Goal: Task Accomplishment & Management: Manage account settings

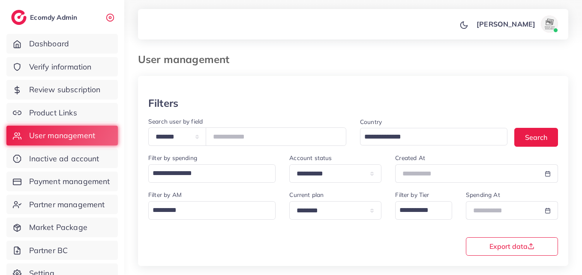
scroll to position [0, 63]
click at [250, 138] on input "*******" at bounding box center [276, 136] width 141 height 18
paste input "number"
click at [548, 141] on button "Search" at bounding box center [537, 137] width 44 height 18
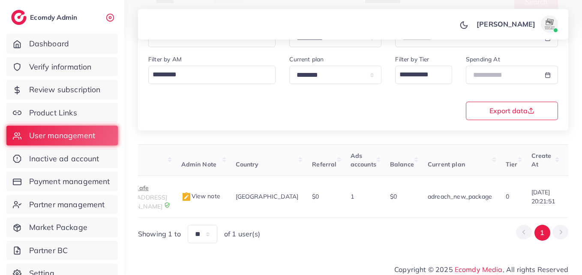
scroll to position [0, 276]
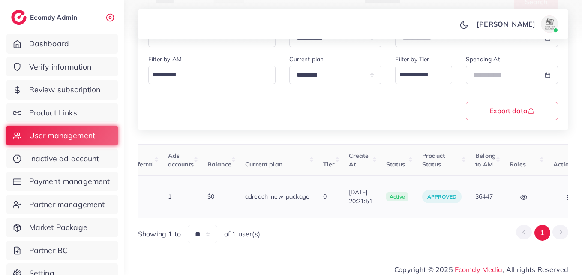
click at [554, 199] on button "button" at bounding box center [569, 196] width 30 height 19
click at [545, 197] on link "Assign to AM" at bounding box center [549, 202] width 71 height 19
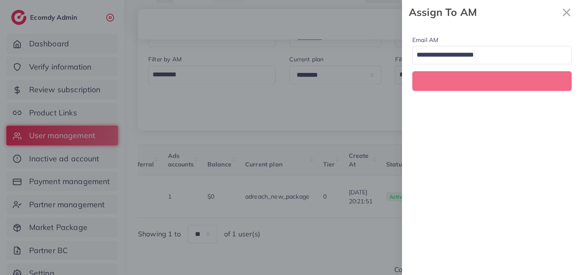
scroll to position [0, 276]
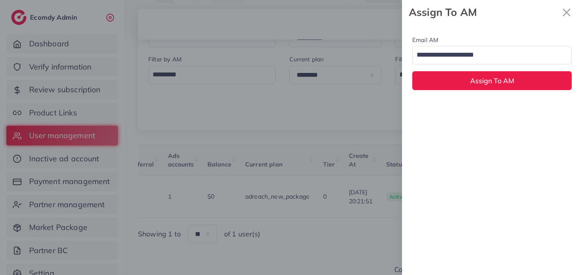
click at [512, 64] on div "Loading..." at bounding box center [491, 55] width 159 height 18
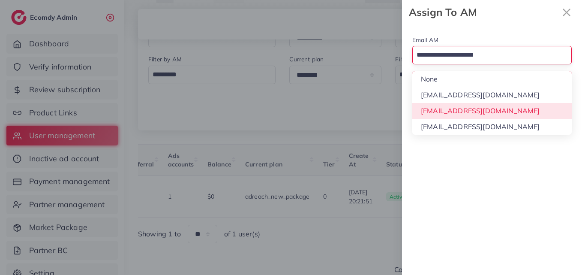
click at [512, 112] on div "Email AM Loading... None hadibaaslam@gmail.com natashashahid163@gmail.com wajah…" at bounding box center [492, 149] width 180 height 250
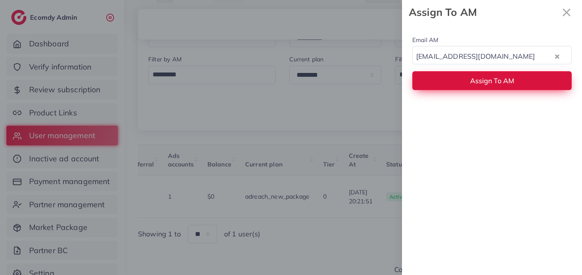
click at [514, 88] on button "Assign To AM" at bounding box center [491, 80] width 159 height 18
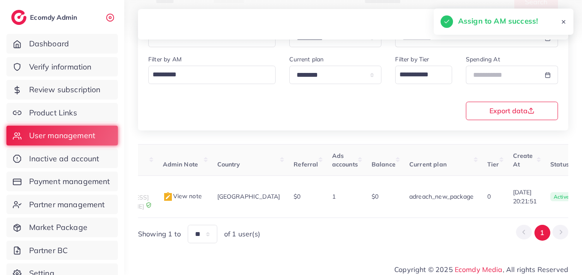
scroll to position [0, 12]
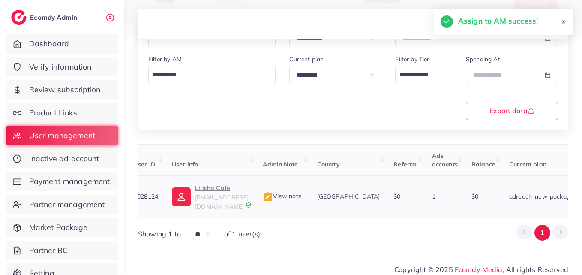
click at [186, 193] on img at bounding box center [181, 196] width 19 height 19
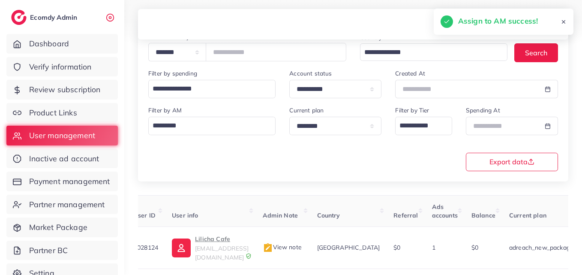
scroll to position [7, 0]
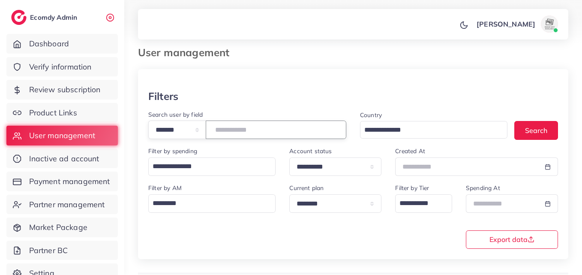
click at [229, 126] on input "*******" at bounding box center [276, 129] width 141 height 18
paste input "number"
click at [518, 129] on button "Search" at bounding box center [537, 130] width 44 height 18
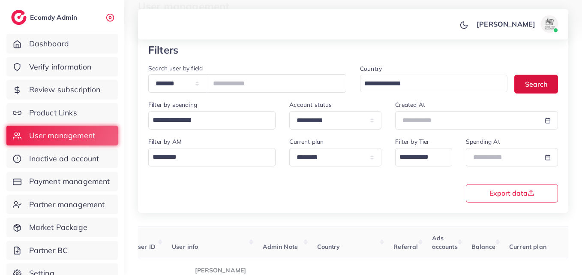
scroll to position [135, 0]
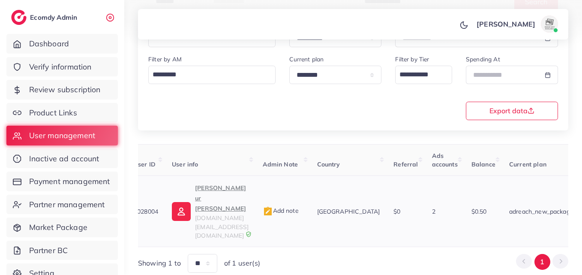
click at [209, 193] on p "Tanzeel ur Rehman" at bounding box center [222, 198] width 54 height 31
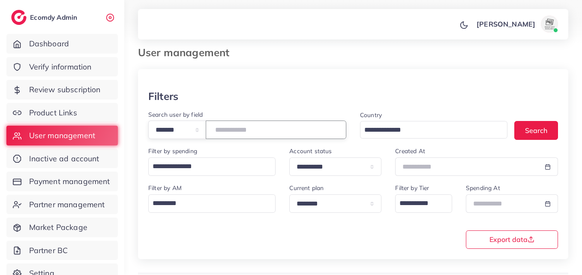
click at [255, 132] on input "*******" at bounding box center [276, 129] width 141 height 18
click at [239, 131] on input "*******" at bounding box center [276, 129] width 141 height 18
paste input "number"
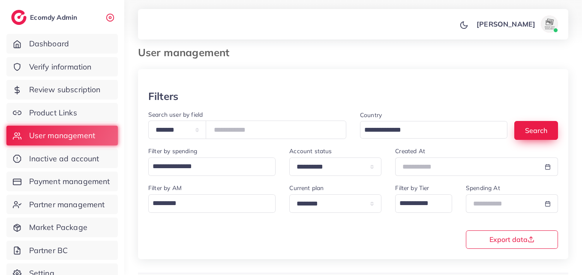
drag, startPoint x: 531, startPoint y: 111, endPoint x: 536, endPoint y: 135, distance: 24.5
click at [532, 116] on div "Country Loading... Search" at bounding box center [459, 127] width 212 height 37
click at [536, 135] on button "Search" at bounding box center [537, 130] width 44 height 18
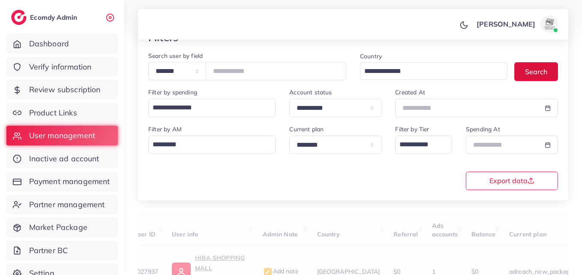
scroll to position [146, 0]
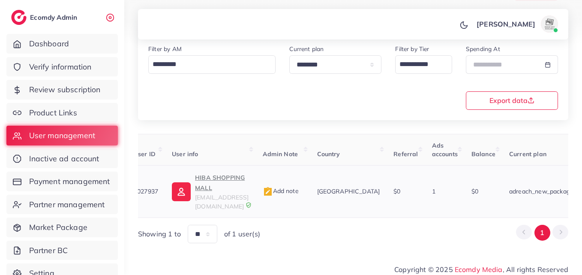
click at [221, 177] on p "HIBA SHOPPING MALL" at bounding box center [222, 182] width 54 height 21
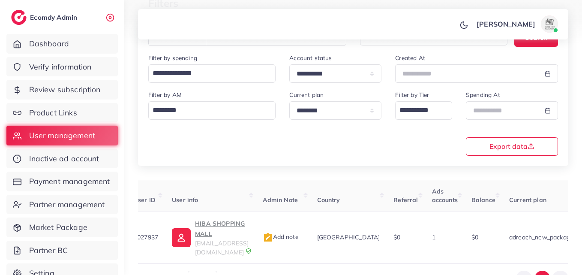
scroll to position [60, 0]
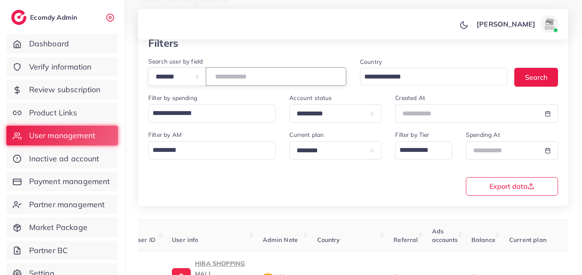
click at [236, 76] on input "*******" at bounding box center [276, 76] width 141 height 18
paste input "number"
drag, startPoint x: 539, startPoint y: 87, endPoint x: 536, endPoint y: 82, distance: 4.8
click at [538, 85] on div "Country Loading... Search" at bounding box center [459, 74] width 212 height 37
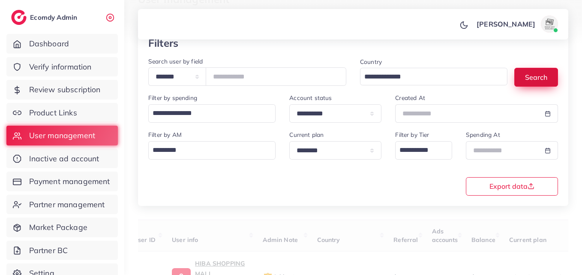
click at [536, 82] on button "Search" at bounding box center [537, 77] width 44 height 18
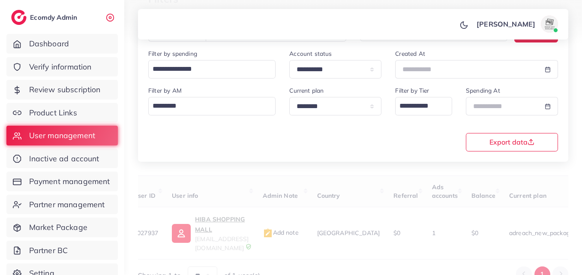
scroll to position [135, 0]
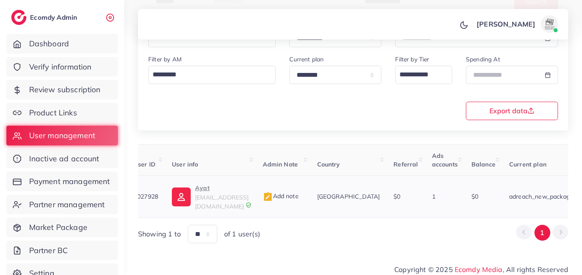
click at [227, 189] on p "Ayat" at bounding box center [222, 188] width 54 height 10
click at [199, 186] on p "Ayat" at bounding box center [222, 188] width 54 height 10
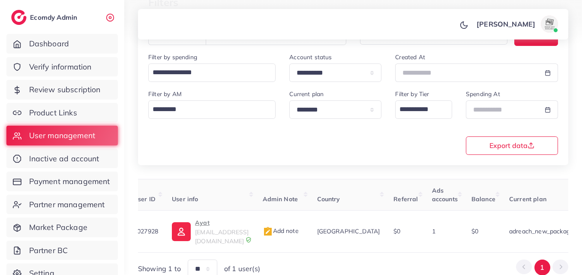
scroll to position [50, 0]
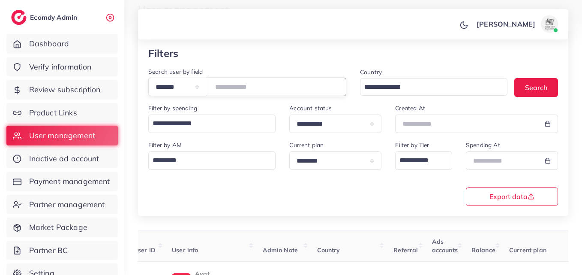
click at [232, 87] on input "*******" at bounding box center [276, 87] width 141 height 18
paste input "number"
drag, startPoint x: 265, startPoint y: 93, endPoint x: 211, endPoint y: 84, distance: 54.2
click at [211, 84] on div "**********" at bounding box center [247, 87] width 198 height 18
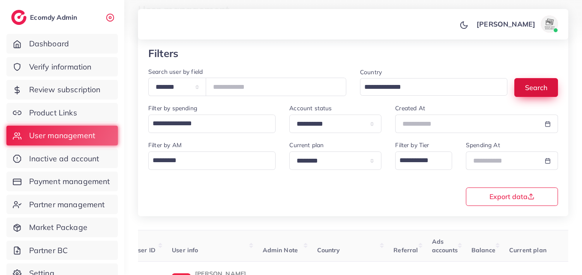
drag, startPoint x: 548, startPoint y: 94, endPoint x: 542, endPoint y: 96, distance: 6.1
click at [548, 94] on button "Search" at bounding box center [537, 87] width 44 height 18
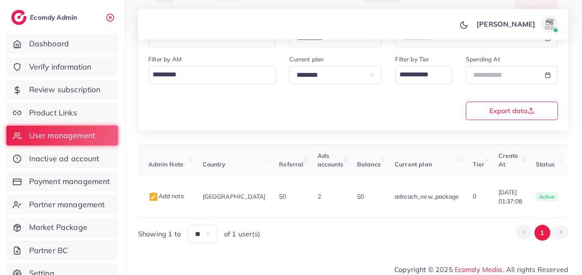
scroll to position [0, 283]
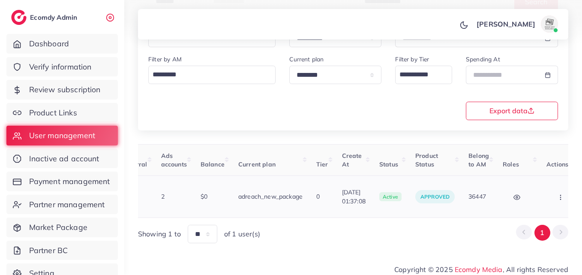
click at [547, 199] on button "button" at bounding box center [562, 196] width 30 height 19
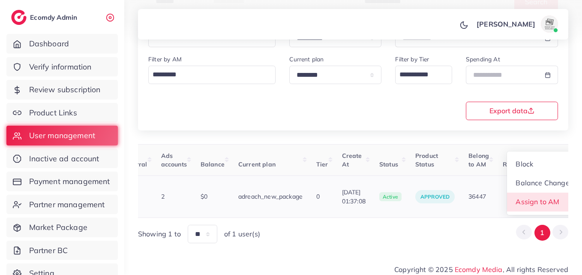
click at [541, 197] on span "Assign to AM" at bounding box center [538, 201] width 44 height 9
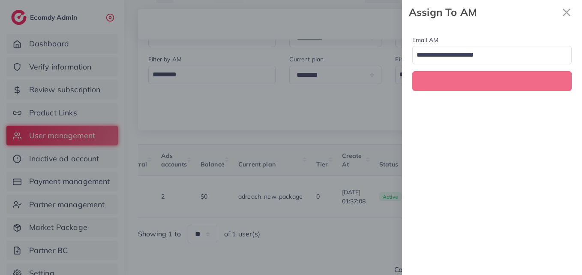
scroll to position [0, 283]
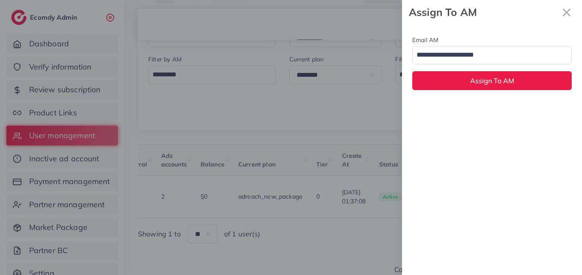
click at [499, 61] on input "Search for option" at bounding box center [487, 55] width 147 height 15
click at [484, 105] on div "Email AM natashashahid163@gmail.com Loading... None hadibaaslam@gmail.com natas…" at bounding box center [492, 149] width 180 height 250
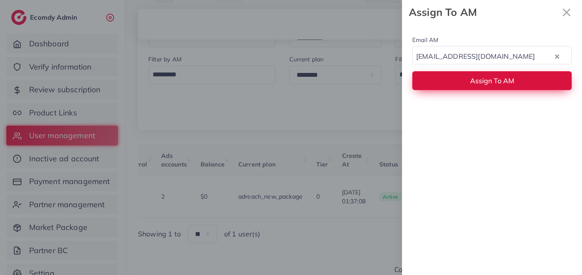
click at [483, 81] on span "Assign To AM" at bounding box center [492, 80] width 44 height 9
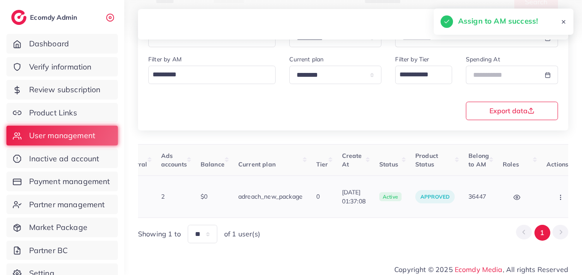
drag, startPoint x: 388, startPoint y: 214, endPoint x: 268, endPoint y: 204, distance: 121.0
click at [268, 204] on div "User ID User info Admin Note Country Referral Ads accounts Balance Current plan…" at bounding box center [353, 193] width 430 height 99
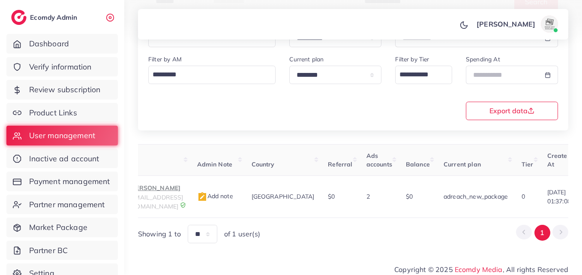
scroll to position [0, 0]
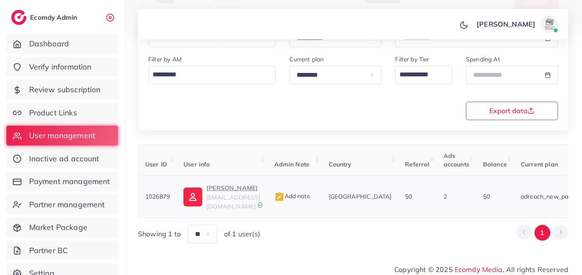
click at [184, 198] on img at bounding box center [193, 196] width 19 height 19
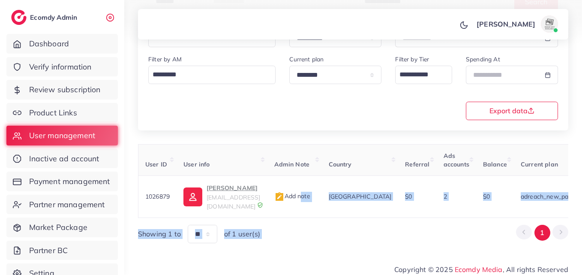
drag, startPoint x: 314, startPoint y: 208, endPoint x: 498, endPoint y: 230, distance: 185.2
click at [498, 230] on div "User ID User info Admin Note Country Referral Ads accounts Balance Current plan…" at bounding box center [353, 193] width 430 height 99
click at [405, 227] on div "Showing 1 to ** ** ** *** of 1 user(s) 1" at bounding box center [353, 234] width 430 height 18
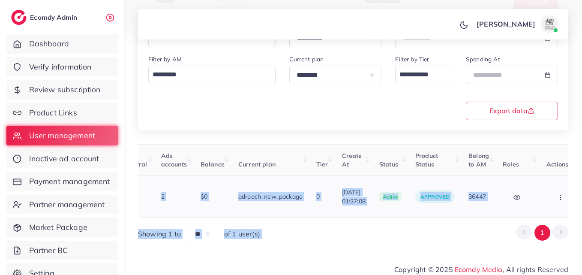
click at [547, 196] on button "button" at bounding box center [562, 196] width 30 height 19
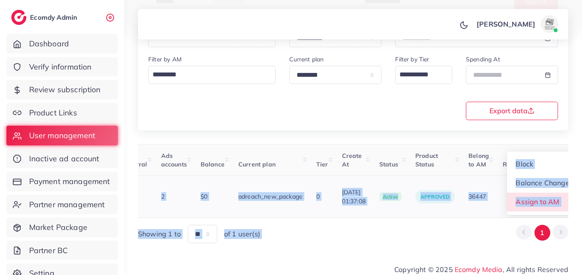
click at [535, 197] on span "Assign to AM" at bounding box center [538, 201] width 44 height 9
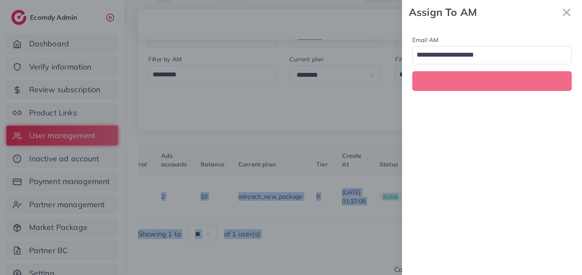
scroll to position [0, 283]
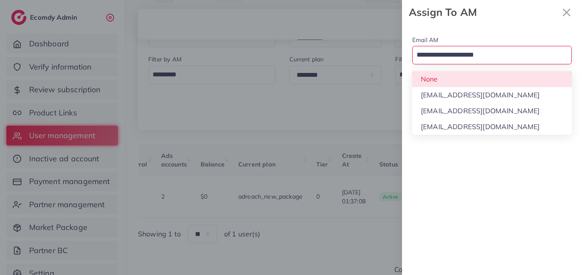
click at [433, 49] on input "Search for option" at bounding box center [487, 55] width 147 height 15
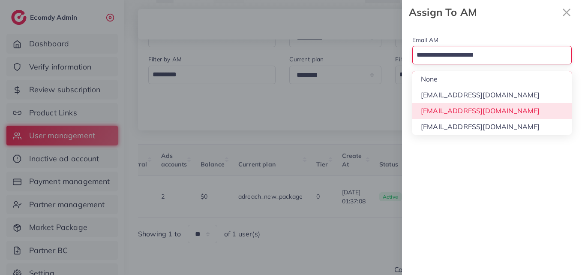
click at [468, 123] on div "Email AM Loading... None hadibaaslam@gmail.com natashashahid163@gmail.com wajah…" at bounding box center [492, 149] width 180 height 250
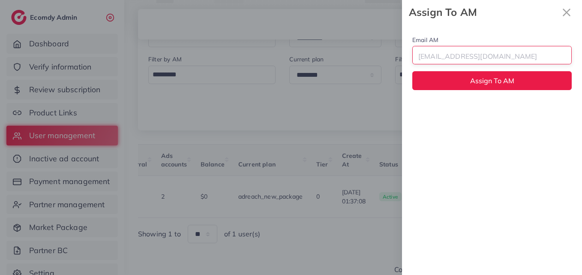
click at [470, 59] on div "wajahat@adreach.agency" at bounding box center [487, 55] width 149 height 15
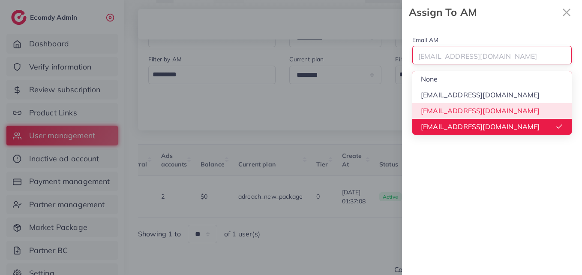
click at [478, 107] on div "Email AM wajahat@adreach.agency Loading... None hadibaaslam@gmail.com natashash…" at bounding box center [492, 149] width 180 height 250
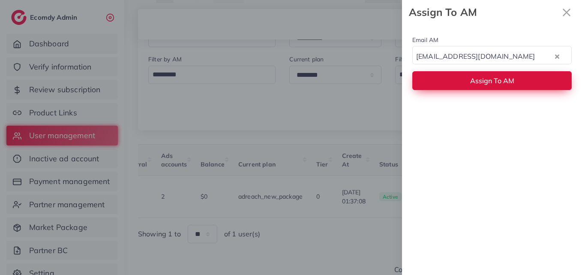
click at [479, 72] on button "Assign To AM" at bounding box center [491, 80] width 159 height 18
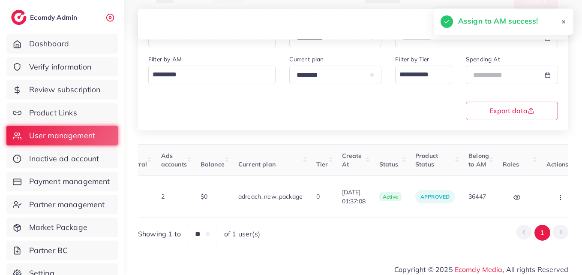
scroll to position [0, 0]
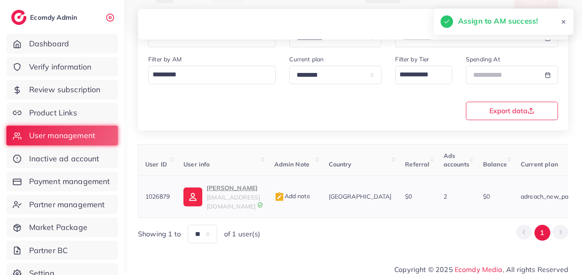
click at [212, 187] on p "Nasir farooq" at bounding box center [234, 188] width 54 height 10
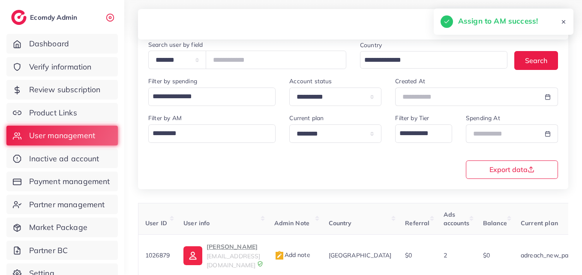
scroll to position [7, 0]
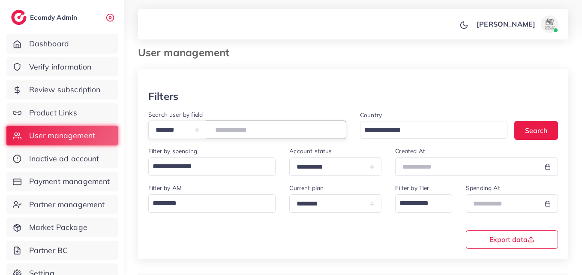
click at [244, 130] on input "*******" at bounding box center [276, 129] width 141 height 18
paste input "number"
click at [555, 126] on button "Search" at bounding box center [537, 130] width 44 height 18
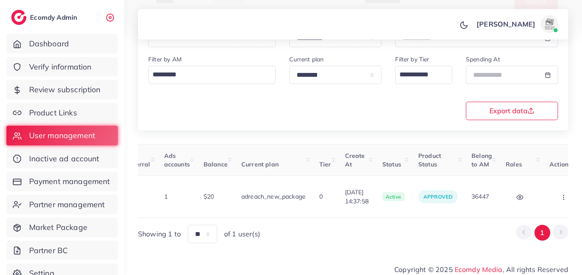
scroll to position [0, 282]
click at [547, 194] on button "button" at bounding box center [562, 196] width 30 height 19
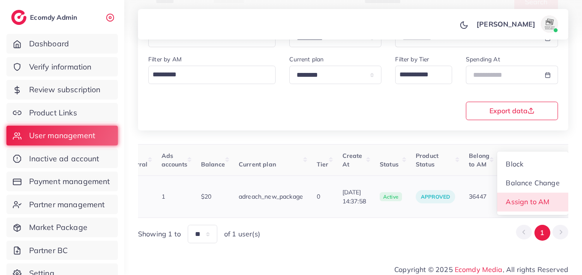
scroll to position [1, 282]
click at [542, 197] on span "Assign to AM" at bounding box center [528, 201] width 44 height 9
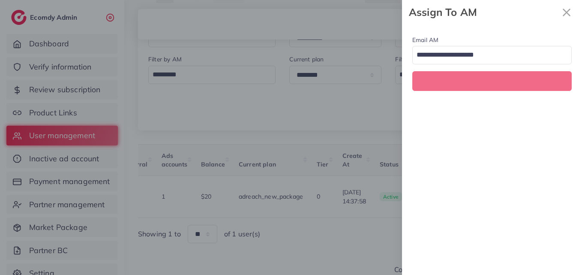
scroll to position [0, 282]
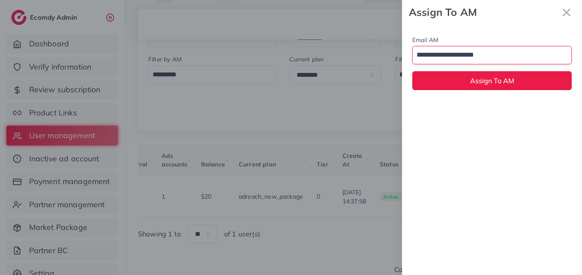
click at [471, 53] on input "Search for option" at bounding box center [487, 55] width 147 height 15
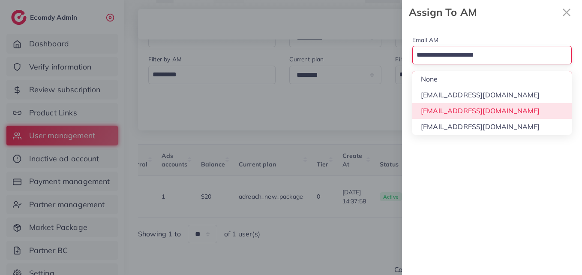
click at [469, 105] on div "Email AM Loading... None hadibaaslam@gmail.com natashashahid163@gmail.com wajah…" at bounding box center [492, 149] width 180 height 250
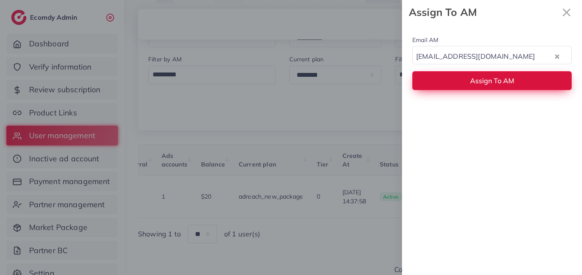
click at [469, 74] on button "Assign To AM" at bounding box center [491, 80] width 159 height 18
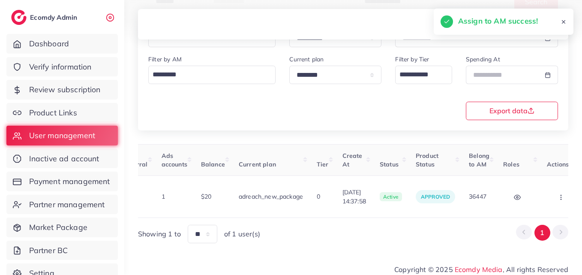
scroll to position [0, 0]
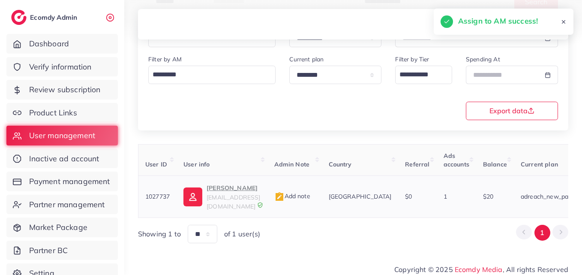
click at [193, 187] on img at bounding box center [193, 196] width 19 height 19
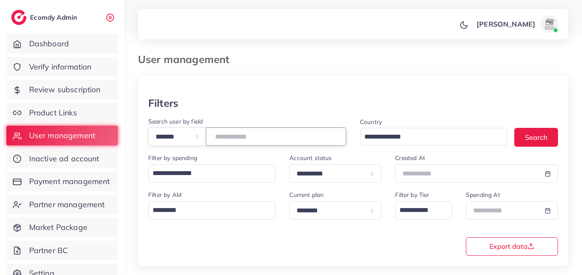
click at [250, 141] on input "*******" at bounding box center [276, 136] width 141 height 18
paste input "number"
click at [534, 142] on button "Search" at bounding box center [537, 137] width 44 height 18
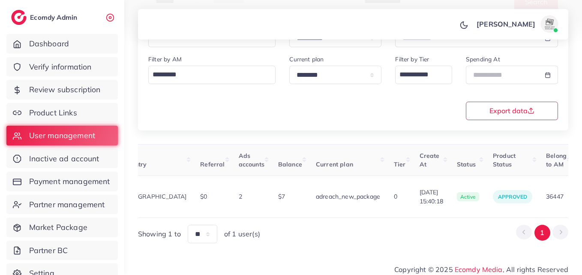
scroll to position [0, 305]
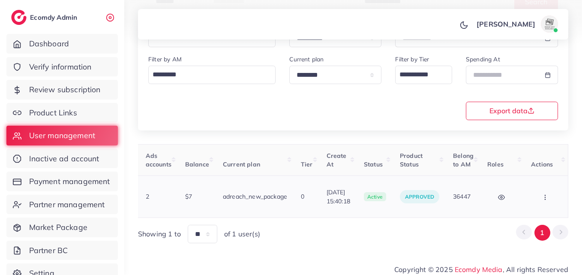
click at [542, 194] on icon "button" at bounding box center [545, 197] width 7 height 7
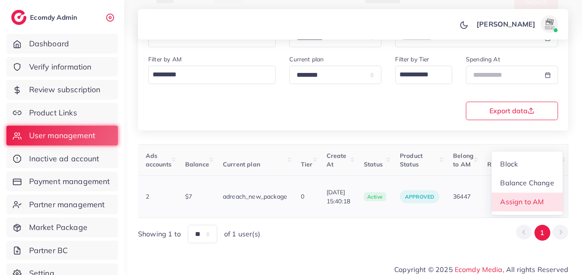
click at [542, 197] on span "Assign to AM" at bounding box center [523, 201] width 44 height 9
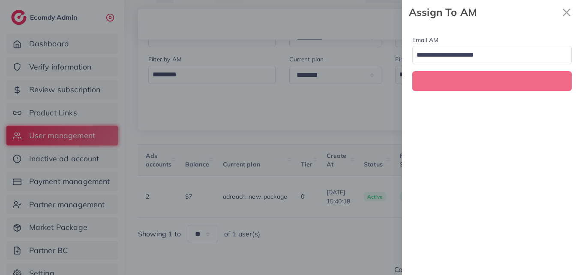
scroll to position [0, 305]
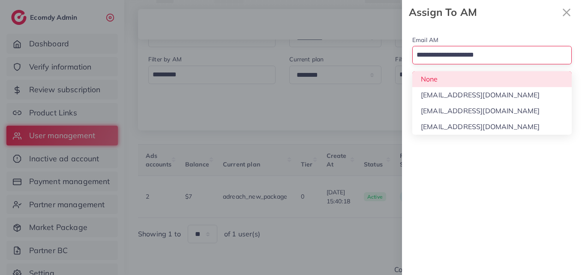
click at [496, 50] on input "Search for option" at bounding box center [487, 55] width 147 height 15
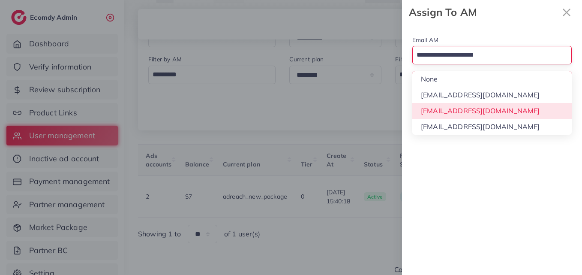
click at [484, 115] on div "Email AM Loading... None hadibaaslam@gmail.com natashashahid163@gmail.com wajah…" at bounding box center [492, 149] width 180 height 250
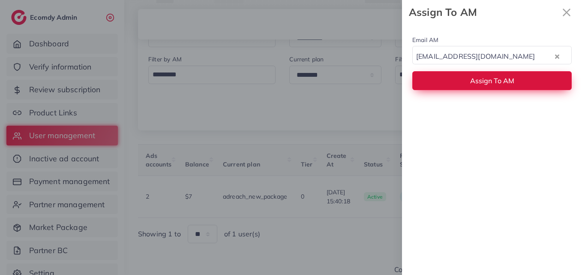
click at [485, 88] on button "Assign To AM" at bounding box center [491, 80] width 159 height 18
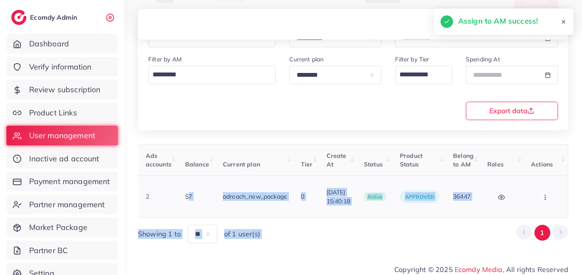
drag, startPoint x: 391, startPoint y: 213, endPoint x: 168, endPoint y: 205, distance: 223.5
click at [168, 205] on div "User ID User info Admin Note Country Referral Ads accounts Balance Current plan…" at bounding box center [353, 193] width 430 height 99
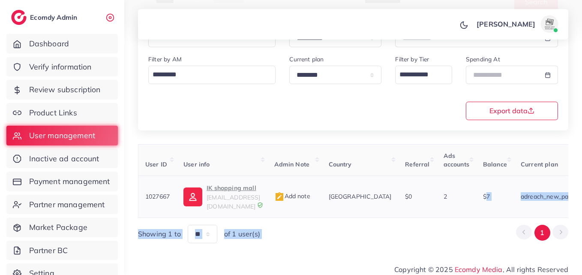
click at [216, 189] on p "IK shopping mall" at bounding box center [234, 188] width 54 height 10
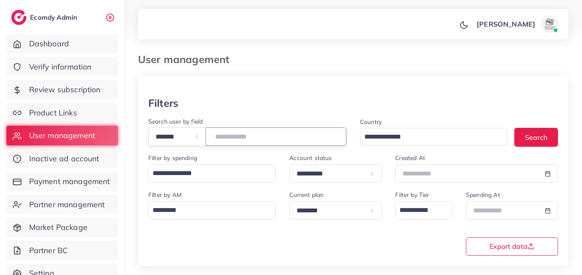
click at [235, 143] on input "*******" at bounding box center [276, 136] width 141 height 18
click at [235, 142] on input "*******" at bounding box center [276, 136] width 141 height 18
paste input "number"
click at [526, 137] on button "Search" at bounding box center [537, 137] width 44 height 18
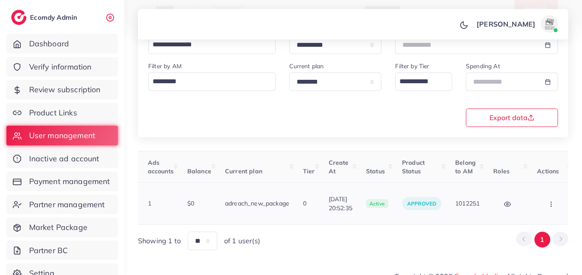
scroll to position [0, 300]
click at [547, 204] on button "button" at bounding box center [548, 203] width 30 height 19
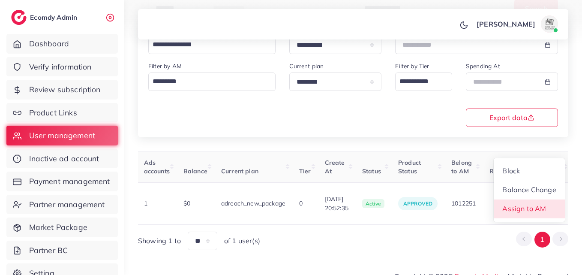
drag, startPoint x: 541, startPoint y: 208, endPoint x: 483, endPoint y: 164, distance: 72.6
click at [541, 207] on span "Assign to AM" at bounding box center [525, 208] width 44 height 9
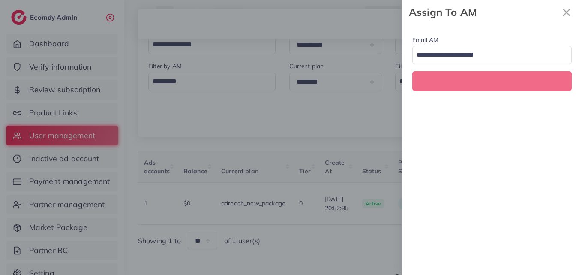
scroll to position [0, 300]
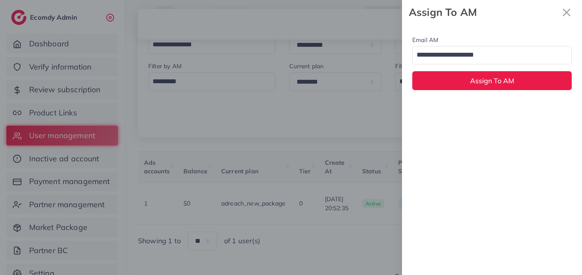
click at [490, 57] on input "Search for option" at bounding box center [487, 55] width 147 height 15
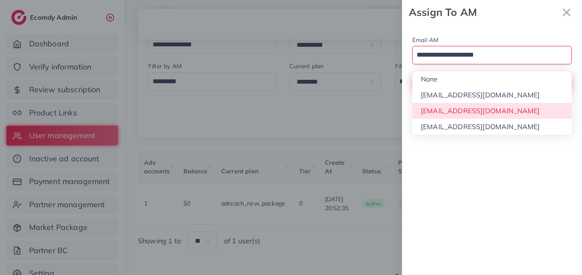
drag, startPoint x: 484, startPoint y: 108, endPoint x: 484, endPoint y: 78, distance: 30.0
click at [484, 108] on div "Email AM Loading... None hadibaaslam@gmail.com natashashahid163@gmail.com wajah…" at bounding box center [492, 149] width 180 height 250
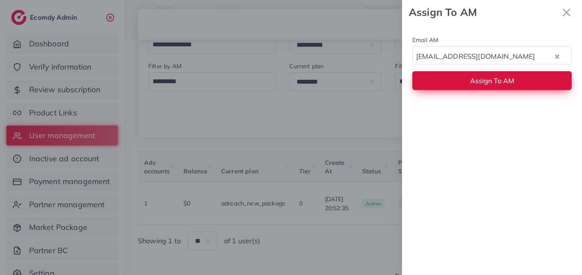
click at [484, 75] on button "Assign To AM" at bounding box center [491, 80] width 159 height 18
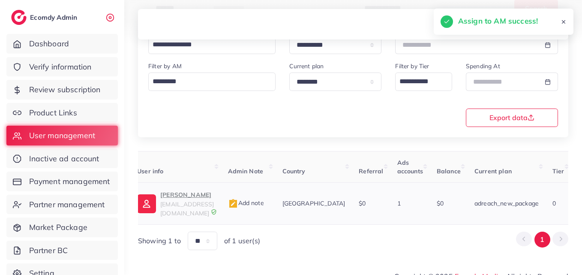
scroll to position [0, 40]
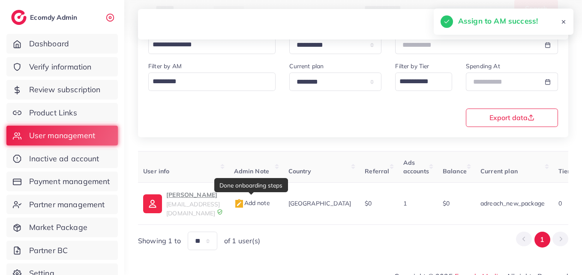
click at [218, 184] on div "Done onboarding steps" at bounding box center [251, 185] width 74 height 14
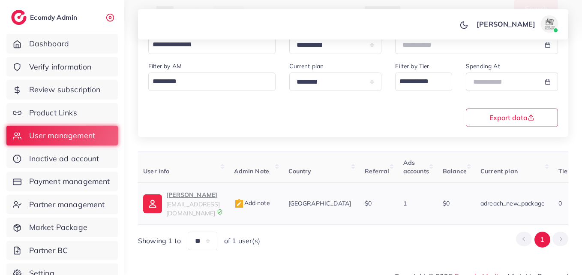
click at [191, 197] on p "SANIA JAMIL" at bounding box center [193, 195] width 54 height 10
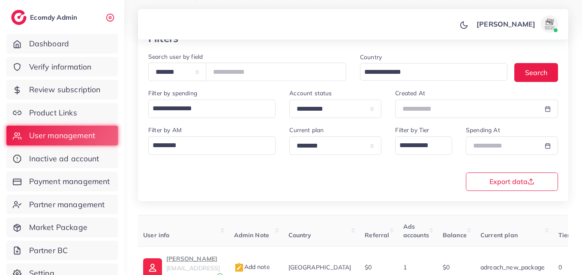
scroll to position [0, 0]
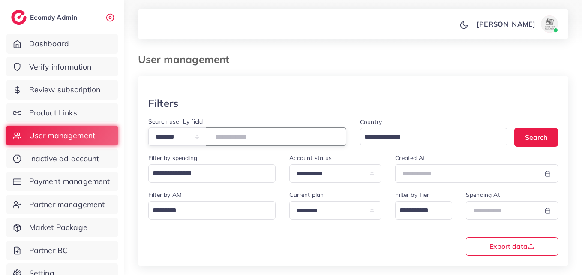
click at [246, 135] on input "*******" at bounding box center [276, 136] width 141 height 18
paste input "number"
click at [548, 144] on button "Search" at bounding box center [537, 137] width 44 height 18
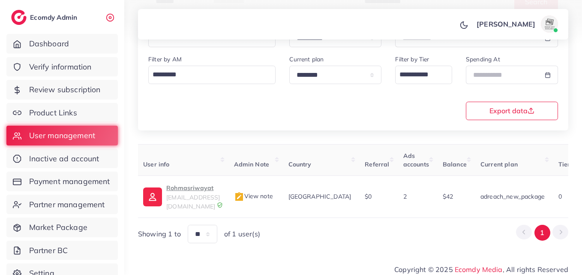
scroll to position [0, 272]
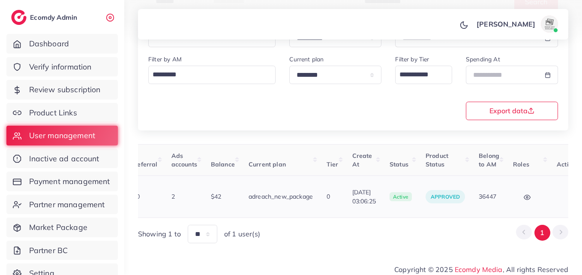
click at [550, 190] on td "Block Balance Change Assign to AM" at bounding box center [572, 197] width 44 height 42
click at [563, 192] on button "button" at bounding box center [572, 196] width 30 height 19
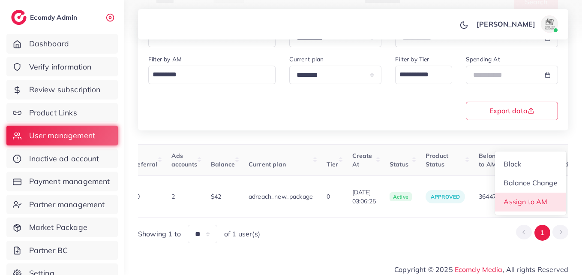
drag, startPoint x: 560, startPoint y: 195, endPoint x: 413, endPoint y: 229, distance: 150.2
click at [559, 195] on link "Assign to AM" at bounding box center [530, 202] width 71 height 19
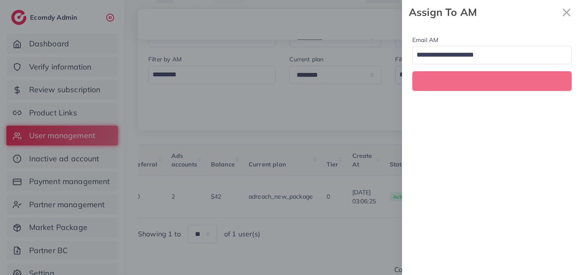
scroll to position [0, 272]
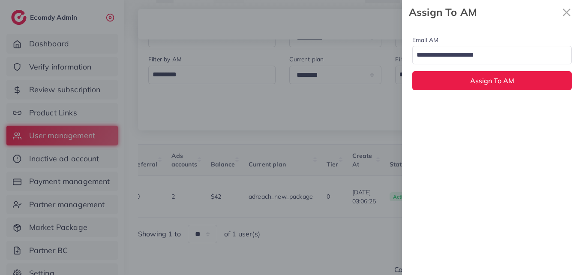
click at [432, 53] on input "Search for option" at bounding box center [487, 55] width 147 height 15
drag, startPoint x: 430, startPoint y: 118, endPoint x: 432, endPoint y: 103, distance: 15.5
click at [440, 61] on div "wajahat@adreach.agency" at bounding box center [483, 55] width 141 height 15
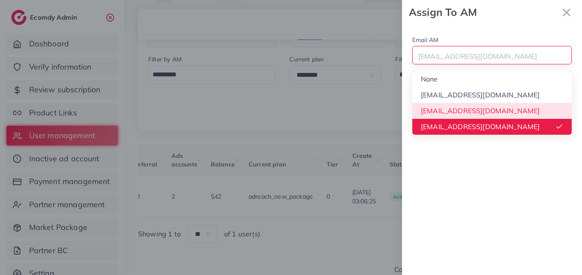
click at [442, 104] on div "Email AM wajahat@adreach.agency Loading... None hadibaaslam@gmail.com natashash…" at bounding box center [492, 149] width 180 height 250
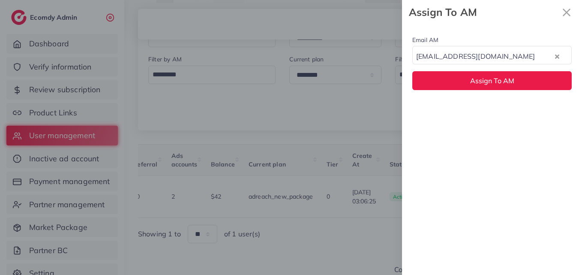
click at [433, 64] on div "natashashahid163@gmail.com Loading..." at bounding box center [491, 55] width 159 height 18
drag, startPoint x: 429, startPoint y: 205, endPoint x: 437, endPoint y: 114, distance: 91.2
click at [429, 204] on div "Email AM natashashahid163@gmail.com Loading... None hadibaaslam@gmail.com natas…" at bounding box center [492, 149] width 180 height 250
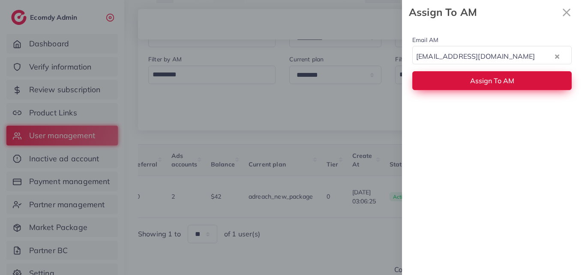
click at [454, 85] on button "Assign To AM" at bounding box center [491, 80] width 159 height 18
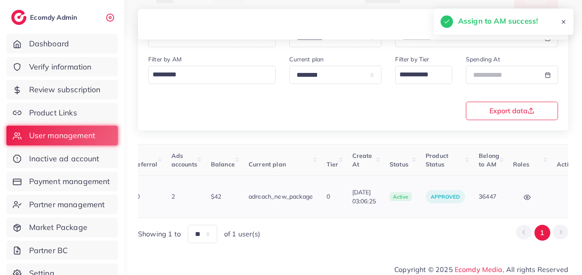
drag, startPoint x: 352, startPoint y: 209, endPoint x: 218, endPoint y: 201, distance: 134.5
click at [218, 201] on table "User ID User info Admin Note Country Referral Ads accounts Balance Current plan…" at bounding box center [230, 181] width 728 height 74
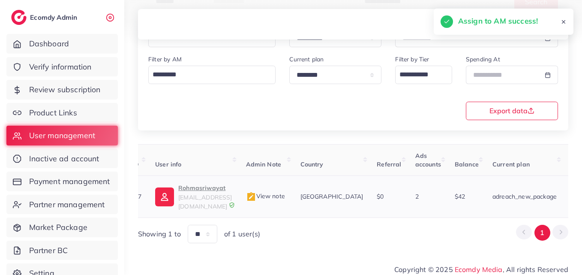
click at [174, 195] on img at bounding box center [164, 196] width 19 height 19
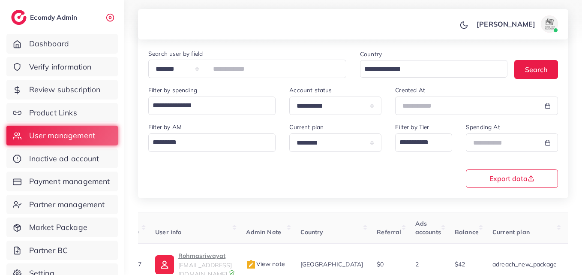
scroll to position [7, 0]
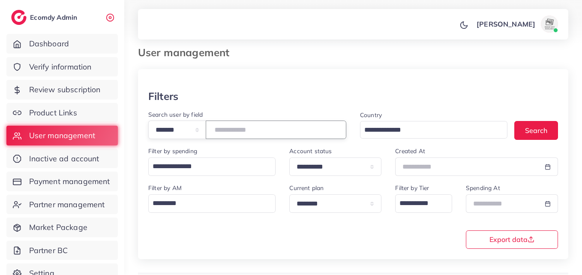
click at [241, 129] on input "*******" at bounding box center [276, 129] width 141 height 18
paste input "number"
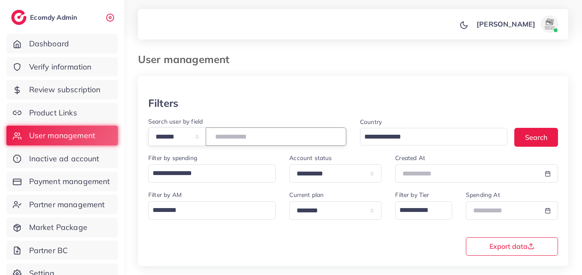
click at [239, 137] on input "*******" at bounding box center [276, 136] width 141 height 18
click at [520, 140] on button "Search" at bounding box center [537, 137] width 44 height 18
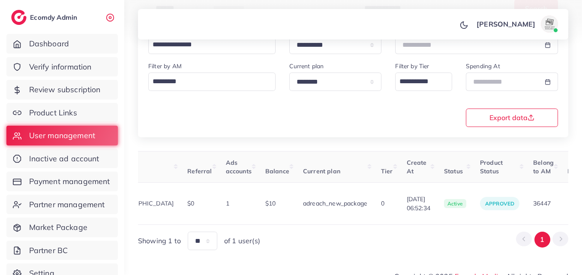
scroll to position [0, 296]
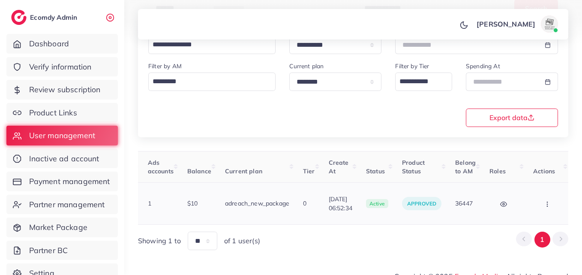
click at [539, 214] on td "Block Balance Change Assign to AM" at bounding box center [549, 204] width 44 height 42
click at [539, 204] on button "button" at bounding box center [548, 203] width 30 height 19
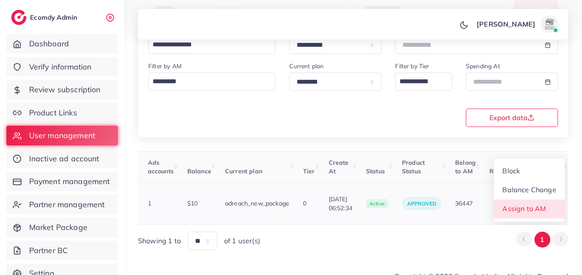
click at [539, 204] on span "Assign to AM" at bounding box center [525, 208] width 44 height 9
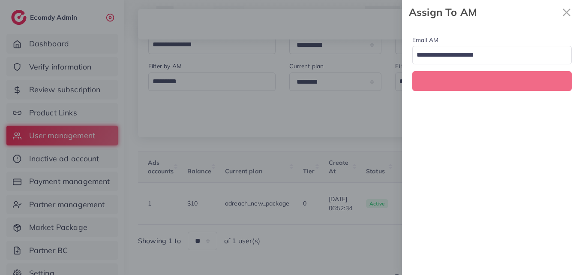
scroll to position [0, 296]
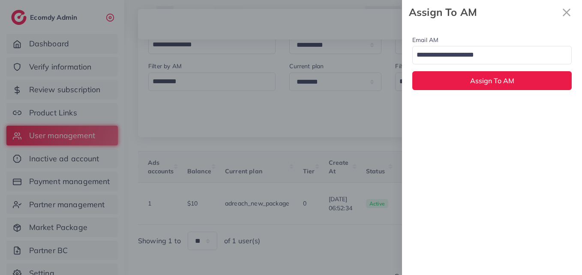
click at [469, 61] on input "Search for option" at bounding box center [487, 55] width 147 height 15
click at [469, 104] on div "Email AM natashashahid163@gmail.com Loading... None hadibaaslam@gmail.com natas…" at bounding box center [492, 149] width 180 height 250
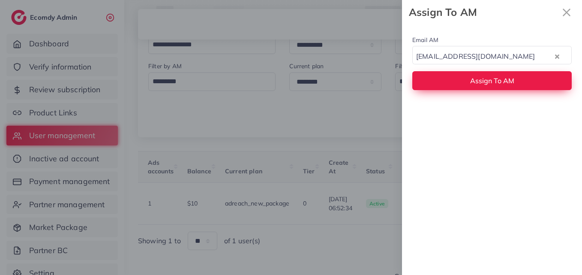
click at [471, 71] on div "Email AM natashashahid163@gmail.com Loading... Assign To AM" at bounding box center [492, 62] width 180 height 76
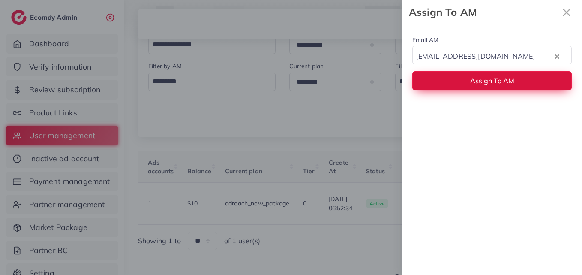
click at [472, 79] on span "Assign To AM" at bounding box center [492, 80] width 44 height 9
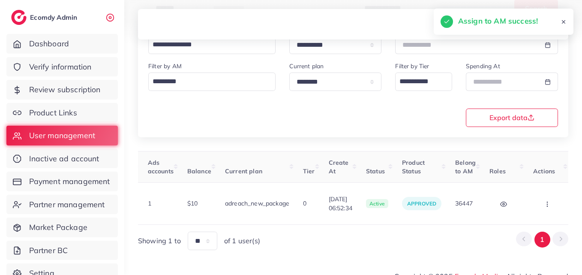
scroll to position [0, 0]
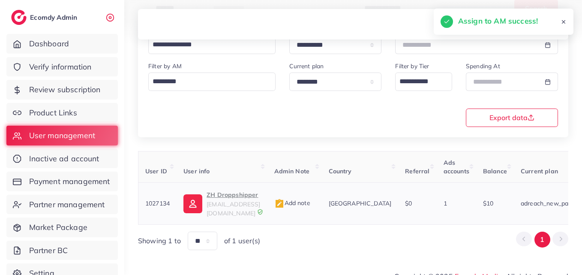
click at [212, 195] on p "ZH Droppshipper" at bounding box center [234, 195] width 54 height 10
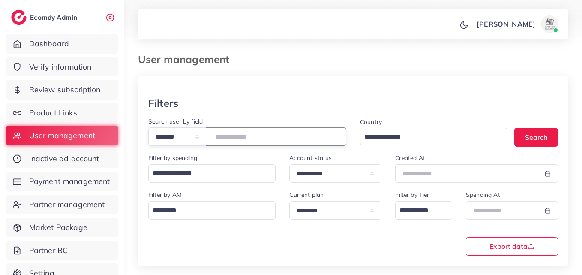
click at [245, 137] on input "*******" at bounding box center [276, 136] width 141 height 18
click at [245, 136] on input "*******" at bounding box center [276, 136] width 141 height 18
paste input "number"
click at [543, 141] on button "Search" at bounding box center [537, 137] width 44 height 18
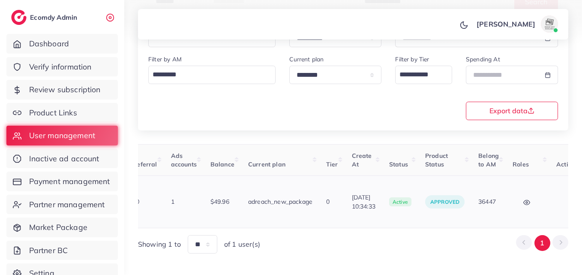
scroll to position [0, 274]
click at [555, 199] on button "button" at bounding box center [570, 201] width 30 height 19
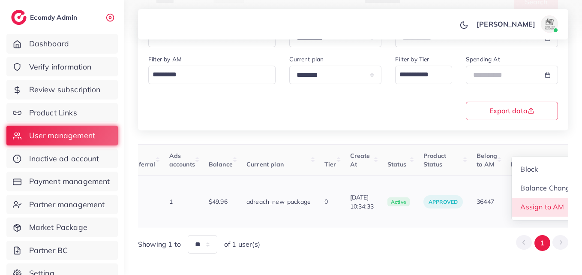
scroll to position [1, 274]
click at [550, 199] on link "Assign to AM" at bounding box center [547, 207] width 71 height 19
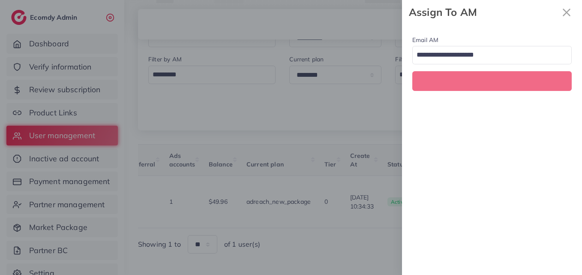
scroll to position [0, 274]
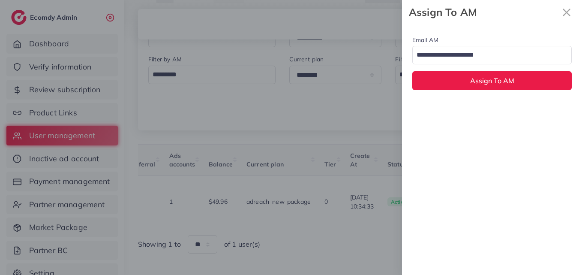
click at [430, 57] on input "Search for option" at bounding box center [487, 55] width 147 height 15
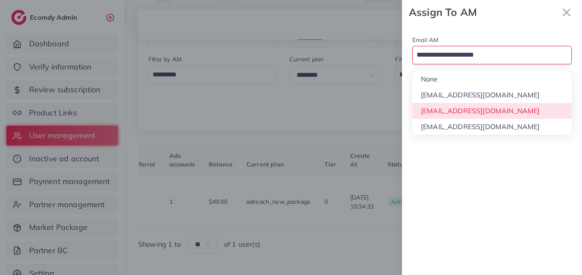
drag, startPoint x: 439, startPoint y: 108, endPoint x: 439, endPoint y: 104, distance: 4.3
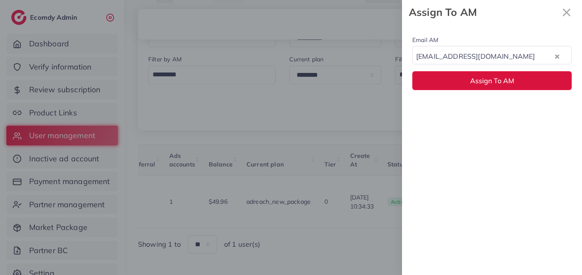
drag, startPoint x: 440, startPoint y: 80, endPoint x: 429, endPoint y: 111, distance: 33.5
click at [440, 80] on button "Assign To AM" at bounding box center [491, 80] width 159 height 18
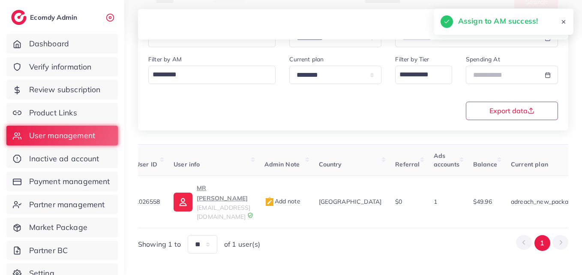
scroll to position [0, 0]
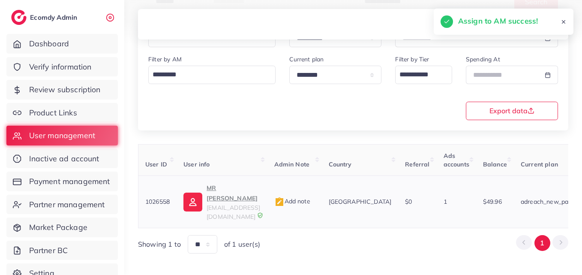
click at [197, 184] on td "MR Mall mrmallpk@gmail.com" at bounding box center [222, 202] width 90 height 52
click at [198, 193] on img at bounding box center [193, 202] width 19 height 19
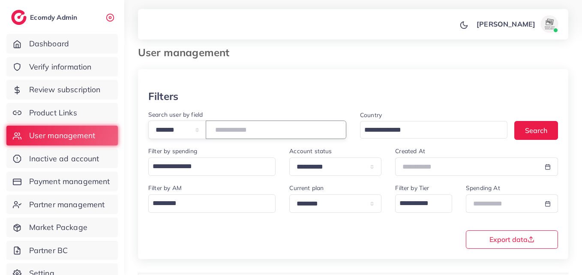
click at [234, 130] on input "*******" at bounding box center [276, 129] width 141 height 18
paste input "number"
click at [540, 129] on button "Search" at bounding box center [537, 130] width 44 height 18
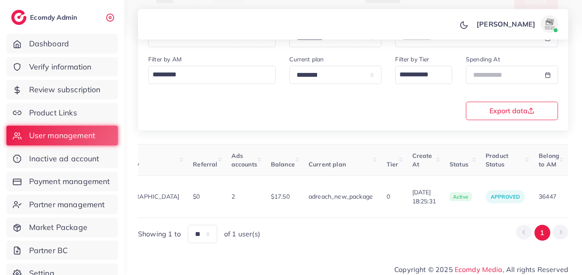
scroll to position [0, 306]
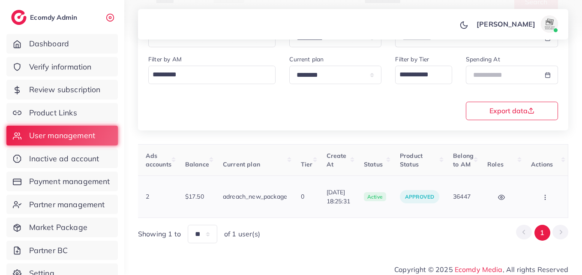
click at [561, 196] on button "button" at bounding box center [546, 196] width 30 height 19
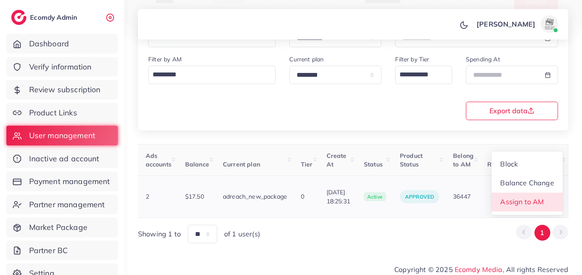
click at [546, 200] on link "Assign to AM" at bounding box center [527, 202] width 71 height 19
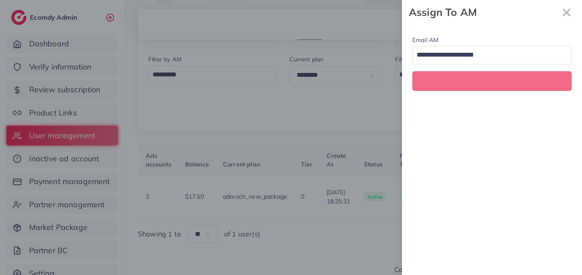
scroll to position [0, 306]
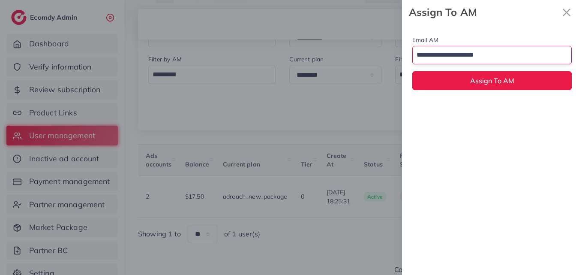
click at [500, 62] on input "Search for option" at bounding box center [487, 55] width 147 height 15
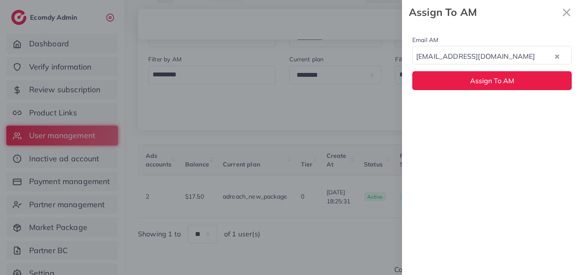
drag, startPoint x: 496, startPoint y: 110, endPoint x: 494, endPoint y: 97, distance: 12.5
click at [495, 107] on div "Email AM natashashahid163@gmail.com Loading... None hadibaaslam@gmail.com natas…" at bounding box center [492, 149] width 180 height 250
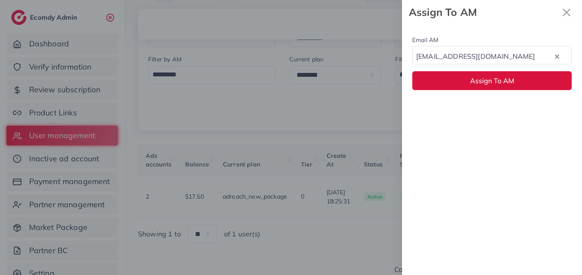
drag, startPoint x: 494, startPoint y: 84, endPoint x: 488, endPoint y: 97, distance: 15.0
click at [494, 84] on span "Assign To AM" at bounding box center [492, 80] width 44 height 9
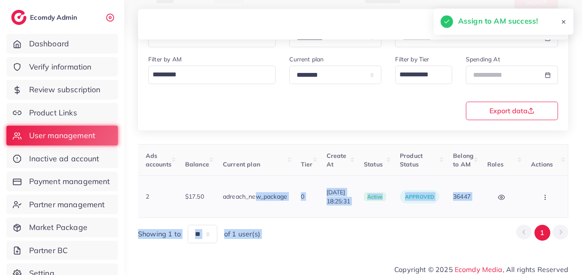
drag, startPoint x: 398, startPoint y: 213, endPoint x: 243, endPoint y: 208, distance: 155.3
click at [243, 208] on div "User ID User info Admin Note Country Referral Ads accounts Balance Current plan…" at bounding box center [353, 193] width 430 height 99
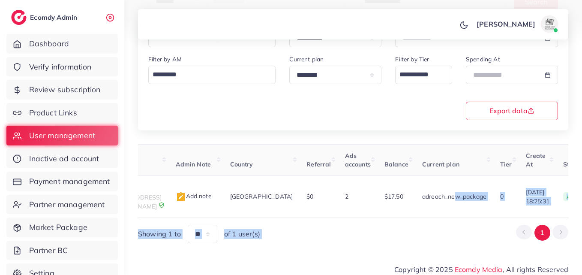
scroll to position [0, 10]
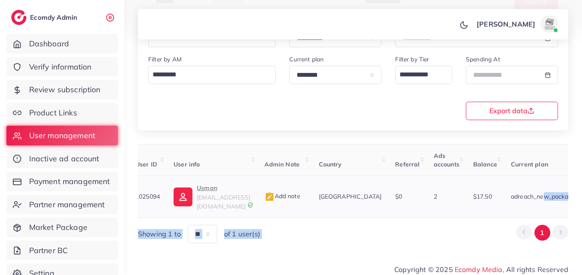
click at [175, 194] on img at bounding box center [183, 196] width 19 height 19
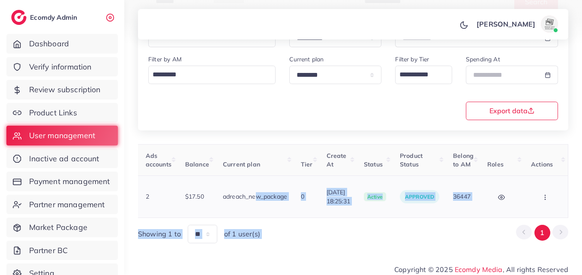
click at [541, 196] on button "button" at bounding box center [546, 196] width 30 height 19
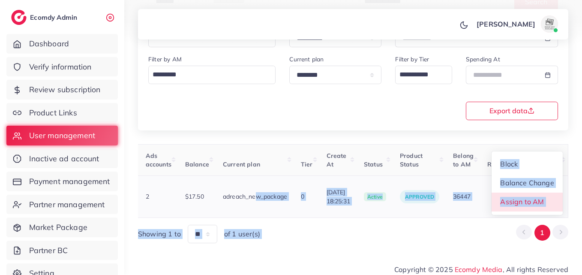
click at [541, 197] on span "Assign to AM" at bounding box center [523, 201] width 44 height 9
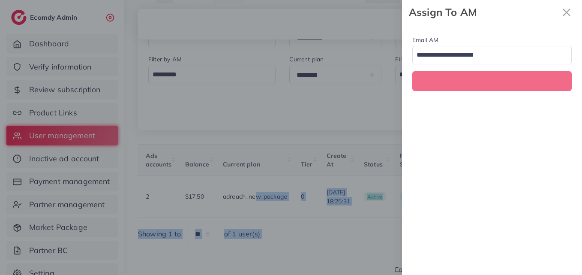
scroll to position [0, 306]
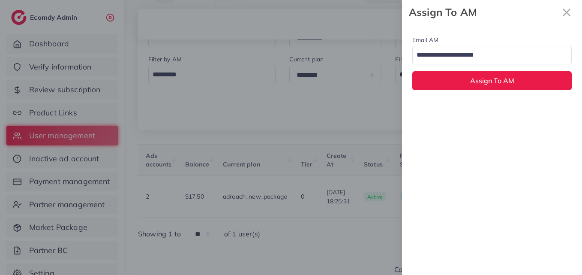
click at [468, 60] on input "Search for option" at bounding box center [487, 55] width 147 height 15
drag, startPoint x: 457, startPoint y: 113, endPoint x: 460, endPoint y: 67, distance: 46.0
click at [457, 111] on div "Email AM natashashahid163@gmail.com Loading... None hadibaaslam@gmail.com natas…" at bounding box center [492, 149] width 180 height 250
click at [460, 67] on div "Email AM natashashahid163@gmail.com Loading... Assign To AM" at bounding box center [492, 62] width 180 height 76
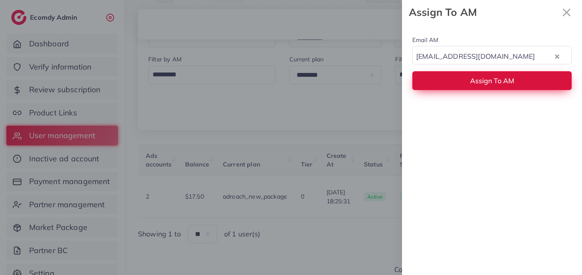
click at [463, 78] on button "Assign To AM" at bounding box center [491, 80] width 159 height 18
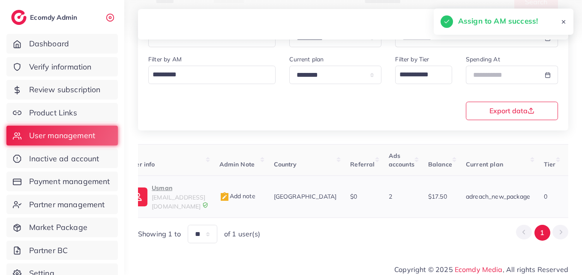
scroll to position [0, 28]
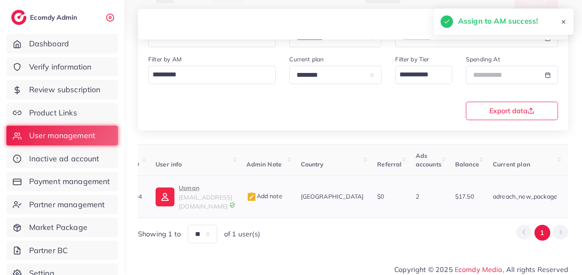
click at [210, 183] on p "Usman" at bounding box center [206, 188] width 54 height 10
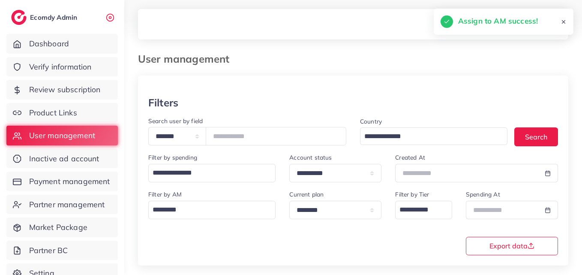
scroll to position [0, 0]
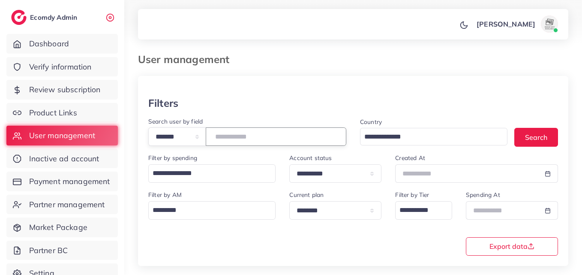
click at [241, 129] on input "*******" at bounding box center [276, 136] width 141 height 18
paste input "number"
click at [556, 147] on div "Country Loading... Search" at bounding box center [459, 134] width 212 height 37
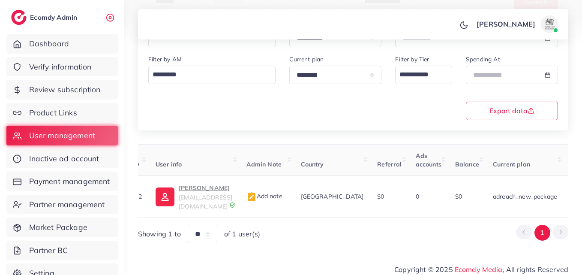
scroll to position [0, 310]
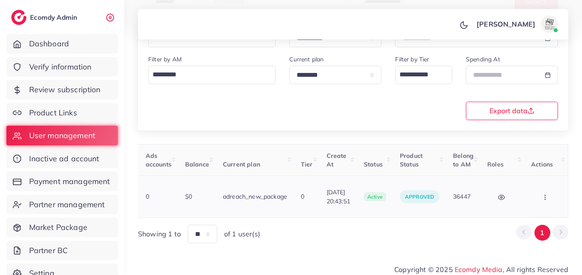
drag, startPoint x: 528, startPoint y: 202, endPoint x: 544, endPoint y: 197, distance: 16.1
click at [529, 202] on td "Block Balance Change Assign to AM" at bounding box center [546, 197] width 44 height 42
click at [544, 197] on button "button" at bounding box center [546, 196] width 30 height 19
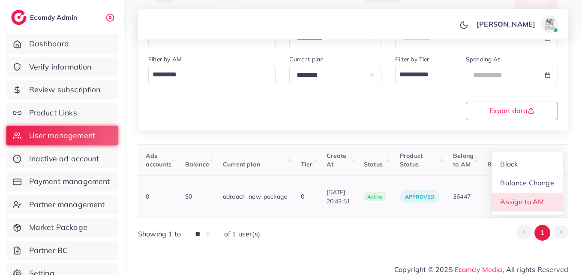
scroll to position [1, 310]
click at [540, 200] on span "Assign to AM" at bounding box center [523, 201] width 44 height 9
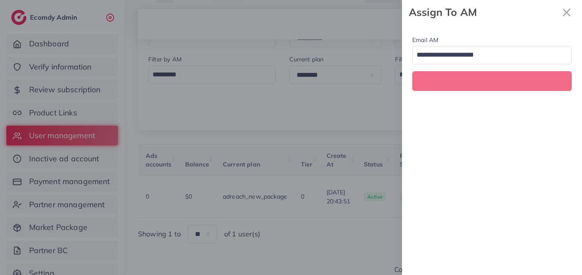
scroll to position [0, 310]
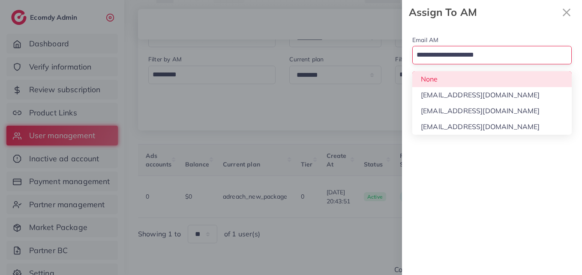
click at [475, 59] on input "Search for option" at bounding box center [487, 55] width 147 height 15
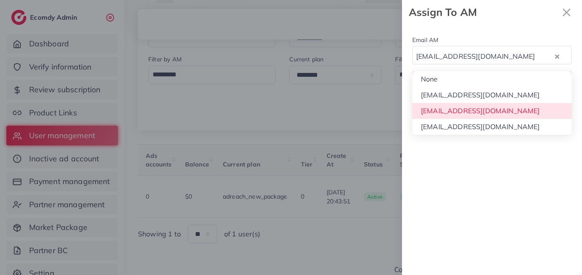
drag, startPoint x: 470, startPoint y: 109, endPoint x: 484, endPoint y: 71, distance: 41.1
click at [470, 108] on div "Email AM natashashahid163@gmail.com Loading... None hadibaaslam@gmail.com natas…" at bounding box center [492, 149] width 180 height 250
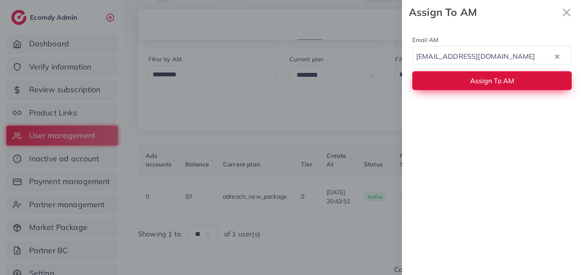
click at [485, 75] on button "Assign To AM" at bounding box center [491, 80] width 159 height 18
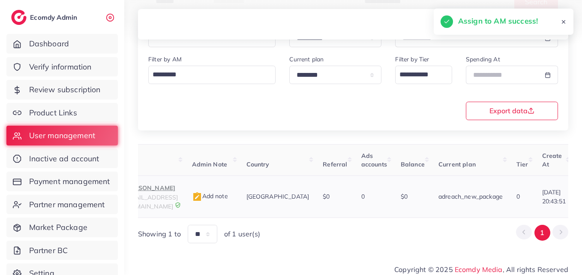
scroll to position [0, 60]
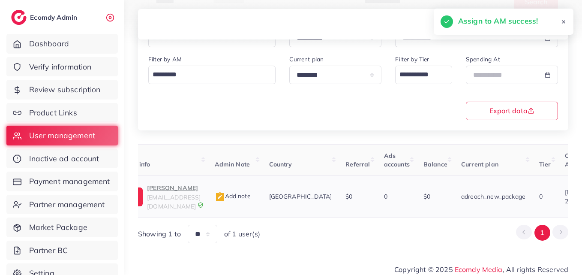
click at [182, 193] on p "Zikra Akhtar" at bounding box center [174, 188] width 54 height 10
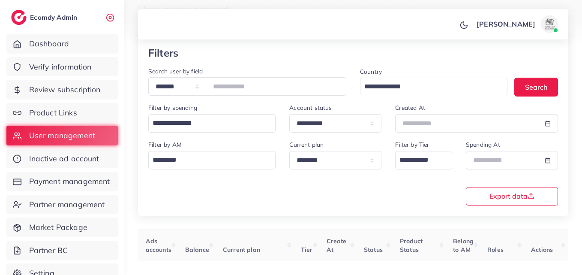
scroll to position [50, 0]
click at [248, 87] on input "*******" at bounding box center [276, 87] width 141 height 18
paste input "number"
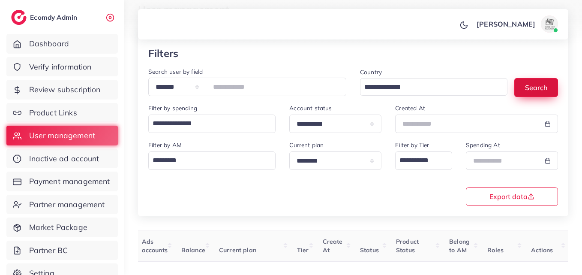
click at [557, 91] on button "Search" at bounding box center [537, 87] width 44 height 18
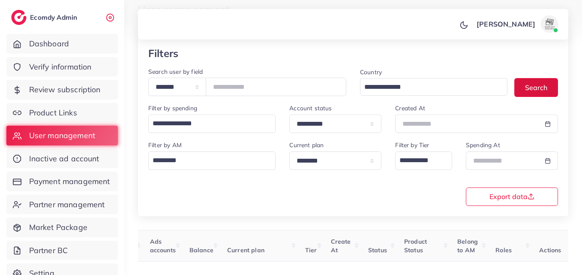
scroll to position [135, 0]
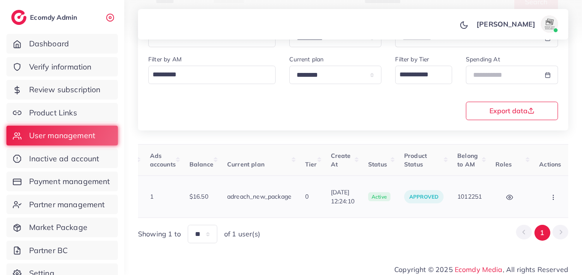
click at [539, 193] on button "button" at bounding box center [554, 196] width 30 height 19
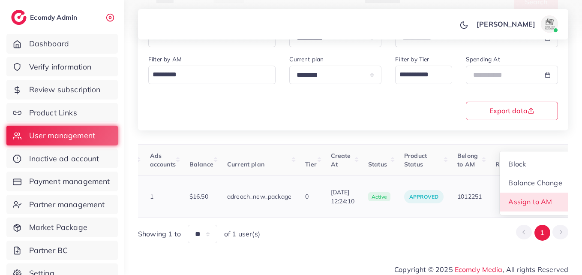
scroll to position [1, 294]
click at [539, 197] on span "Assign to AM" at bounding box center [531, 201] width 44 height 9
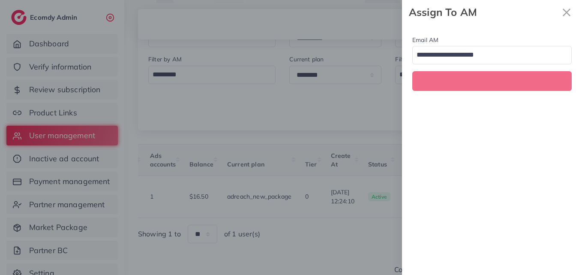
scroll to position [0, 294]
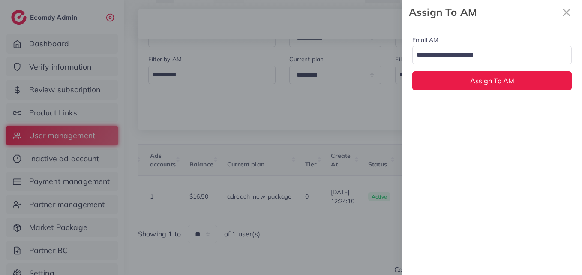
click at [486, 57] on input "Search for option" at bounding box center [487, 55] width 147 height 15
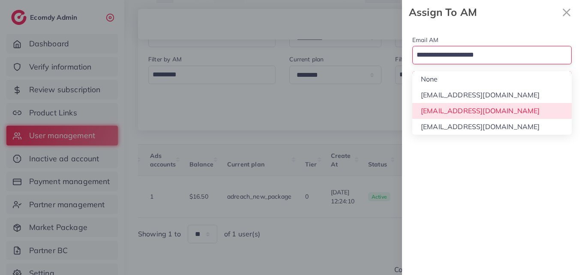
click at [477, 111] on div "Email AM Loading... None hadibaaslam@gmail.com natashashahid163@gmail.com wajah…" at bounding box center [492, 149] width 180 height 250
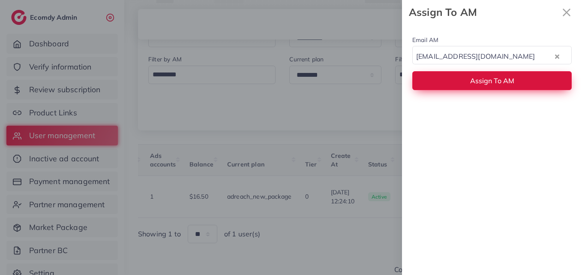
click at [477, 79] on span "Assign To AM" at bounding box center [492, 80] width 44 height 9
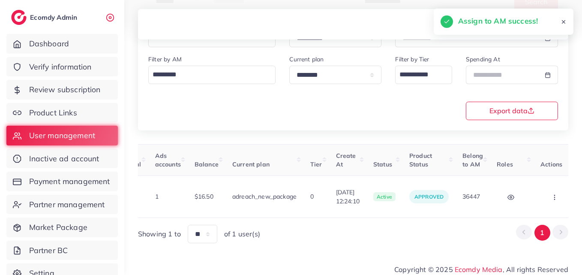
scroll to position [0, 0]
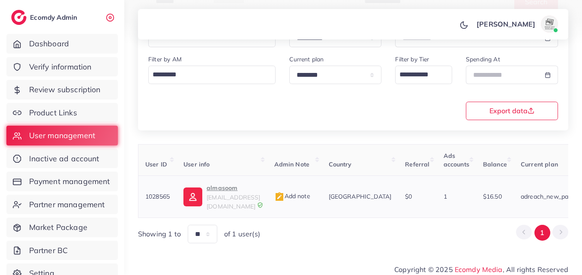
click at [232, 194] on span "almasoom43@gmail.com" at bounding box center [234, 201] width 54 height 16
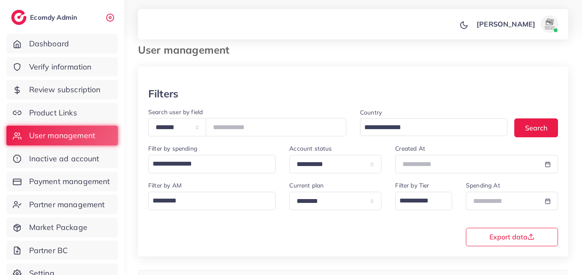
scroll to position [7, 0]
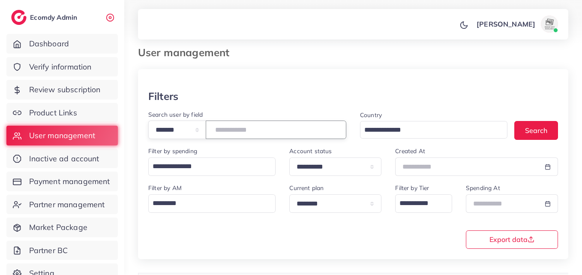
click at [235, 129] on input "*******" at bounding box center [276, 129] width 141 height 18
paste input "number"
click at [525, 136] on button "Search" at bounding box center [537, 130] width 44 height 18
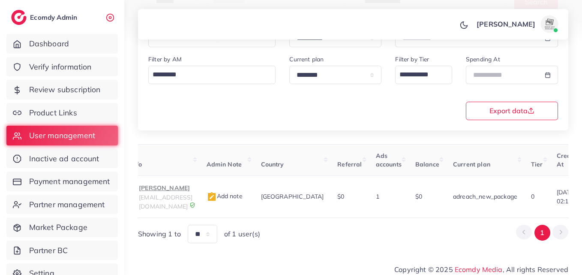
scroll to position [0, 311]
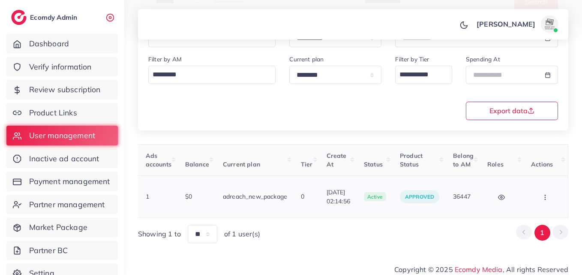
click at [532, 193] on button "button" at bounding box center [546, 196] width 30 height 19
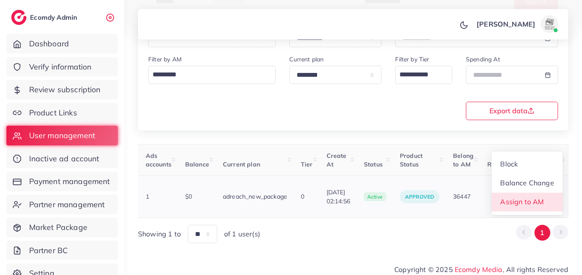
click at [532, 197] on span "Assign to AM" at bounding box center [523, 201] width 44 height 9
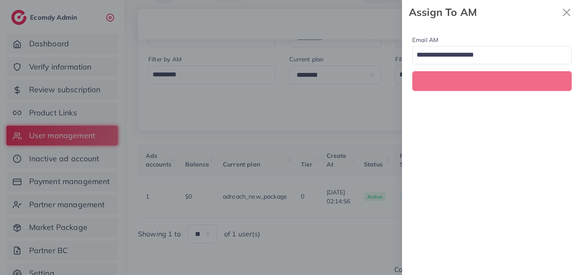
scroll to position [0, 311]
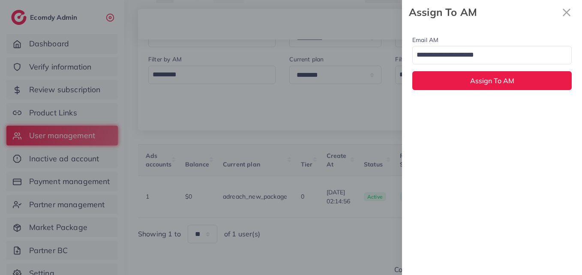
click at [514, 62] on input "Search for option" at bounding box center [487, 55] width 147 height 15
drag, startPoint x: 504, startPoint y: 101, endPoint x: 502, endPoint y: 92, distance: 9.1
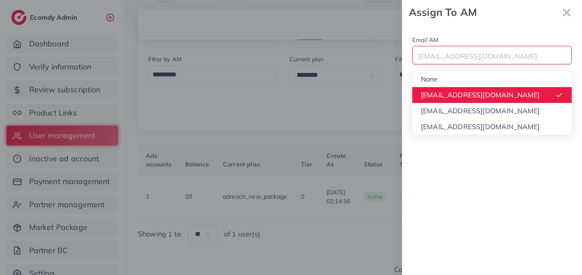
click at [497, 56] on div "hadibaaslam@gmail.com" at bounding box center [487, 55] width 149 height 15
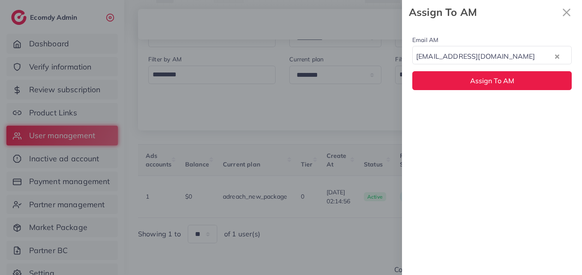
click at [473, 111] on div "Email AM natashashahid163@gmail.com Loading... None hadibaaslam@gmail.com natas…" at bounding box center [492, 149] width 180 height 250
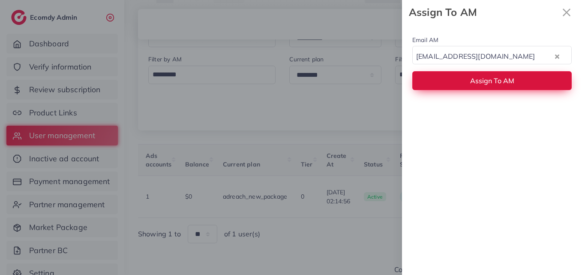
click at [475, 79] on span "Assign To AM" at bounding box center [492, 80] width 44 height 9
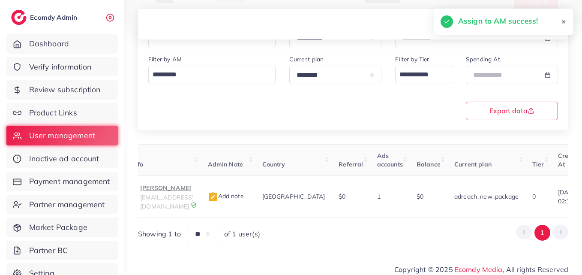
scroll to position [0, 0]
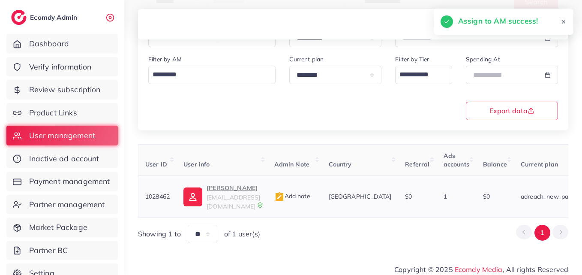
click at [206, 194] on link "Hamza Ahmed contact.relaxingwear@gmail.com" at bounding box center [222, 197] width 77 height 28
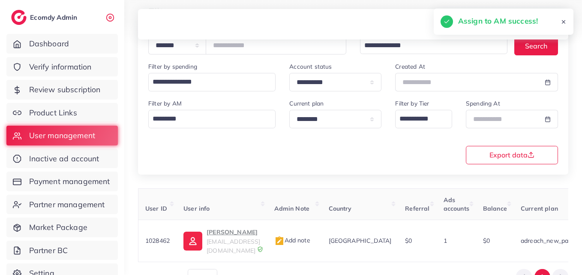
scroll to position [50, 0]
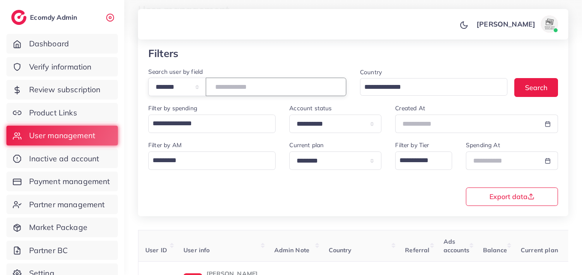
click at [240, 87] on input "*******" at bounding box center [276, 87] width 141 height 18
paste input "number"
click at [539, 93] on button "Search" at bounding box center [537, 87] width 44 height 18
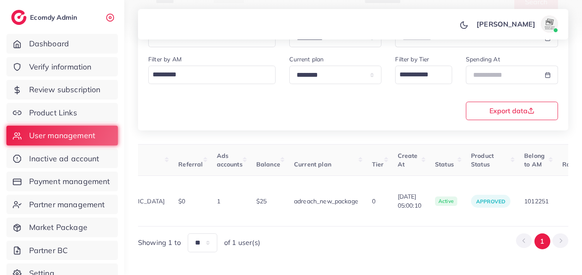
scroll to position [0, 295]
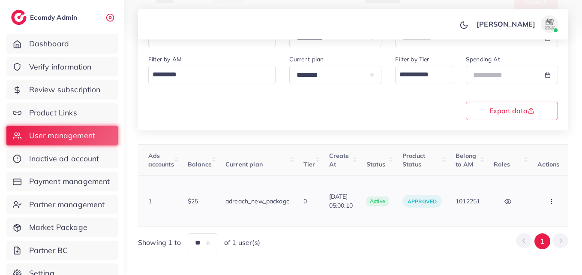
click at [556, 197] on button "button" at bounding box center [553, 200] width 30 height 19
drag, startPoint x: 551, startPoint y: 199, endPoint x: 545, endPoint y: 199, distance: 6.0
click at [550, 199] on link "Assign to AM" at bounding box center [533, 206] width 71 height 19
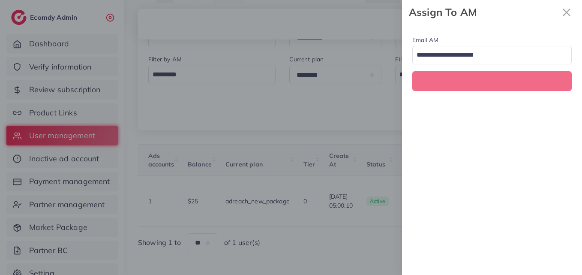
scroll to position [0, 295]
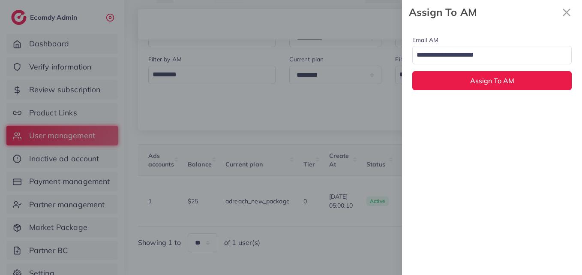
click at [449, 53] on input "Search for option" at bounding box center [487, 55] width 147 height 15
click at [456, 106] on div "Email AM natashashahid163@gmail.com Loading... None hadibaaslam@gmail.com natas…" at bounding box center [492, 149] width 180 height 250
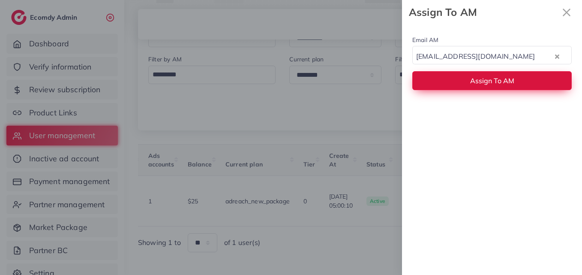
click at [455, 82] on button "Assign To AM" at bounding box center [491, 80] width 159 height 18
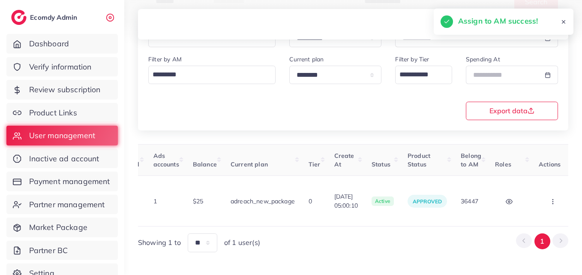
scroll to position [0, 0]
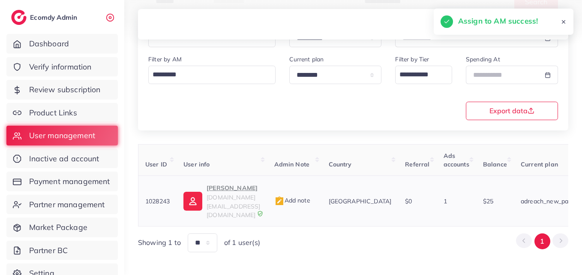
click at [243, 194] on span "newamaaf.pk@gmail.com" at bounding box center [234, 205] width 54 height 25
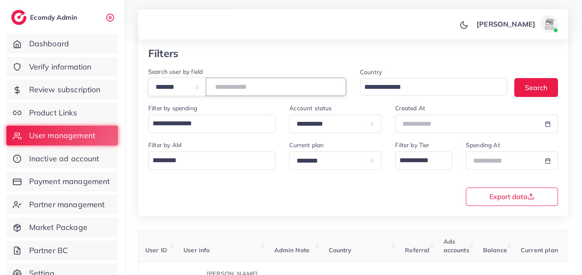
click at [237, 88] on input "*******" at bounding box center [276, 87] width 141 height 18
paste input "number"
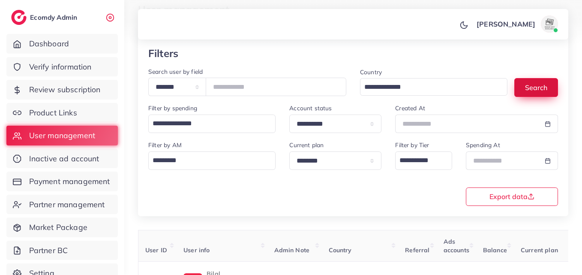
click at [527, 96] on button "Search" at bounding box center [537, 87] width 44 height 18
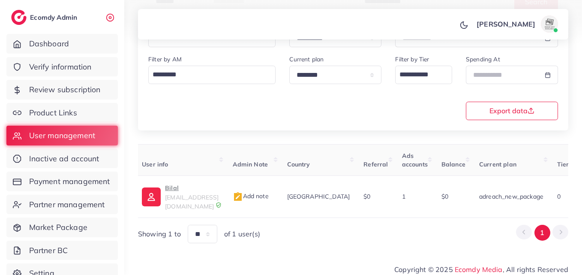
scroll to position [0, 280]
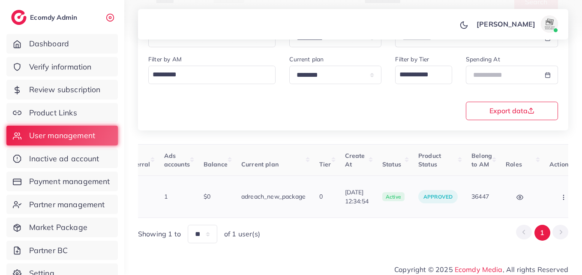
click at [560, 194] on icon "button" at bounding box center [563, 197] width 7 height 7
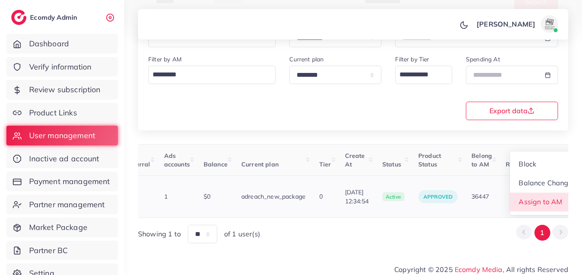
click at [543, 197] on span "Assign to AM" at bounding box center [541, 201] width 44 height 9
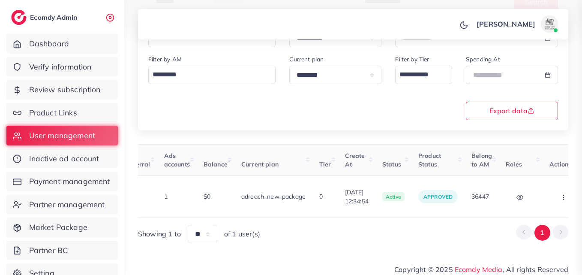
scroll to position [0, 280]
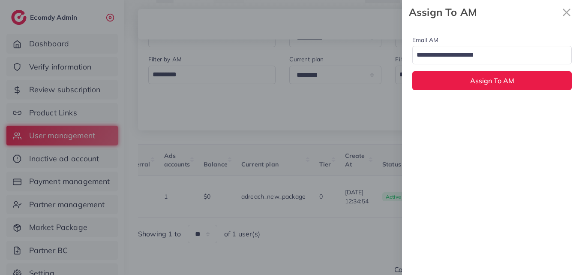
click at [456, 57] on input "Search for option" at bounding box center [487, 55] width 147 height 15
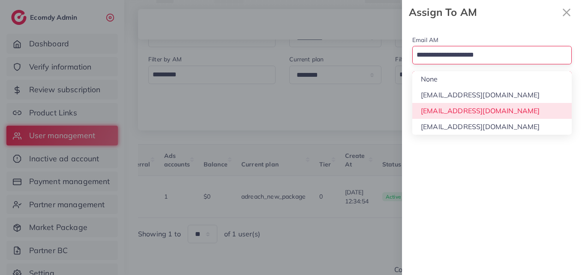
click at [458, 112] on div "Email AM Loading... None hadibaaslam@gmail.com natashashahid163@gmail.com wajah…" at bounding box center [492, 149] width 180 height 250
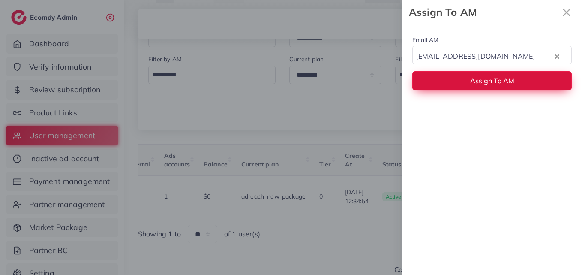
click at [455, 79] on button "Assign To AM" at bounding box center [491, 80] width 159 height 18
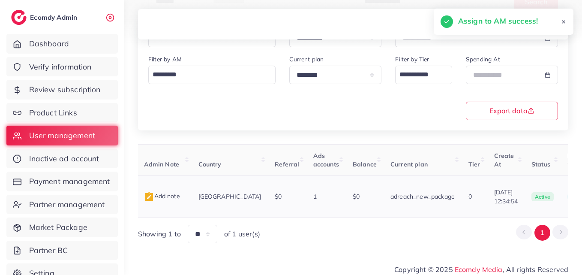
scroll to position [0, 64]
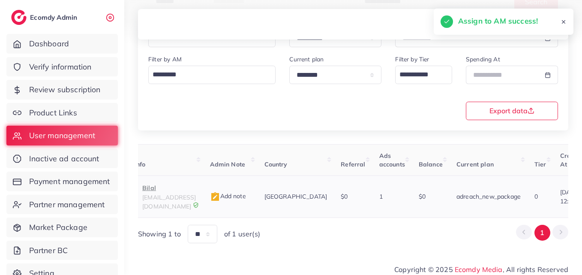
click at [188, 194] on span "cskills284@gmail.com" at bounding box center [169, 201] width 54 height 16
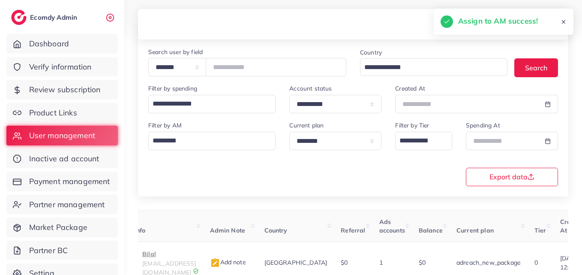
scroll to position [0, 0]
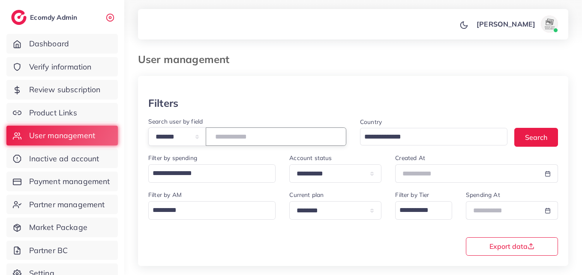
click at [238, 132] on input "*******" at bounding box center [276, 136] width 141 height 18
paste input "number"
click at [504, 137] on icon "Search for option" at bounding box center [502, 137] width 6 height 4
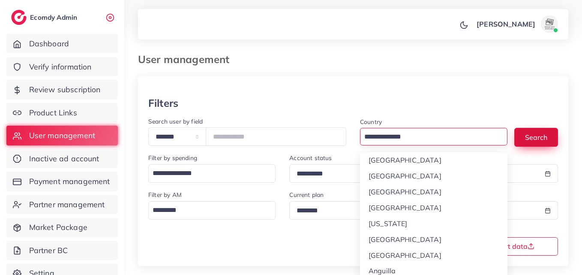
click at [520, 135] on button "Search" at bounding box center [537, 137] width 44 height 18
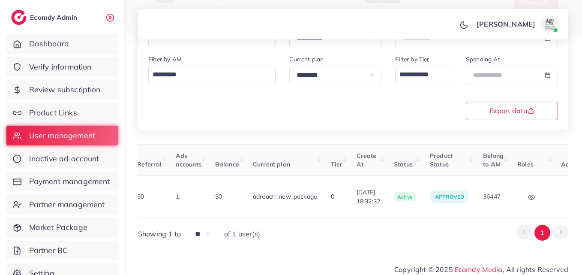
scroll to position [0, 298]
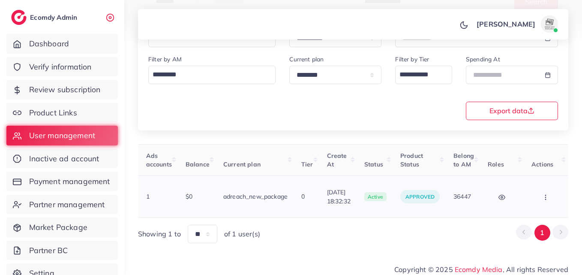
click at [538, 207] on td "Block Balance Change Assign to AM" at bounding box center [547, 197] width 44 height 42
click at [539, 203] on td "Block Balance Change Assign to AM" at bounding box center [547, 197] width 44 height 42
click at [542, 199] on button "button" at bounding box center [547, 196] width 30 height 19
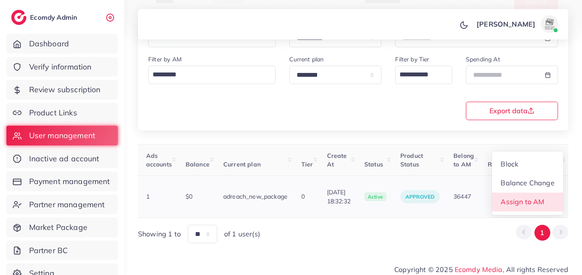
scroll to position [1, 298]
click at [544, 199] on span "Assign to AM" at bounding box center [523, 201] width 44 height 9
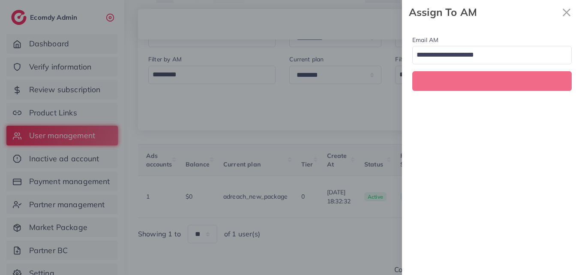
scroll to position [0, 298]
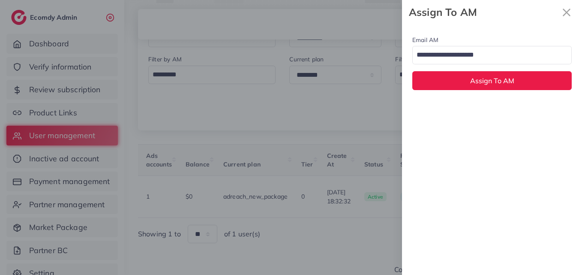
click at [445, 60] on input "Search for option" at bounding box center [487, 55] width 147 height 15
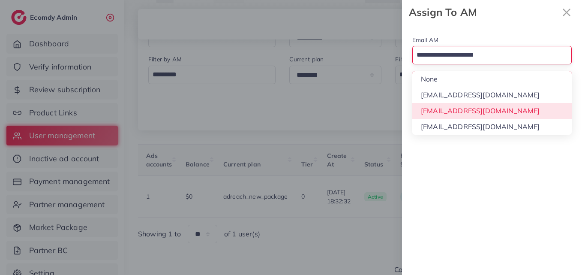
click at [443, 104] on div "Email AM Loading... None hadibaaslam@gmail.com natashashahid163@gmail.com wajah…" at bounding box center [492, 149] width 180 height 250
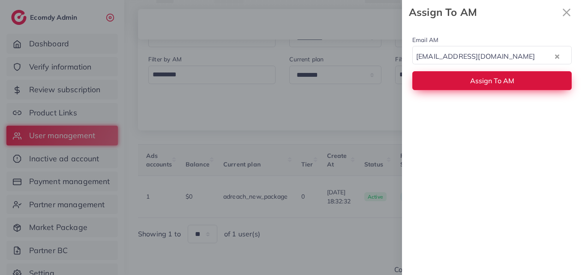
click at [444, 84] on button "Assign To AM" at bounding box center [491, 80] width 159 height 18
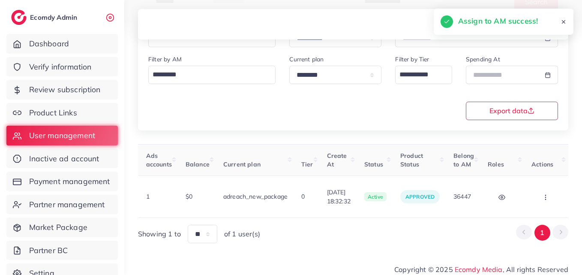
scroll to position [0, 55]
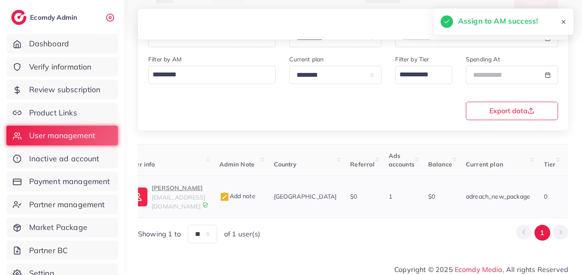
click at [202, 188] on p "jansher Khan" at bounding box center [179, 188] width 54 height 10
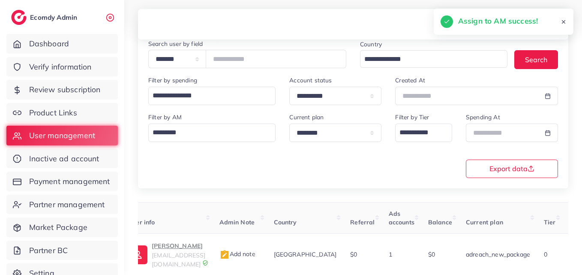
scroll to position [7, 0]
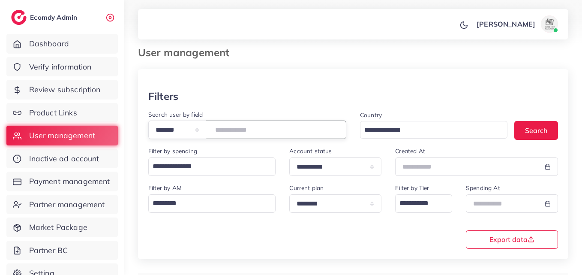
click at [230, 126] on input "*******" at bounding box center [276, 129] width 141 height 18
paste input "number"
click at [530, 127] on button "Search" at bounding box center [537, 130] width 44 height 18
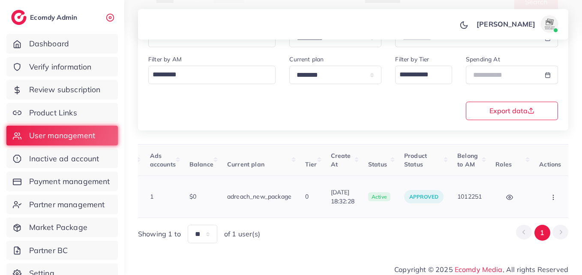
scroll to position [0, 298]
click at [549, 188] on button "button" at bounding box center [550, 196] width 30 height 19
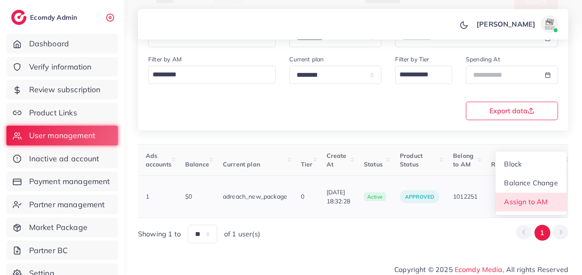
scroll to position [1, 298]
drag, startPoint x: 541, startPoint y: 192, endPoint x: 535, endPoint y: 183, distance: 11.2
click at [541, 197] on span "Assign to AM" at bounding box center [527, 201] width 44 height 9
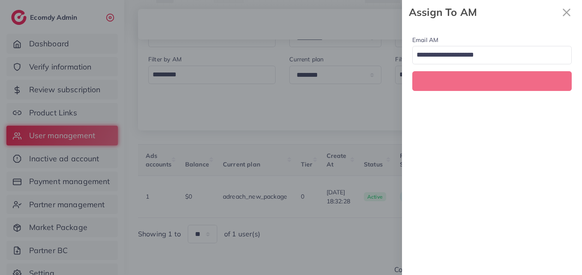
scroll to position [0, 298]
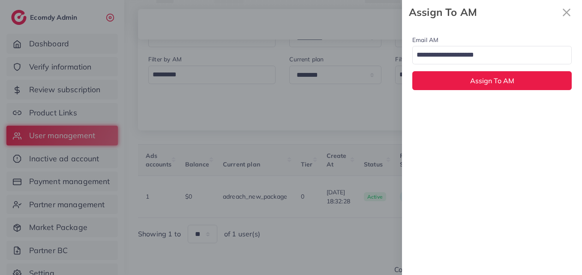
click at [515, 65] on div "Email AM Loading... Assign To AM" at bounding box center [492, 62] width 180 height 76
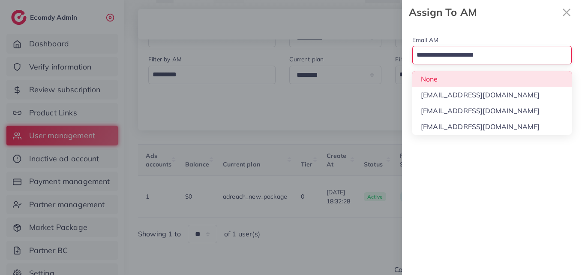
click at [509, 52] on input "Search for option" at bounding box center [487, 55] width 147 height 15
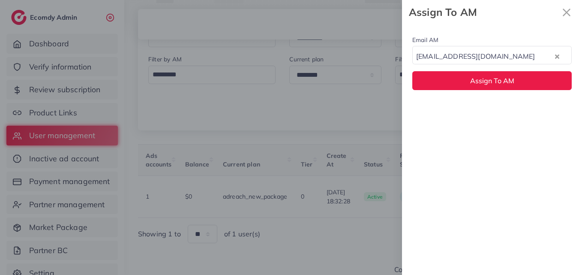
click at [499, 110] on div "Email AM natashashahid163@gmail.com Loading... None hadibaaslam@gmail.com natas…" at bounding box center [492, 149] width 180 height 250
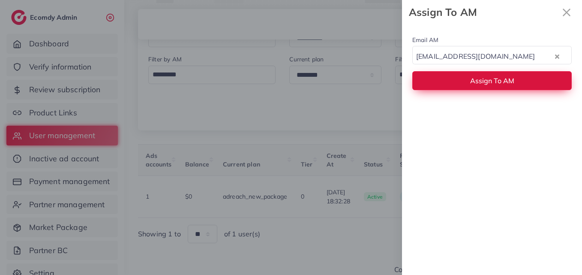
click at [504, 81] on span "Assign To AM" at bounding box center [492, 80] width 44 height 9
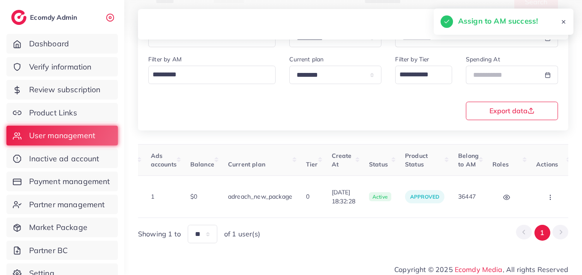
scroll to position [0, 0]
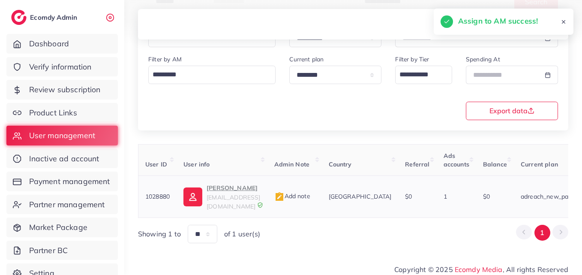
click at [193, 194] on img at bounding box center [193, 196] width 19 height 19
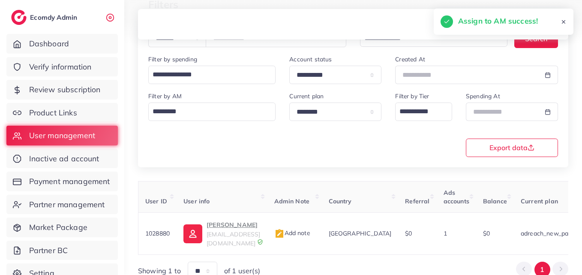
scroll to position [50, 0]
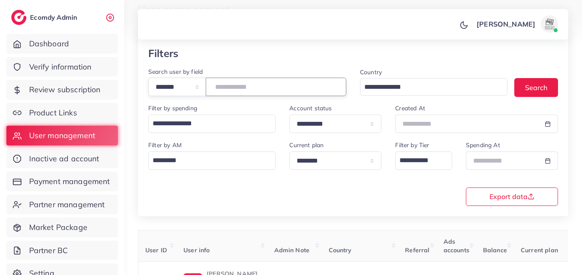
click at [240, 86] on input "*******" at bounding box center [276, 87] width 141 height 18
paste input "number"
click at [541, 86] on button "Search" at bounding box center [537, 87] width 44 height 18
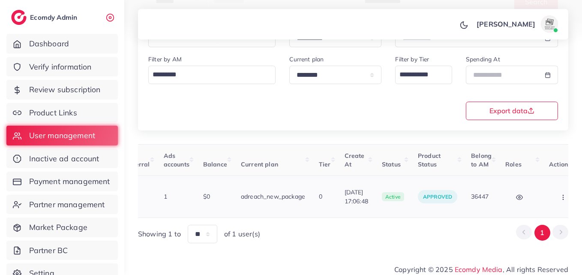
scroll to position [0, 300]
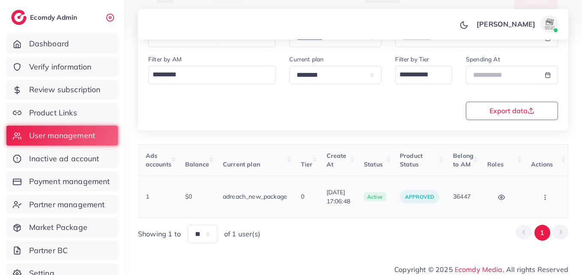
click at [549, 197] on button "button" at bounding box center [546, 196] width 30 height 19
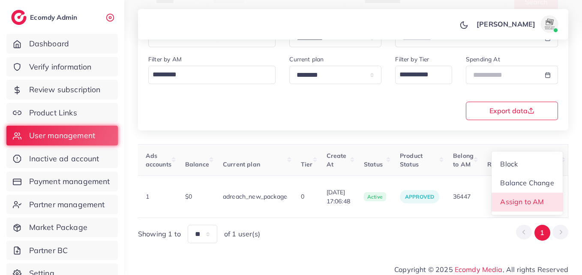
drag, startPoint x: 549, startPoint y: 197, endPoint x: 523, endPoint y: 138, distance: 64.9
click at [549, 197] on link "Assign to AM" at bounding box center [527, 202] width 71 height 19
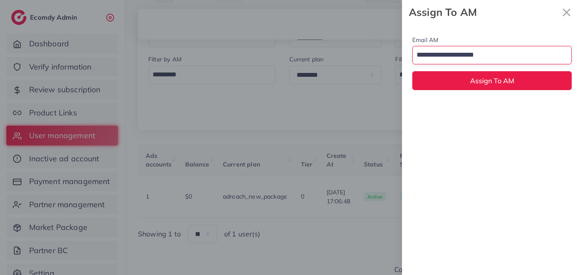
click at [488, 60] on input "Search for option" at bounding box center [487, 55] width 147 height 15
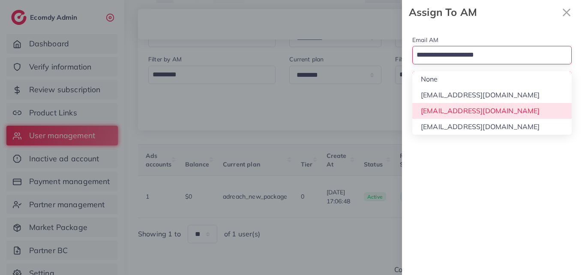
drag, startPoint x: 487, startPoint y: 106, endPoint x: 487, endPoint y: 98, distance: 8.1
click at [487, 106] on div "Email AM Loading... None hadibaaslam@gmail.com natashashahid163@gmail.com wajah…" at bounding box center [492, 149] width 180 height 250
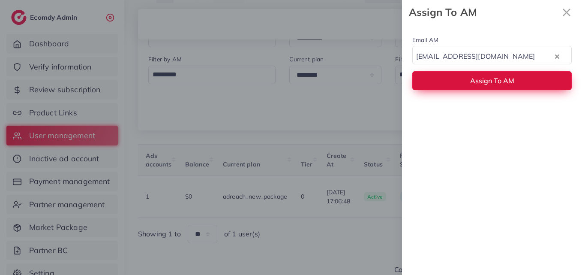
click at [488, 74] on button "Assign To AM" at bounding box center [491, 80] width 159 height 18
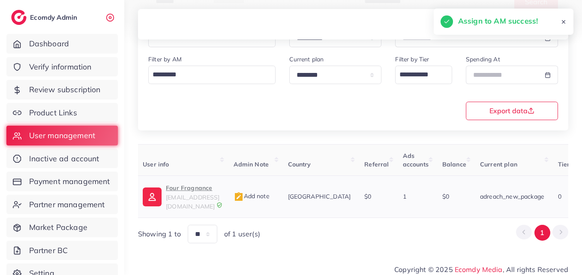
scroll to position [0, 33]
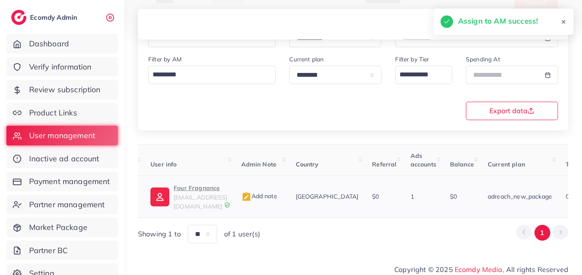
click at [213, 189] on p "Four Fragnance" at bounding box center [201, 188] width 54 height 10
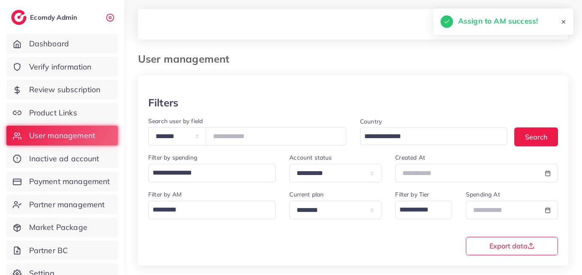
scroll to position [0, 0]
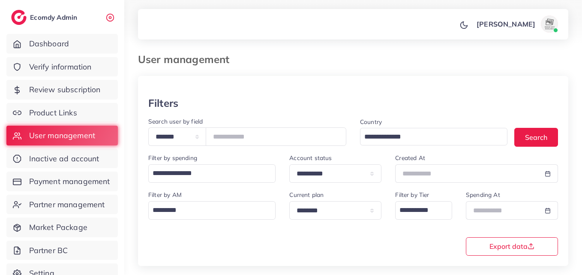
click at [543, 153] on div "Created At" at bounding box center [476, 168] width 163 height 30
click at [539, 139] on button "Search" at bounding box center [537, 137] width 44 height 18
click at [252, 139] on input "*******" at bounding box center [276, 136] width 141 height 18
drag, startPoint x: 252, startPoint y: 139, endPoint x: 235, endPoint y: 136, distance: 17.5
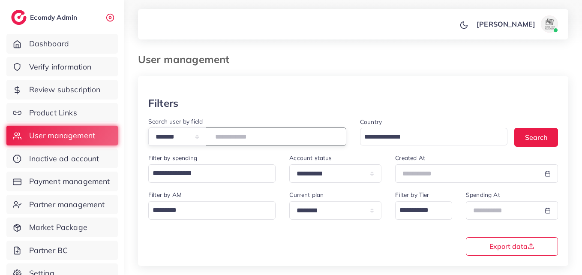
click at [235, 136] on input "*******" at bounding box center [276, 136] width 141 height 18
paste input "number"
click at [519, 142] on button "Search" at bounding box center [537, 137] width 44 height 18
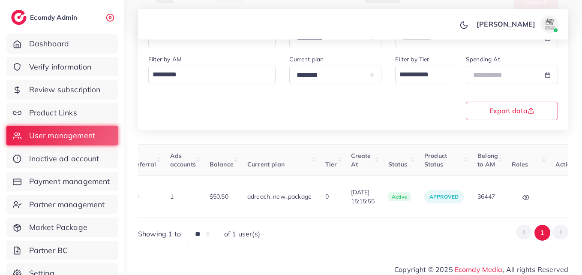
scroll to position [0, 294]
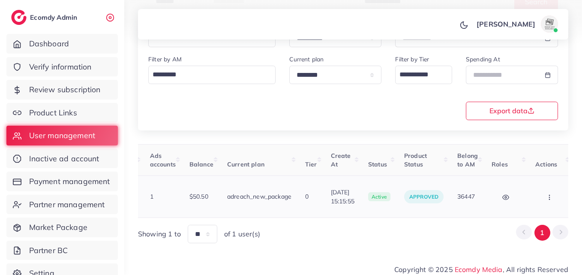
click at [529, 196] on td "Block Balance Change Assign to AM" at bounding box center [551, 197] width 44 height 42
click at [549, 199] on circle "button" at bounding box center [549, 199] width 0 height 0
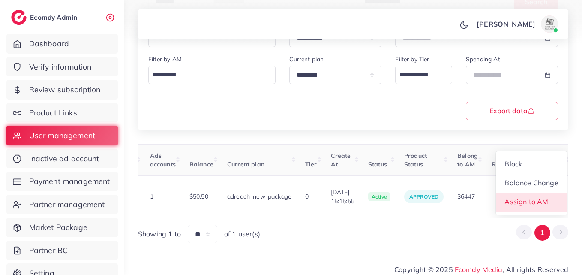
click at [545, 195] on link "Assign to AM" at bounding box center [531, 202] width 71 height 19
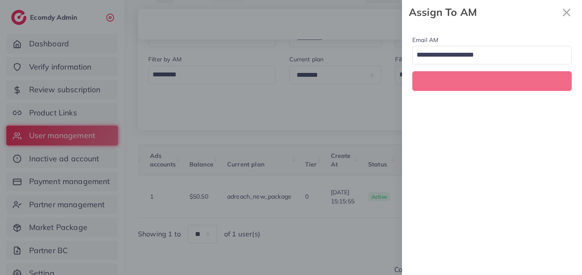
scroll to position [0, 294]
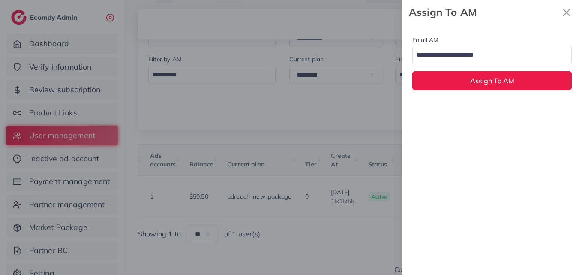
click at [479, 55] on input "Search for option" at bounding box center [487, 55] width 147 height 15
drag, startPoint x: 470, startPoint y: 100, endPoint x: 471, endPoint y: 105, distance: 5.2
drag, startPoint x: 466, startPoint y: 59, endPoint x: 460, endPoint y: 95, distance: 36.0
click at [466, 60] on div "hadibaaslam@gmail.com" at bounding box center [483, 55] width 141 height 15
click at [459, 108] on div "Email AM natashashahid163@gmail.com Loading... None hadibaaslam@gmail.com natas…" at bounding box center [492, 149] width 180 height 250
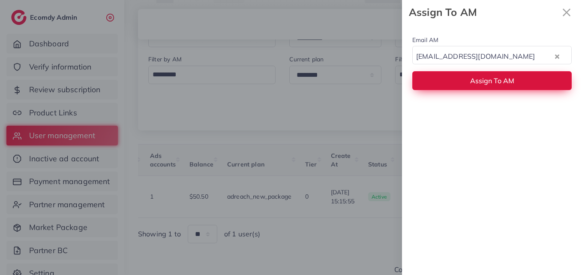
click at [457, 84] on button "Assign To AM" at bounding box center [491, 80] width 159 height 18
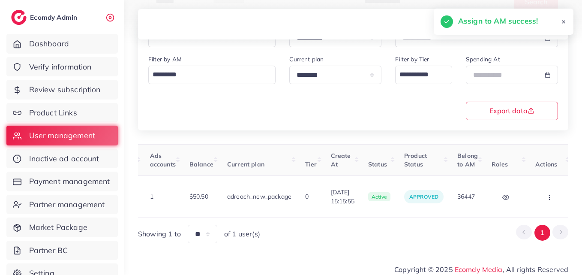
scroll to position [0, 0]
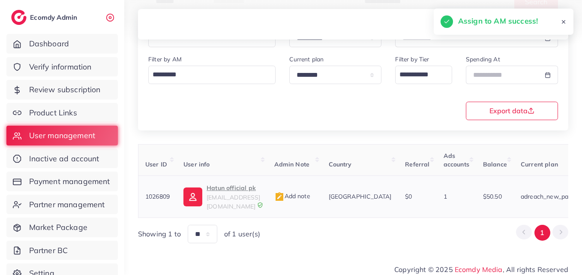
click at [202, 196] on img at bounding box center [193, 196] width 19 height 19
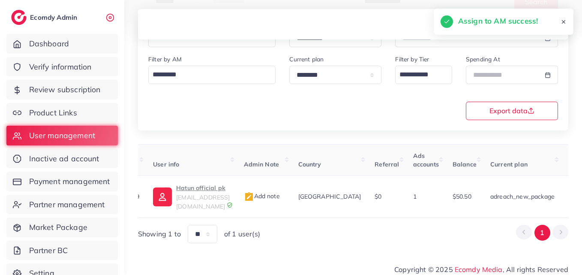
scroll to position [0, 294]
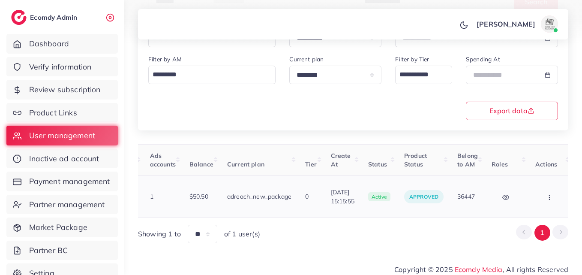
click at [541, 196] on button "button" at bounding box center [551, 196] width 30 height 19
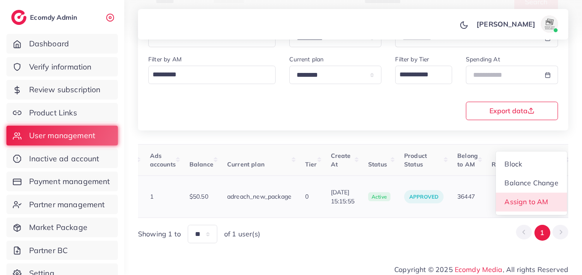
click at [541, 197] on span "Assign to AM" at bounding box center [527, 201] width 44 height 9
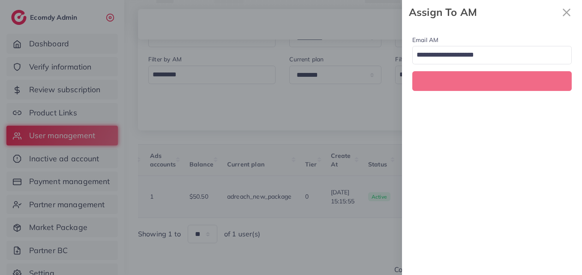
scroll to position [0, 294]
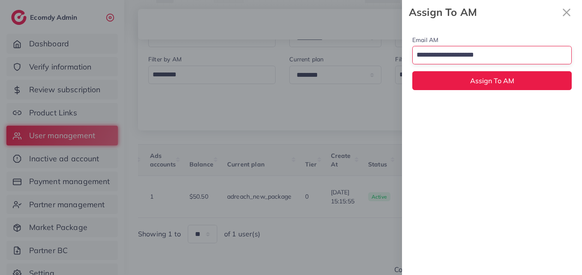
click at [493, 55] on input "Search for option" at bounding box center [487, 55] width 147 height 15
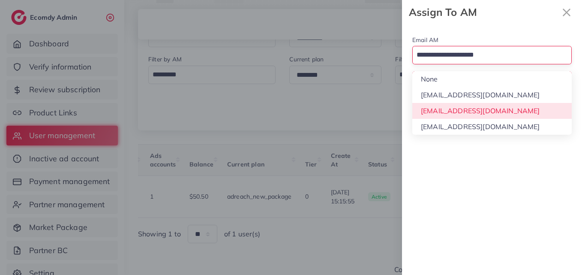
click at [495, 107] on div "Email AM Loading... None hadibaaslam@gmail.com natashashahid163@gmail.com wajah…" at bounding box center [492, 149] width 180 height 250
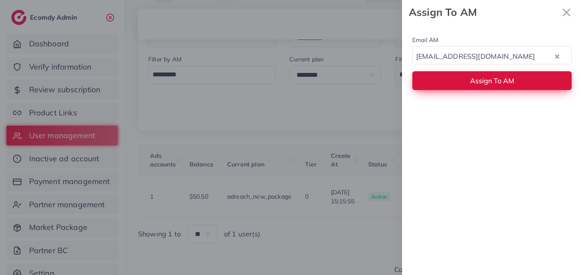
click at [495, 78] on span "Assign To AM" at bounding box center [492, 80] width 44 height 9
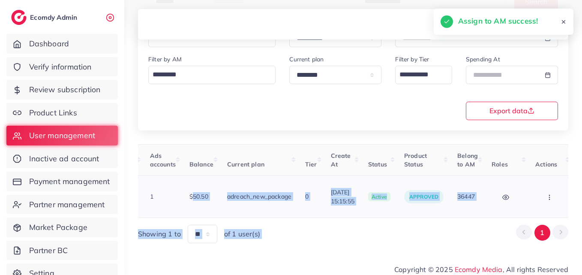
drag, startPoint x: 405, startPoint y: 214, endPoint x: 175, endPoint y: 184, distance: 232.6
click at [175, 184] on div "User ID User info Admin Note Country Referral Ads accounts Balance Current plan…" at bounding box center [353, 193] width 430 height 99
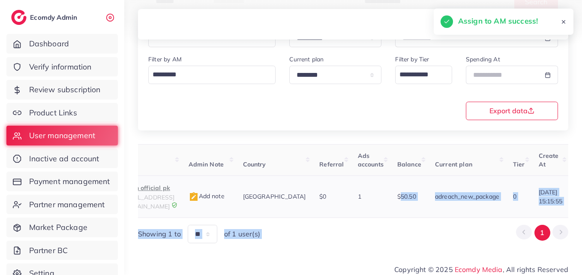
scroll to position [0, 84]
click at [176, 186] on p "Hatun official pk" at bounding box center [150, 188] width 54 height 10
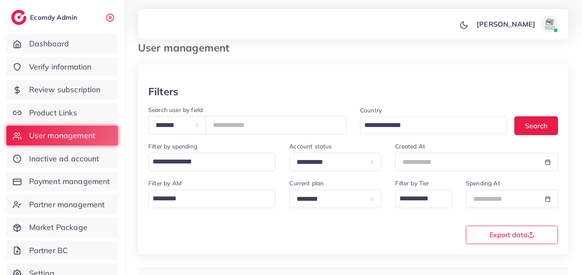
scroll to position [7, 0]
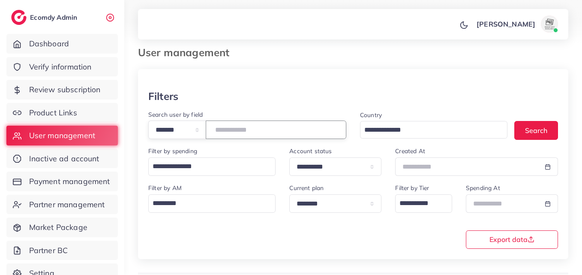
click at [237, 127] on input "*******" at bounding box center [276, 129] width 141 height 18
paste input "number"
click at [513, 133] on div "Country Loading... Search" at bounding box center [459, 127] width 212 height 37
click at [528, 129] on button "Search" at bounding box center [537, 130] width 44 height 18
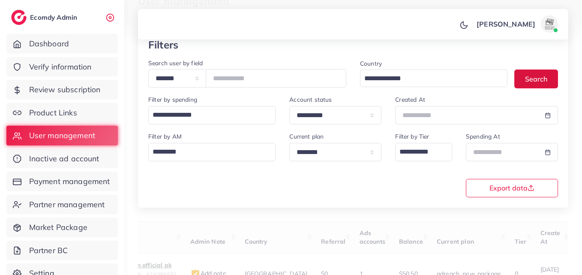
scroll to position [135, 0]
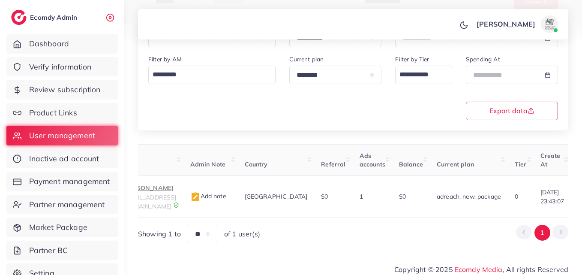
drag, startPoint x: 310, startPoint y: 209, endPoint x: 374, endPoint y: 211, distance: 63.5
click at [374, 211] on div "User ID User info Admin Note Country Referral Ads accounts Balance Current plan…" at bounding box center [353, 181] width 430 height 74
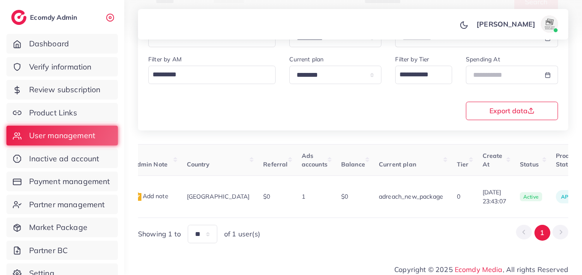
scroll to position [0, 284]
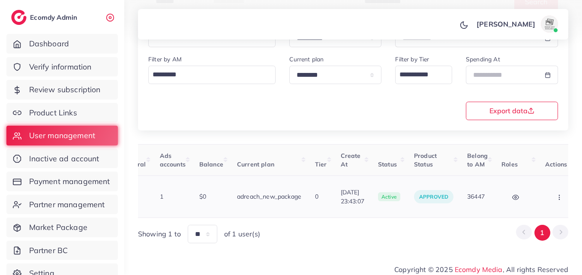
click at [545, 195] on button "button" at bounding box center [560, 196] width 30 height 19
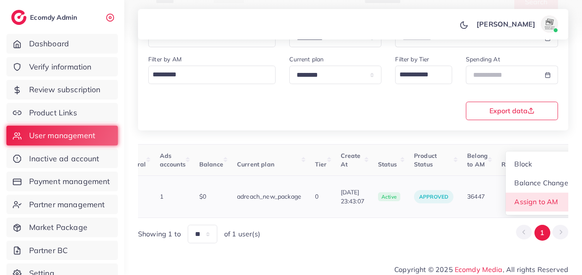
click at [540, 197] on span "Assign to AM" at bounding box center [537, 201] width 44 height 9
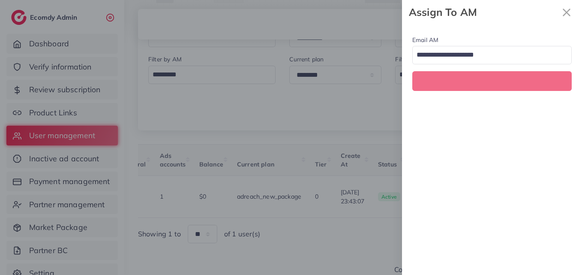
scroll to position [0, 284]
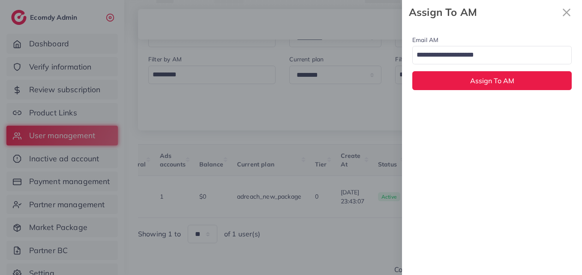
click at [445, 54] on input "Search for option" at bounding box center [487, 55] width 147 height 15
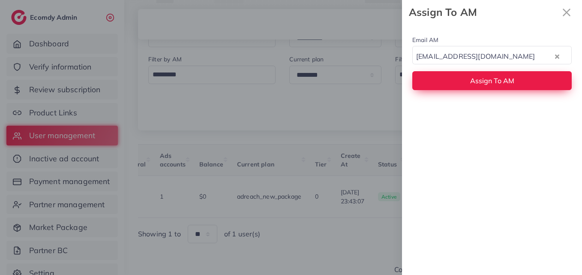
drag, startPoint x: 448, startPoint y: 111, endPoint x: 452, endPoint y: 87, distance: 24.3
click at [448, 110] on div "Email AM natashashahid163@gmail.com Loading... None hadibaaslam@gmail.com natas…" at bounding box center [492, 149] width 180 height 250
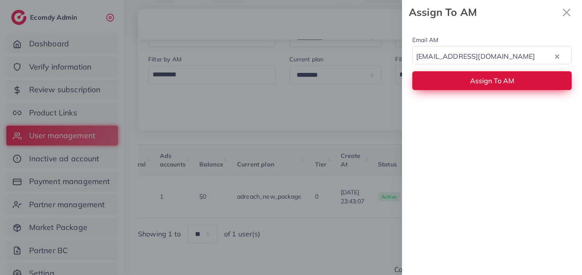
click at [455, 78] on button "Assign To AM" at bounding box center [491, 80] width 159 height 18
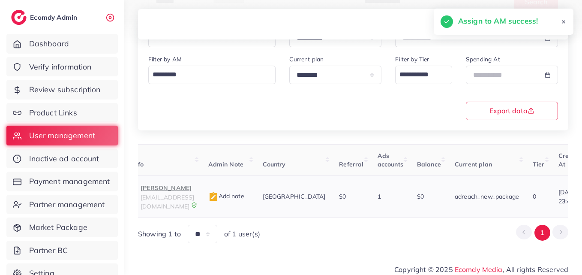
scroll to position [0, 65]
click at [168, 187] on p "Mushtaq Ahamd" at bounding box center [169, 188] width 54 height 10
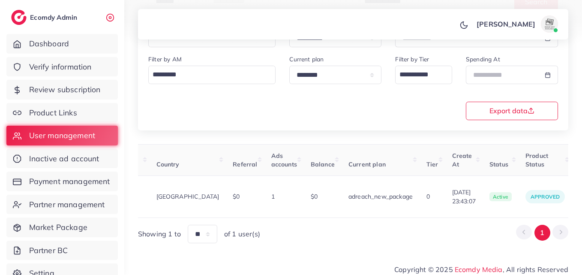
scroll to position [0, 284]
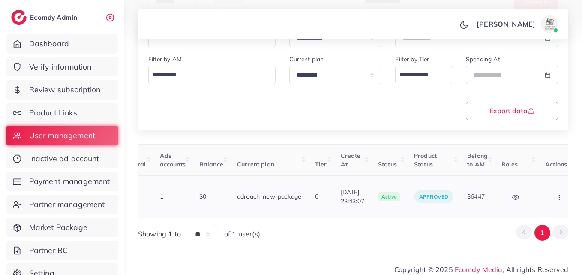
click at [556, 194] on icon "button" at bounding box center [559, 197] width 7 height 7
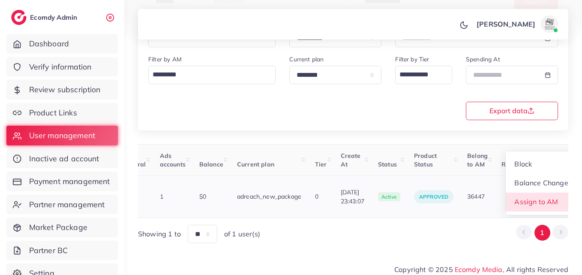
click at [548, 193] on link "Assign to AM" at bounding box center [541, 202] width 71 height 19
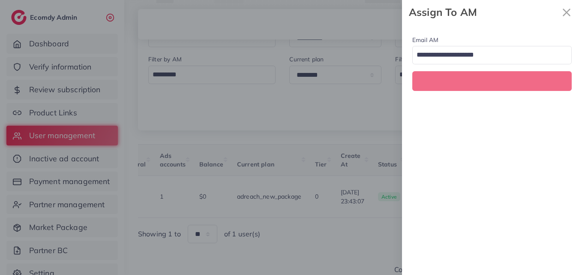
scroll to position [0, 284]
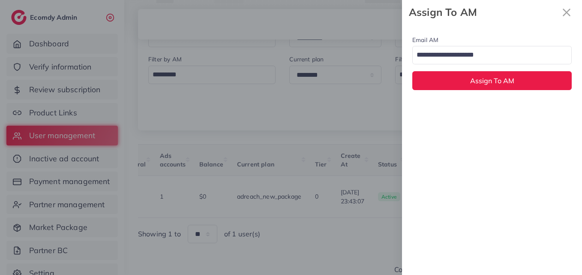
click at [445, 49] on input "Search for option" at bounding box center [487, 55] width 147 height 15
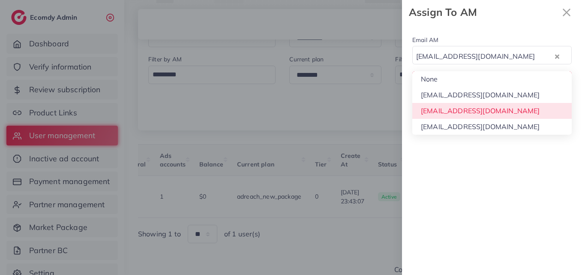
click at [459, 105] on div "Email AM natashashahid163@gmail.com Loading... None hadibaaslam@gmail.com natas…" at bounding box center [492, 149] width 180 height 250
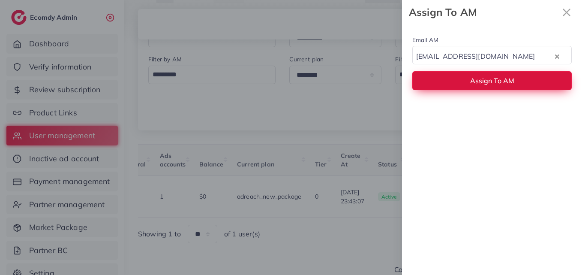
click at [463, 89] on button "Assign To AM" at bounding box center [491, 80] width 159 height 18
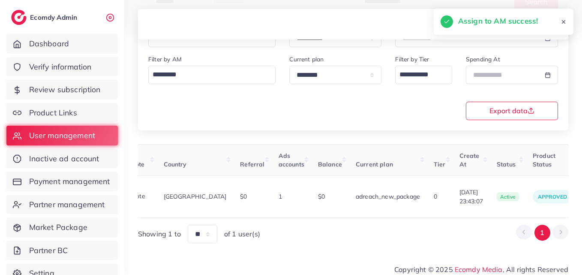
scroll to position [0, 56]
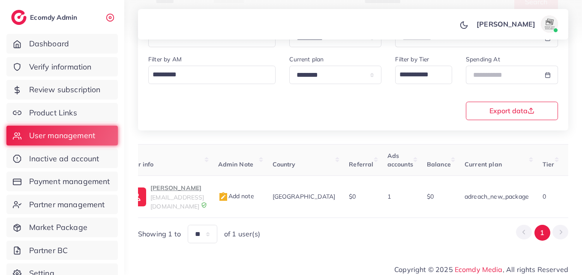
click at [187, 174] on th "User info" at bounding box center [165, 160] width 90 height 32
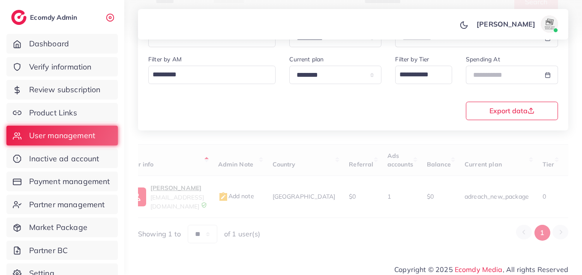
click at [191, 188] on div "User ID User info Admin Note Country Referral Ads accounts Balance Current plan…" at bounding box center [353, 193] width 430 height 99
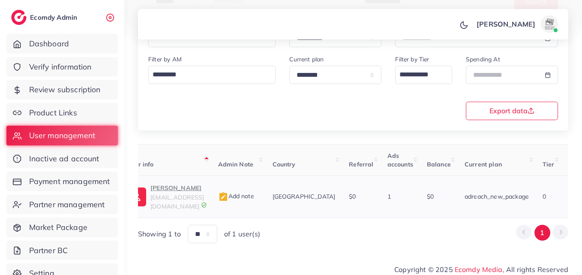
click at [192, 188] on p "Mushtaq Ahamd" at bounding box center [177, 188] width 54 height 10
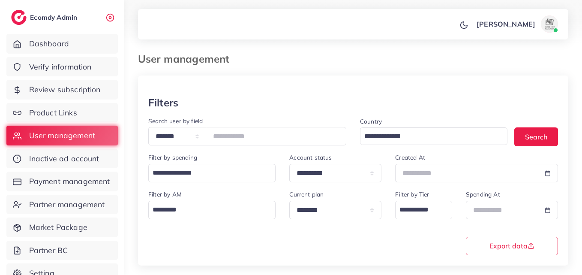
scroll to position [0, 0]
click at [232, 128] on input "*******" at bounding box center [276, 136] width 141 height 18
paste input "number"
click at [544, 137] on button "Search" at bounding box center [537, 137] width 44 height 18
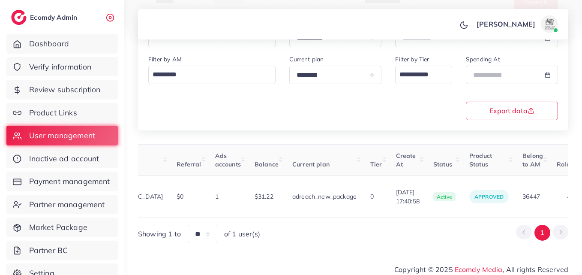
scroll to position [0, 297]
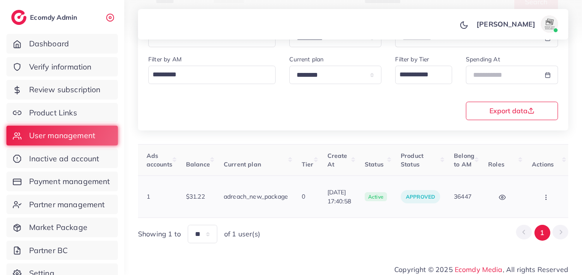
click at [558, 196] on button "button" at bounding box center [547, 196] width 30 height 19
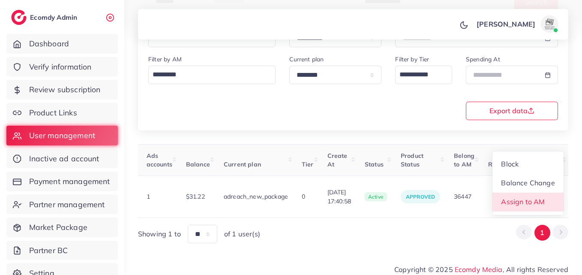
drag, startPoint x: 558, startPoint y: 199, endPoint x: 553, endPoint y: 195, distance: 6.4
click at [558, 199] on link "Assign to AM" at bounding box center [528, 202] width 71 height 19
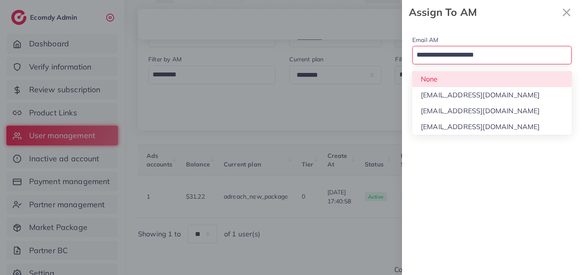
click at [499, 61] on input "Search for option" at bounding box center [487, 55] width 147 height 15
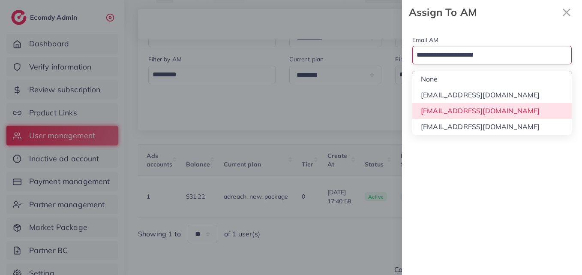
click at [493, 116] on div "Email AM Loading... None hadibaaslam@gmail.com natashashahid163@gmail.com wajah…" at bounding box center [492, 149] width 180 height 250
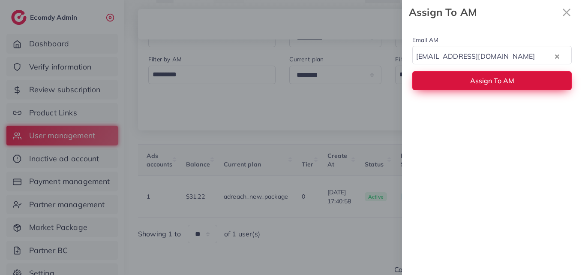
click at [498, 72] on button "Assign To AM" at bounding box center [491, 80] width 159 height 18
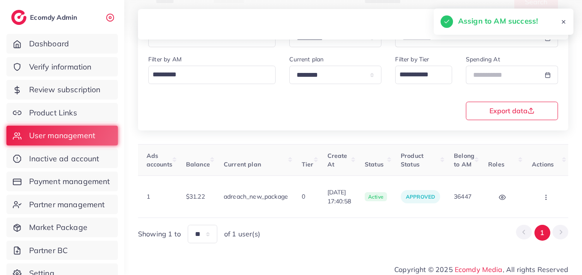
scroll to position [0, 0]
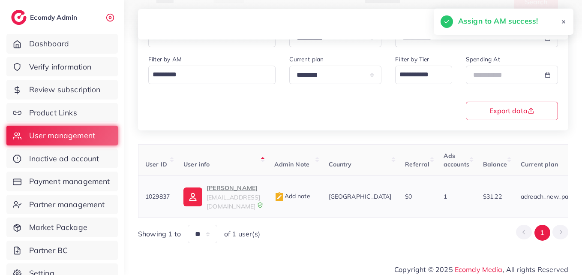
click at [211, 197] on span "salescasemania@gmail.com" at bounding box center [234, 201] width 54 height 16
click at [231, 193] on span "salescasemania@gmail.com" at bounding box center [234, 201] width 54 height 16
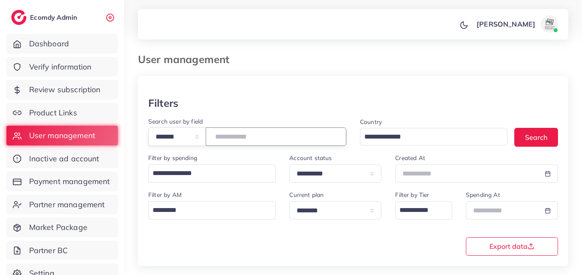
click at [224, 138] on input "*******" at bounding box center [276, 136] width 141 height 18
paste input "number"
click at [554, 145] on button "Search" at bounding box center [537, 137] width 44 height 18
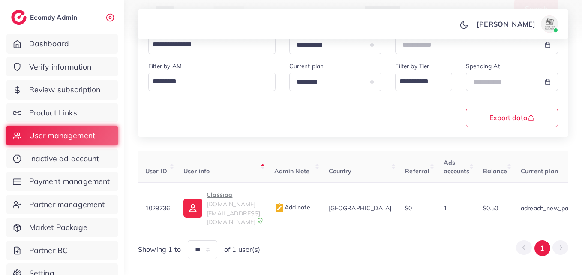
scroll to position [0, 82]
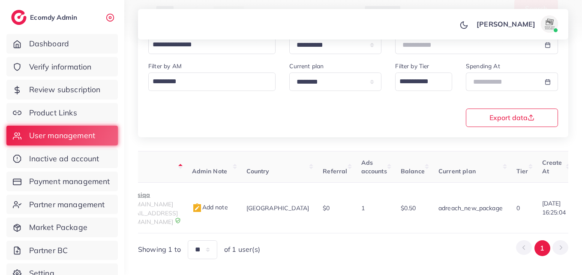
drag, startPoint x: 381, startPoint y: 221, endPoint x: 585, endPoint y: 219, distance: 204.1
click at [582, 146] on html "**********" at bounding box center [291, 8] width 582 height 275
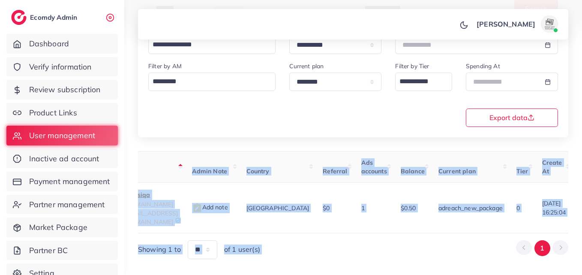
drag, startPoint x: 420, startPoint y: 220, endPoint x: 495, endPoint y: 217, distance: 75.1
click at [495, 217] on div "User ID User info Admin Note Country Referral Ads accounts Balance Current plan…" at bounding box center [353, 205] width 430 height 108
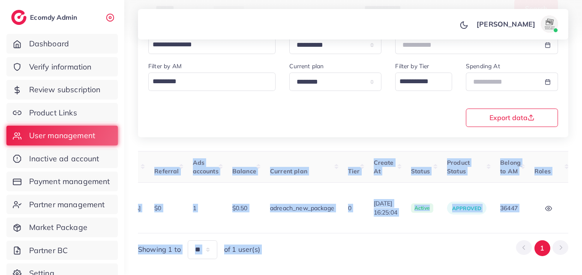
scroll to position [0, 287]
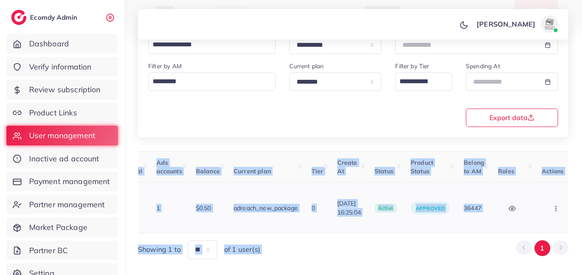
click at [556, 203] on button "button" at bounding box center [557, 207] width 30 height 19
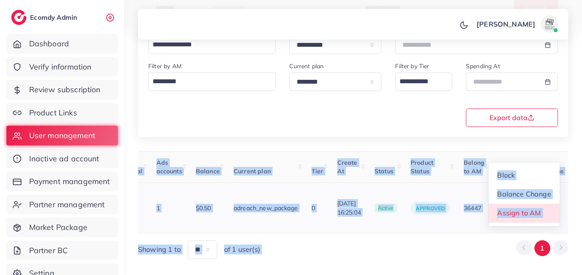
click at [555, 204] on link "Assign to AM" at bounding box center [524, 213] width 71 height 19
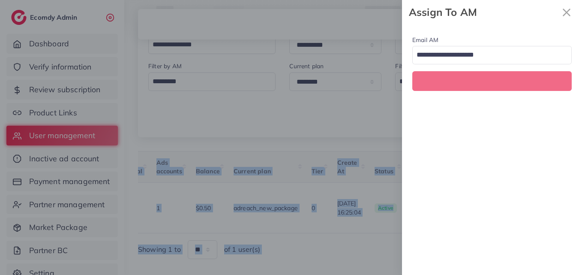
scroll to position [0, 287]
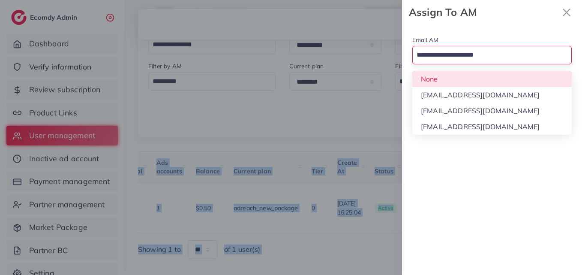
click at [507, 60] on input "Search for option" at bounding box center [487, 55] width 147 height 15
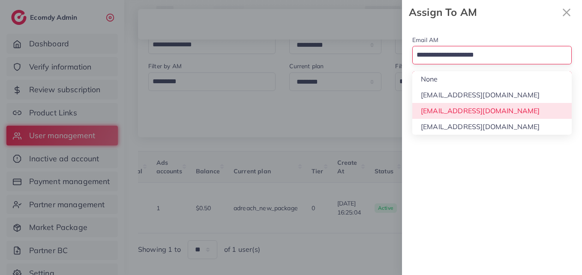
click at [492, 111] on div "Email AM Loading... None hadibaaslam@gmail.com natashashahid163@gmail.com wajah…" at bounding box center [492, 149] width 180 height 250
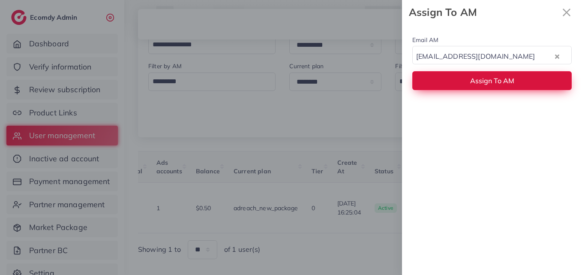
click at [494, 86] on button "Assign To AM" at bounding box center [491, 80] width 159 height 18
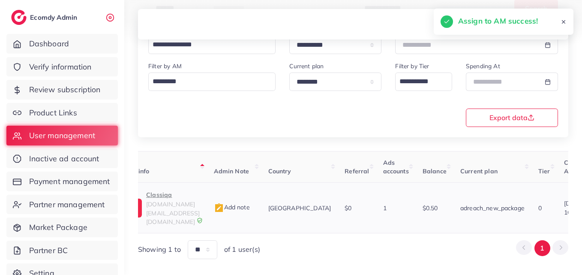
scroll to position [0, 58]
click at [165, 196] on p "Classiqa" at bounding box center [175, 195] width 54 height 10
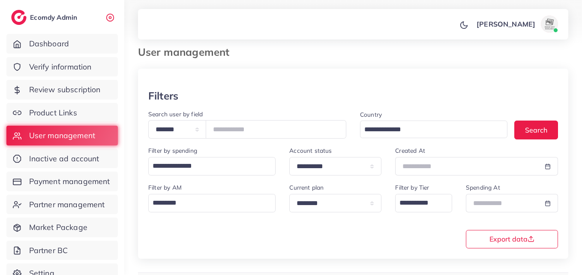
scroll to position [0, 0]
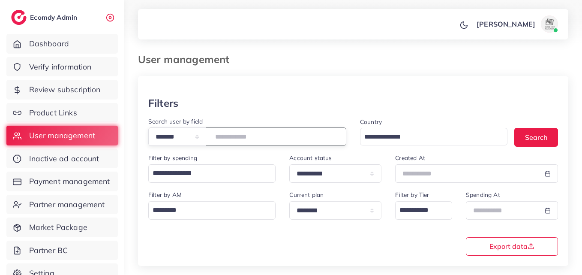
click at [232, 138] on input "*******" at bounding box center [276, 136] width 141 height 18
paste input "number"
click at [526, 135] on button "Search" at bounding box center [537, 137] width 44 height 18
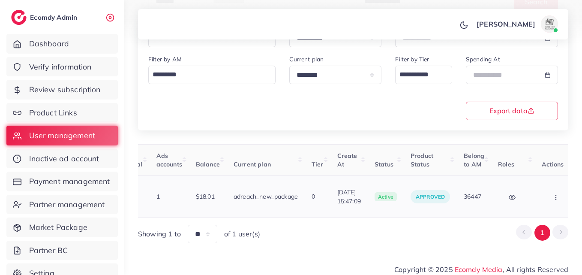
scroll to position [0, 290]
click at [558, 198] on button "button" at bounding box center [554, 196] width 30 height 19
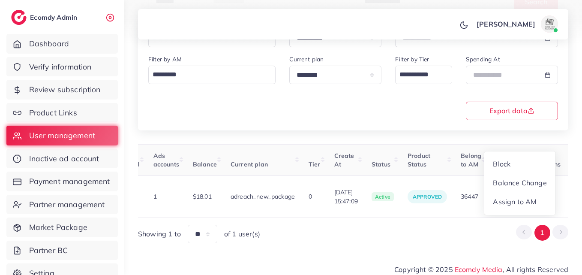
scroll to position [1, 290]
click at [556, 199] on link "Assign to AM" at bounding box center [519, 202] width 71 height 19
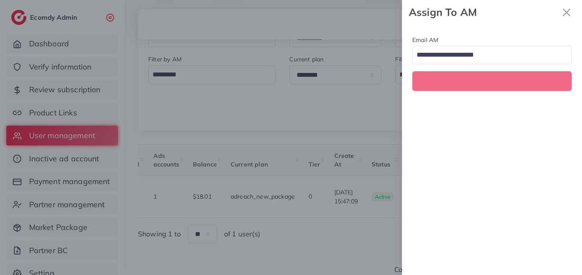
scroll to position [0, 290]
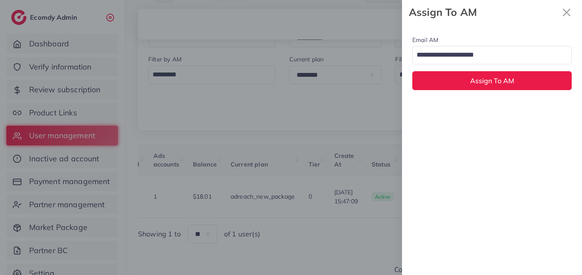
click at [490, 60] on input "Search for option" at bounding box center [487, 55] width 147 height 15
drag, startPoint x: 484, startPoint y: 110, endPoint x: 483, endPoint y: 92, distance: 18.5
click at [484, 109] on div "Email AM natashashahid163@gmail.com Loading... None hadibaaslam@gmail.com natas…" at bounding box center [492, 149] width 180 height 250
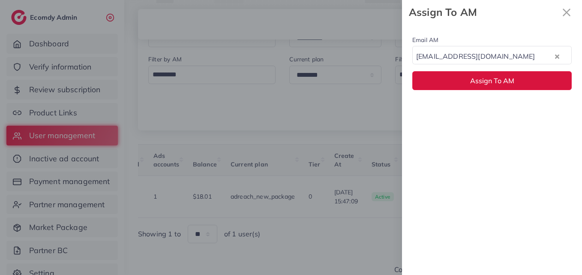
drag, startPoint x: 482, startPoint y: 81, endPoint x: 446, endPoint y: 142, distance: 70.7
click at [482, 82] on span "Assign To AM" at bounding box center [492, 80] width 44 height 9
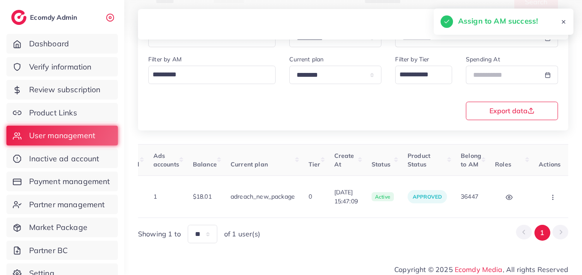
scroll to position [0, 0]
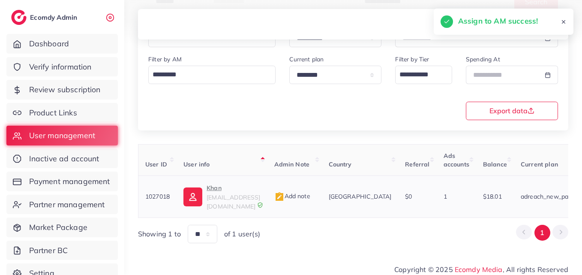
click at [229, 192] on p "Khan" at bounding box center [234, 188] width 54 height 10
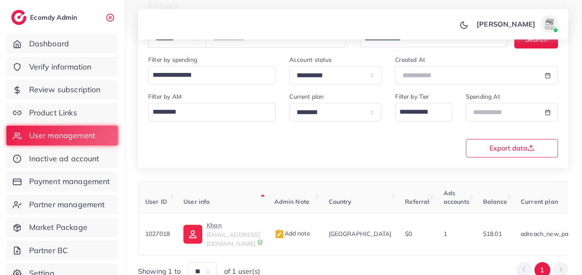
scroll to position [50, 0]
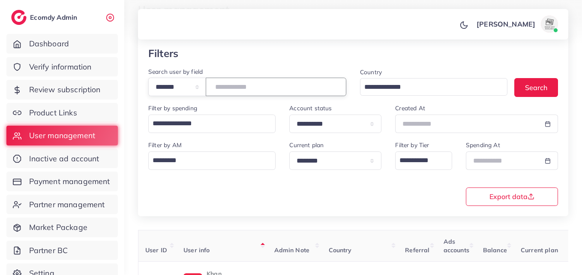
click at [241, 86] on input "*******" at bounding box center [276, 87] width 141 height 18
click at [241, 85] on input "*******" at bounding box center [276, 87] width 141 height 18
drag, startPoint x: 241, startPoint y: 86, endPoint x: 224, endPoint y: 85, distance: 16.8
click at [224, 85] on input "*******" at bounding box center [276, 87] width 141 height 18
click at [224, 84] on input "*******" at bounding box center [276, 87] width 141 height 18
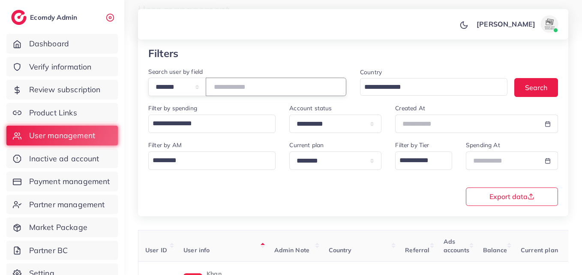
drag, startPoint x: 253, startPoint y: 99, endPoint x: 237, endPoint y: 88, distance: 19.3
click at [237, 88] on input "*******" at bounding box center [276, 87] width 141 height 18
paste input "number"
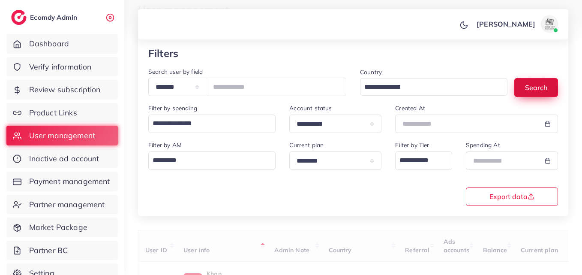
click at [524, 86] on button "Search" at bounding box center [537, 87] width 44 height 18
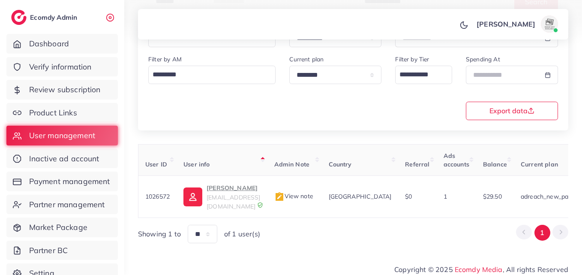
scroll to position [0, 279]
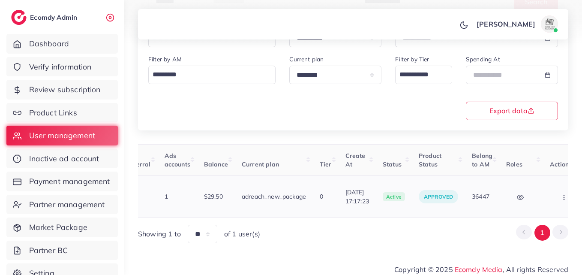
click at [550, 197] on button "button" at bounding box center [565, 196] width 30 height 19
click at [534, 199] on span "Assign to AM" at bounding box center [542, 196] width 44 height 9
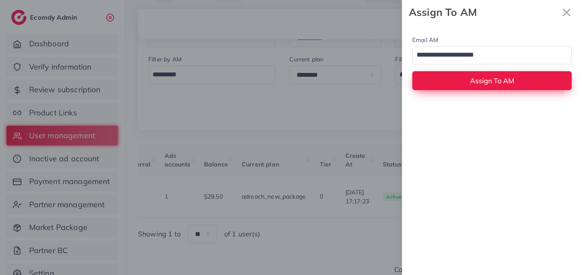
drag, startPoint x: 479, startPoint y: 57, endPoint x: 480, endPoint y: 84, distance: 27.5
click at [480, 60] on input "Search for option" at bounding box center [487, 55] width 147 height 15
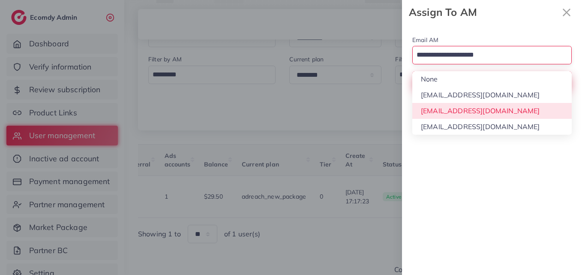
drag, startPoint x: 478, startPoint y: 111, endPoint x: 479, endPoint y: 74, distance: 37.3
click at [478, 111] on div "Email AM Loading... None hadibaaslam@gmail.com natashashahid163@gmail.com wajah…" at bounding box center [492, 149] width 180 height 250
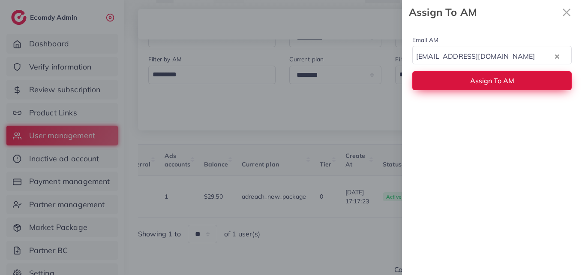
click at [479, 74] on button "Assign To AM" at bounding box center [491, 80] width 159 height 18
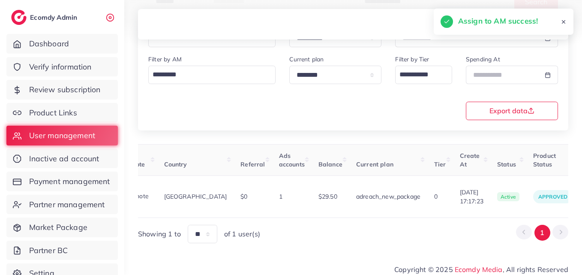
scroll to position [0, 62]
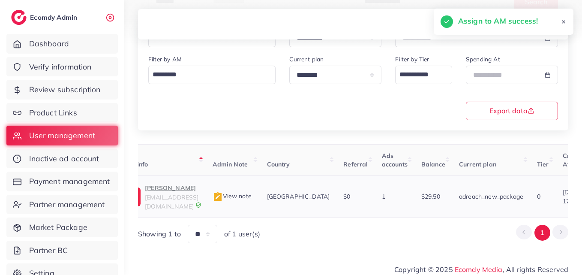
click at [166, 193] on p "MUHAMMAD ABDULLAH" at bounding box center [172, 188] width 54 height 10
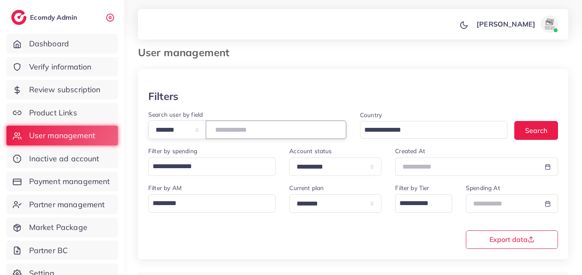
click at [239, 138] on input "*******" at bounding box center [276, 129] width 141 height 18
click at [239, 135] on input "*******" at bounding box center [276, 129] width 141 height 18
paste input "number"
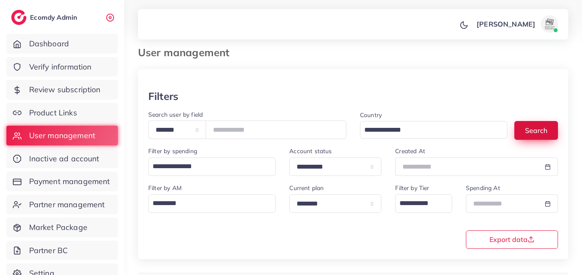
click at [527, 132] on button "Search" at bounding box center [537, 130] width 44 height 18
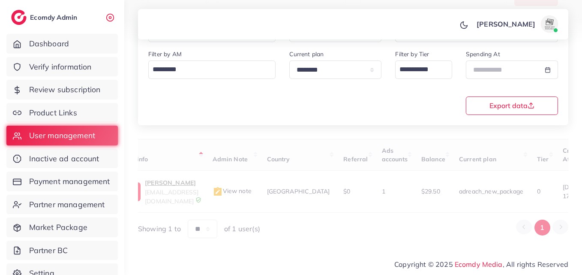
scroll to position [135, 0]
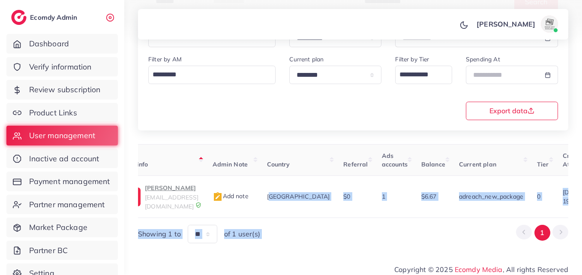
drag, startPoint x: 284, startPoint y: 209, endPoint x: 435, endPoint y: 222, distance: 151.9
click at [435, 222] on div "User ID User info Admin Note Country Referral Ads accounts Balance Current plan…" at bounding box center [353, 193] width 430 height 99
click at [413, 229] on div "Showing 1 to ** ** ** *** of 1 user(s) 1" at bounding box center [353, 234] width 430 height 18
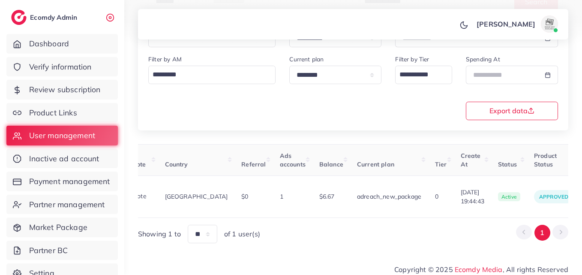
scroll to position [0, 283]
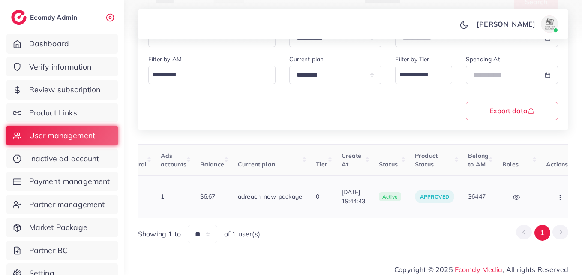
click at [560, 187] on button "button" at bounding box center [561, 196] width 30 height 19
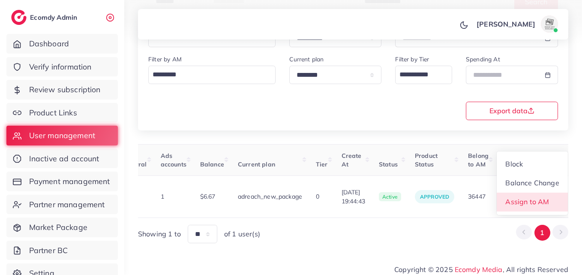
click at [549, 199] on link "Assign to AM" at bounding box center [532, 202] width 71 height 19
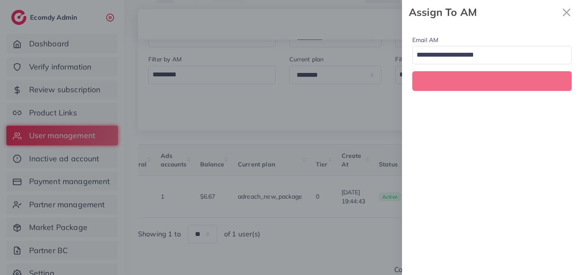
scroll to position [0, 283]
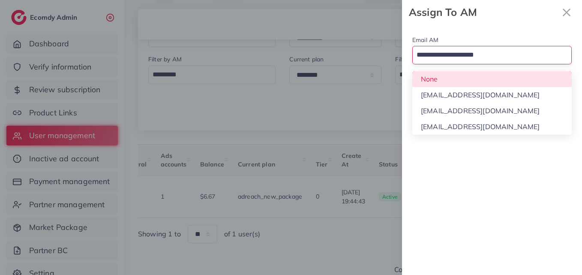
click at [495, 58] on input "Search for option" at bounding box center [487, 55] width 147 height 15
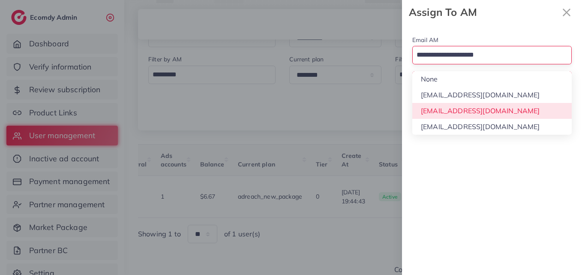
click at [488, 109] on div "Email AM Loading... None hadibaaslam@gmail.com natashashahid163@gmail.com wajah…" at bounding box center [492, 149] width 180 height 250
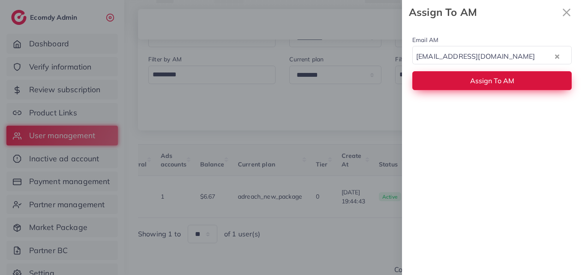
click at [487, 89] on button "Assign To AM" at bounding box center [491, 80] width 159 height 18
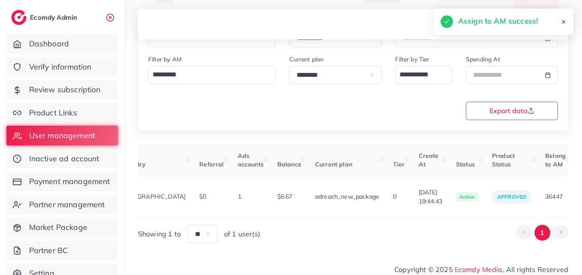
scroll to position [0, 0]
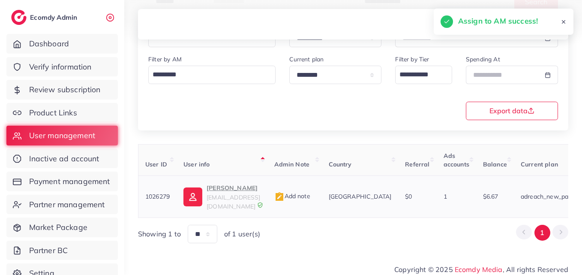
click at [205, 196] on link "Areeb pakmegathree@gmail.com" at bounding box center [222, 197] width 77 height 28
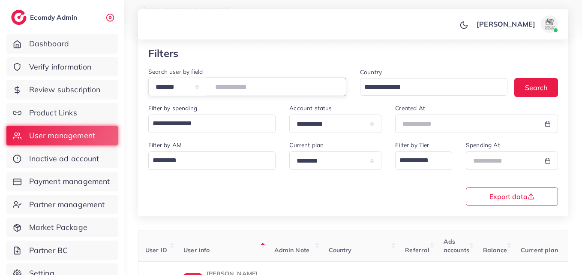
click at [237, 88] on input "*******" at bounding box center [276, 87] width 141 height 18
paste input "number"
click at [535, 92] on button "Search" at bounding box center [537, 87] width 44 height 18
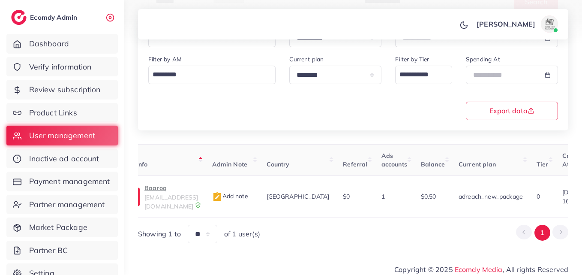
scroll to position [0, 286]
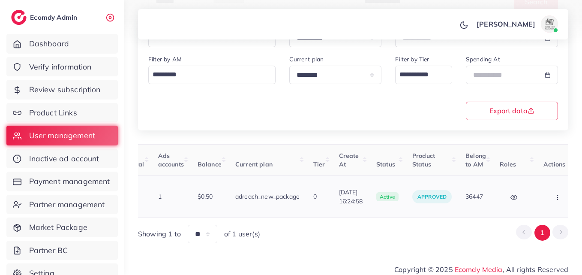
click at [551, 187] on button "button" at bounding box center [559, 196] width 30 height 19
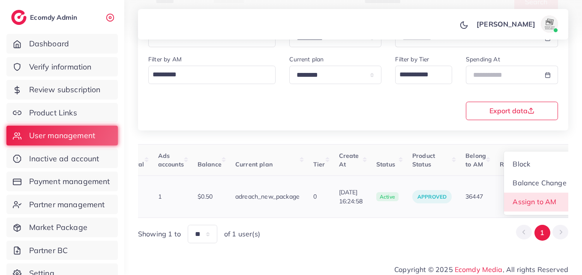
scroll to position [1, 286]
click at [548, 194] on link "Assign to AM" at bounding box center [539, 202] width 71 height 19
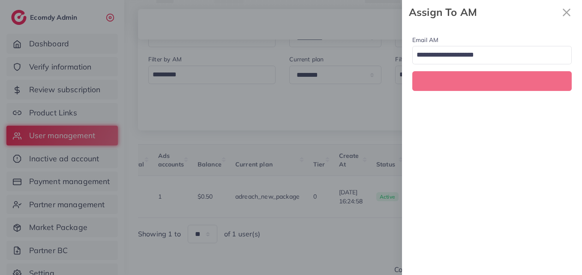
scroll to position [0, 286]
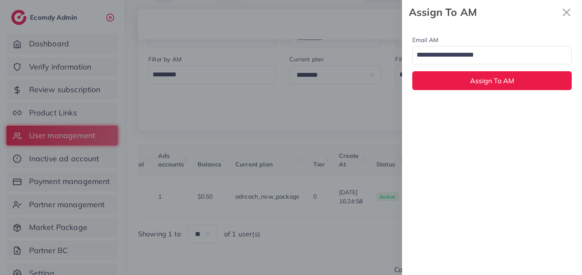
click at [489, 54] on input "Search for option" at bounding box center [487, 55] width 147 height 15
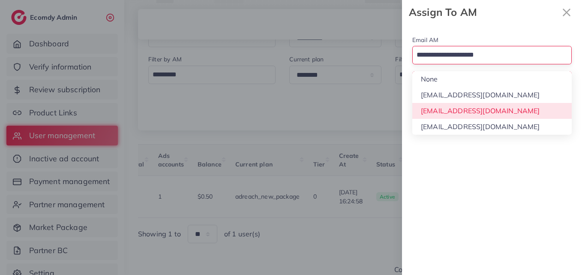
drag, startPoint x: 463, startPoint y: 115, endPoint x: 466, endPoint y: 91, distance: 23.8
click at [463, 114] on div "Email AM Loading... None hadibaaslam@gmail.com natashashahid163@gmail.com wajah…" at bounding box center [492, 149] width 180 height 250
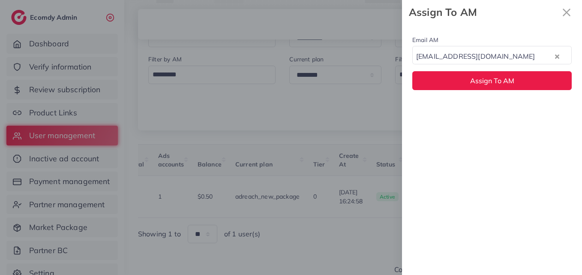
click at [466, 91] on div "Email AM natashashahid163@gmail.com Loading... Assign To AM" at bounding box center [492, 62] width 180 height 76
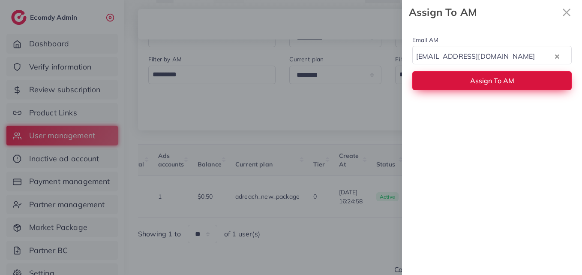
click at [469, 84] on button "Assign To AM" at bounding box center [491, 80] width 159 height 18
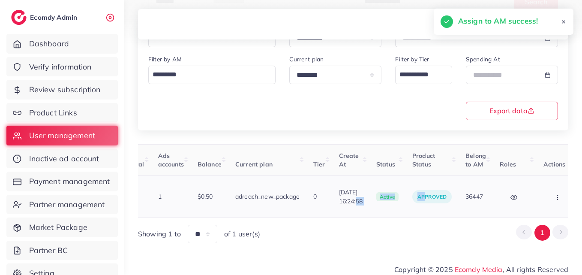
drag, startPoint x: 413, startPoint y: 209, endPoint x: 319, endPoint y: 206, distance: 94.0
click at [319, 206] on table "User ID User info Admin Note Country Referral Ads accounts Balance Current plan…" at bounding box center [217, 181] width 728 height 74
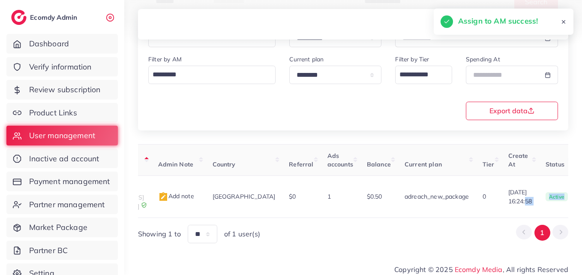
scroll to position [0, 95]
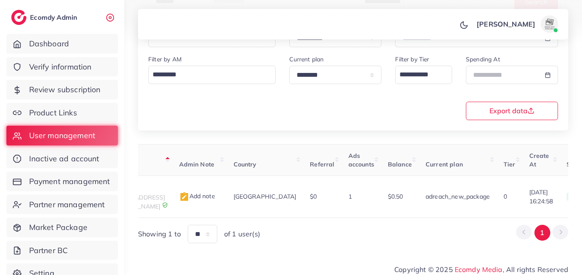
drag, startPoint x: 224, startPoint y: 214, endPoint x: 207, endPoint y: 213, distance: 17.2
click at [207, 213] on div "User ID User info Admin Note Country Referral Ads accounts Balance Current plan…" at bounding box center [353, 193] width 430 height 99
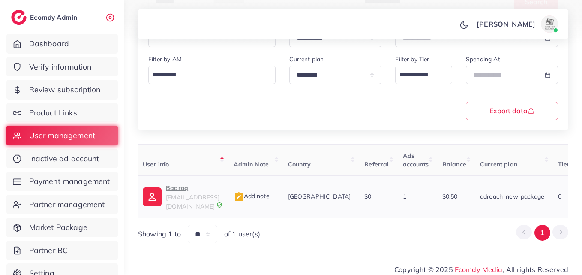
scroll to position [0, 40]
click at [170, 198] on span "barooqshop@gmail.com" at bounding box center [194, 201] width 54 height 16
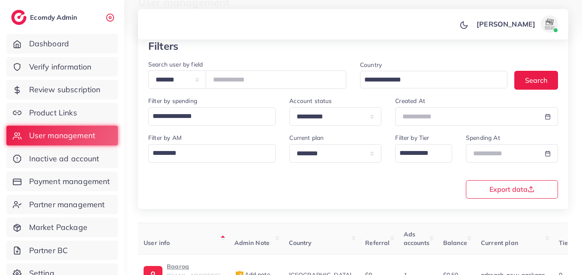
scroll to position [0, 0]
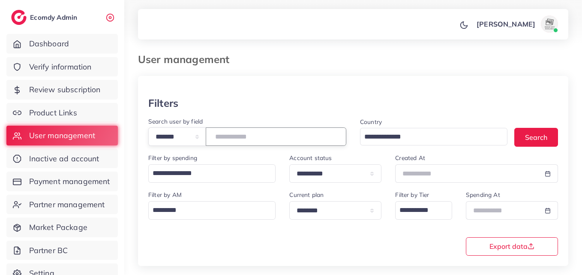
click at [236, 136] on input "*******" at bounding box center [276, 136] width 141 height 18
paste input "number"
click at [520, 144] on button "Search" at bounding box center [537, 137] width 44 height 18
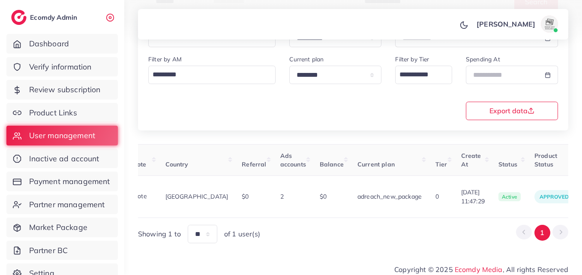
scroll to position [0, 311]
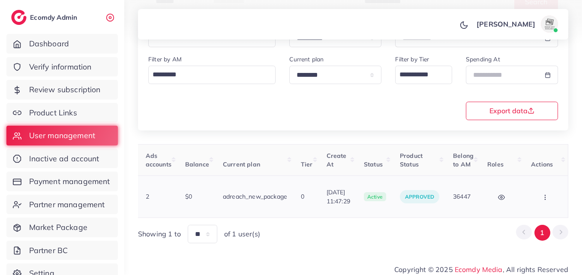
click at [557, 191] on button "button" at bounding box center [546, 196] width 30 height 19
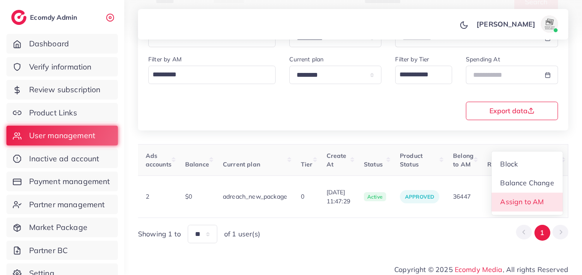
click at [554, 193] on link "Assign to AM" at bounding box center [527, 202] width 71 height 19
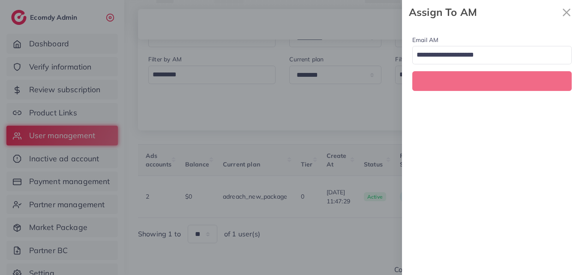
scroll to position [0, 311]
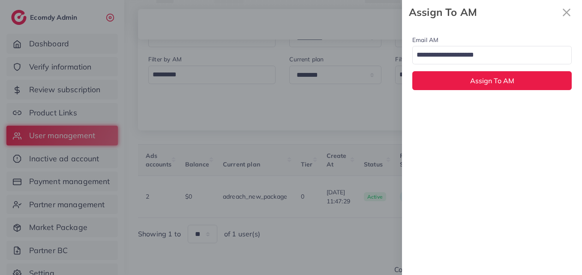
click at [484, 50] on input "Search for option" at bounding box center [487, 55] width 147 height 15
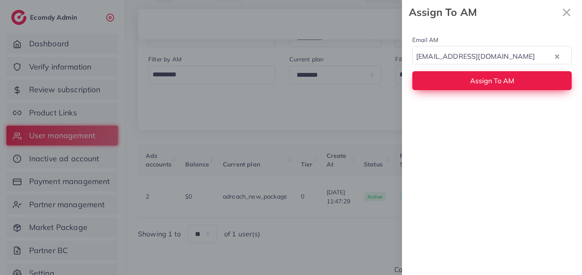
drag, startPoint x: 467, startPoint y: 110, endPoint x: 460, endPoint y: 87, distance: 23.5
click at [466, 108] on div "Email AM natashashahid163@gmail.com Loading... None hadibaaslam@gmail.com natas…" at bounding box center [492, 149] width 180 height 250
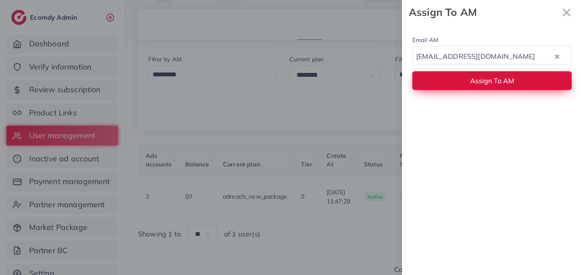
click at [459, 83] on button "Assign To AM" at bounding box center [491, 80] width 159 height 18
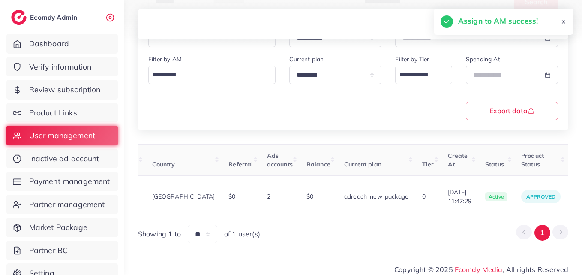
scroll to position [0, 45]
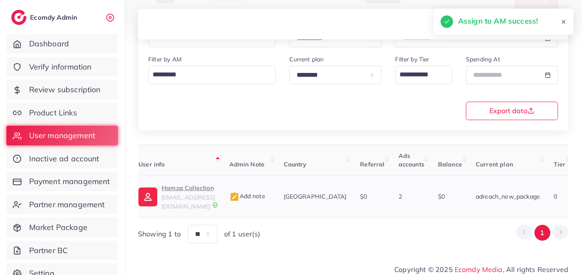
click at [214, 192] on p "Hamza Collection" at bounding box center [189, 188] width 54 height 10
click at [294, 214] on div "User ID User info Admin Note Country Referral Ads accounts Balance Current plan…" at bounding box center [353, 193] width 430 height 99
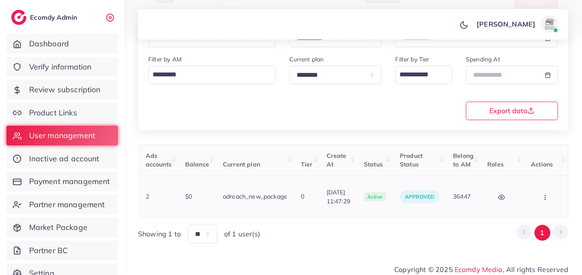
click at [529, 200] on td "Block Balance Change Assign to AM" at bounding box center [546, 197] width 44 height 42
click at [539, 199] on button "button" at bounding box center [546, 196] width 30 height 19
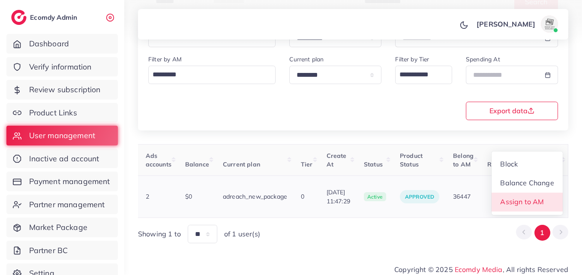
scroll to position [1, 311]
click at [539, 198] on span "Assign to AM" at bounding box center [523, 201] width 44 height 9
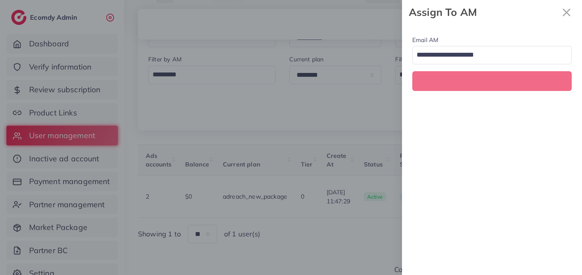
scroll to position [0, 311]
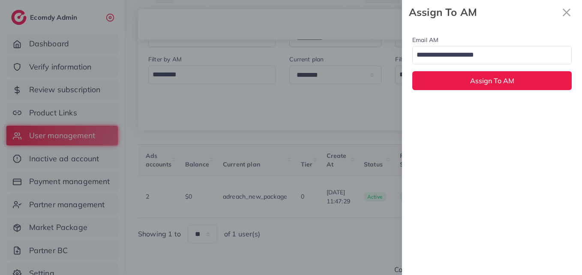
click at [459, 54] on input "Search for option" at bounding box center [487, 55] width 147 height 15
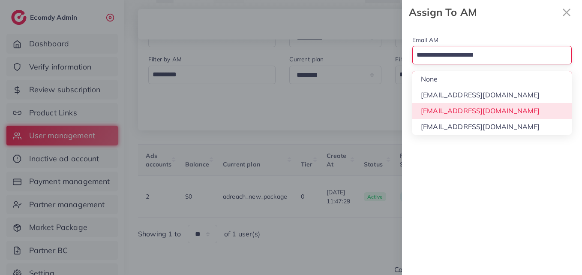
click at [457, 108] on div "Email AM Loading... None hadibaaslam@gmail.com natashashahid163@gmail.com wajah…" at bounding box center [492, 149] width 180 height 250
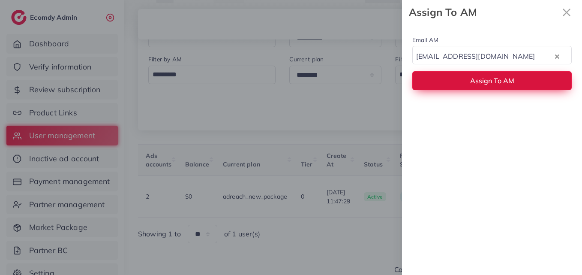
drag, startPoint x: 457, startPoint y: 82, endPoint x: 454, endPoint y: 77, distance: 6.0
click at [457, 81] on button "Assign To AM" at bounding box center [491, 80] width 159 height 18
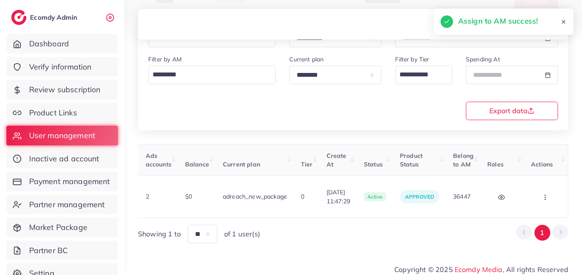
scroll to position [0, 53]
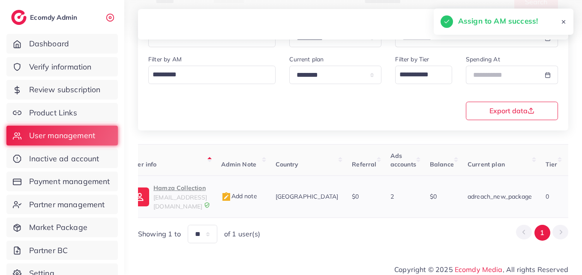
click at [207, 183] on p "Hamza Collection" at bounding box center [180, 188] width 54 height 10
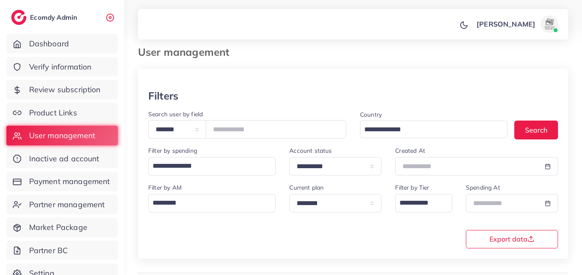
scroll to position [7, 0]
click at [233, 123] on input "*******" at bounding box center [276, 129] width 141 height 18
paste input "number"
click at [534, 128] on button "Search" at bounding box center [537, 130] width 44 height 18
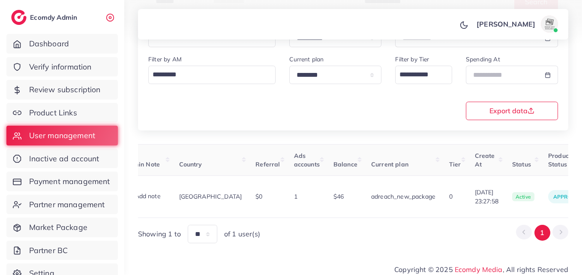
scroll to position [0, 282]
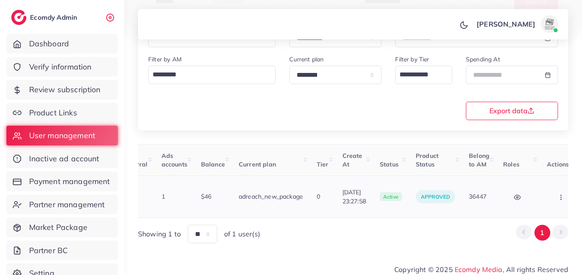
click at [555, 179] on td "Block Balance Change Assign to AM" at bounding box center [562, 197] width 44 height 42
click at [552, 187] on button "button" at bounding box center [562, 196] width 30 height 19
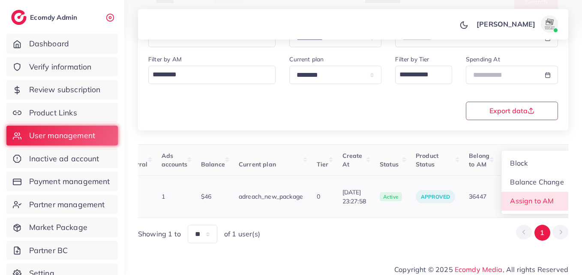
scroll to position [1, 282]
click at [551, 193] on link "Assign to AM" at bounding box center [537, 202] width 71 height 19
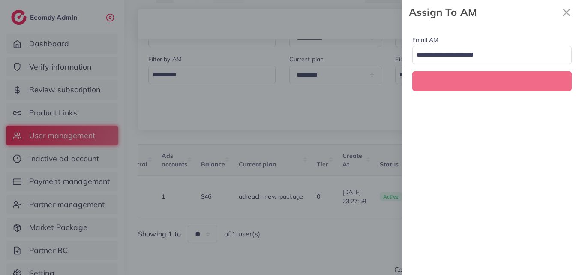
scroll to position [0, 282]
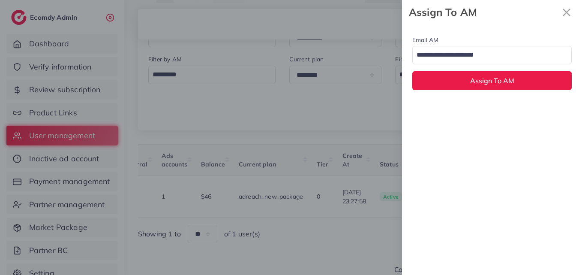
click at [501, 54] on input "Search for option" at bounding box center [487, 55] width 147 height 15
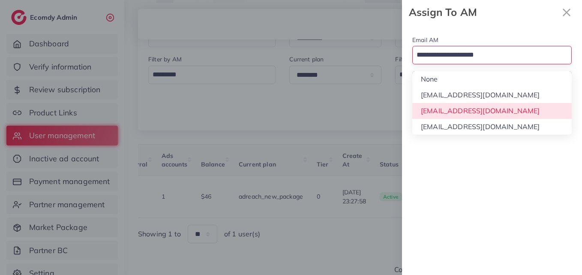
click at [496, 111] on div "Email AM Loading... None hadibaaslam@gmail.com natashashahid163@gmail.com wajah…" at bounding box center [492, 149] width 180 height 250
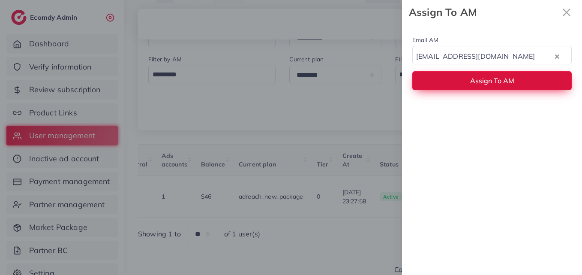
click at [491, 84] on span "Assign To AM" at bounding box center [492, 80] width 44 height 9
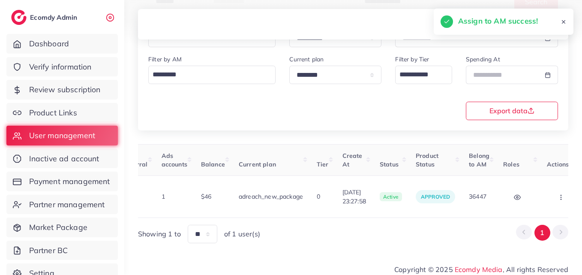
scroll to position [0, 8]
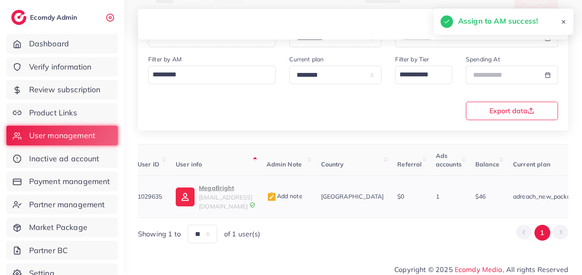
click at [215, 182] on td "MegaBright mega3bright@gmail.com" at bounding box center [214, 197] width 90 height 42
click at [219, 187] on p "MegaBright" at bounding box center [226, 188] width 54 height 10
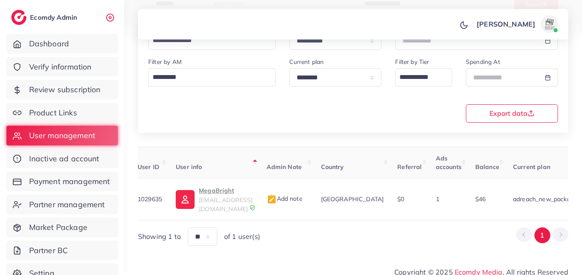
scroll to position [50, 0]
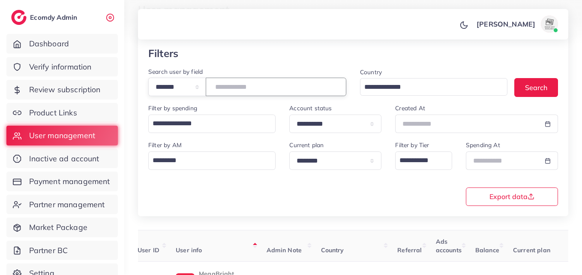
click at [238, 82] on input "*******" at bounding box center [276, 87] width 141 height 18
paste input "**********"
click at [556, 87] on button "Search" at bounding box center [537, 87] width 44 height 18
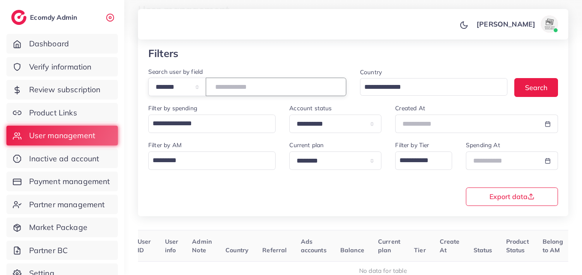
click at [259, 88] on input "**********" at bounding box center [276, 87] width 141 height 18
paste input "number"
click at [552, 81] on button "Search" at bounding box center [537, 87] width 44 height 18
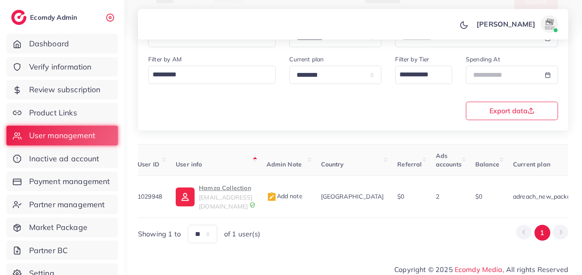
scroll to position [0, 311]
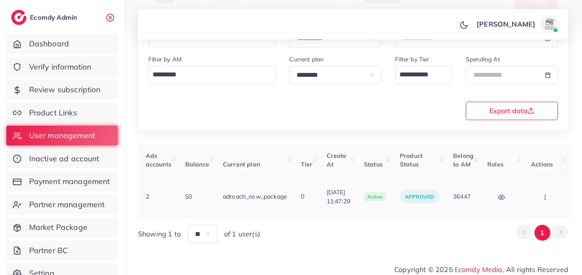
click at [542, 188] on button "button" at bounding box center [546, 196] width 30 height 19
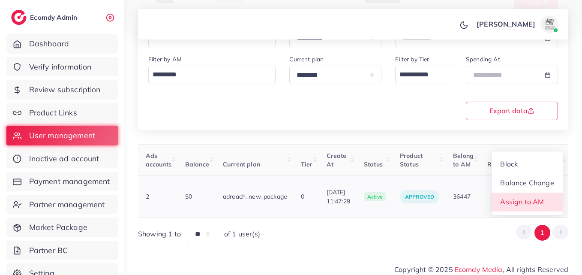
click at [542, 193] on link "Assign to AM" at bounding box center [527, 202] width 71 height 19
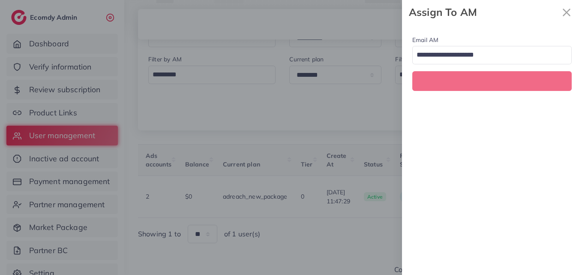
scroll to position [0, 311]
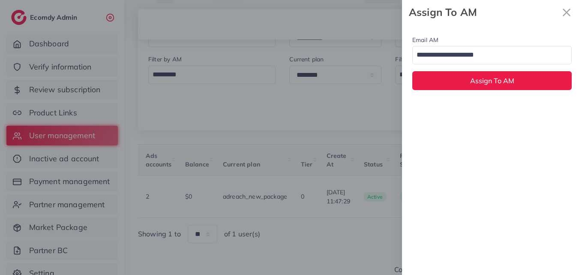
click at [480, 59] on input "Search for option" at bounding box center [487, 55] width 147 height 15
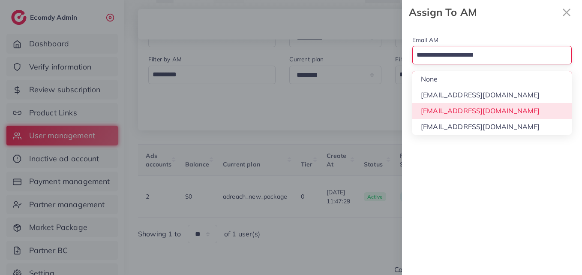
click at [482, 109] on div "Email AM Loading... None hadibaaslam@gmail.com natashashahid163@gmail.com wajah…" at bounding box center [492, 149] width 180 height 250
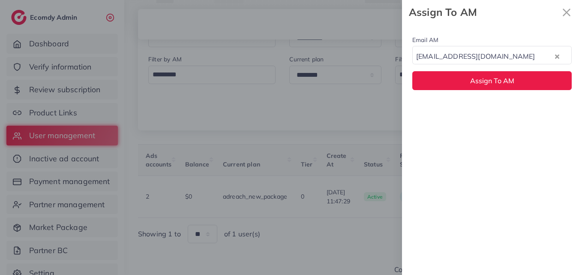
click at [483, 63] on div "natashashahid163@gmail.com Loading..." at bounding box center [491, 55] width 159 height 18
click at [475, 100] on div "Email AM hadibaaslam@gmail.com Loading... None hadibaaslam@gmail.com natashasha…" at bounding box center [492, 62] width 180 height 76
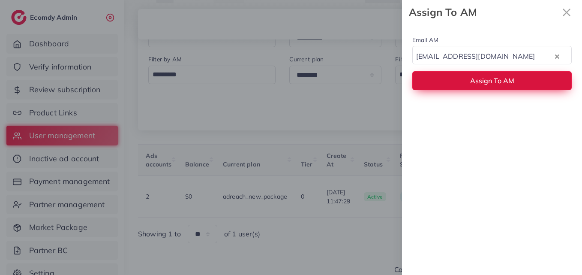
click at [474, 82] on span "Assign To AM" at bounding box center [492, 80] width 44 height 9
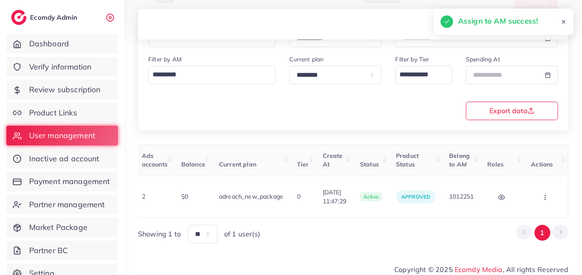
drag, startPoint x: 412, startPoint y: 214, endPoint x: 402, endPoint y: 214, distance: 9.9
click at [402, 214] on div "User ID User info Admin Note Country Referral Ads accounts Balance Current plan…" at bounding box center [353, 193] width 430 height 99
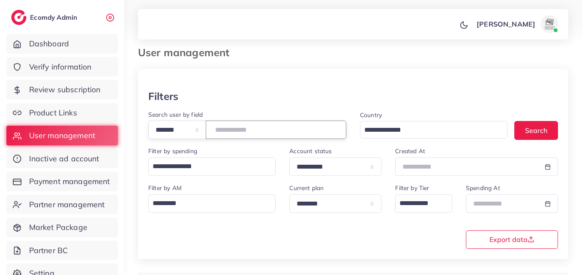
click at [243, 123] on input "*******" at bounding box center [276, 129] width 141 height 18
paste input "number"
click at [545, 127] on button "Search" at bounding box center [537, 130] width 44 height 18
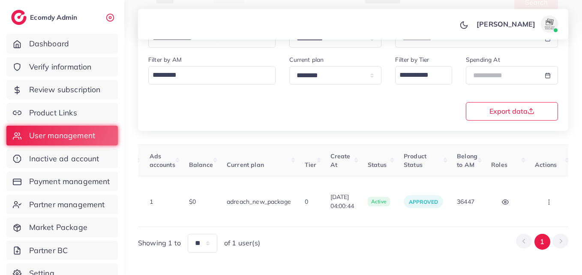
scroll to position [135, 0]
click at [539, 191] on button "button" at bounding box center [550, 200] width 30 height 19
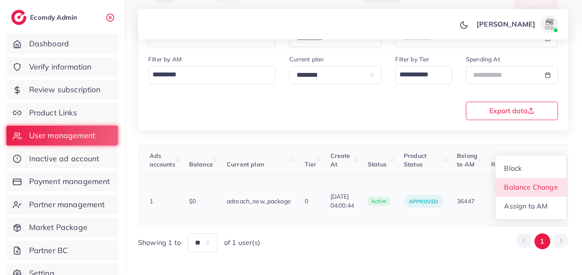
scroll to position [1, 294]
drag, startPoint x: 539, startPoint y: 186, endPoint x: 540, endPoint y: 194, distance: 8.2
click at [540, 194] on ul "Block Balance Change Assign to AM" at bounding box center [531, 187] width 72 height 64
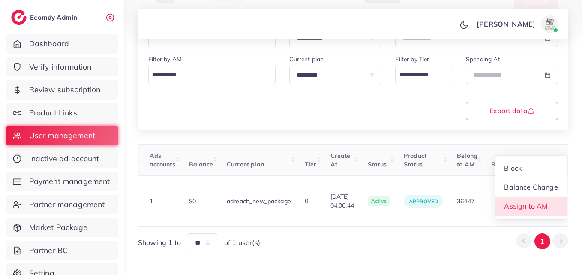
drag, startPoint x: 533, startPoint y: 196, endPoint x: 518, endPoint y: 141, distance: 56.1
click at [533, 202] on span "Assign to AM" at bounding box center [527, 206] width 44 height 9
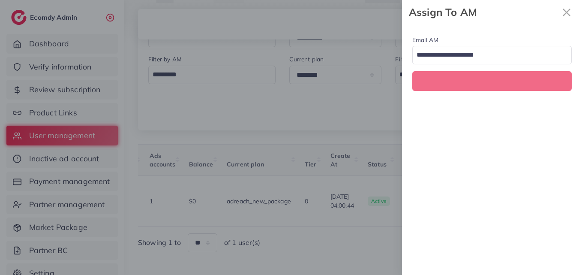
scroll to position [0, 294]
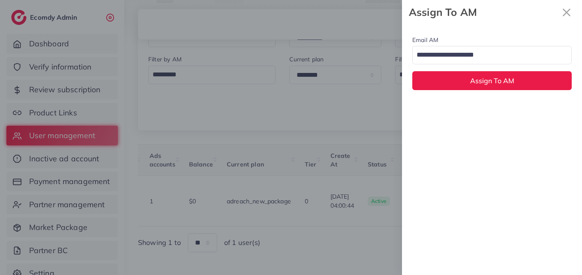
click at [500, 60] on input "Search for option" at bounding box center [487, 55] width 147 height 15
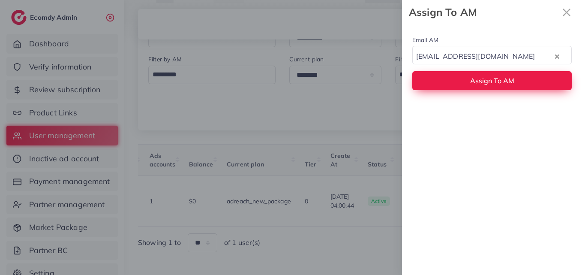
drag, startPoint x: 491, startPoint y: 119, endPoint x: 491, endPoint y: 82, distance: 36.4
click at [491, 116] on div "Email AM wajahat@adreach.agency Loading... Assign To AM" at bounding box center [492, 149] width 180 height 250
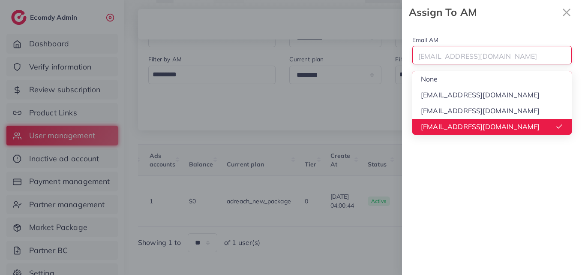
click at [490, 56] on div "wajahat@adreach.agency" at bounding box center [487, 55] width 149 height 15
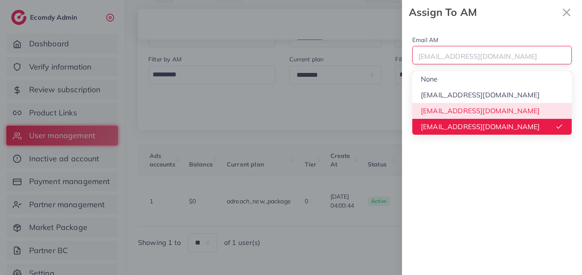
click at [486, 105] on div "Email AM wajahat@adreach.agency Loading... None hadibaaslam@gmail.com natashash…" at bounding box center [492, 149] width 180 height 250
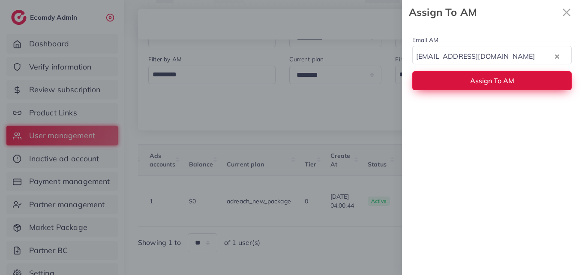
click at [486, 85] on button "Assign To AM" at bounding box center [491, 80] width 159 height 18
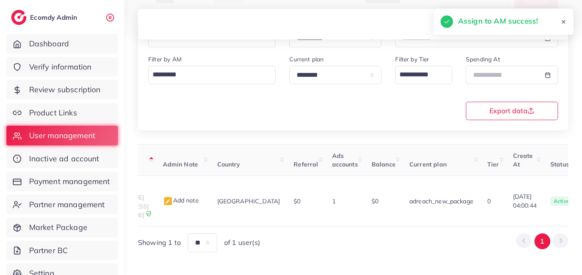
scroll to position [0, 50]
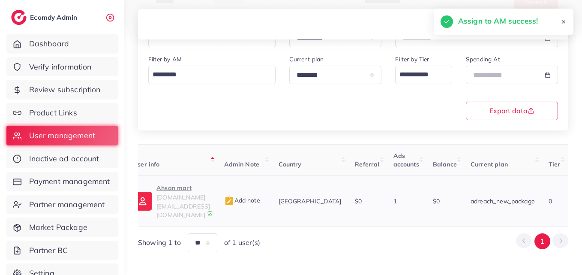
click at [210, 187] on p "Ahsan mart" at bounding box center [183, 188] width 54 height 10
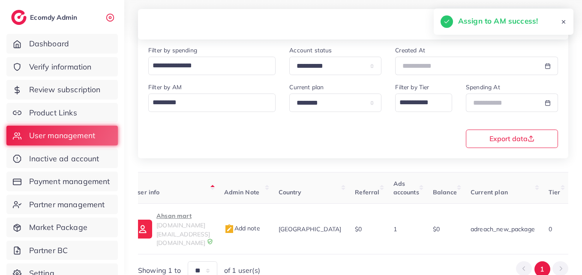
scroll to position [93, 0]
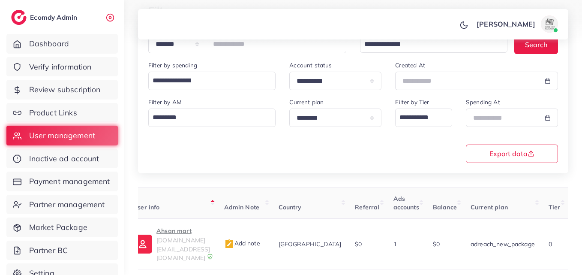
click at [240, 42] on div at bounding box center [291, 22] width 582 height 44
click at [240, 43] on div at bounding box center [291, 22] width 582 height 44
click at [241, 45] on input "*******" at bounding box center [276, 44] width 141 height 18
paste input "number"
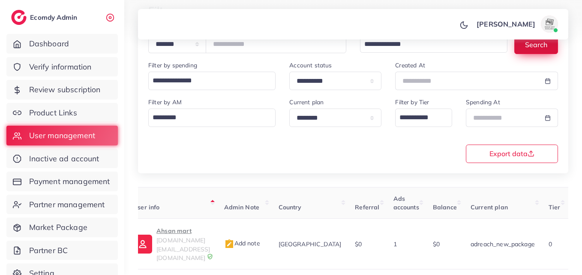
click at [544, 46] on button "Search" at bounding box center [537, 44] width 44 height 18
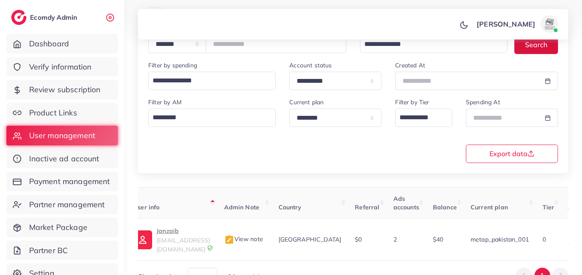
scroll to position [0, 273]
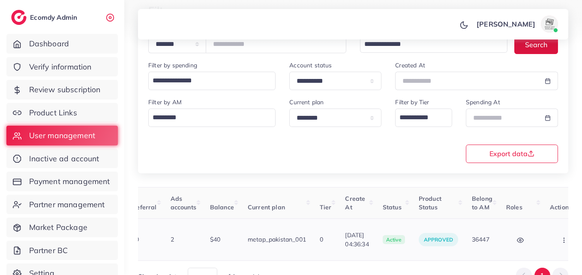
click at [552, 238] on button "button" at bounding box center [565, 239] width 30 height 19
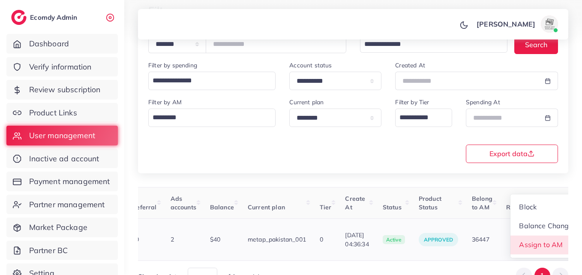
click at [552, 238] on link "Assign to AM" at bounding box center [546, 244] width 71 height 19
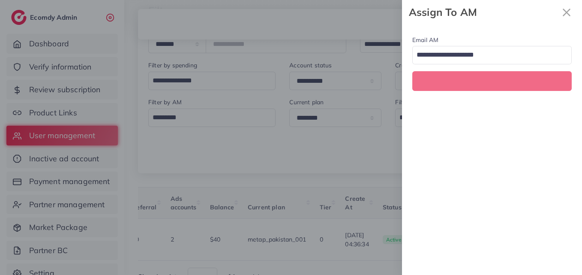
scroll to position [0, 273]
click at [508, 52] on input "Search for option" at bounding box center [487, 55] width 147 height 15
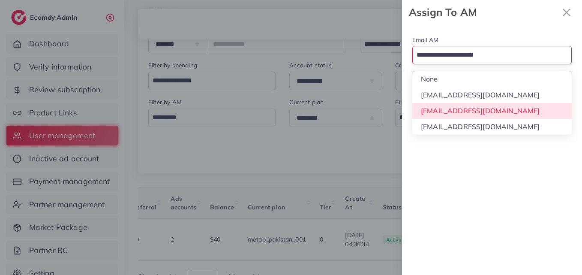
click at [494, 114] on div "Email AM Loading... None hadibaaslam@gmail.com natashashahid163@gmail.com wajah…" at bounding box center [492, 149] width 180 height 250
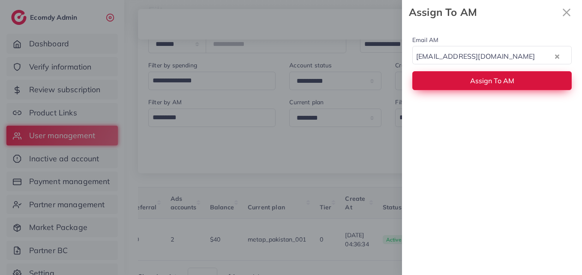
click at [495, 85] on button "Assign To AM" at bounding box center [491, 80] width 159 height 18
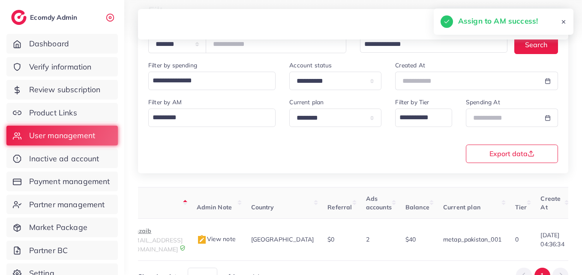
scroll to position [0, 0]
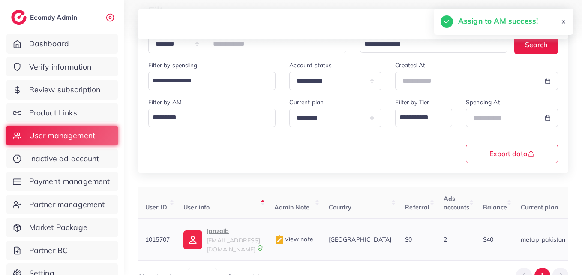
click at [224, 239] on span "j4580452@gmail.com" at bounding box center [234, 244] width 54 height 16
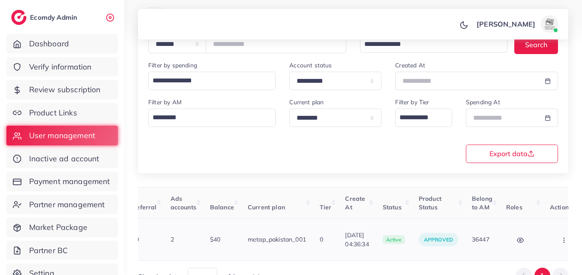
click at [550, 242] on button "button" at bounding box center [565, 239] width 30 height 19
click at [547, 240] on link "Assign to AM" at bounding box center [546, 244] width 71 height 19
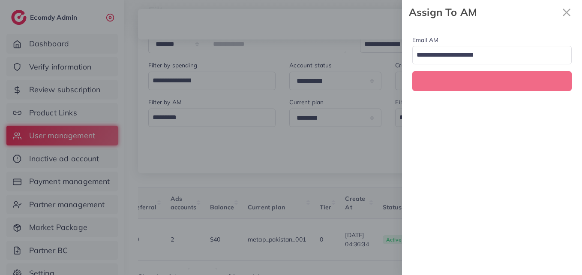
scroll to position [0, 273]
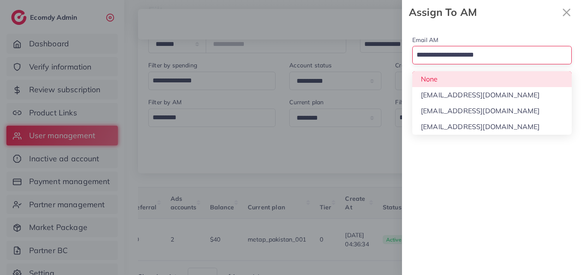
click at [482, 49] on input "Search for option" at bounding box center [487, 55] width 147 height 15
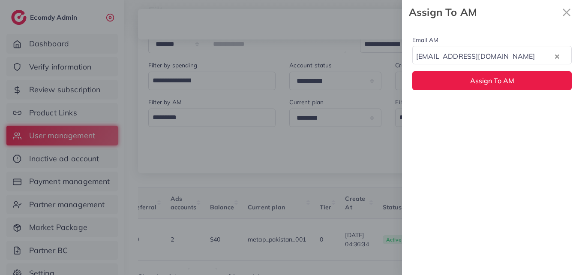
click at [484, 105] on div "Email AM natashashahid163@gmail.com Loading... None hadibaaslam@gmail.com natas…" at bounding box center [492, 149] width 180 height 250
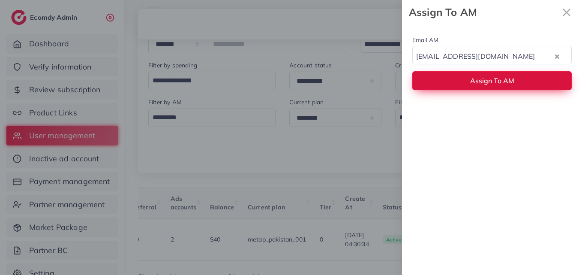
click at [489, 85] on span "Assign To AM" at bounding box center [492, 80] width 44 height 9
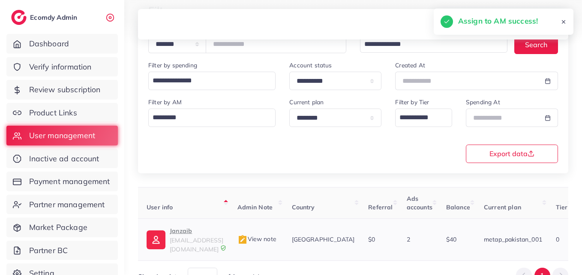
scroll to position [0, 28]
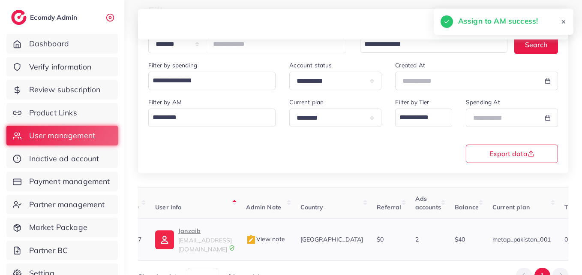
click at [168, 237] on img at bounding box center [164, 239] width 19 height 19
click at [196, 229] on p "Janzaib" at bounding box center [205, 231] width 54 height 10
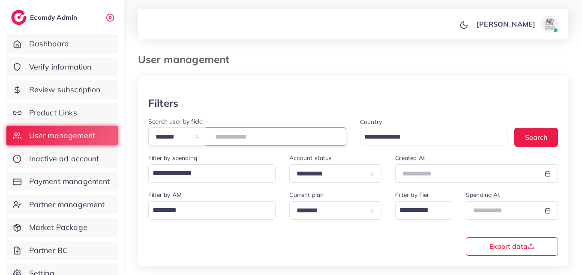
click at [239, 138] on input "*******" at bounding box center [276, 136] width 141 height 18
paste input "number"
click at [518, 137] on button "Search" at bounding box center [537, 137] width 44 height 18
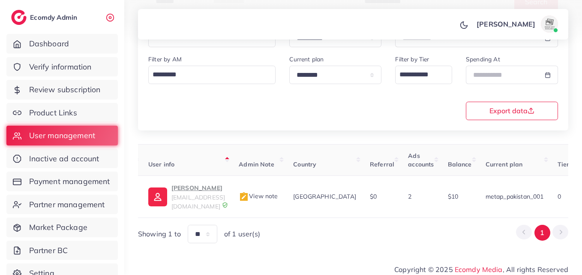
scroll to position [0, 284]
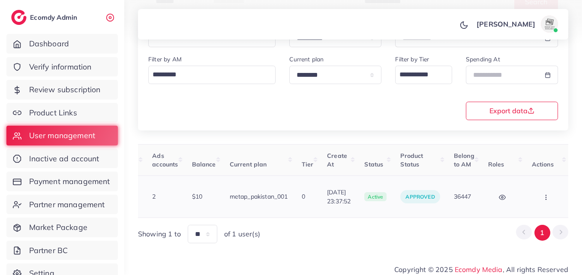
click at [549, 198] on button "button" at bounding box center [547, 196] width 30 height 19
click at [0, 0] on link "Assign to AM" at bounding box center [0, 0] width 0 height 0
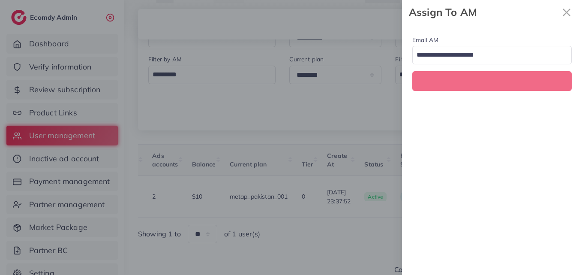
scroll to position [0, 284]
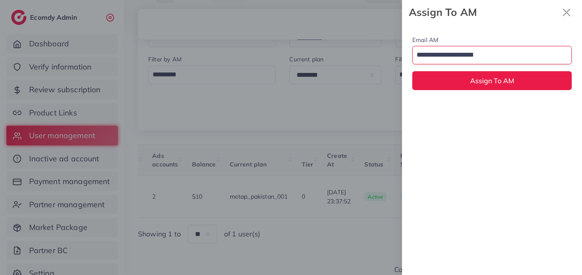
click at [513, 50] on input "Search for option" at bounding box center [487, 55] width 147 height 15
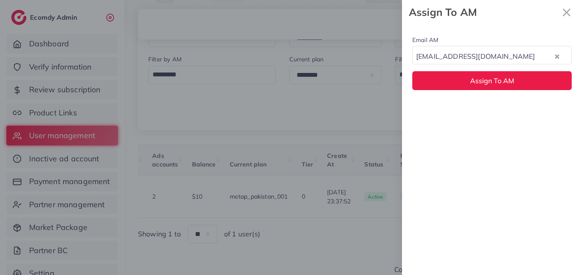
drag, startPoint x: 504, startPoint y: 120, endPoint x: 506, endPoint y: 96, distance: 24.1
click at [538, 54] on input "Search for option" at bounding box center [545, 55] width 15 height 15
click at [500, 111] on div "Email AM natashashahid163@gmail.com Loading... None hadibaaslam@gmail.com natas…" at bounding box center [492, 149] width 180 height 250
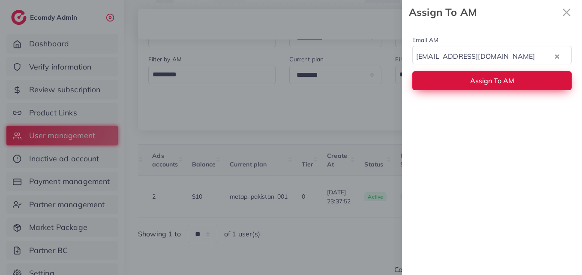
click at [496, 89] on button "Assign To AM" at bounding box center [491, 80] width 159 height 18
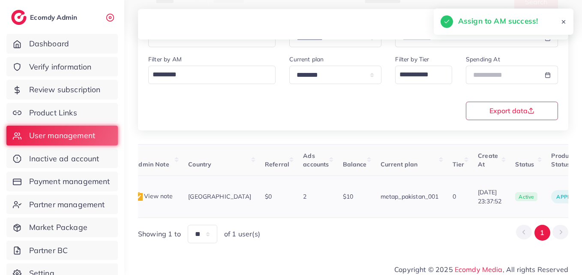
scroll to position [0, 26]
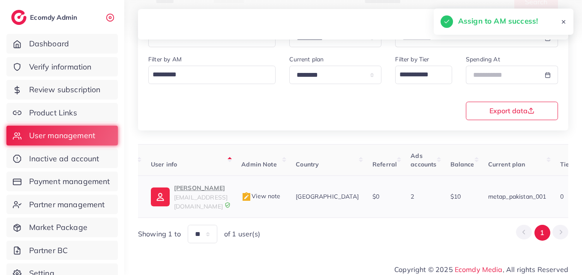
click at [215, 194] on span "adilraoofficial43@gmail.com" at bounding box center [201, 201] width 54 height 16
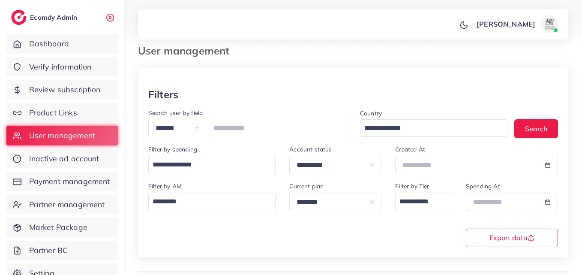
scroll to position [7, 0]
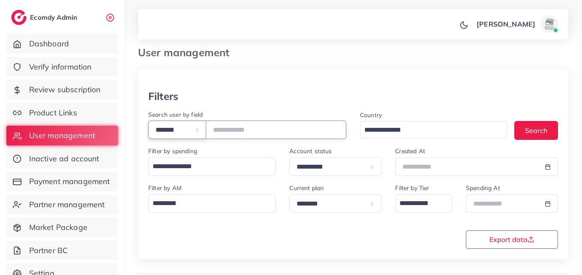
click at [206, 126] on select "**********" at bounding box center [177, 129] width 58 height 18
click at [229, 129] on input "*****" at bounding box center [276, 129] width 141 height 18
paste input "**"
click at [552, 128] on button "Search" at bounding box center [537, 130] width 44 height 18
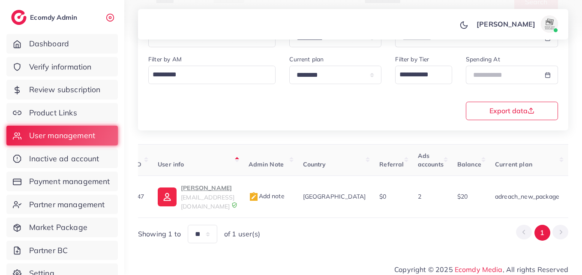
scroll to position [0, 309]
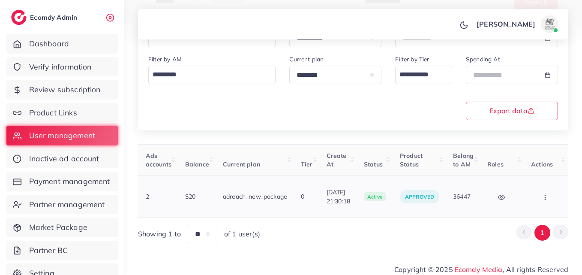
click at [556, 191] on button "button" at bounding box center [546, 196] width 30 height 19
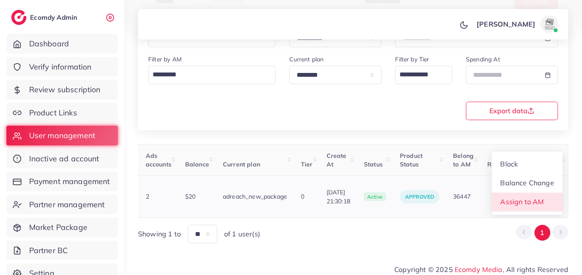
scroll to position [1, 309]
click at [539, 197] on span "Assign to AM" at bounding box center [523, 201] width 44 height 9
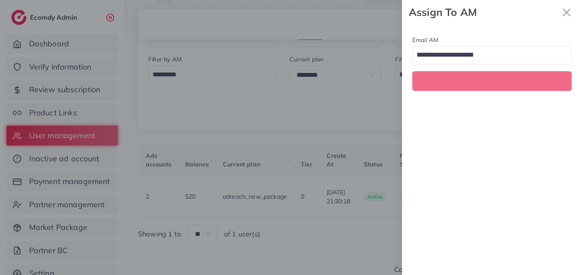
scroll to position [0, 309]
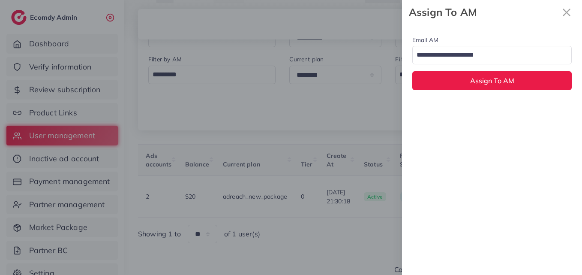
click at [498, 52] on input "Search for option" at bounding box center [487, 55] width 147 height 15
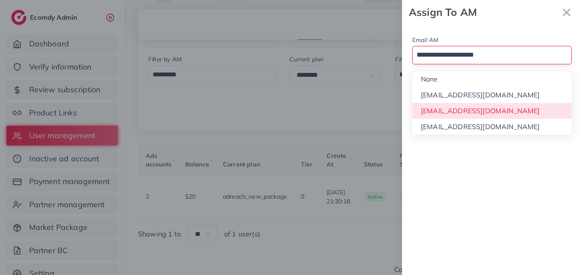
click at [490, 108] on div "Email AM Loading... None hadibaaslam@gmail.com natashashahid163@gmail.com wajah…" at bounding box center [492, 149] width 180 height 250
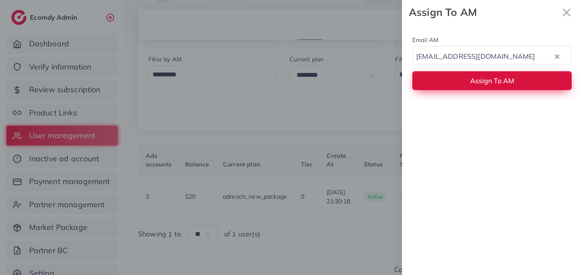
click at [489, 83] on span "Assign To AM" at bounding box center [492, 80] width 44 height 9
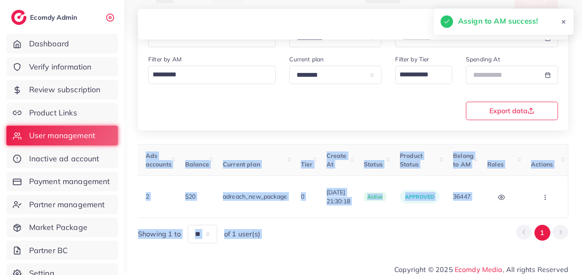
drag, startPoint x: 439, startPoint y: 214, endPoint x: 287, endPoint y: 213, distance: 151.8
click at [287, 213] on div "User ID User info Admin Note Country Referral Ads accounts Balance Current plan…" at bounding box center [353, 193] width 430 height 99
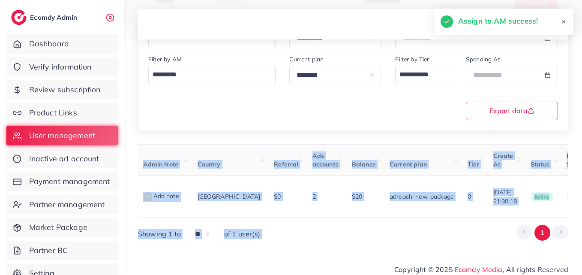
scroll to position [0, 55]
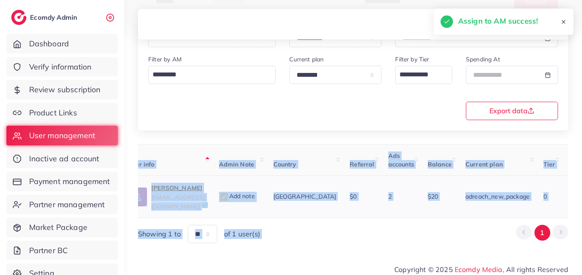
click at [190, 196] on span "abbasecomdymedia@gmail.com" at bounding box center [178, 201] width 54 height 16
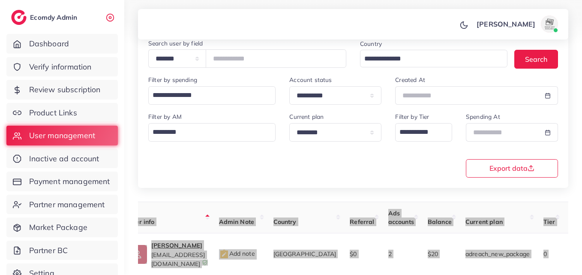
scroll to position [7, 0]
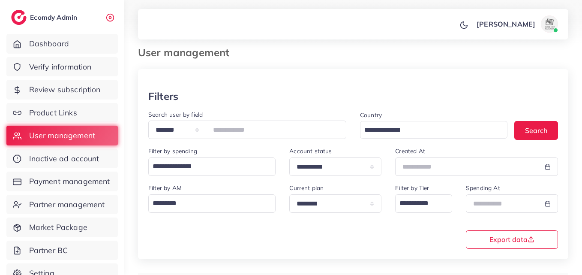
click at [237, 118] on div "**********" at bounding box center [247, 124] width 198 height 30
click at [241, 132] on input "*******" at bounding box center [276, 129] width 141 height 18
paste input "number"
click at [519, 119] on div "Country Loading... Search" at bounding box center [459, 127] width 212 height 37
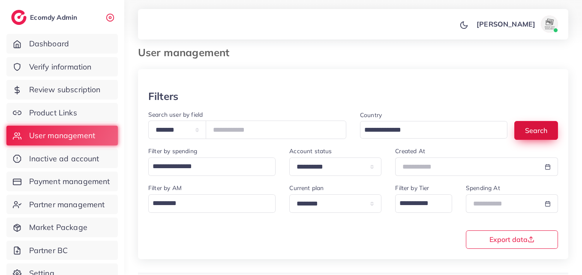
click at [523, 124] on button "Search" at bounding box center [537, 130] width 44 height 18
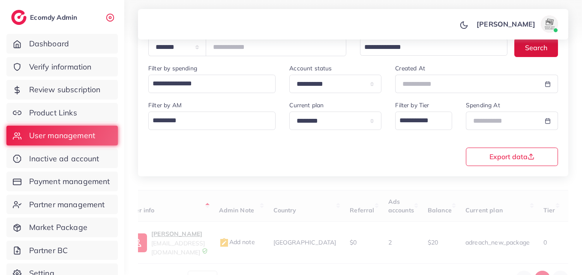
scroll to position [135, 0]
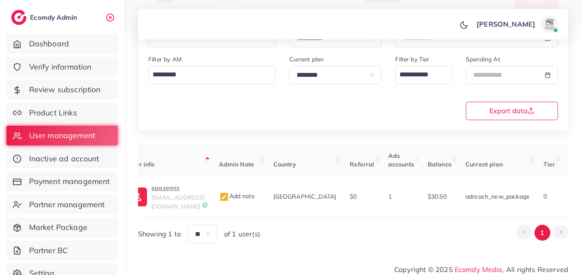
drag, startPoint x: 335, startPoint y: 213, endPoint x: 383, endPoint y: 212, distance: 48.0
click at [383, 212] on div "User ID User info Admin Note Country Referral Ads accounts Balance Current plan…" at bounding box center [353, 193] width 430 height 99
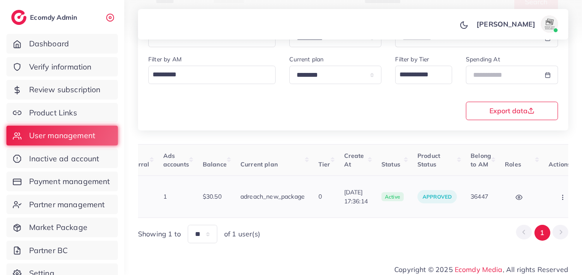
click at [560, 196] on icon "button" at bounding box center [563, 197] width 7 height 7
click at [0, 0] on link "Assign to AM" at bounding box center [0, 0] width 0 height 0
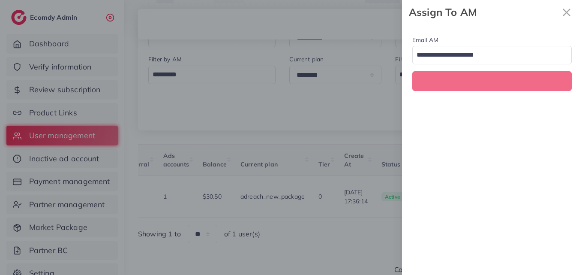
scroll to position [0, 280]
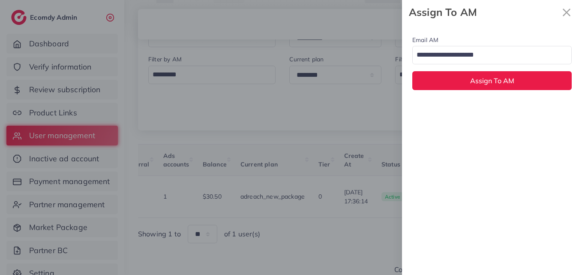
click at [496, 63] on div "Loading..." at bounding box center [491, 55] width 159 height 18
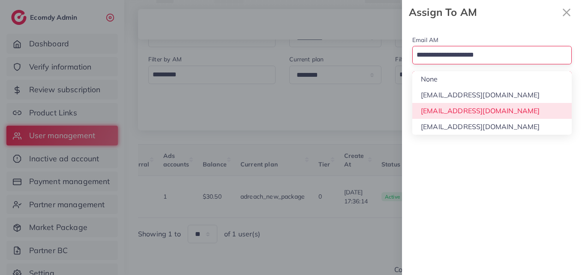
click at [493, 111] on div "Email AM Loading... None hadibaaslam@gmail.com natashashahid163@gmail.com wajah…" at bounding box center [492, 149] width 180 height 250
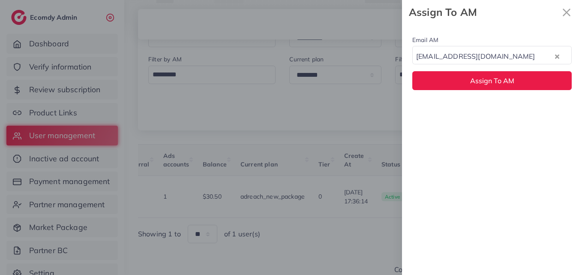
click at [493, 70] on div "Email AM natashashahid163@gmail.com Loading... Assign To AM" at bounding box center [492, 62] width 180 height 76
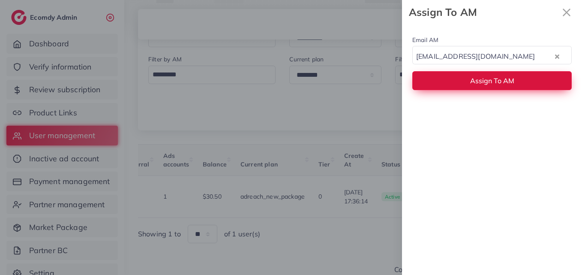
click at [494, 80] on span "Assign To AM" at bounding box center [492, 80] width 44 height 9
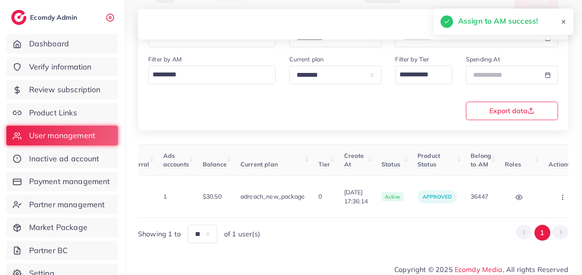
drag, startPoint x: 403, startPoint y: 214, endPoint x: 307, endPoint y: 217, distance: 95.7
click at [307, 217] on div "User ID User info Admin Note Country Referral Ads accounts Balance Current plan…" at bounding box center [353, 193] width 430 height 99
drag, startPoint x: 343, startPoint y: 209, endPoint x: 221, endPoint y: 213, distance: 121.4
click at [221, 213] on div "User ID User info Admin Note Country Referral Ads accounts Balance Current plan…" at bounding box center [353, 193] width 430 height 99
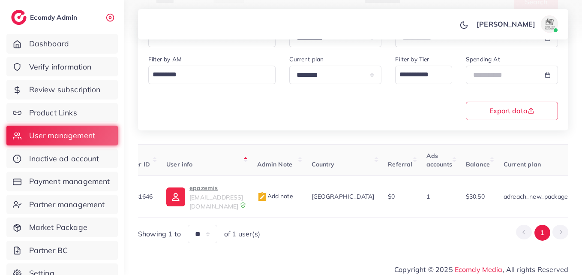
scroll to position [0, 14]
click at [185, 196] on img at bounding box center [178, 196] width 19 height 19
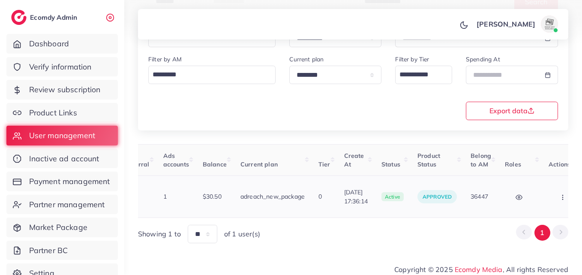
click at [549, 199] on button "button" at bounding box center [564, 196] width 30 height 19
click at [0, 0] on span "Assign to AM" at bounding box center [0, 0] width 0 height 0
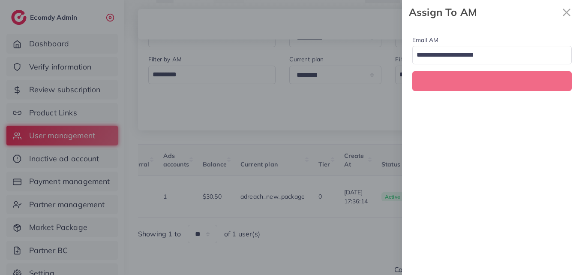
scroll to position [0, 280]
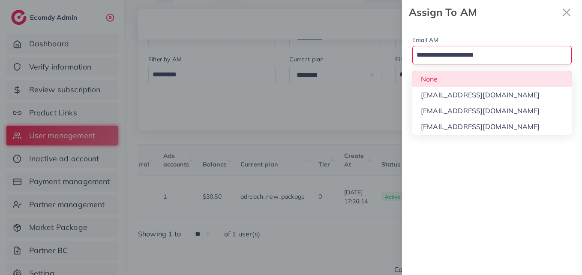
click at [469, 58] on input "Search for option" at bounding box center [487, 55] width 147 height 15
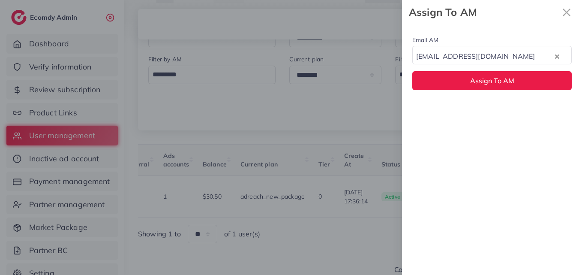
click at [470, 117] on div "Email AM natashashahid163@gmail.com Loading... None hadibaaslam@gmail.com natas…" at bounding box center [492, 149] width 180 height 250
click at [471, 93] on div "Email AM natashashahid163@gmail.com Loading... Assign To AM" at bounding box center [492, 62] width 180 height 76
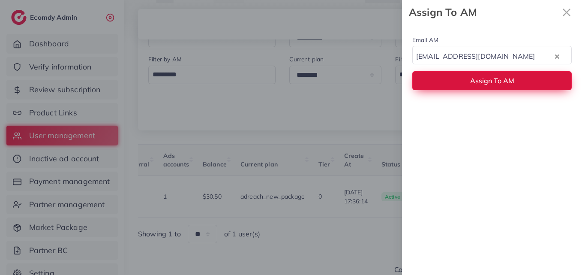
click at [472, 79] on span "Assign To AM" at bounding box center [492, 80] width 44 height 9
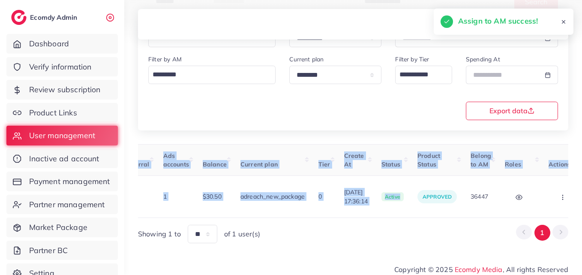
drag, startPoint x: 404, startPoint y: 209, endPoint x: 203, endPoint y: 211, distance: 200.7
click at [203, 211] on div "User ID User info Admin Note Country Referral Ads accounts Balance Current plan…" at bounding box center [353, 181] width 430 height 74
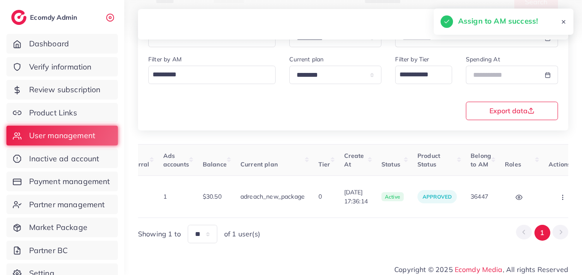
drag, startPoint x: 329, startPoint y: 213, endPoint x: 313, endPoint y: 215, distance: 16.4
click at [313, 215] on div "User ID User info Admin Note Country Referral Ads accounts Balance Current plan…" at bounding box center [353, 193] width 430 height 99
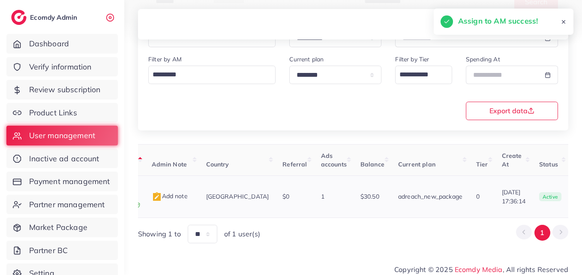
scroll to position [0, 120]
click at [140, 197] on span "epazemis@gmail.com" at bounding box center [113, 201] width 54 height 16
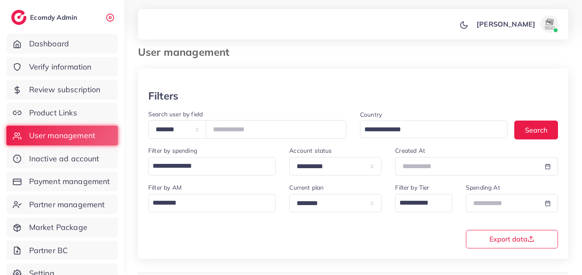
scroll to position [7, 0]
click at [244, 135] on input "*******" at bounding box center [276, 129] width 141 height 18
paste input "number"
click at [533, 126] on button "Search" at bounding box center [537, 130] width 44 height 18
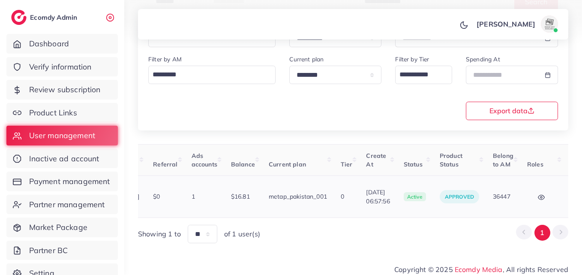
scroll to position [0, 277]
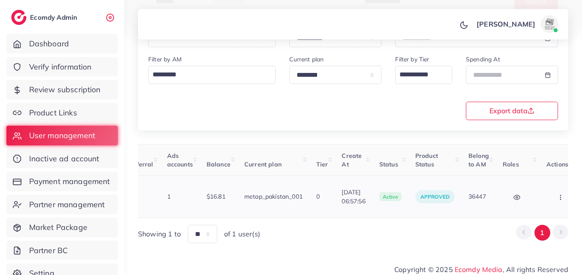
click at [564, 196] on button "button" at bounding box center [562, 196] width 30 height 19
click at [0, 0] on link "Assign to AM" at bounding box center [0, 0] width 0 height 0
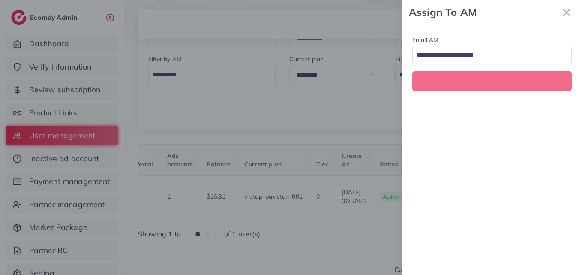
scroll to position [0, 277]
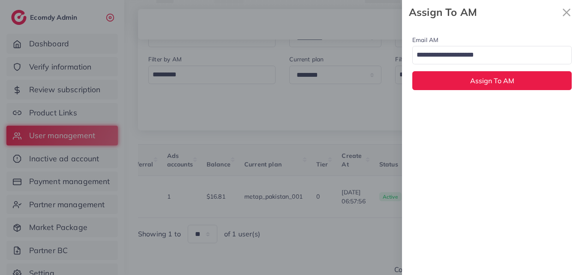
click at [500, 63] on div "Loading..." at bounding box center [491, 55] width 159 height 18
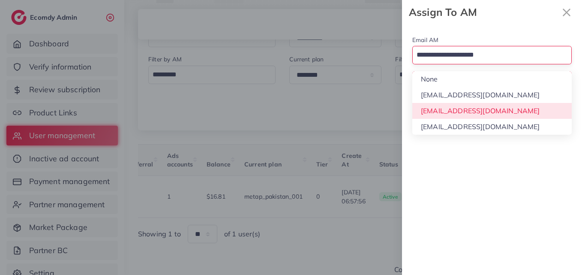
click at [497, 107] on div "Email AM Loading... None hadibaaslam@gmail.com natashashahid163@gmail.com wajah…" at bounding box center [492, 149] width 180 height 250
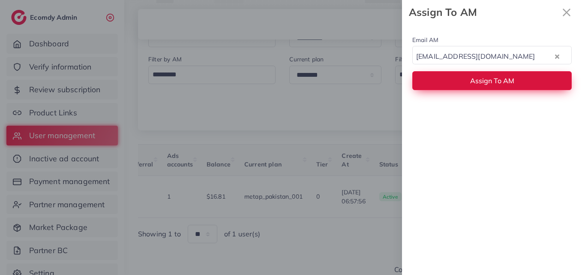
click at [497, 79] on span "Assign To AM" at bounding box center [492, 80] width 44 height 9
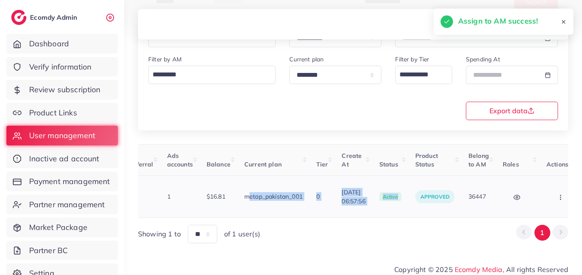
drag, startPoint x: 394, startPoint y: 212, endPoint x: 210, endPoint y: 204, distance: 184.6
click at [210, 204] on table "User ID User info Admin Note Country Referral Ads accounts Balance Current plan…" at bounding box center [223, 181] width 722 height 74
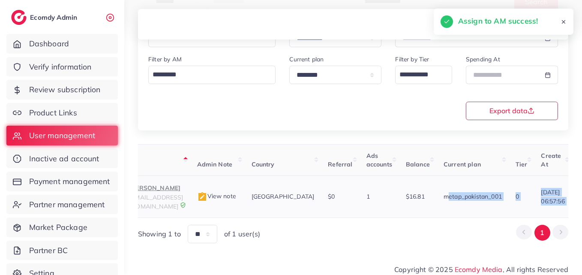
scroll to position [0, 62]
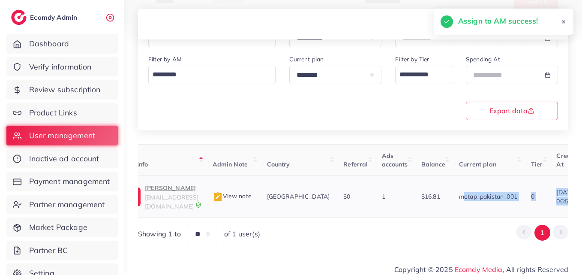
click at [199, 197] on span "husnainfmail@gmail.com" at bounding box center [172, 201] width 54 height 16
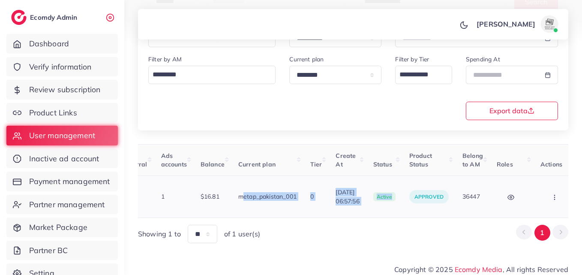
click at [548, 187] on button "button" at bounding box center [556, 196] width 30 height 19
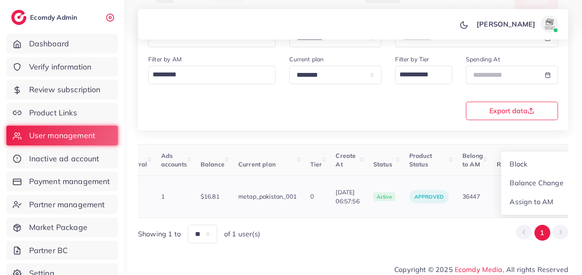
click at [537, 209] on ul "Block Balance Change Assign to AM" at bounding box center [537, 183] width 72 height 64
drag, startPoint x: 536, startPoint y: 199, endPoint x: 533, endPoint y: 178, distance: 22.0
click at [536, 199] on span "Assign to AM" at bounding box center [532, 201] width 44 height 9
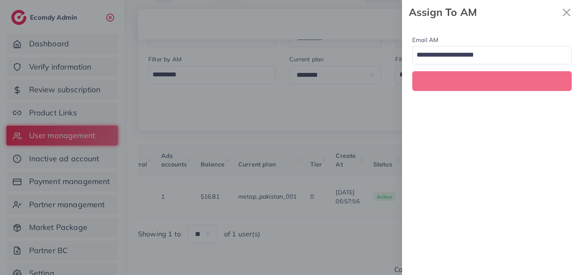
scroll to position [0, 283]
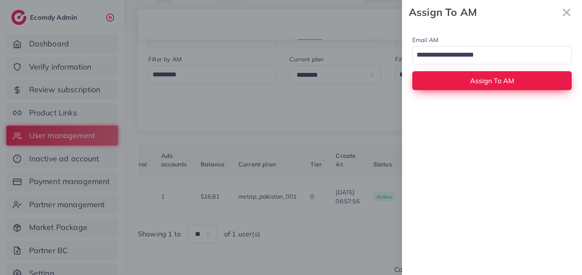
drag, startPoint x: 498, startPoint y: 53, endPoint x: 497, endPoint y: 72, distance: 19.3
click at [498, 56] on input "Search for option" at bounding box center [487, 55] width 147 height 15
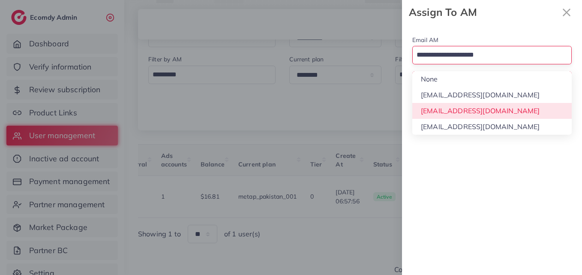
click at [492, 110] on div "Email AM Loading... None hadibaaslam@gmail.com natashashahid163@gmail.com wajah…" at bounding box center [492, 149] width 180 height 250
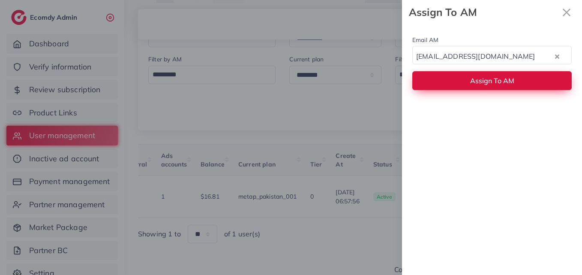
click at [492, 87] on button "Assign To AM" at bounding box center [491, 80] width 159 height 18
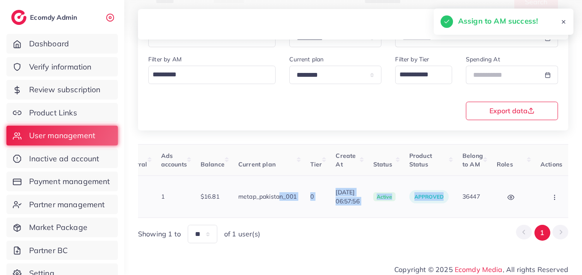
drag, startPoint x: 433, startPoint y: 209, endPoint x: 255, endPoint y: 208, distance: 178.4
click at [255, 208] on table "User ID User info Admin Note Country Referral Ads accounts Balance Current plan…" at bounding box center [217, 181] width 722 height 74
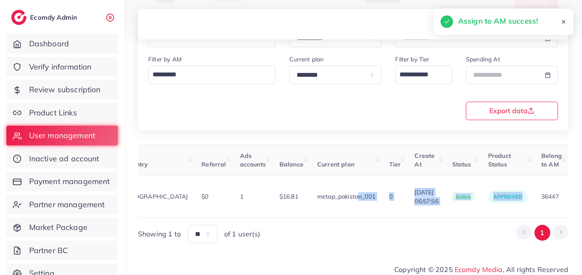
scroll to position [0, 91]
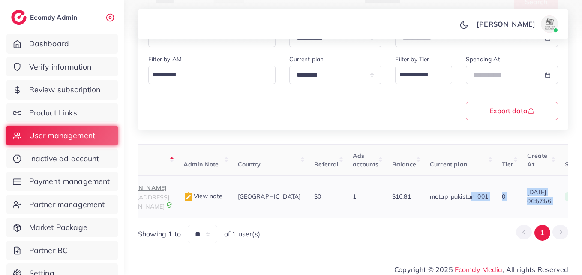
click at [169, 195] on span "husnainfmail@gmail.com" at bounding box center [143, 201] width 54 height 16
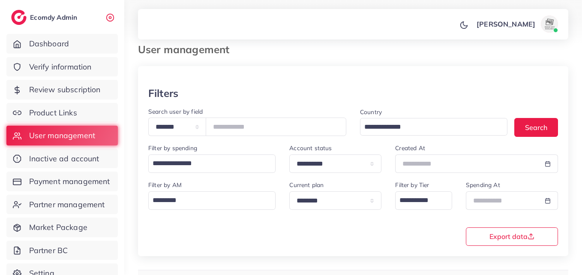
scroll to position [7, 0]
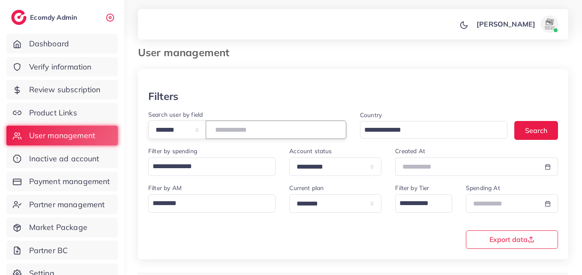
click at [246, 135] on input "*******" at bounding box center [276, 129] width 141 height 18
paste input "number"
click at [532, 130] on button "Search" at bounding box center [537, 130] width 44 height 18
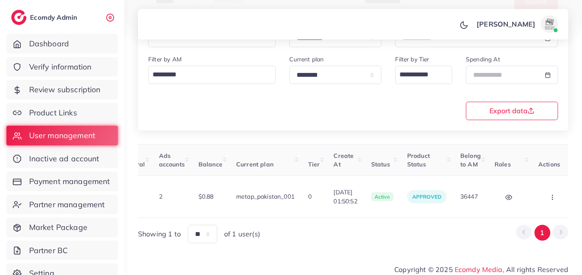
scroll to position [0, 292]
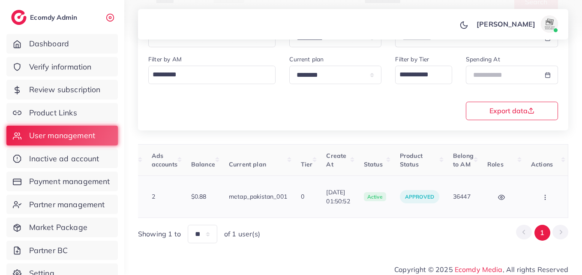
click at [545, 198] on button "button" at bounding box center [546, 196] width 30 height 19
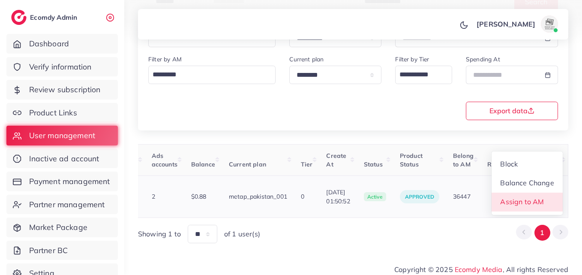
click at [545, 200] on link "Assign to AM" at bounding box center [527, 202] width 71 height 19
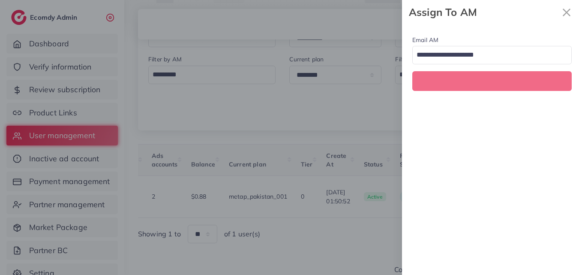
scroll to position [0, 292]
click at [489, 50] on input "Search for option" at bounding box center [487, 55] width 147 height 15
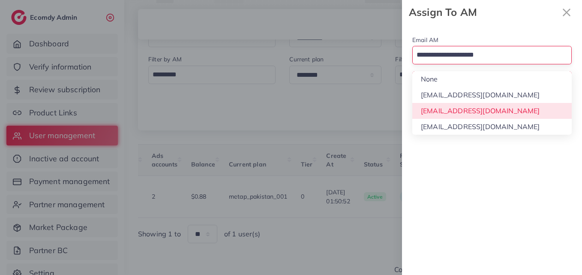
click at [490, 105] on div "Email AM Loading... None hadibaaslam@gmail.com natashashahid163@gmail.com wajah…" at bounding box center [492, 149] width 180 height 250
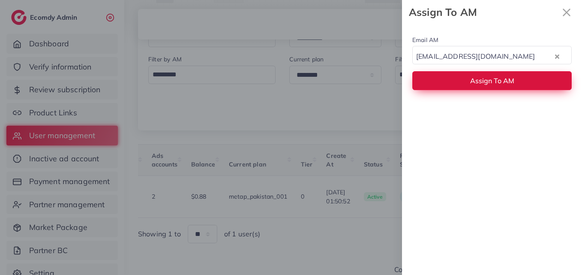
click at [490, 87] on button "Assign To AM" at bounding box center [491, 80] width 159 height 18
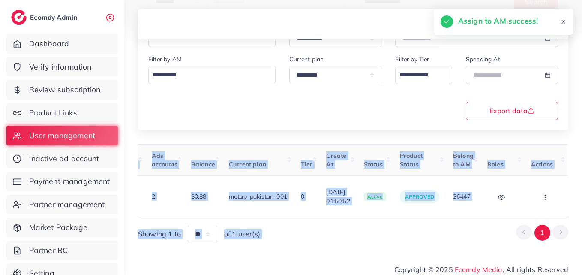
drag, startPoint x: 407, startPoint y: 214, endPoint x: 377, endPoint y: 211, distance: 30.6
click at [377, 211] on div "User ID User info Admin Note Country Referral Ads accounts Balance Current plan…" at bounding box center [353, 193] width 430 height 99
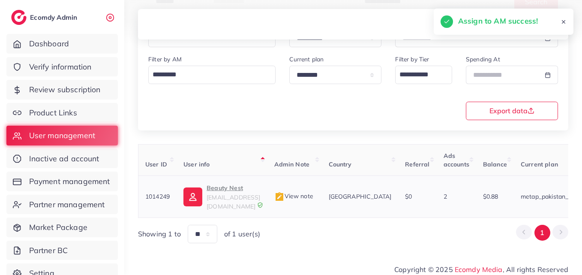
click at [184, 196] on td "Beauty Nest beautynest2001@gmail.com" at bounding box center [222, 197] width 90 height 42
click at [191, 194] on img at bounding box center [193, 196] width 19 height 19
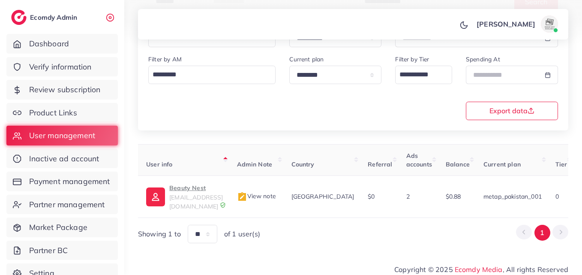
scroll to position [0, 292]
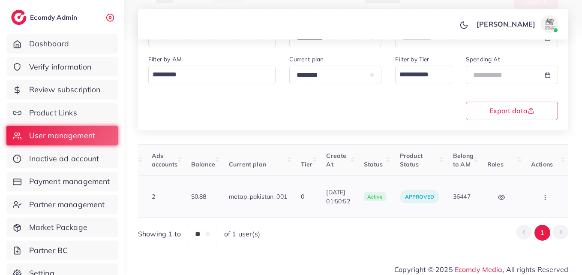
click at [555, 190] on button "button" at bounding box center [546, 196] width 30 height 19
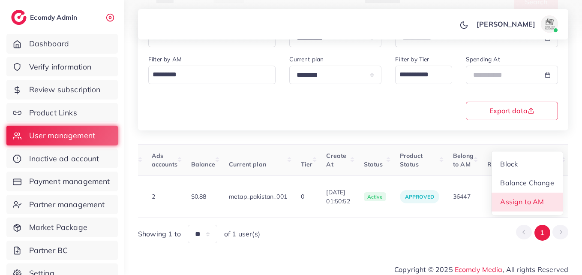
click at [550, 198] on link "Assign to AM" at bounding box center [527, 202] width 71 height 19
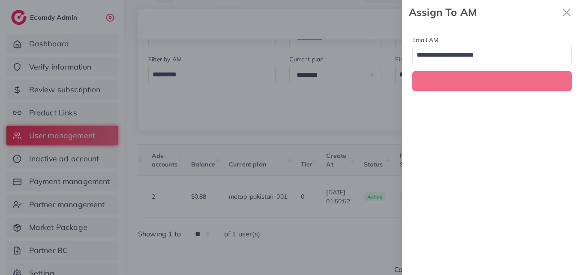
scroll to position [0, 292]
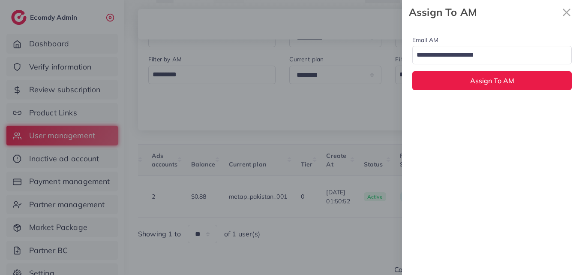
click at [493, 54] on input "Search for option" at bounding box center [487, 55] width 147 height 15
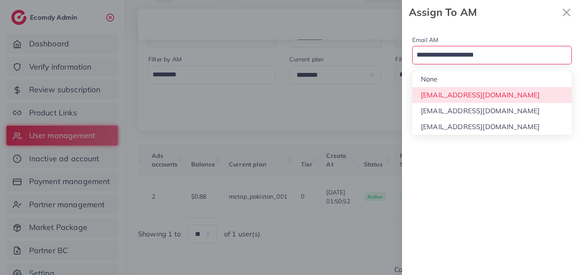
click at [470, 97] on div "Email AM Loading... None hadibaaslam@gmail.com natashashahid163@gmail.com wajah…" at bounding box center [492, 62] width 180 height 76
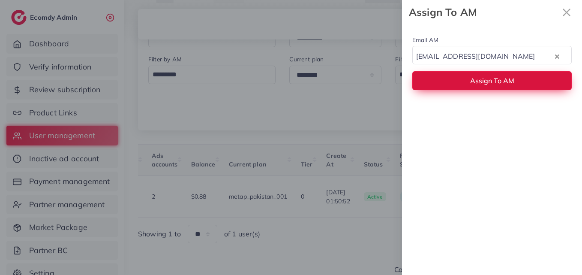
click at [470, 88] on button "Assign To AM" at bounding box center [491, 80] width 159 height 18
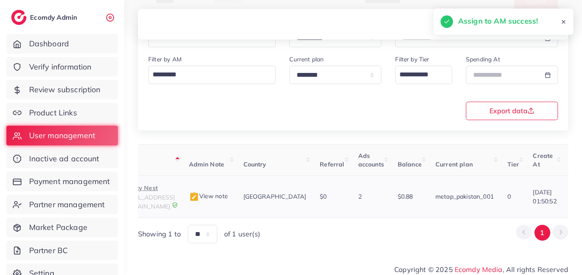
scroll to position [0, 49]
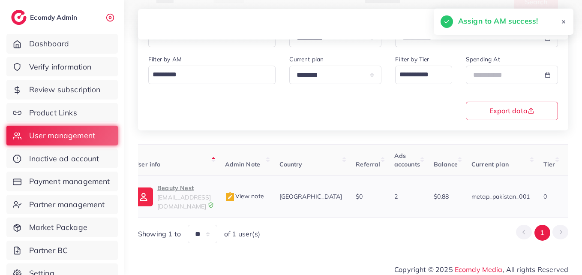
click at [208, 188] on p "Beauty Nest" at bounding box center [184, 188] width 54 height 10
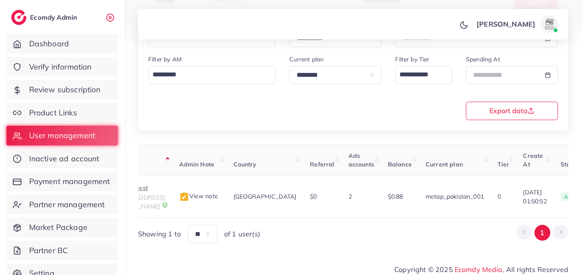
scroll to position [0, 292]
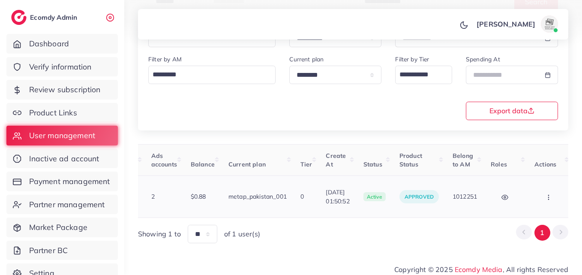
click at [552, 194] on icon "button" at bounding box center [548, 197] width 7 height 7
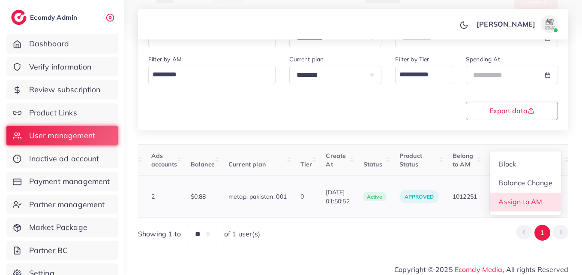
scroll to position [1, 292]
click at [552, 196] on link "Assign to AM" at bounding box center [525, 202] width 71 height 19
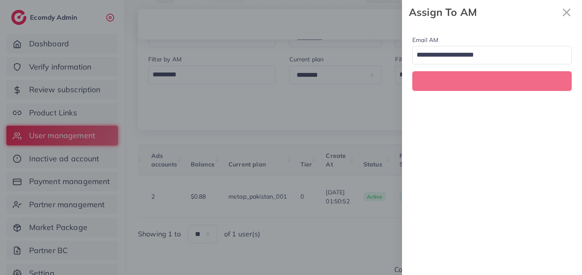
scroll to position [0, 292]
click at [496, 61] on input "Search for option" at bounding box center [487, 55] width 147 height 15
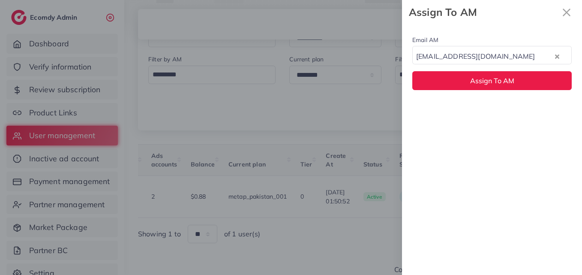
click at [496, 93] on div "Email AM hadibaaslam@gmail.com Loading... None hadibaaslam@gmail.com natashasha…" at bounding box center [492, 62] width 180 height 76
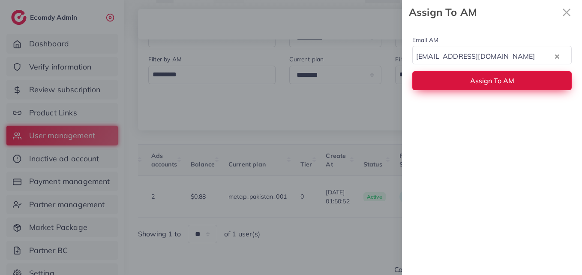
click at [493, 85] on button "Assign To AM" at bounding box center [491, 80] width 159 height 18
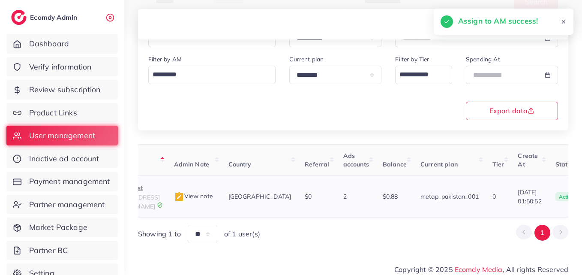
scroll to position [0, 89]
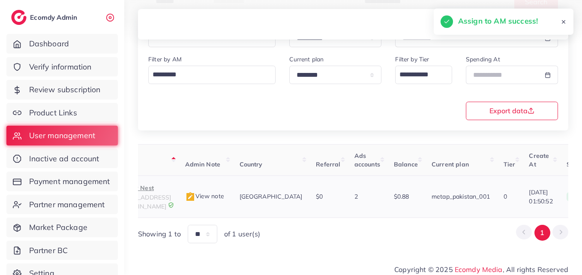
click at [143, 192] on p "Beauty Nest" at bounding box center [144, 188] width 54 height 10
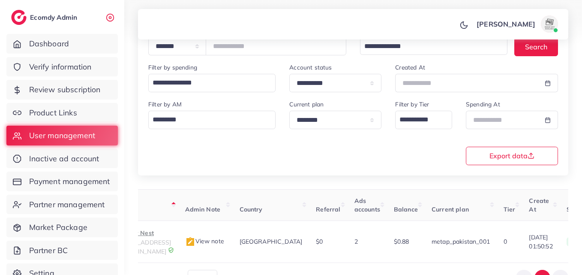
scroll to position [50, 0]
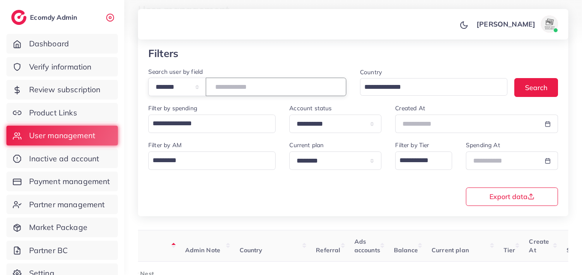
click at [235, 81] on input "*******" at bounding box center [276, 87] width 141 height 18
paste input "number"
click at [543, 84] on button "Search" at bounding box center [537, 87] width 44 height 18
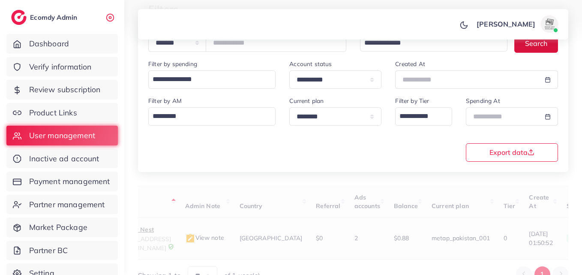
scroll to position [135, 0]
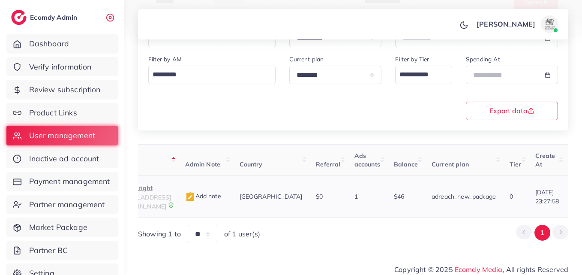
drag, startPoint x: 428, startPoint y: 215, endPoint x: 518, endPoint y: 197, distance: 91.3
click at [517, 198] on div "User ID User info Admin Note Country Referral Ads accounts Balance Current plan…" at bounding box center [353, 193] width 430 height 99
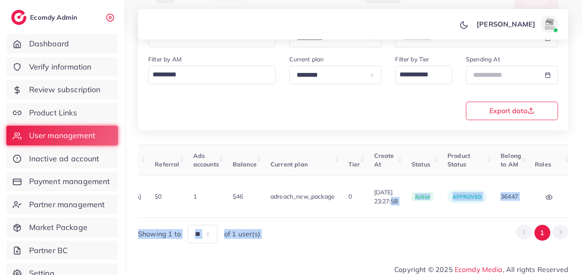
scroll to position [0, 288]
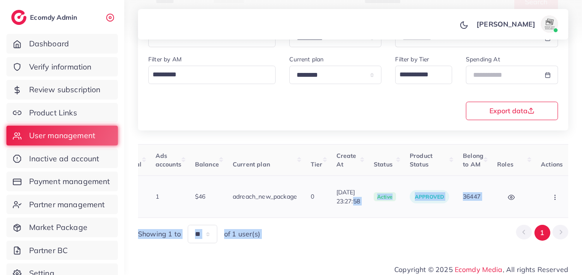
click at [561, 198] on td "Block Balance Change Assign to AM" at bounding box center [556, 197] width 44 height 42
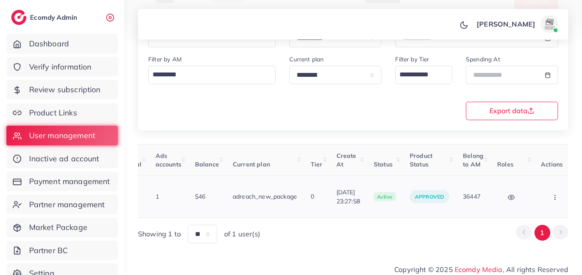
click at [552, 194] on button "button" at bounding box center [556, 196] width 30 height 19
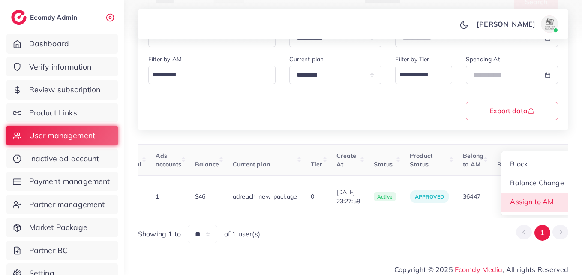
drag, startPoint x: 552, startPoint y: 198, endPoint x: 532, endPoint y: 156, distance: 46.4
click at [551, 198] on link "Assign to AM" at bounding box center [537, 202] width 71 height 19
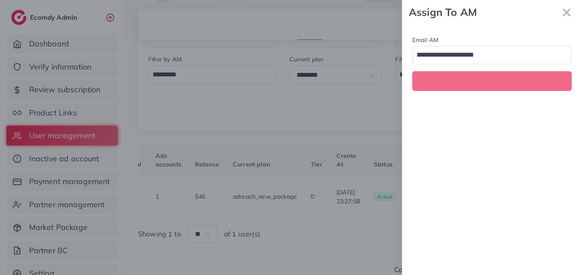
scroll to position [0, 288]
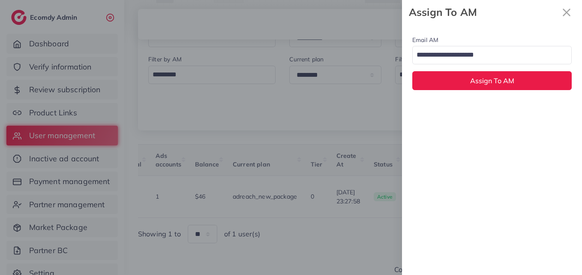
click at [512, 61] on input "Search for option" at bounding box center [487, 55] width 147 height 15
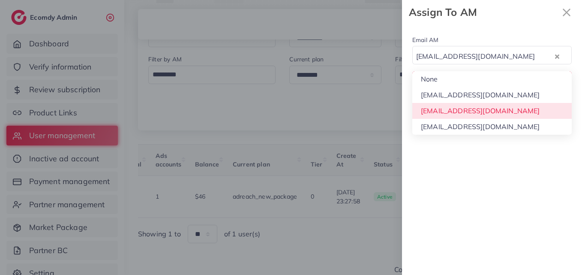
click at [508, 111] on div "Email AM natashashahid163@gmail.com Loading... None hadibaaslam@gmail.com natas…" at bounding box center [492, 149] width 180 height 250
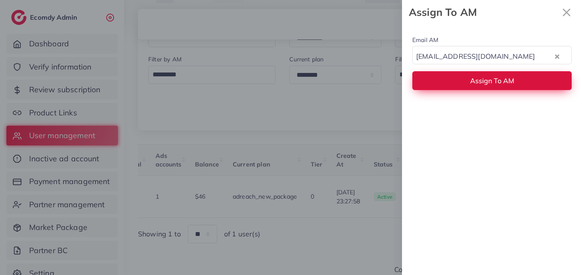
click at [508, 77] on span "Assign To AM" at bounding box center [492, 80] width 44 height 9
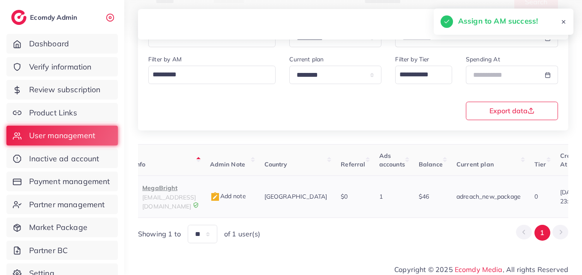
scroll to position [0, 30]
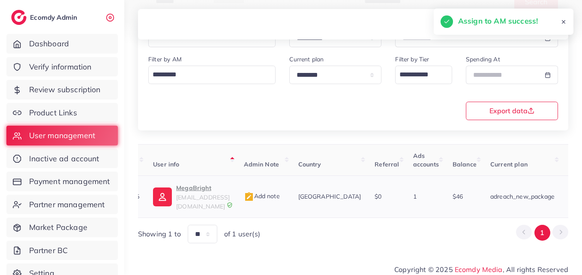
click at [224, 189] on p "MegaBright" at bounding box center [203, 188] width 54 height 10
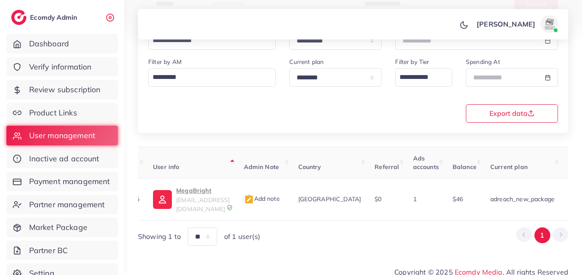
scroll to position [7, 0]
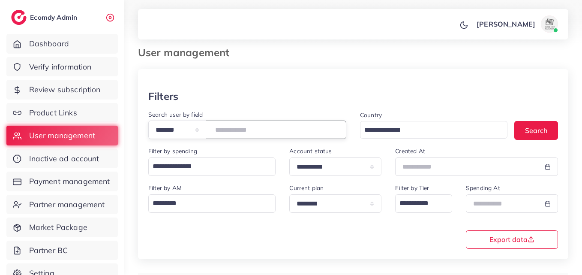
click at [227, 128] on input "*******" at bounding box center [276, 129] width 141 height 18
click at [228, 128] on input "*******" at bounding box center [276, 129] width 141 height 18
drag, startPoint x: 228, startPoint y: 128, endPoint x: 247, endPoint y: 133, distance: 19.4
click at [247, 133] on input "*******" at bounding box center [276, 129] width 141 height 18
click at [247, 132] on input "*******" at bounding box center [276, 129] width 141 height 18
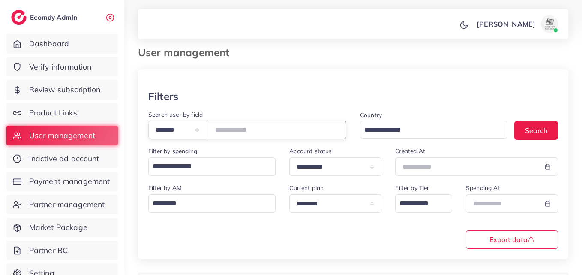
paste input "number"
click at [545, 131] on button "Search" at bounding box center [537, 130] width 44 height 18
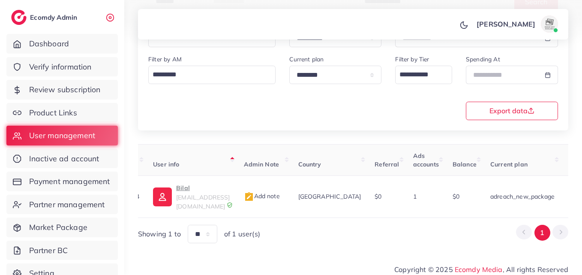
scroll to position [0, 280]
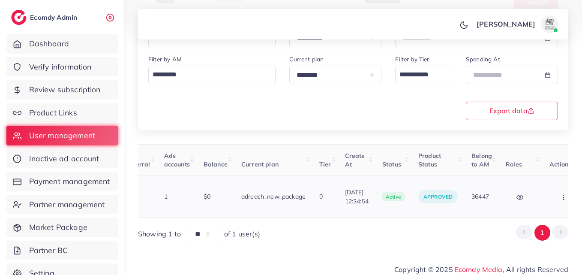
click at [560, 194] on icon "button" at bounding box center [563, 197] width 7 height 7
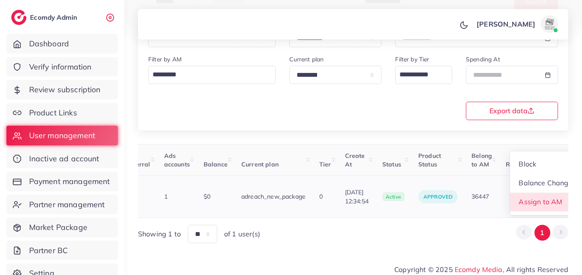
click at [547, 193] on link "Assign to AM" at bounding box center [545, 202] width 71 height 19
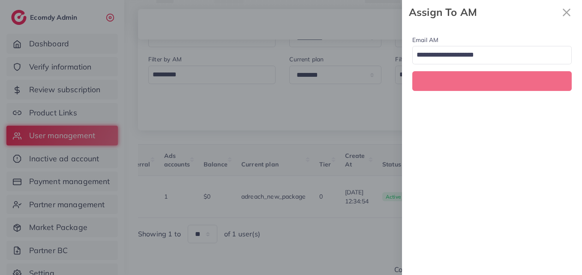
scroll to position [0, 280]
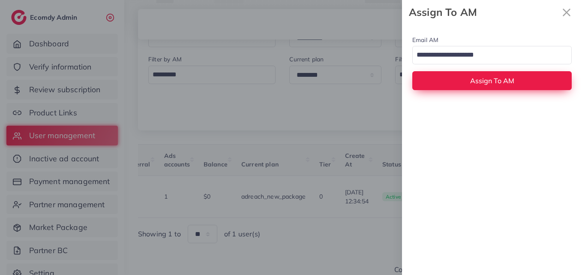
click at [468, 67] on div "Email AM Loading... Assign To AM" at bounding box center [492, 62] width 180 height 76
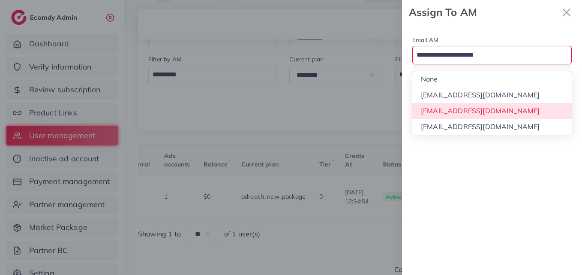
click at [470, 109] on div "Email AM Loading... None hadibaaslam@gmail.com natashashahid163@gmail.com wajah…" at bounding box center [492, 149] width 180 height 250
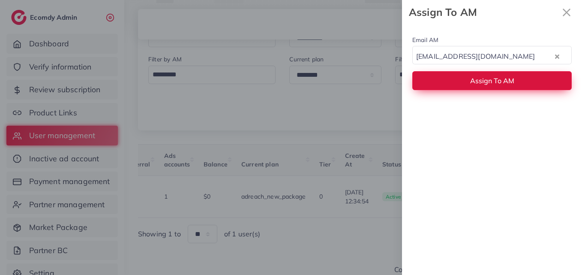
click at [473, 75] on button "Assign To AM" at bounding box center [491, 80] width 159 height 18
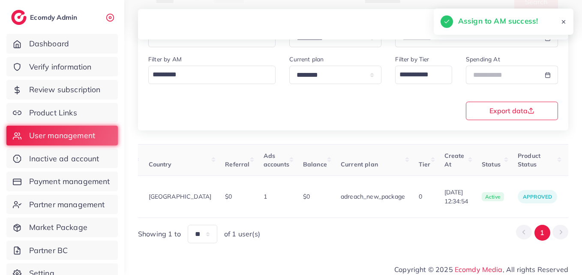
scroll to position [0, 0]
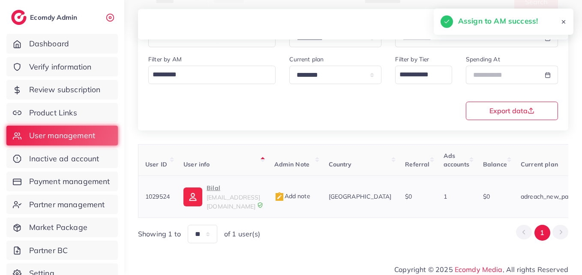
click at [232, 193] on p "Bilal" at bounding box center [234, 188] width 54 height 10
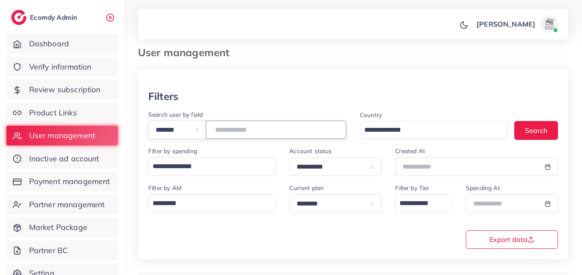
click at [230, 127] on input "*******" at bounding box center [276, 129] width 141 height 18
paste input "number"
click at [524, 132] on button "Search" at bounding box center [537, 130] width 44 height 18
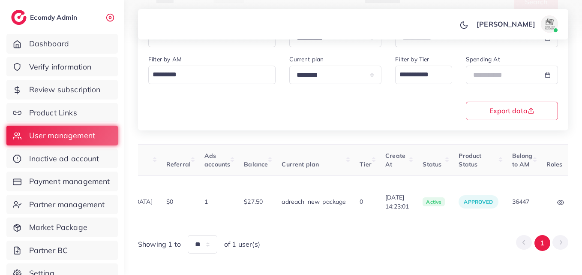
scroll to position [0, 281]
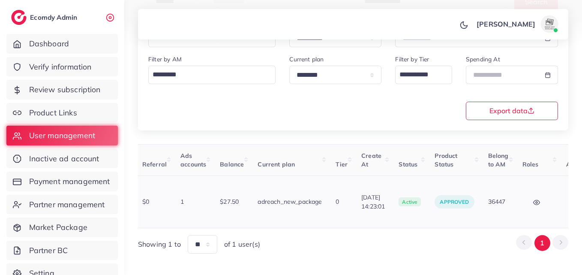
click at [566, 198] on button "button" at bounding box center [581, 201] width 30 height 19
click at [549, 199] on link "Assign to AM" at bounding box center [559, 207] width 71 height 19
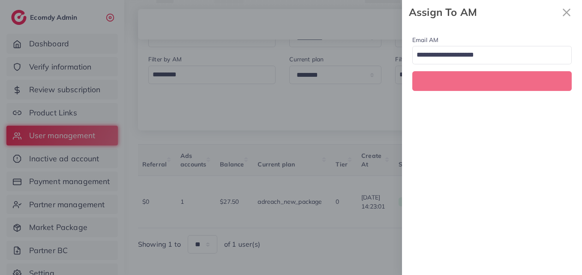
scroll to position [0, 281]
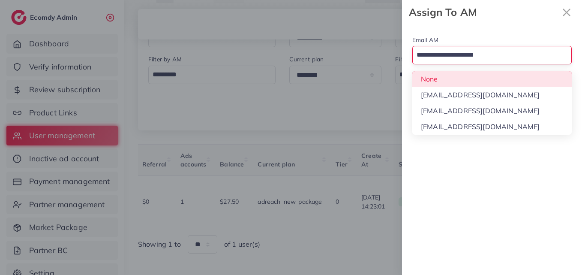
click at [496, 54] on input "Search for option" at bounding box center [487, 55] width 147 height 15
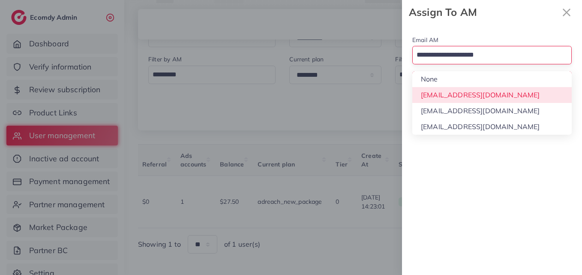
click at [494, 110] on div "Email AM Loading... None hadibaaslam@gmail.com natashashahid163@gmail.com wajah…" at bounding box center [492, 149] width 180 height 250
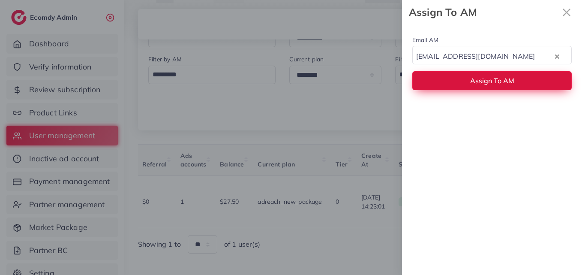
click at [494, 85] on button "Assign To AM" at bounding box center [491, 80] width 159 height 18
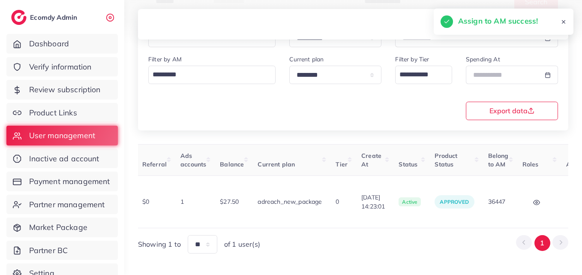
scroll to position [0, 0]
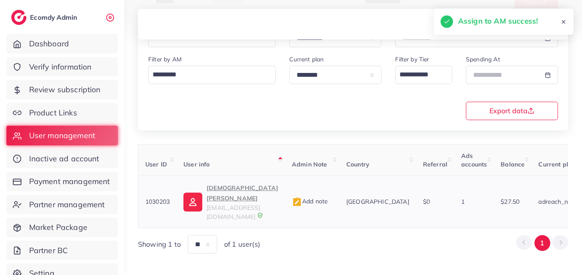
click at [202, 193] on img at bounding box center [193, 202] width 19 height 19
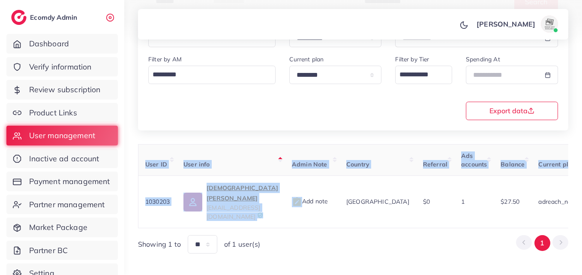
drag, startPoint x: 298, startPoint y: 209, endPoint x: 521, endPoint y: 211, distance: 222.5
click at [521, 211] on div "User ID User info Admin Note Country Referral Ads accounts Balance Current plan…" at bounding box center [353, 186] width 430 height 84
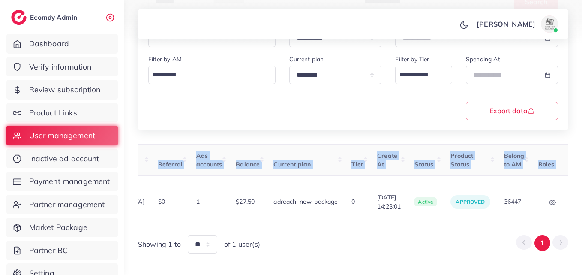
scroll to position [0, 269]
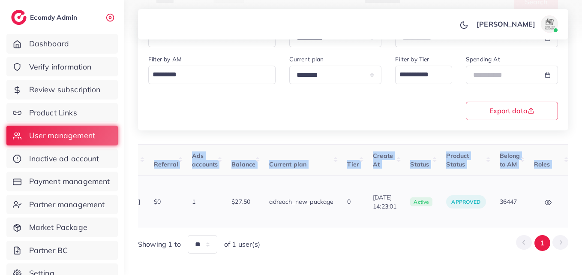
click at [578, 202] on button "button" at bounding box center [593, 201] width 30 height 19
click at [554, 203] on link "Assign to AM" at bounding box center [559, 207] width 71 height 19
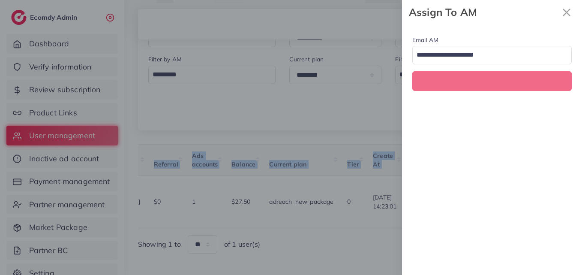
scroll to position [0, 269]
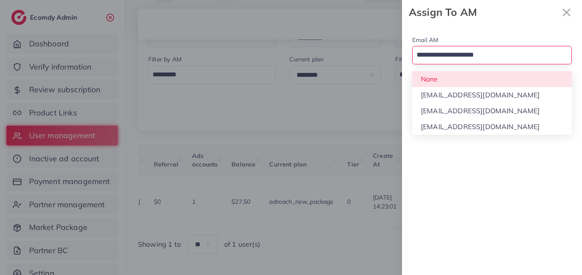
click at [487, 56] on input "Search for option" at bounding box center [487, 55] width 147 height 15
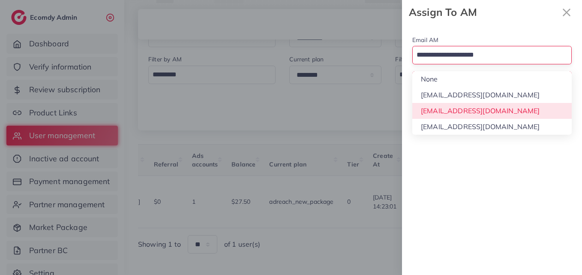
click at [488, 108] on div "Email AM Loading... None hadibaaslam@gmail.com natashashahid163@gmail.com wajah…" at bounding box center [492, 149] width 180 height 250
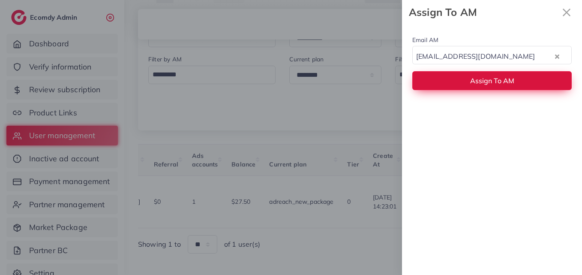
click at [489, 76] on span "Assign To AM" at bounding box center [492, 80] width 44 height 9
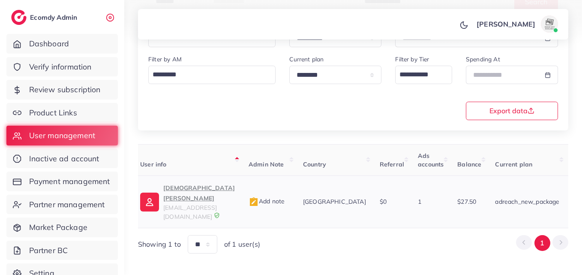
scroll to position [0, 39]
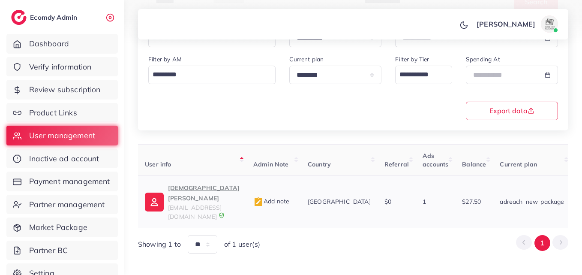
click at [212, 204] on span "uk5268312@gmail.com" at bounding box center [195, 212] width 54 height 16
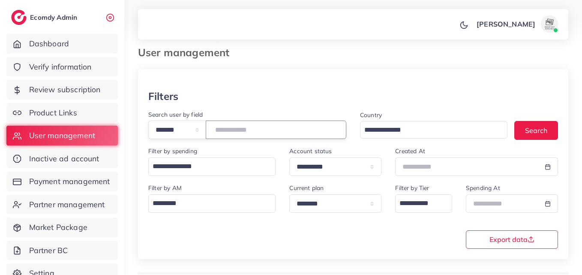
click at [248, 131] on input "*******" at bounding box center [276, 129] width 141 height 18
click at [248, 130] on input "*******" at bounding box center [276, 129] width 141 height 18
paste input "number"
click at [526, 129] on button "Search" at bounding box center [537, 130] width 44 height 18
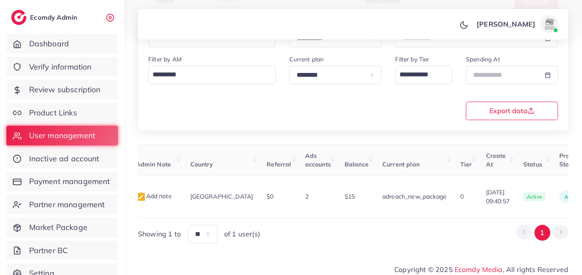
scroll to position [0, 271]
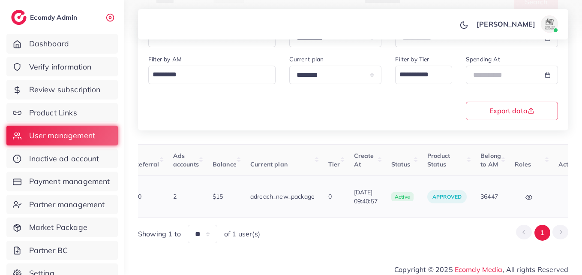
click at [569, 194] on icon "button" at bounding box center [572, 197] width 7 height 7
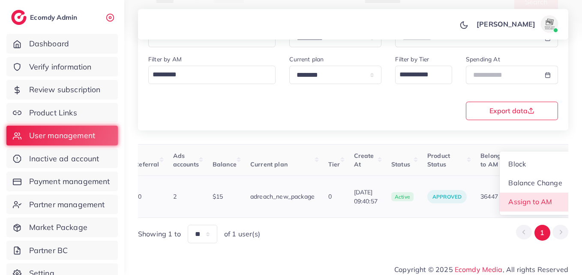
scroll to position [1, 271]
click at [550, 205] on link "Assign to AM" at bounding box center [535, 202] width 71 height 19
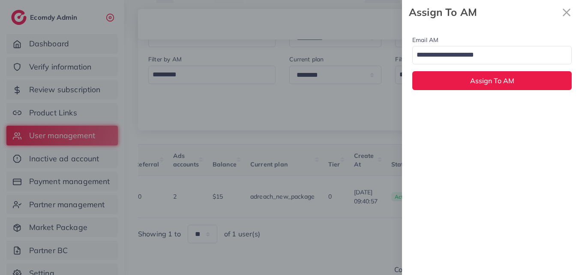
drag, startPoint x: 493, startPoint y: 53, endPoint x: 493, endPoint y: 67, distance: 14.6
click at [493, 54] on input "Search for option" at bounding box center [487, 55] width 147 height 15
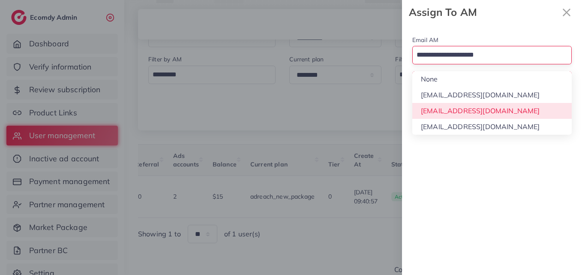
click at [495, 108] on div "Email AM Loading... None hadibaaslam@gmail.com natashashahid163@gmail.com wajah…" at bounding box center [492, 149] width 180 height 250
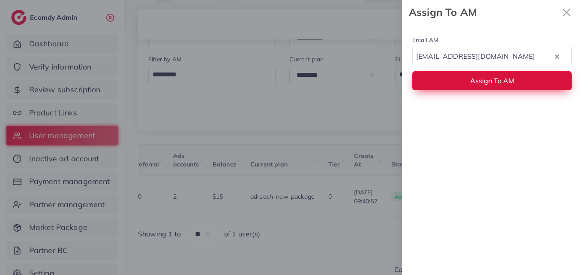
click at [496, 82] on span "Assign To AM" at bounding box center [492, 80] width 44 height 9
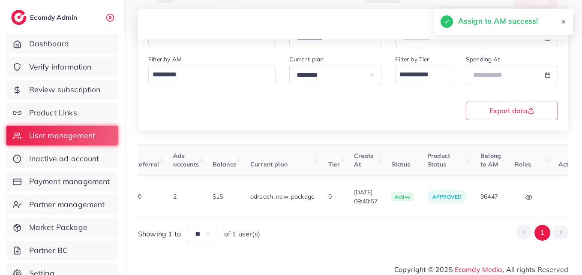
scroll to position [0, 72]
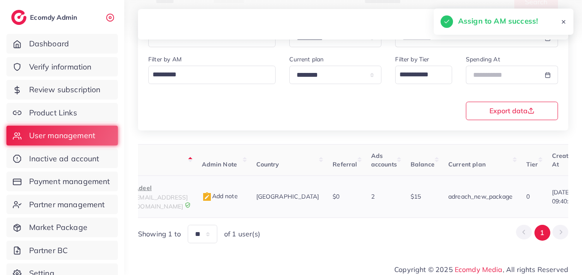
click at [150, 190] on p "Adeel" at bounding box center [161, 188] width 54 height 10
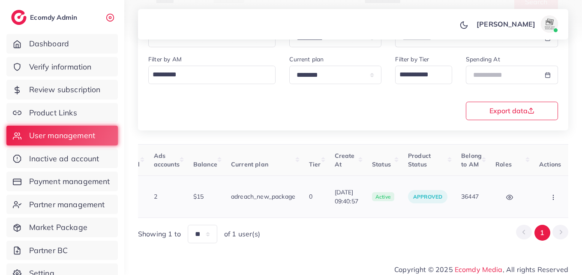
click at [533, 197] on td "Block Balance Change Assign to AM" at bounding box center [555, 197] width 44 height 42
click at [539, 198] on button "button" at bounding box center [554, 196] width 30 height 19
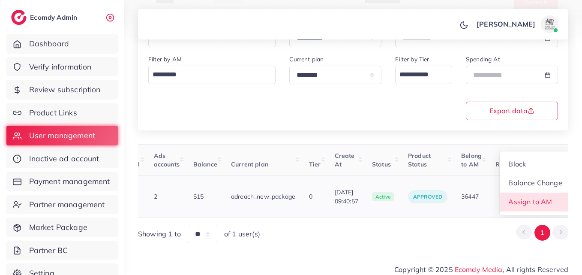
click at [538, 198] on span "Assign to AM" at bounding box center [531, 201] width 44 height 9
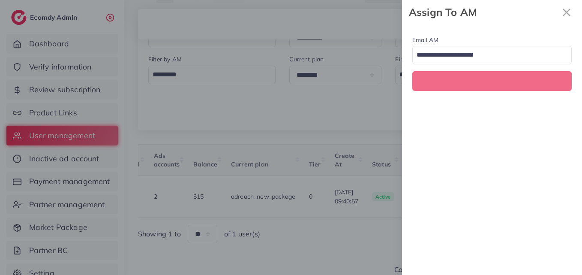
scroll to position [0, 290]
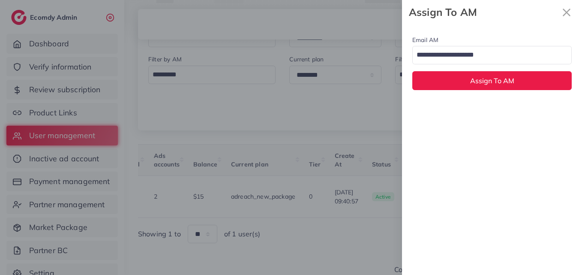
click at [495, 51] on input "Search for option" at bounding box center [487, 55] width 147 height 15
click at [493, 110] on div "Email AM natashashahid163@gmail.com Loading... None hadibaaslam@gmail.com natas…" at bounding box center [492, 149] width 180 height 250
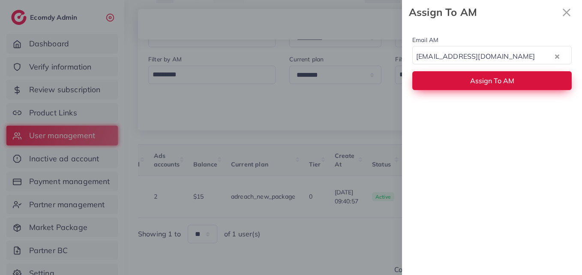
click at [493, 84] on span "Assign To AM" at bounding box center [492, 80] width 44 height 9
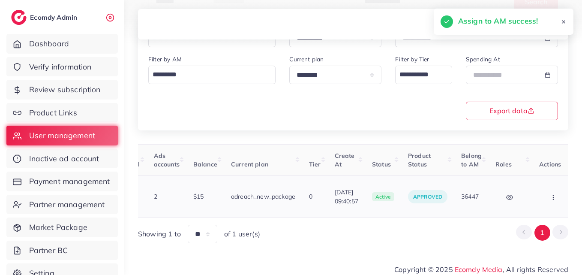
drag, startPoint x: 373, startPoint y: 214, endPoint x: 261, endPoint y: 206, distance: 112.6
click at [261, 206] on div "User ID User info Admin Note Country Referral Ads accounts Balance Current plan…" at bounding box center [353, 193] width 430 height 99
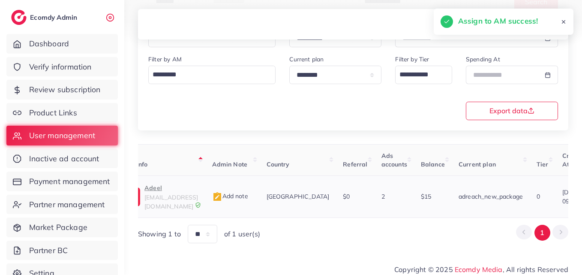
click at [198, 196] on span "tt3forkamyab@gmail.com" at bounding box center [171, 201] width 54 height 16
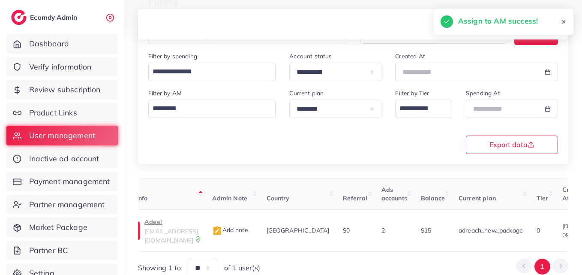
scroll to position [50, 0]
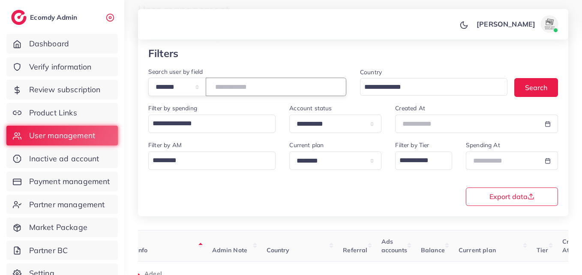
click at [244, 91] on input "*******" at bounding box center [276, 87] width 141 height 18
click at [240, 86] on input "*******" at bounding box center [276, 87] width 141 height 18
paste input "number"
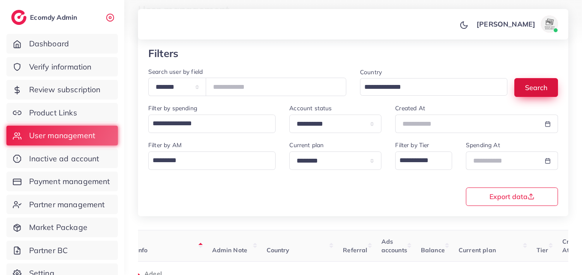
click at [522, 86] on button "Search" at bounding box center [537, 87] width 44 height 18
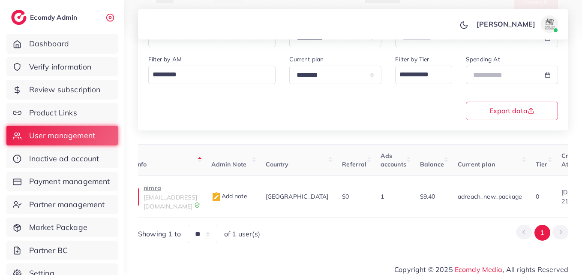
scroll to position [0, 291]
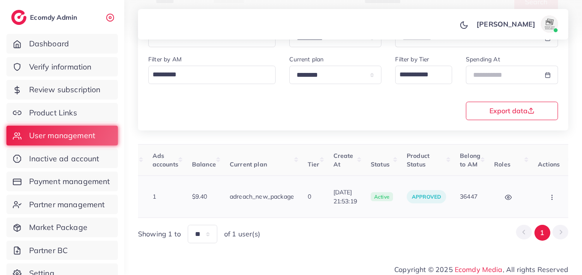
click at [555, 197] on button "button" at bounding box center [553, 196] width 30 height 19
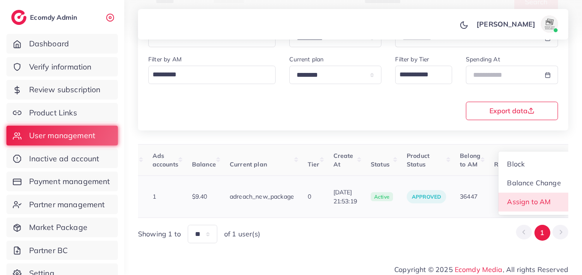
click at [555, 197] on link "Assign to AM" at bounding box center [534, 202] width 71 height 19
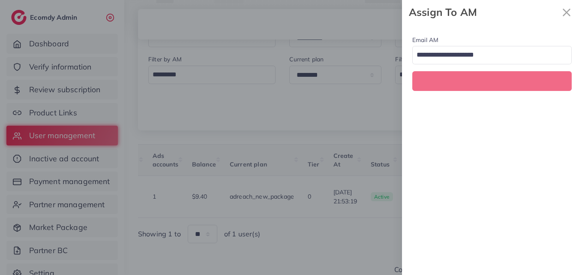
scroll to position [0, 291]
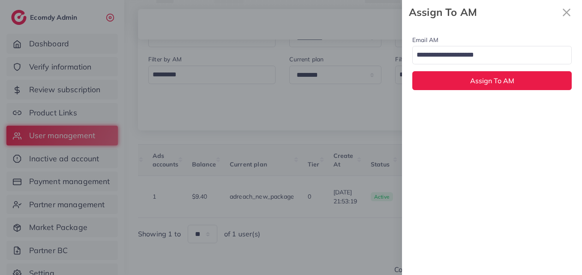
click at [512, 60] on input "Search for option" at bounding box center [487, 55] width 147 height 15
click at [509, 104] on div "Email AM natashashahid163@gmail.com Loading... None hadibaaslam@gmail.com natas…" at bounding box center [492, 149] width 180 height 250
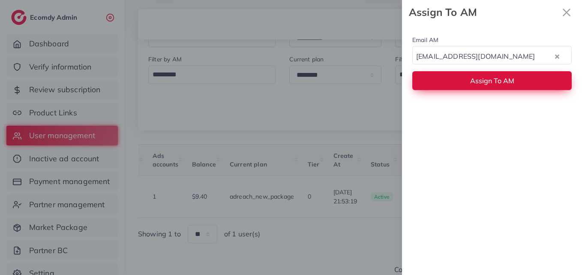
click at [508, 87] on button "Assign To AM" at bounding box center [491, 80] width 159 height 18
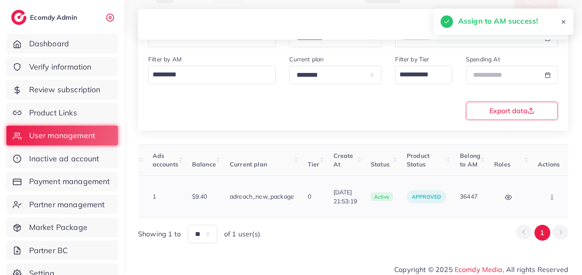
drag, startPoint x: 373, startPoint y: 214, endPoint x: 268, endPoint y: 205, distance: 105.9
click at [268, 205] on div "User ID User info Admin Note Country Referral Ads accounts Balance Current plan…" at bounding box center [353, 193] width 430 height 99
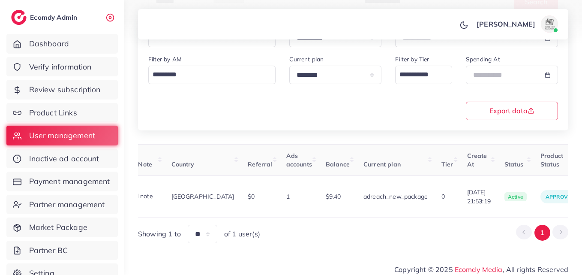
scroll to position [0, 53]
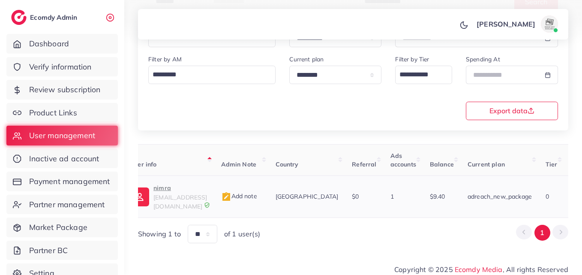
click at [174, 194] on span "linkbuilding49@gmail.com" at bounding box center [180, 201] width 54 height 16
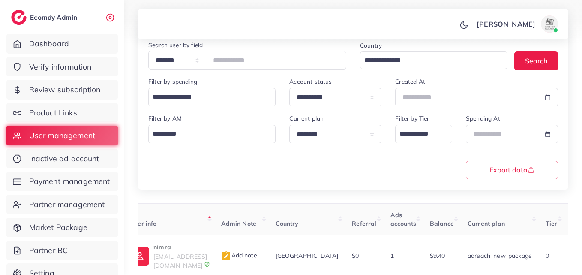
scroll to position [7, 0]
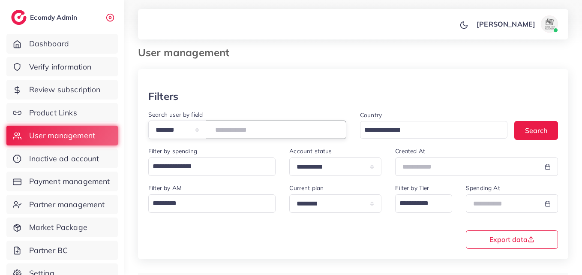
click at [236, 122] on input "*******" at bounding box center [276, 129] width 141 height 18
click at [236, 121] on input "*******" at bounding box center [276, 129] width 141 height 18
paste input "number"
click at [241, 132] on input "*******" at bounding box center [276, 129] width 141 height 18
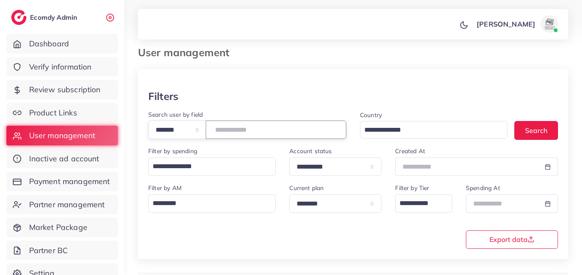
paste input "number"
click at [548, 129] on button "Search" at bounding box center [537, 130] width 44 height 18
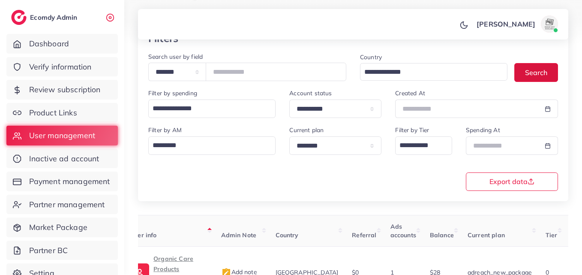
scroll to position [135, 0]
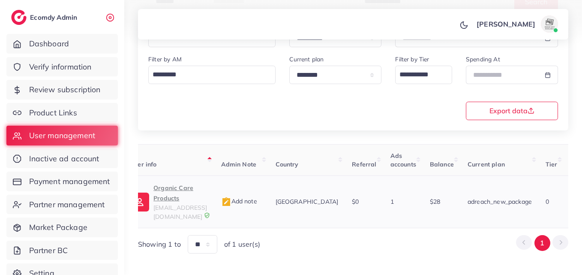
drag, startPoint x: 312, startPoint y: 213, endPoint x: 475, endPoint y: 206, distance: 163.1
click at [475, 206] on div "User ID User info Admin Note Country Referral Ads accounts Balance Current plan…" at bounding box center [353, 199] width 430 height 110
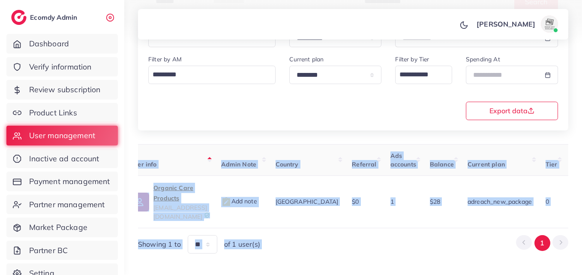
drag, startPoint x: 404, startPoint y: 214, endPoint x: 422, endPoint y: 212, distance: 17.6
click at [422, 212] on div "User ID User info Admin Note Country Referral Ads accounts Balance Current plan…" at bounding box center [353, 199] width 430 height 110
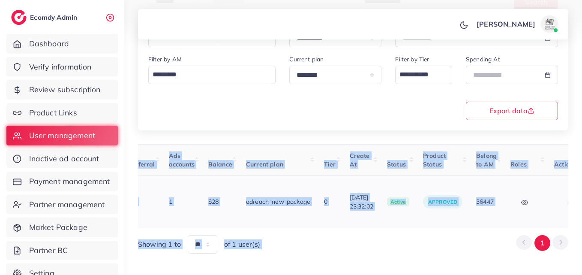
scroll to position [0, 293]
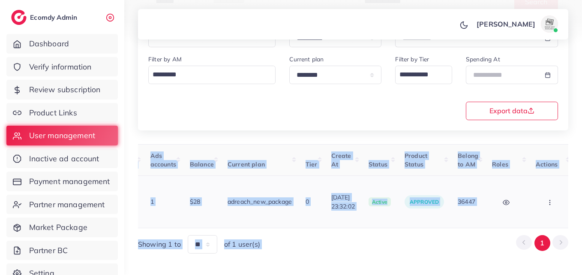
click at [554, 196] on button "button" at bounding box center [551, 201] width 30 height 19
click at [547, 198] on link "Assign to AM" at bounding box center [510, 207] width 71 height 19
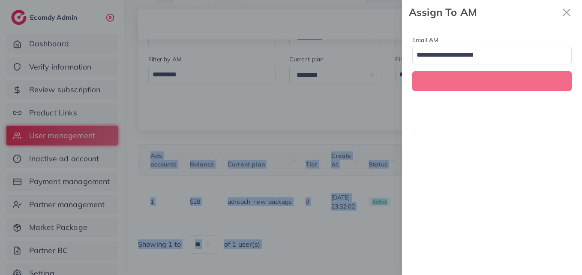
scroll to position [0, 293]
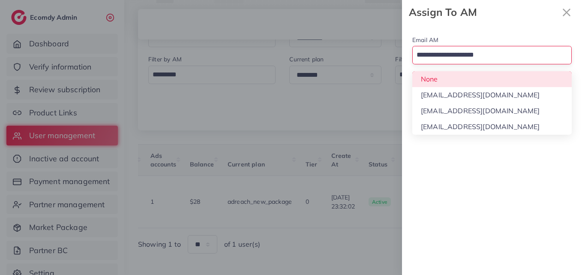
drag, startPoint x: 489, startPoint y: 60, endPoint x: 487, endPoint y: 83, distance: 23.2
click at [489, 60] on input "Search for option" at bounding box center [487, 55] width 147 height 15
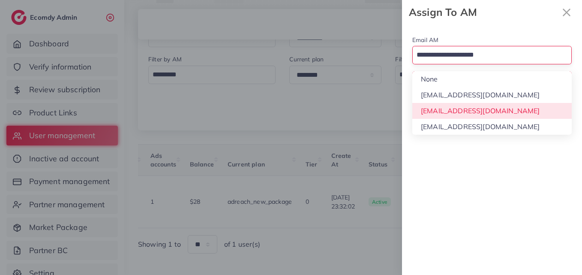
click at [489, 111] on div "Email AM Loading... None hadibaaslam@gmail.com natashashahid163@gmail.com wajah…" at bounding box center [492, 149] width 180 height 250
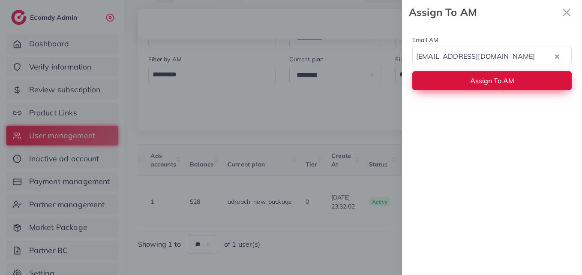
click at [489, 74] on button "Assign To AM" at bounding box center [491, 80] width 159 height 18
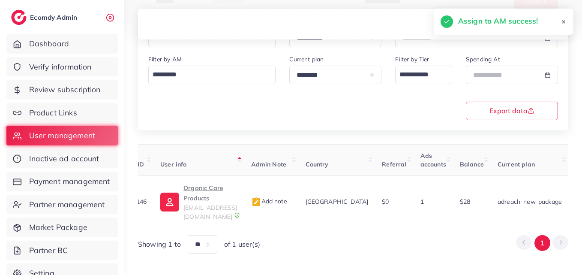
scroll to position [0, 0]
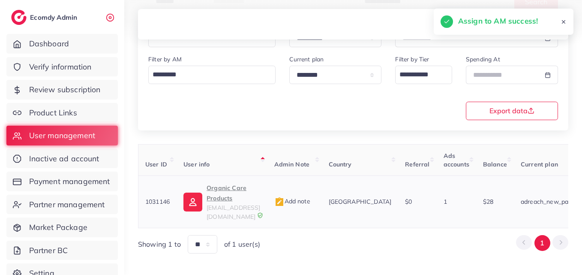
click at [191, 194] on img at bounding box center [193, 202] width 19 height 19
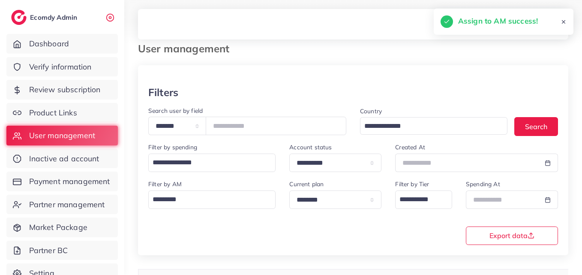
scroll to position [7, 0]
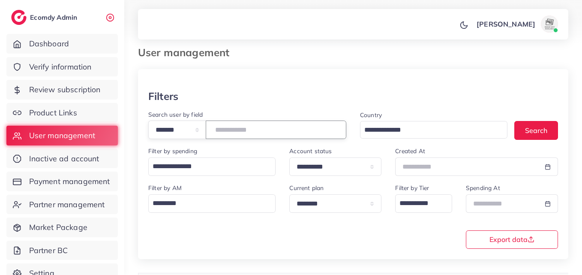
click at [235, 132] on input "*******" at bounding box center [276, 129] width 141 height 18
paste input "number"
click at [545, 122] on button "Search" at bounding box center [537, 130] width 44 height 18
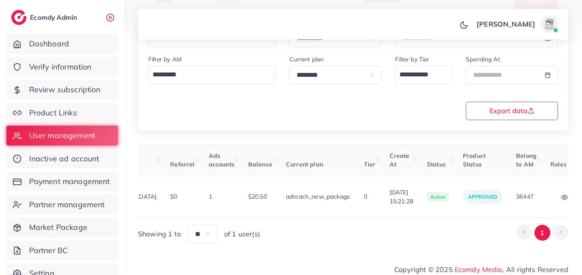
scroll to position [0, 285]
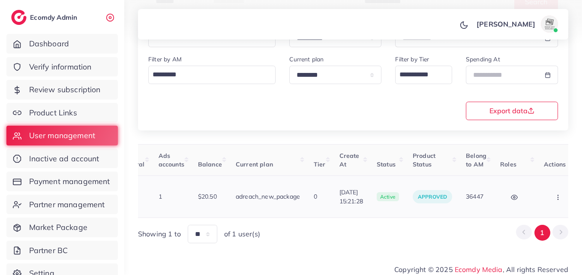
click at [564, 194] on td "Block Balance Change Assign to AM" at bounding box center [559, 197] width 44 height 42
click at [557, 195] on button "button" at bounding box center [559, 196] width 30 height 19
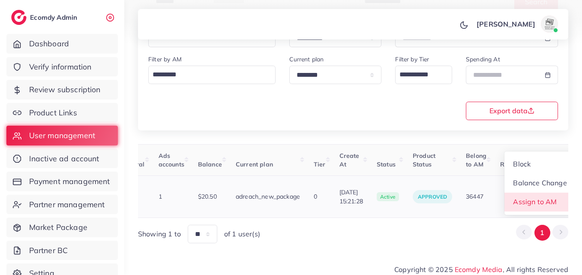
click at [557, 195] on link "Assign to AM" at bounding box center [540, 202] width 71 height 19
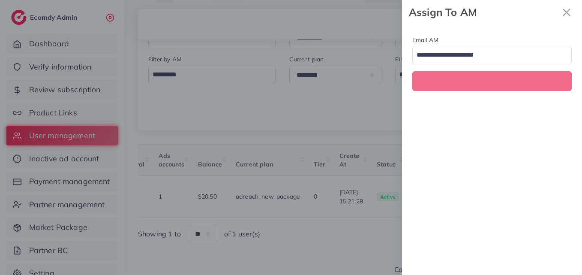
scroll to position [0, 285]
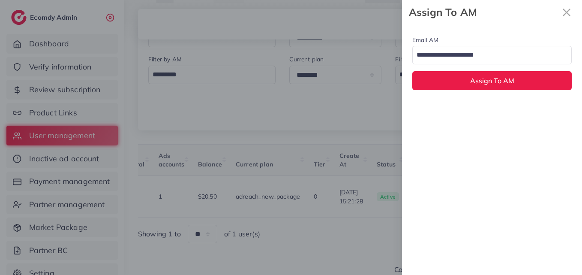
click at [458, 45] on div "Email AM Loading..." at bounding box center [491, 50] width 159 height 30
click at [459, 55] on input "Search for option" at bounding box center [487, 55] width 147 height 15
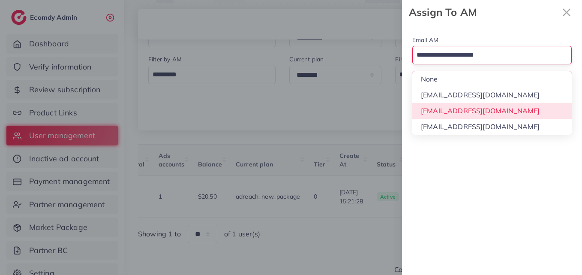
click at [466, 107] on div "Email AM Loading... None hadibaaslam@gmail.com natashashahid163@gmail.com wajah…" at bounding box center [492, 149] width 180 height 250
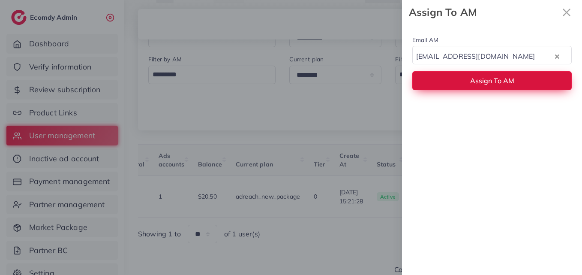
click at [466, 83] on button "Assign To AM" at bounding box center [491, 80] width 159 height 18
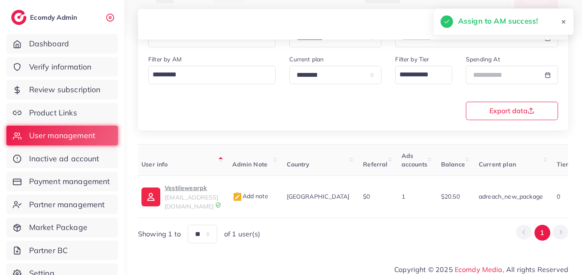
scroll to position [0, 0]
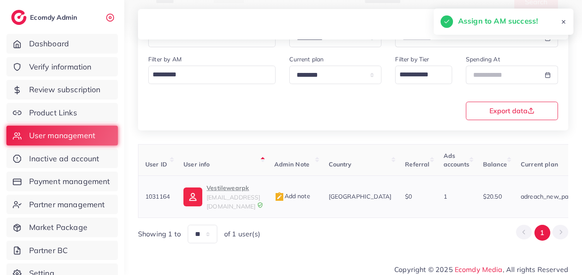
click at [184, 195] on img at bounding box center [193, 196] width 19 height 19
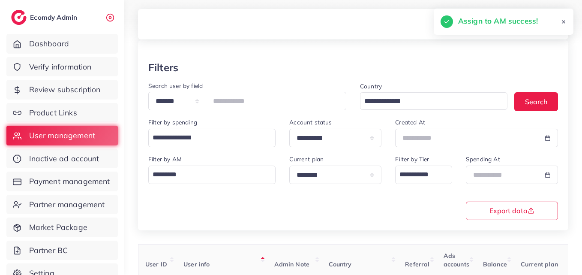
scroll to position [7, 0]
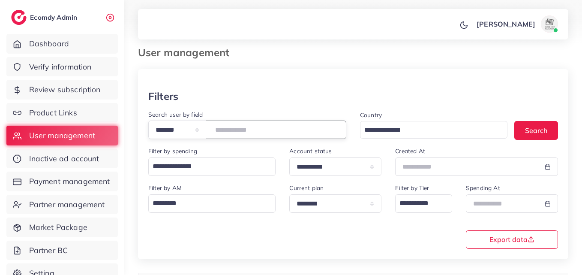
click at [240, 124] on input "*******" at bounding box center [276, 129] width 141 height 18
paste input "number"
click at [523, 123] on button "Search" at bounding box center [537, 130] width 44 height 18
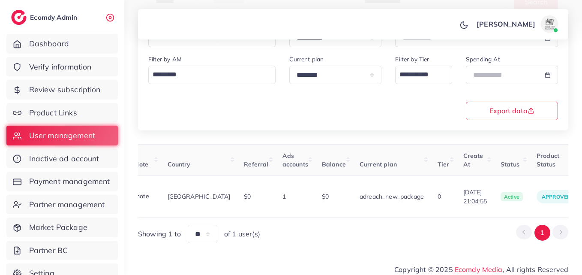
scroll to position [0, 296]
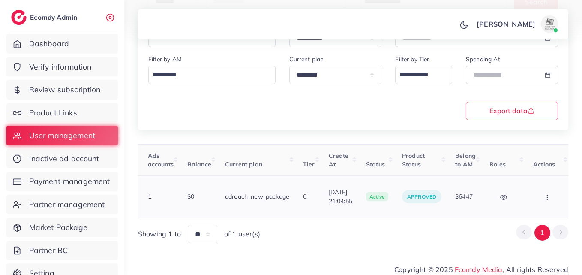
click at [552, 191] on button "button" at bounding box center [548, 196] width 30 height 19
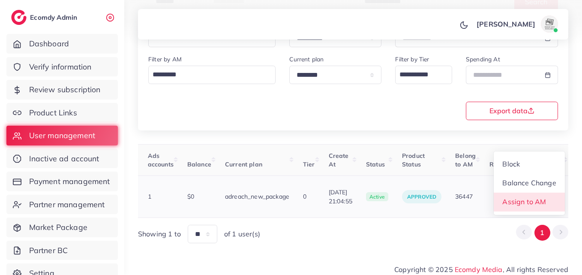
scroll to position [1, 296]
click at [549, 194] on link "Assign to AM" at bounding box center [529, 202] width 71 height 19
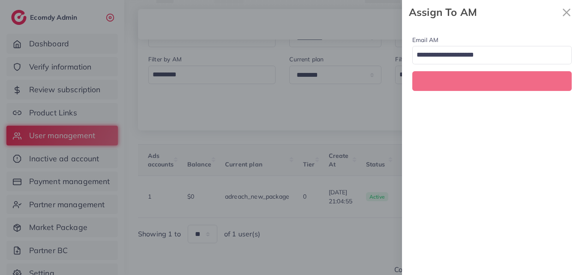
scroll to position [0, 296]
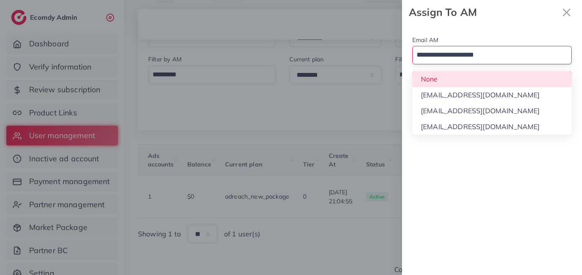
click at [474, 52] on input "Search for option" at bounding box center [487, 55] width 147 height 15
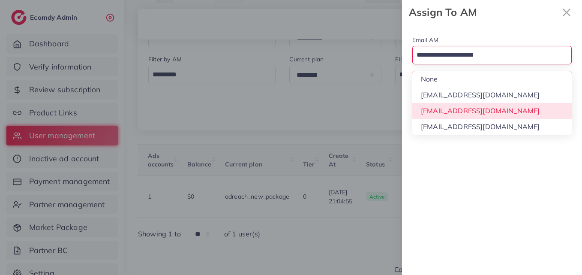
click at [473, 109] on div "Email AM Loading... None hadibaaslam@gmail.com natashashahid163@gmail.com wajah…" at bounding box center [492, 149] width 180 height 250
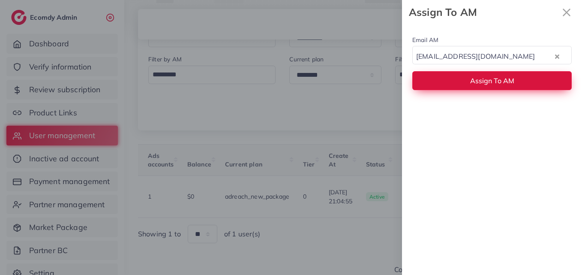
click at [473, 84] on span "Assign To AM" at bounding box center [492, 80] width 44 height 9
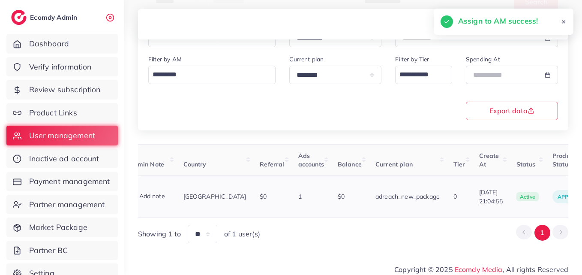
scroll to position [0, 0]
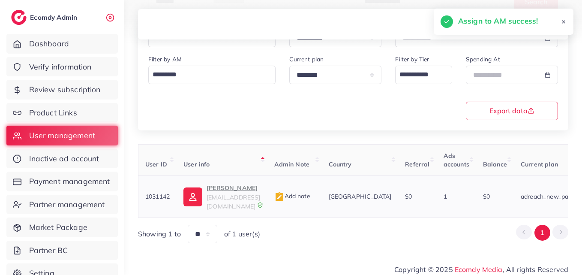
click at [223, 194] on span "soles.vibeonline@gmail.com" at bounding box center [234, 201] width 54 height 16
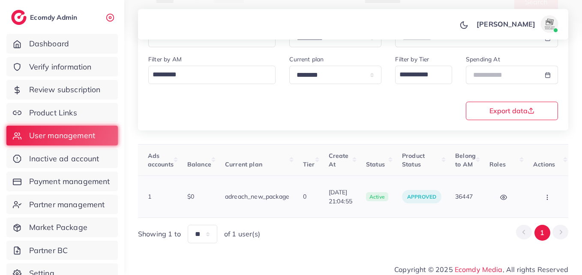
click at [555, 194] on button "button" at bounding box center [548, 196] width 30 height 19
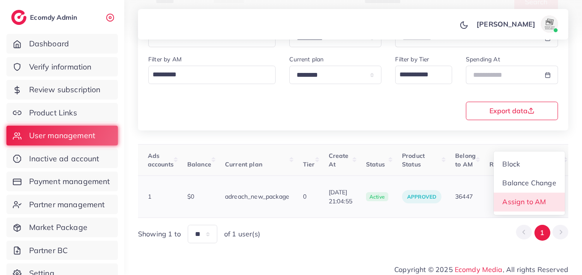
scroll to position [1, 296]
click at [554, 197] on link "Assign to AM" at bounding box center [529, 202] width 71 height 19
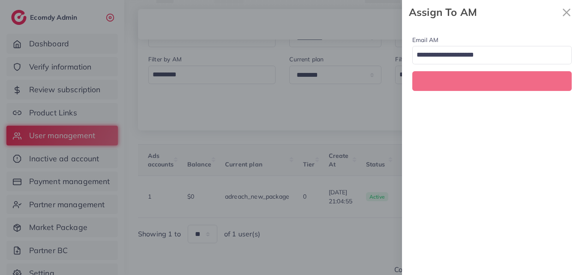
scroll to position [0, 296]
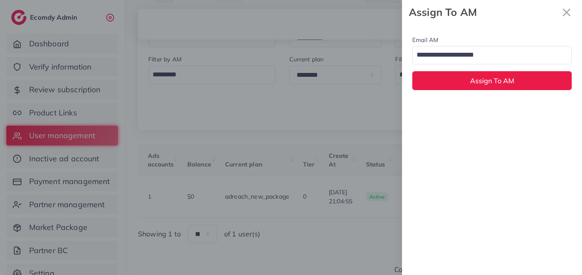
click at [500, 56] on input "Search for option" at bounding box center [487, 55] width 147 height 15
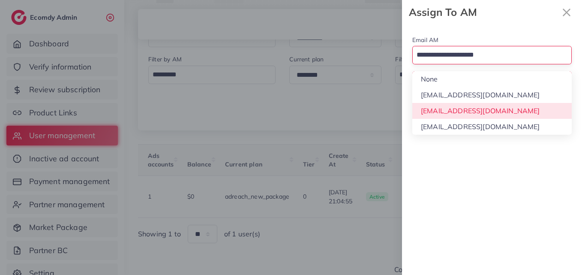
click at [493, 103] on div "Email AM Loading... None hadibaaslam@gmail.com natashashahid163@gmail.com wajah…" at bounding box center [492, 149] width 180 height 250
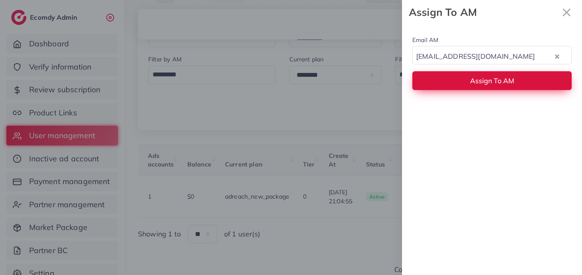
click at [494, 81] on span "Assign To AM" at bounding box center [492, 80] width 44 height 9
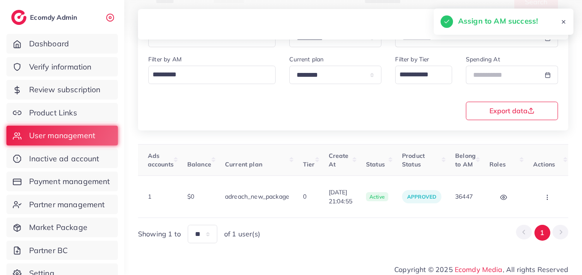
scroll to position [0, 60]
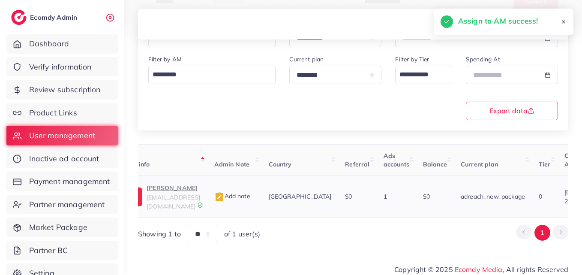
click at [200, 195] on span "soles.vibeonline@gmail.com" at bounding box center [174, 201] width 54 height 16
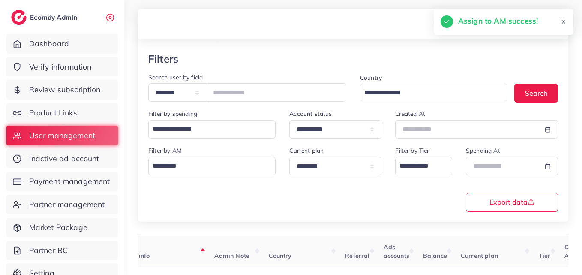
scroll to position [7, 0]
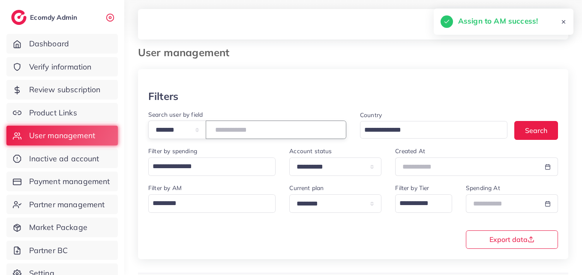
click at [243, 129] on input "*******" at bounding box center [276, 129] width 141 height 18
paste input "number"
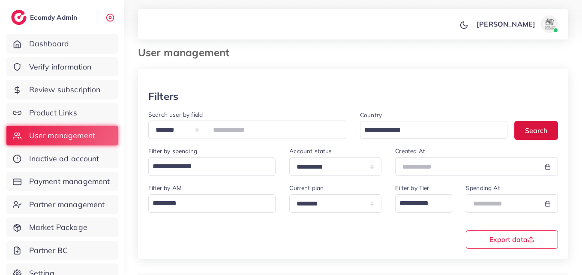
click at [523, 126] on button "Search" at bounding box center [537, 130] width 44 height 18
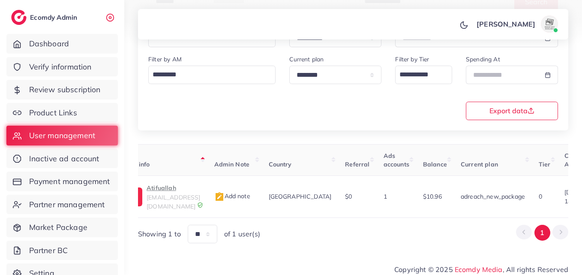
scroll to position [0, 286]
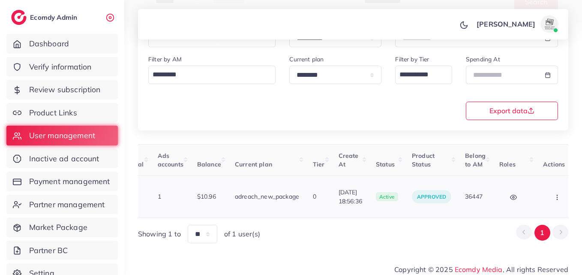
click at [560, 189] on button "button" at bounding box center [558, 196] width 30 height 19
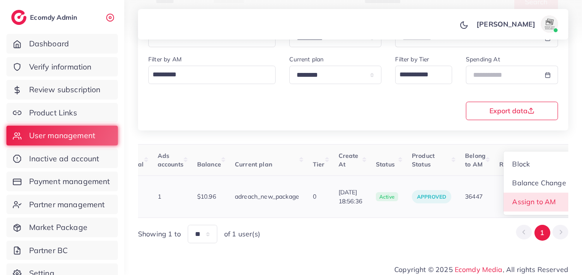
scroll to position [1, 286]
click at [554, 196] on link "Assign to AM" at bounding box center [539, 202] width 71 height 19
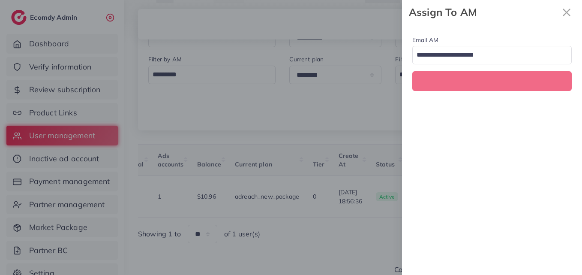
scroll to position [0, 286]
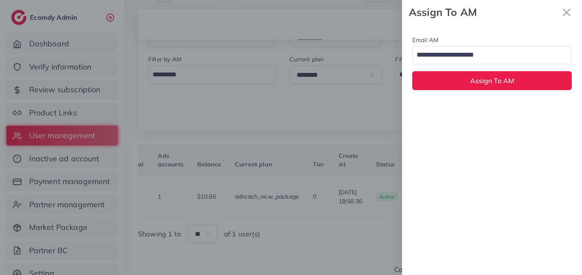
click at [482, 58] on input "Search for option" at bounding box center [487, 55] width 147 height 15
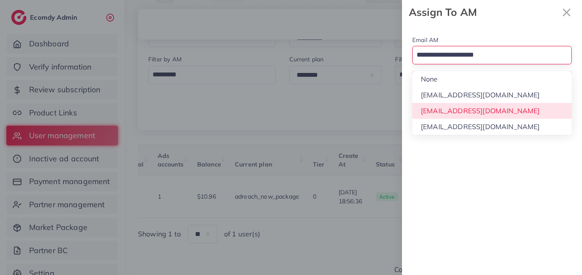
click at [487, 110] on div "Email AM Loading... None hadibaaslam@gmail.com natashashahid163@gmail.com wajah…" at bounding box center [492, 149] width 180 height 250
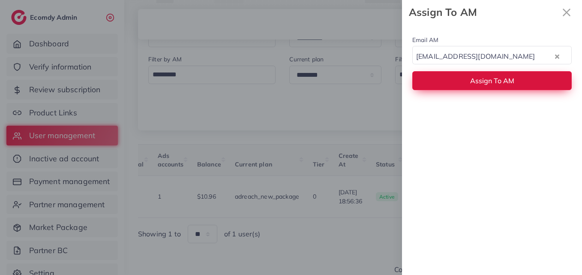
click at [483, 85] on button "Assign To AM" at bounding box center [491, 80] width 159 height 18
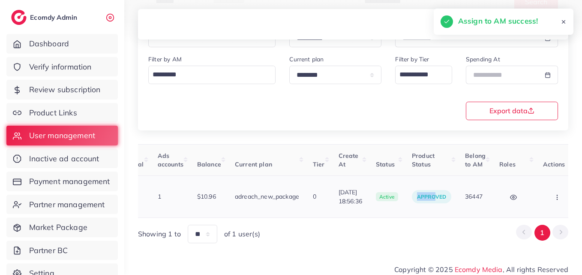
drag, startPoint x: 422, startPoint y: 208, endPoint x: 399, endPoint y: 208, distance: 23.2
click at [405, 208] on td "approved" at bounding box center [431, 197] width 53 height 42
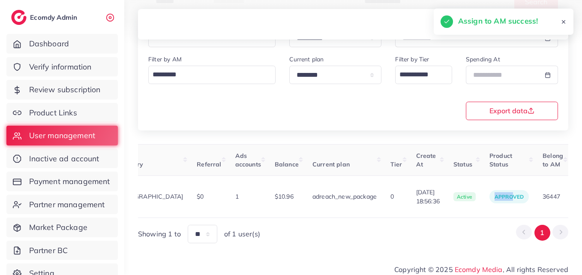
scroll to position [0, 0]
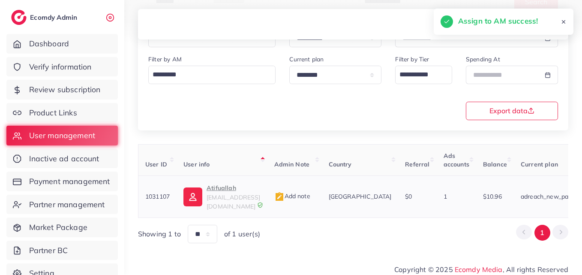
click at [186, 189] on img at bounding box center [193, 196] width 19 height 19
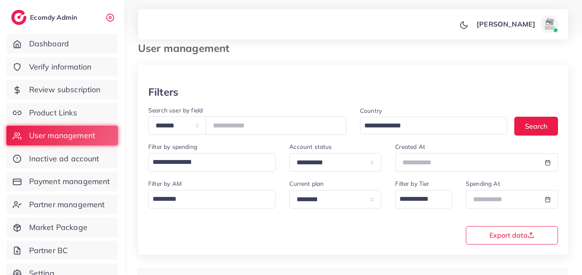
scroll to position [7, 0]
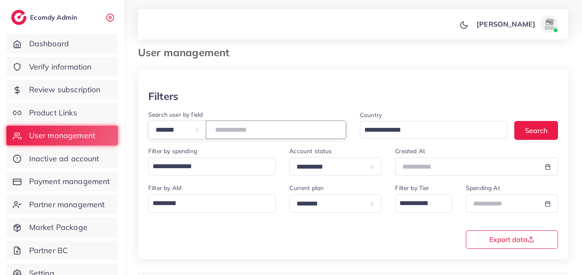
click at [244, 131] on input "*******" at bounding box center [276, 129] width 141 height 18
paste input "number"
click at [538, 135] on button "Search" at bounding box center [537, 130] width 44 height 18
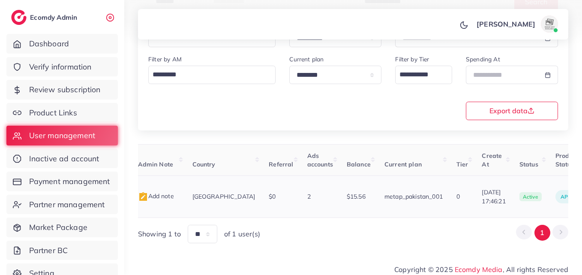
scroll to position [0, 210]
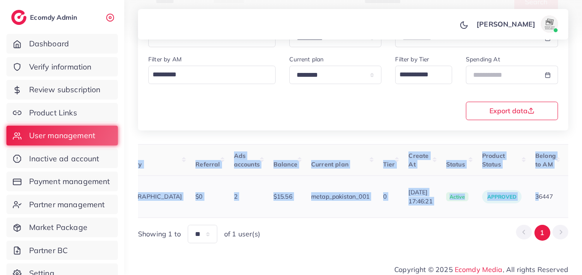
drag, startPoint x: 514, startPoint y: 208, endPoint x: 562, endPoint y: 207, distance: 48.0
click at [560, 207] on tr "1002484 Craft craftxtrad@gmail.com Add note Pakistan $0 2 $15.56 metap_pakistan…" at bounding box center [290, 197] width 722 height 42
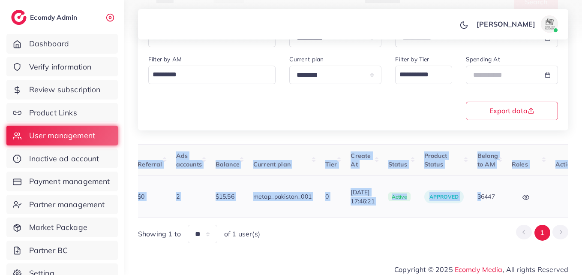
scroll to position [0, 269]
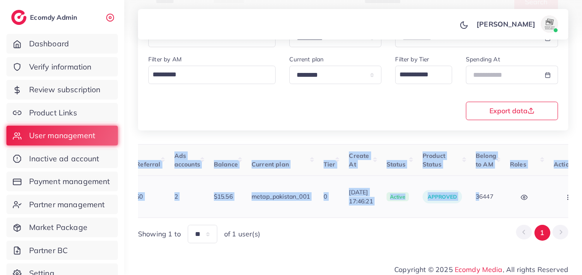
click at [560, 196] on button "button" at bounding box center [569, 196] width 30 height 19
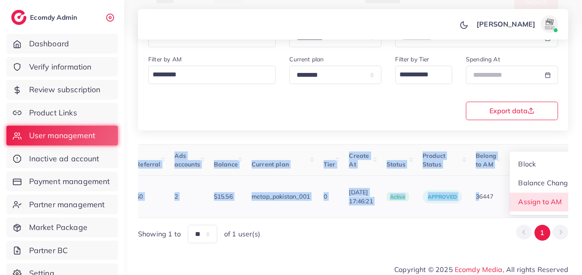
scroll to position [1, 269]
click at [560, 196] on link "Assign to AM" at bounding box center [545, 202] width 71 height 19
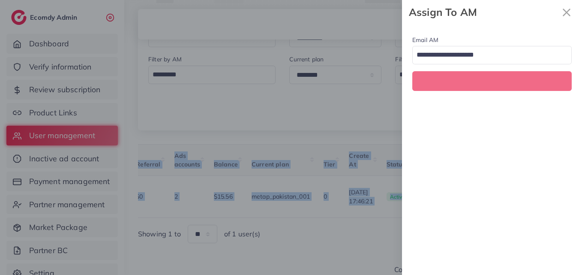
scroll to position [0, 269]
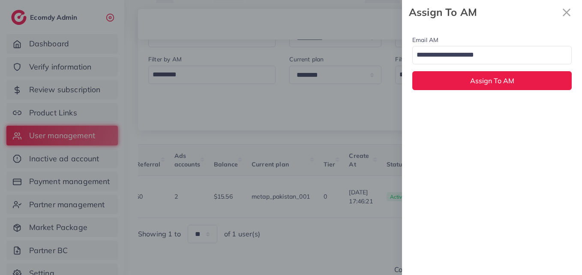
click at [516, 53] on input "Search for option" at bounding box center [487, 55] width 147 height 15
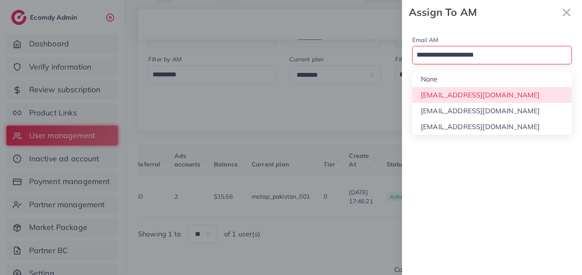
click at [509, 108] on div "Email AM Loading... None hadibaaslam@gmail.com natashashahid163@gmail.com wajah…" at bounding box center [492, 149] width 180 height 250
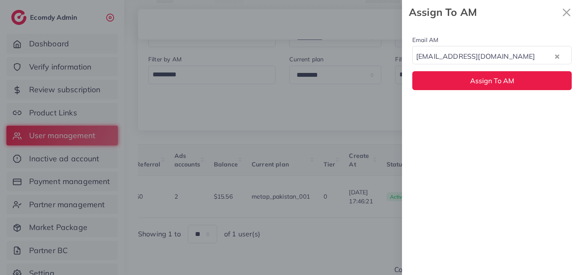
click at [506, 90] on div "Email AM natashashahid163@gmail.com Loading... Assign To AM" at bounding box center [492, 62] width 180 height 76
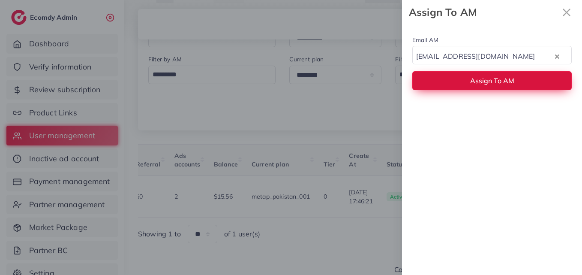
click at [506, 81] on span "Assign To AM" at bounding box center [492, 80] width 44 height 9
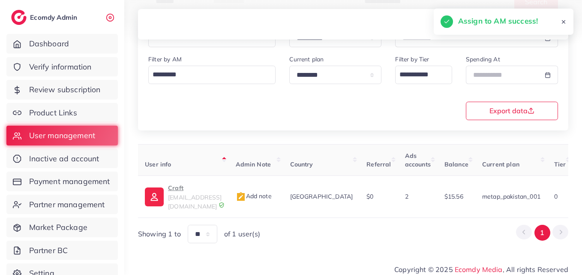
scroll to position [0, 0]
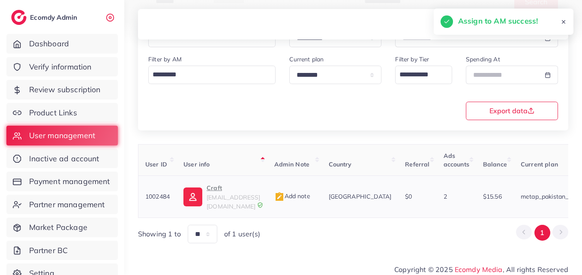
click at [226, 191] on p "Craft" at bounding box center [234, 188] width 54 height 10
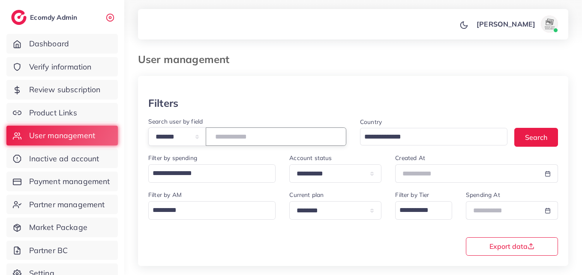
click at [233, 128] on input "*******" at bounding box center [276, 136] width 141 height 18
paste input "number"
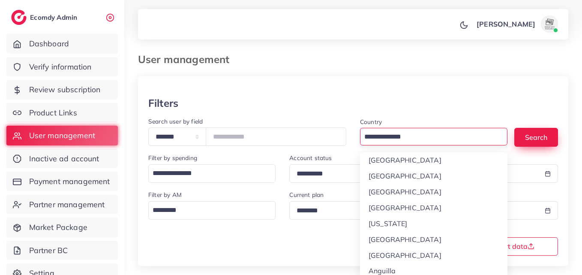
drag, startPoint x: 506, startPoint y: 135, endPoint x: 548, endPoint y: 137, distance: 41.2
click at [508, 135] on div "Loading..." at bounding box center [433, 137] width 147 height 18
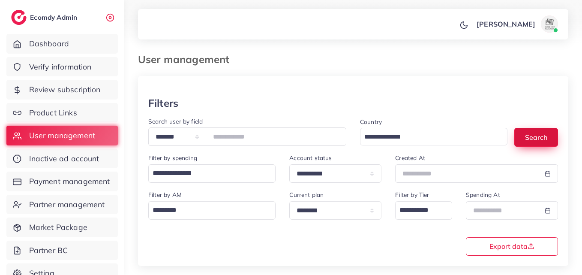
click at [548, 137] on button "Search" at bounding box center [537, 137] width 44 height 18
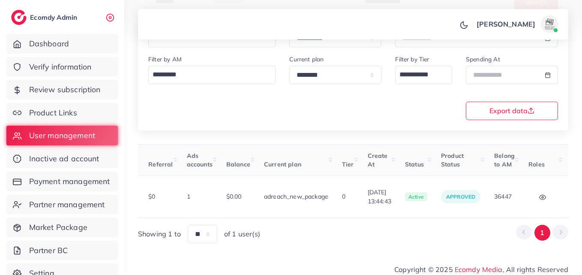
scroll to position [0, 283]
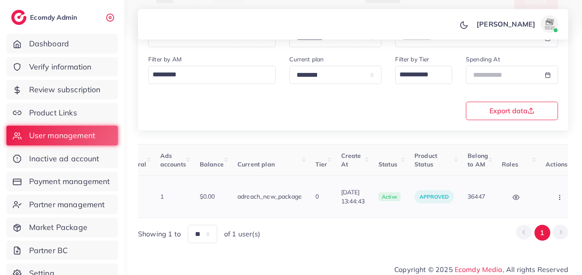
click at [546, 196] on button "button" at bounding box center [561, 196] width 30 height 19
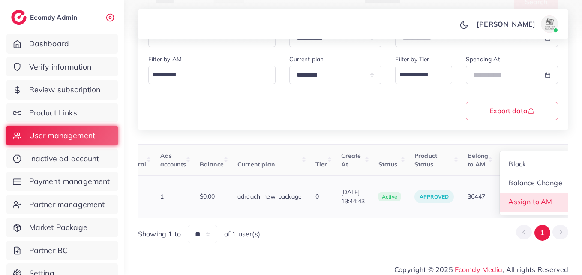
click at [541, 197] on span "Assign to AM" at bounding box center [531, 201] width 44 height 9
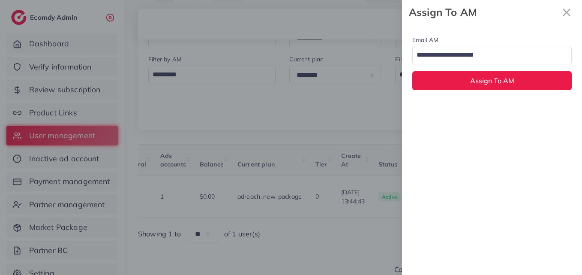
click at [464, 56] on input "Search for option" at bounding box center [487, 55] width 147 height 15
click at [465, 112] on div "Email AM natashashahid163@gmail.com Loading... None hadibaaslam@gmail.com natas…" at bounding box center [492, 149] width 180 height 250
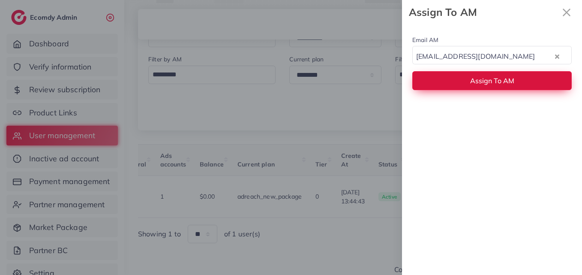
click at [466, 77] on button "Assign To AM" at bounding box center [491, 80] width 159 height 18
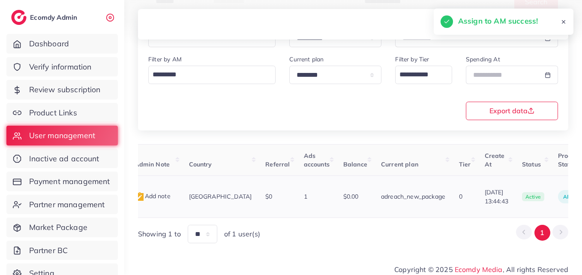
scroll to position [0, 0]
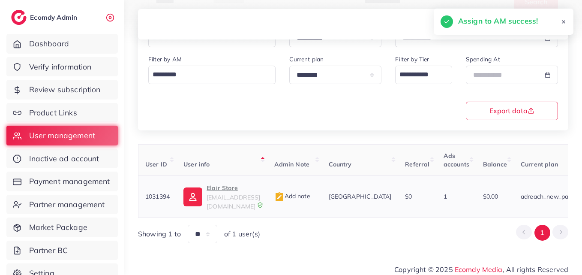
click at [190, 195] on img at bounding box center [193, 196] width 19 height 19
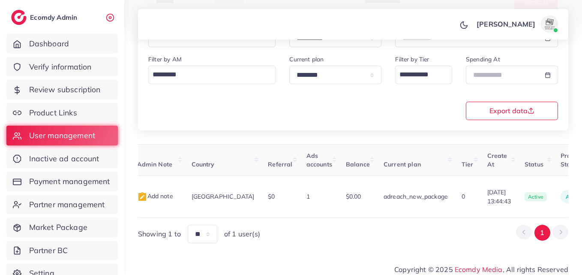
scroll to position [0, 290]
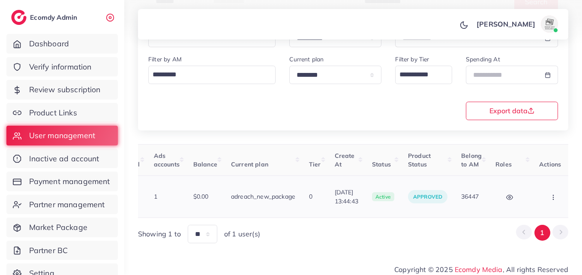
click at [552, 200] on button "button" at bounding box center [554, 196] width 30 height 19
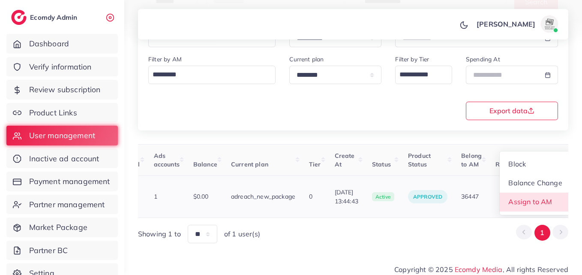
click at [546, 202] on link "Assign to AM" at bounding box center [535, 202] width 71 height 19
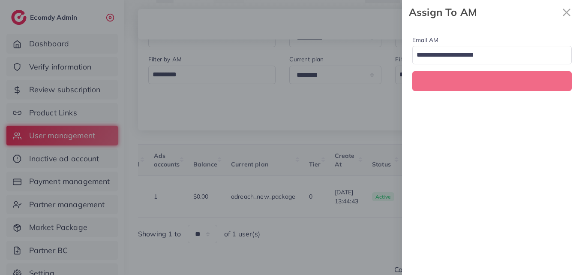
scroll to position [0, 290]
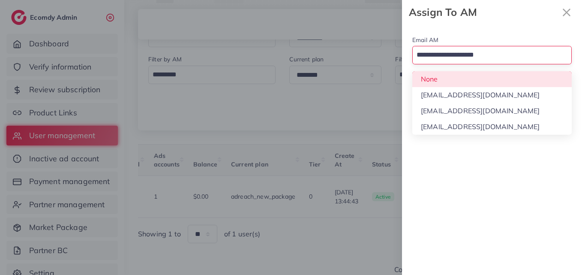
click at [491, 60] on input "Search for option" at bounding box center [487, 55] width 147 height 15
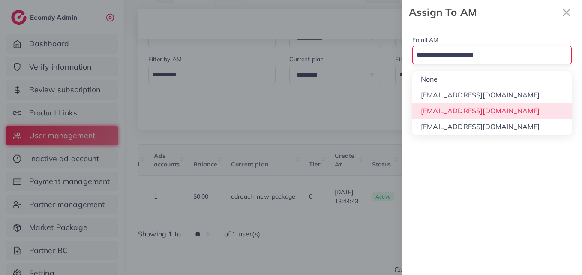
click at [485, 107] on div "Email AM Loading... None hadibaaslam@gmail.com natashashahid163@gmail.com wajah…" at bounding box center [492, 149] width 180 height 250
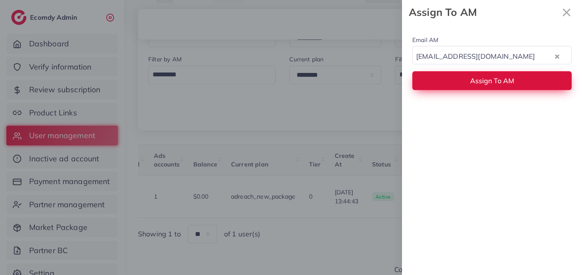
click at [485, 83] on span "Assign To AM" at bounding box center [492, 80] width 44 height 9
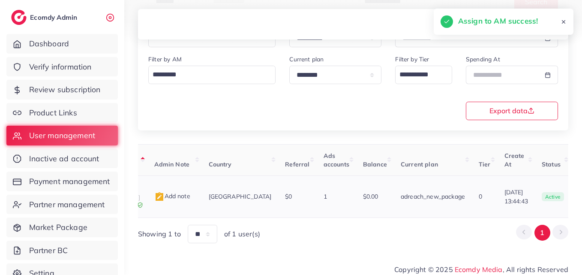
scroll to position [0, 54]
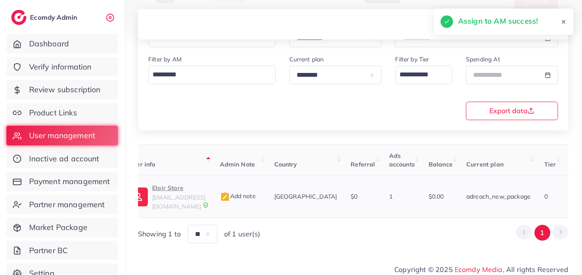
click at [206, 192] on p "Elair Store" at bounding box center [179, 188] width 54 height 10
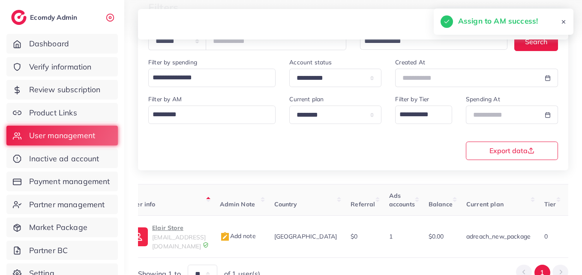
scroll to position [50, 0]
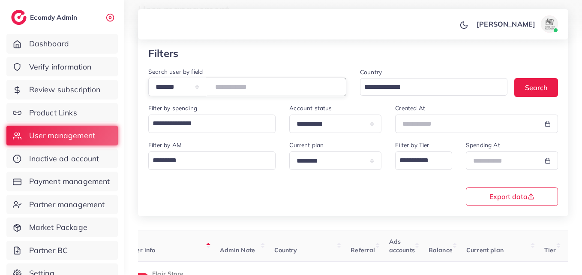
click at [237, 86] on input "*******" at bounding box center [276, 87] width 141 height 18
click at [238, 86] on input "*******" at bounding box center [276, 87] width 141 height 18
paste input "number"
click at [557, 87] on button "Search" at bounding box center [537, 87] width 44 height 18
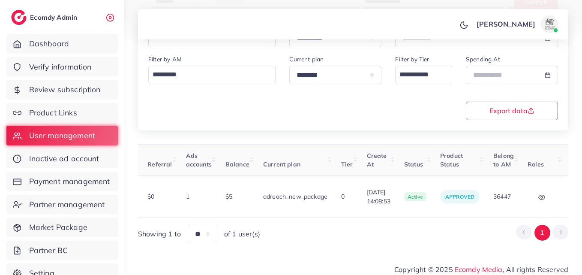
scroll to position [0, 297]
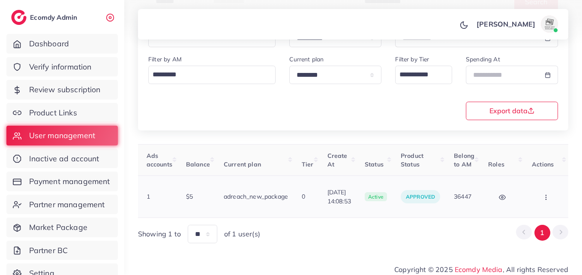
click at [553, 198] on button "button" at bounding box center [547, 196] width 30 height 19
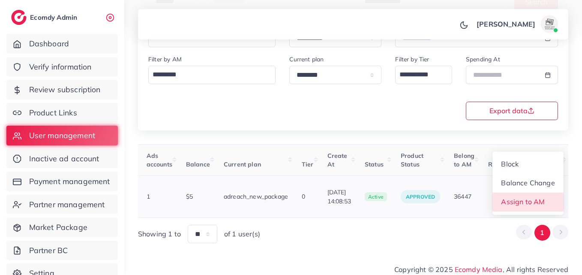
click at [552, 198] on link "Assign to AM" at bounding box center [528, 202] width 71 height 19
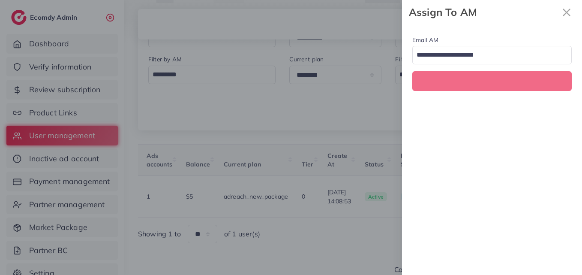
scroll to position [0, 297]
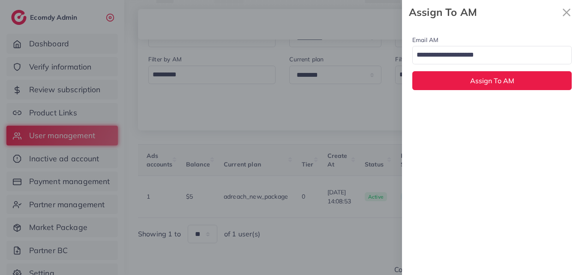
click at [463, 60] on input "Search for option" at bounding box center [487, 55] width 147 height 15
click at [453, 109] on div "Email AM natashashahid163@gmail.com Loading... None hadibaaslam@gmail.com natas…" at bounding box center [492, 149] width 180 height 250
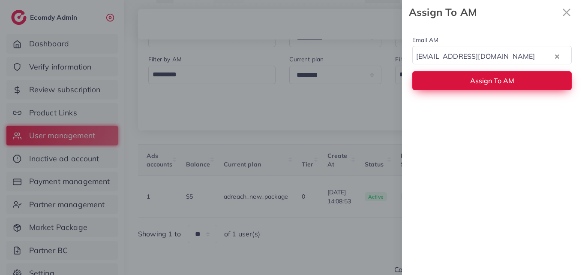
click at [465, 72] on button "Assign To AM" at bounding box center [491, 80] width 159 height 18
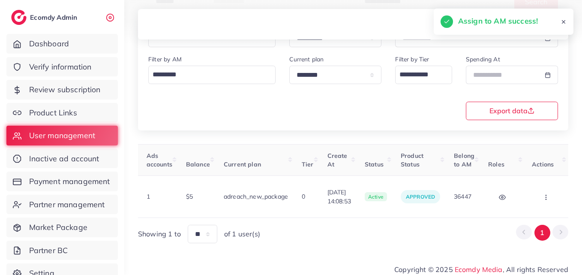
drag, startPoint x: 377, startPoint y: 214, endPoint x: 262, endPoint y: 213, distance: 114.9
click at [262, 213] on div "User ID User info Admin Note Country Referral Ads accounts Balance Current plan…" at bounding box center [353, 193] width 430 height 99
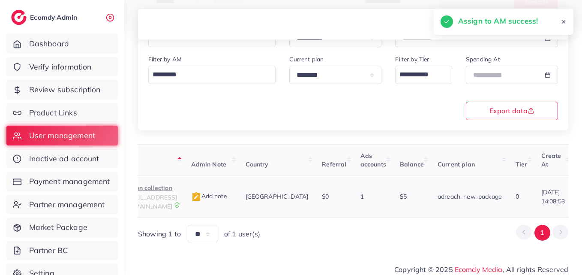
click at [175, 185] on p "Moeen collection" at bounding box center [150, 188] width 54 height 10
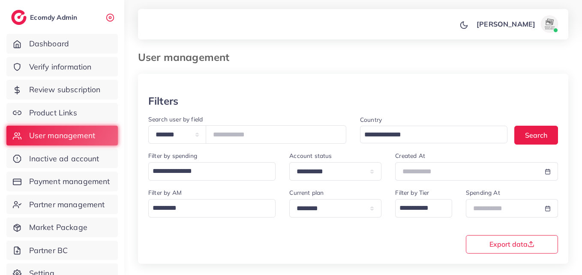
scroll to position [0, 0]
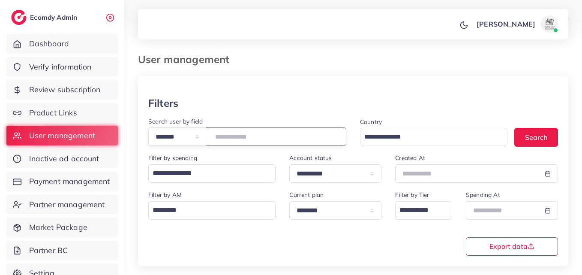
click at [236, 140] on input "*******" at bounding box center [276, 136] width 141 height 18
paste input "number"
click at [528, 141] on button "Search" at bounding box center [537, 137] width 44 height 18
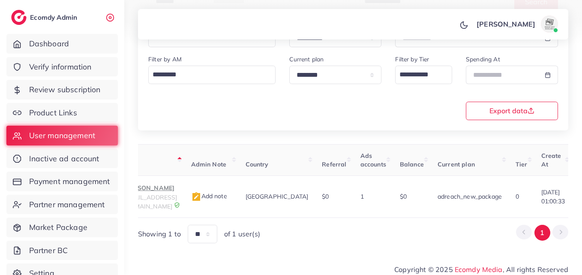
scroll to position [0, 308]
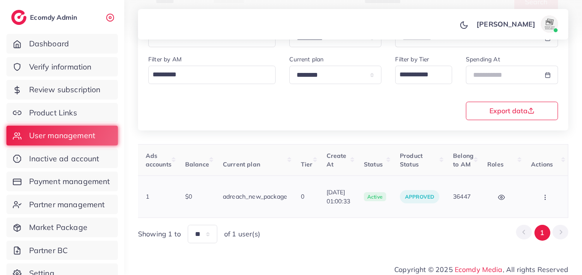
click at [534, 199] on button "button" at bounding box center [546, 196] width 30 height 19
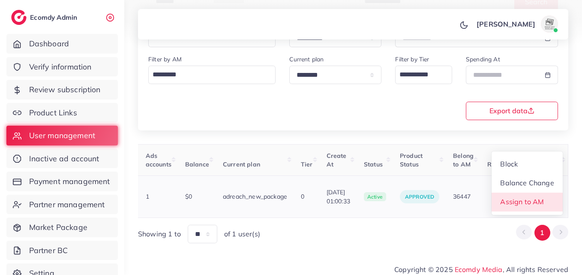
scroll to position [1, 308]
click at [534, 199] on span "Assign to AM" at bounding box center [523, 201] width 44 height 9
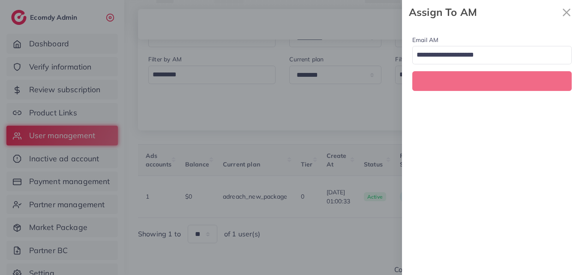
scroll to position [0, 308]
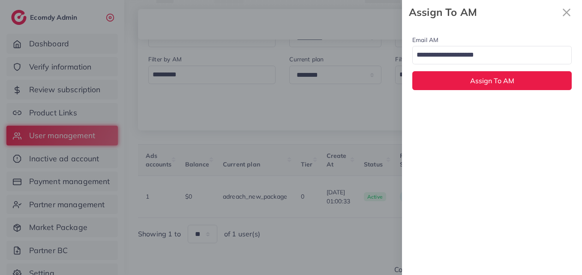
click at [526, 49] on input "Search for option" at bounding box center [487, 55] width 147 height 15
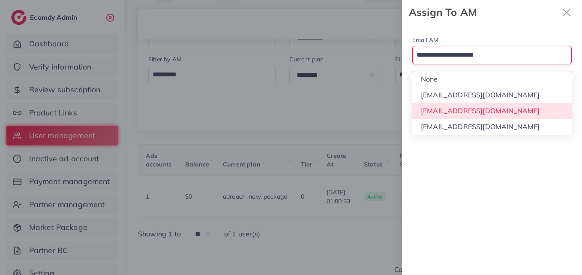
click at [484, 116] on div "Email AM Loading... None hadibaaslam@gmail.com natashashahid163@gmail.com wajah…" at bounding box center [492, 149] width 180 height 250
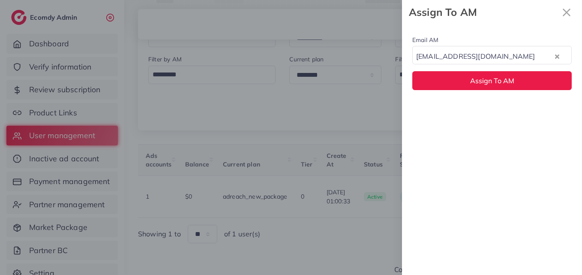
click at [493, 68] on div "Email AM natashashahid163@gmail.com Loading... Assign To AM" at bounding box center [492, 62] width 180 height 76
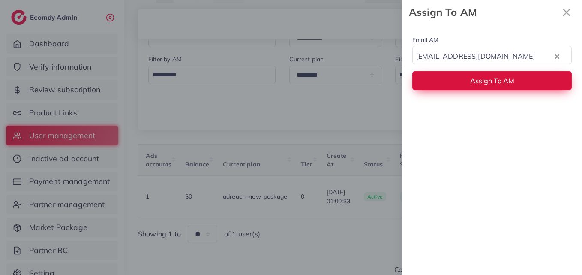
click at [491, 73] on button "Assign To AM" at bounding box center [491, 80] width 159 height 18
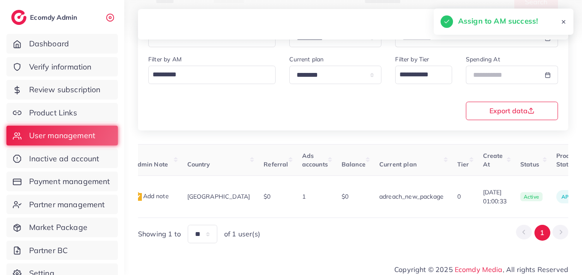
scroll to position [0, 59]
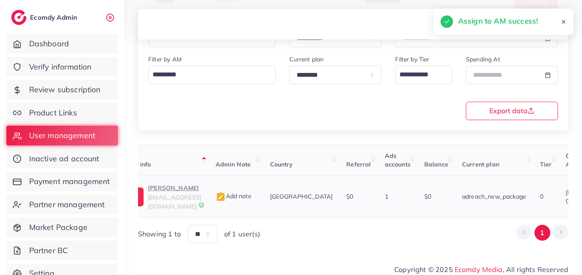
click at [201, 189] on p "Muhammad taha khuram" at bounding box center [175, 188] width 54 height 10
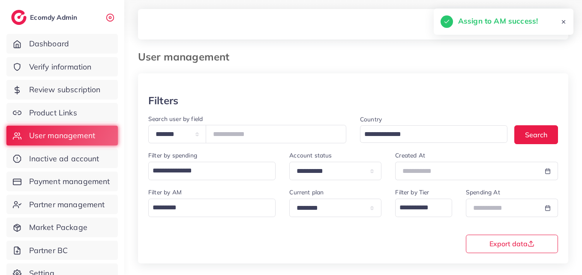
scroll to position [0, 0]
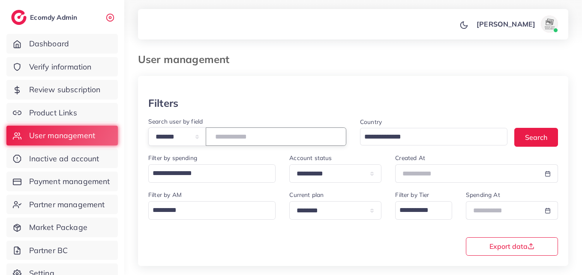
click at [228, 143] on input "*******" at bounding box center [276, 136] width 141 height 18
click at [229, 143] on input "*******" at bounding box center [276, 136] width 141 height 18
paste input "number"
click at [525, 133] on button "Search" at bounding box center [537, 137] width 44 height 18
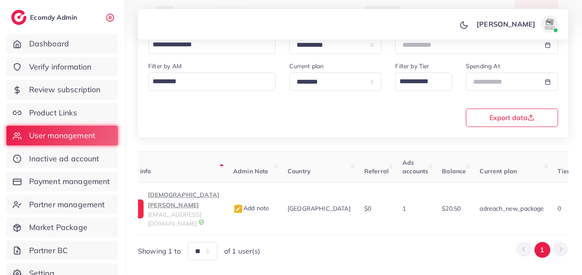
scroll to position [0, 309]
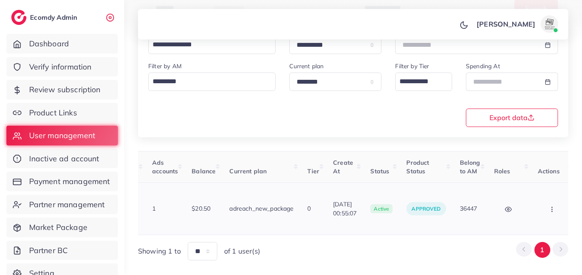
click at [538, 201] on button "button" at bounding box center [553, 208] width 30 height 19
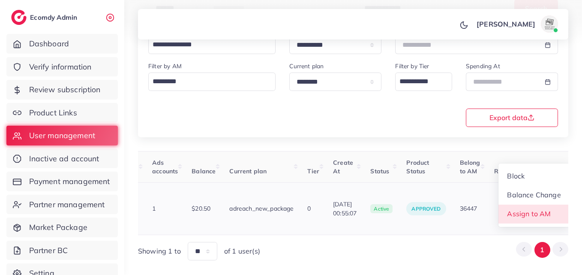
click at [547, 205] on link "Assign to AM" at bounding box center [534, 214] width 71 height 19
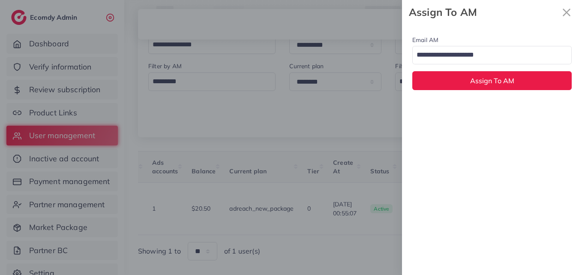
click at [507, 61] on input "Search for option" at bounding box center [487, 55] width 147 height 15
drag, startPoint x: 499, startPoint y: 100, endPoint x: 499, endPoint y: 107, distance: 6.9
click at [498, 58] on div "hadibaaslam@gmail.com" at bounding box center [483, 55] width 141 height 15
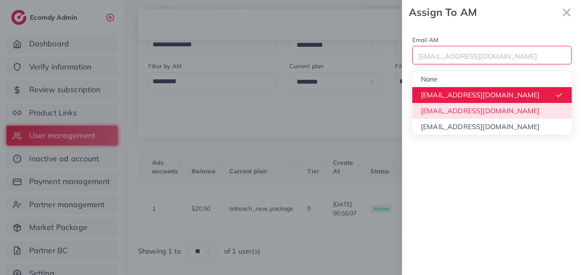
click at [480, 107] on div "Email AM hadibaaslam@gmail.com Loading... None hadibaaslam@gmail.com natashasha…" at bounding box center [492, 149] width 180 height 250
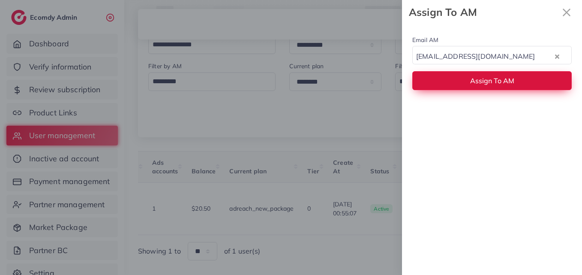
click at [481, 87] on button "Assign To AM" at bounding box center [491, 80] width 159 height 18
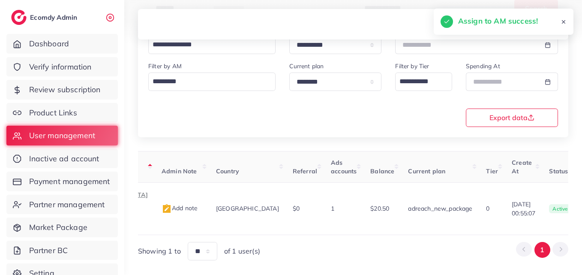
scroll to position [0, 53]
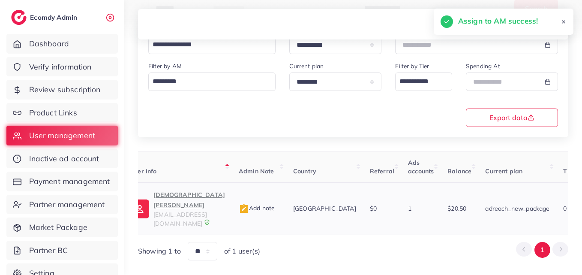
click at [180, 196] on p "Muhammad Azeem" at bounding box center [189, 200] width 72 height 21
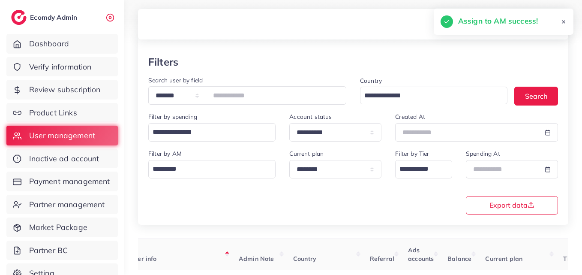
scroll to position [0, 0]
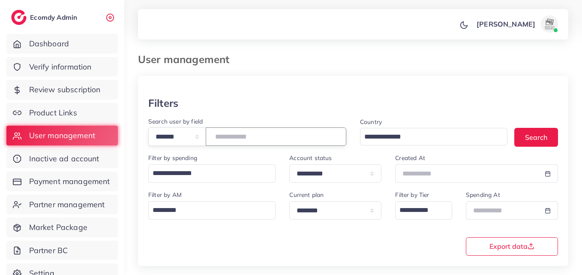
click at [245, 142] on input "*******" at bounding box center [276, 136] width 141 height 18
drag, startPoint x: 245, startPoint y: 142, endPoint x: 234, endPoint y: 133, distance: 14.6
click at [234, 133] on input "*******" at bounding box center [276, 136] width 141 height 18
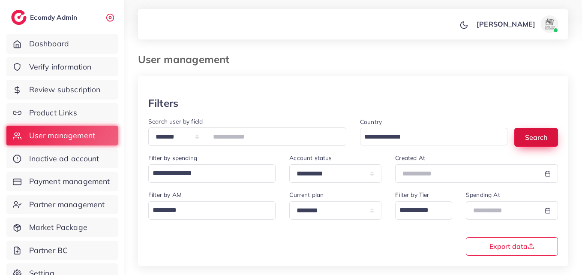
click at [526, 132] on button "Search" at bounding box center [537, 137] width 44 height 18
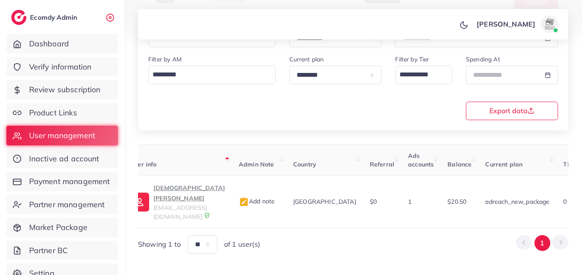
scroll to position [0, 309]
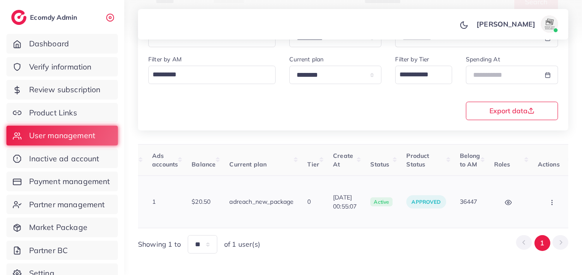
drag, startPoint x: 552, startPoint y: 184, endPoint x: 549, endPoint y: 190, distance: 7.1
click at [552, 192] on button "button" at bounding box center [553, 201] width 30 height 19
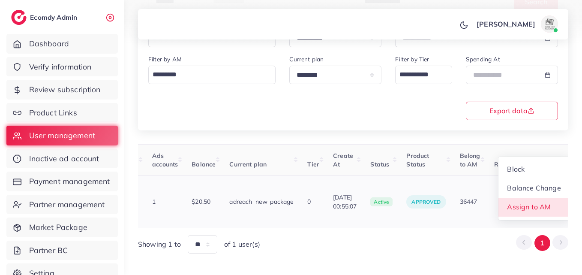
click at [548, 198] on link "Assign to AM" at bounding box center [534, 207] width 71 height 19
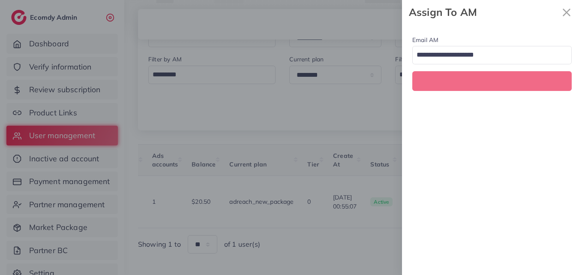
scroll to position [0, 309]
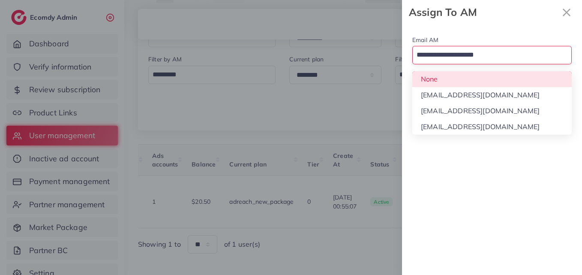
click at [521, 52] on input "Search for option" at bounding box center [487, 55] width 147 height 15
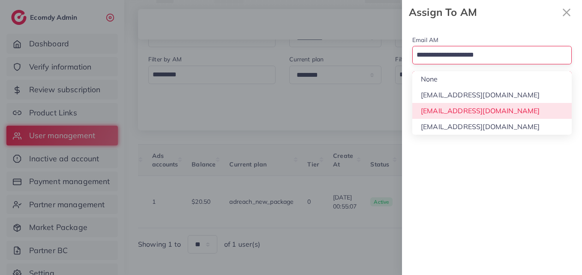
click at [502, 111] on div "Email AM Loading... None hadibaaslam@gmail.com natashashahid163@gmail.com wajah…" at bounding box center [492, 149] width 180 height 250
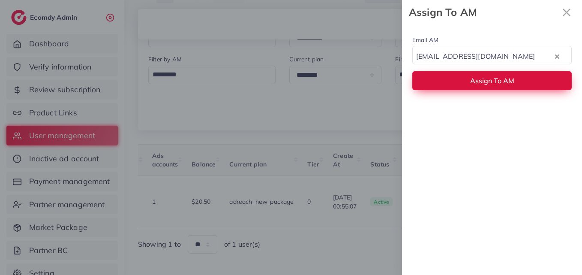
click at [514, 84] on span "Assign To AM" at bounding box center [492, 80] width 44 height 9
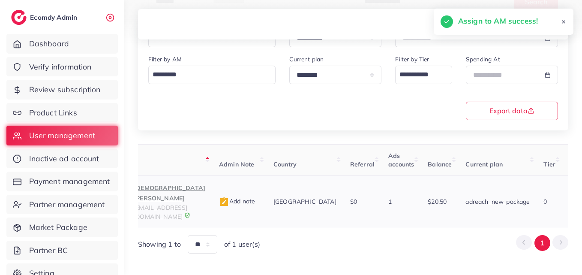
scroll to position [0, 72]
click at [193, 193] on p "Muhammad Azeem" at bounding box center [171, 193] width 72 height 21
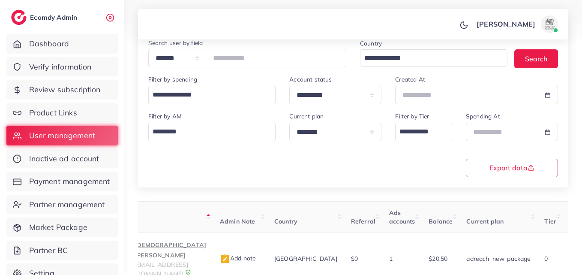
scroll to position [0, 0]
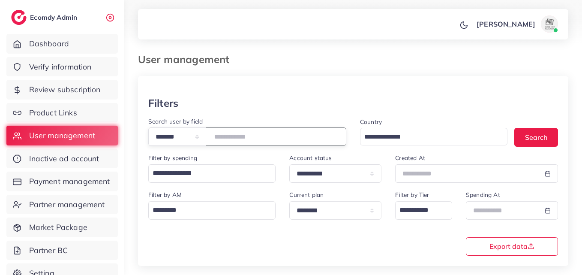
click at [241, 136] on input "*******" at bounding box center [276, 136] width 141 height 18
click at [241, 135] on input "*******" at bounding box center [276, 136] width 141 height 18
paste input "number"
click at [530, 131] on button "Search" at bounding box center [537, 137] width 44 height 18
click at [530, 132] on button "Search" at bounding box center [537, 137] width 44 height 18
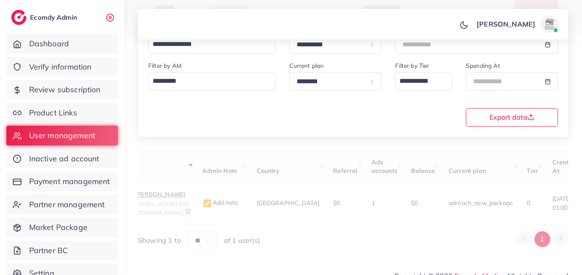
scroll to position [135, 0]
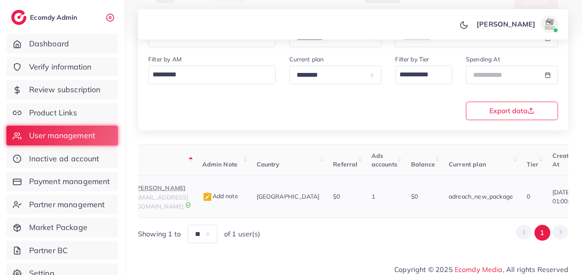
click at [188, 188] on p "Muhammad taha khuram" at bounding box center [162, 188] width 54 height 10
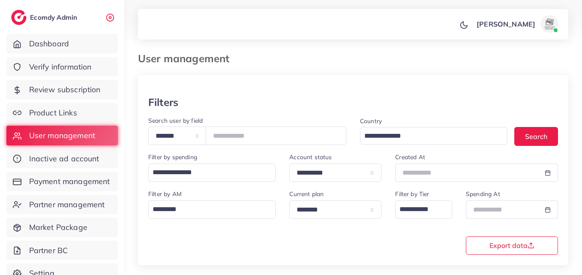
scroll to position [0, 0]
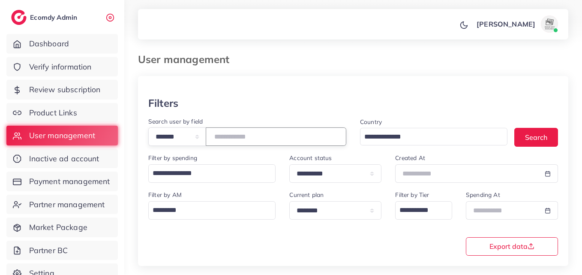
drag, startPoint x: 226, startPoint y: 138, endPoint x: 230, endPoint y: 138, distance: 4.4
click at [230, 138] on input "*******" at bounding box center [276, 136] width 141 height 18
click at [230, 137] on input "*******" at bounding box center [276, 136] width 141 height 18
click at [231, 137] on input "*******" at bounding box center [276, 136] width 141 height 18
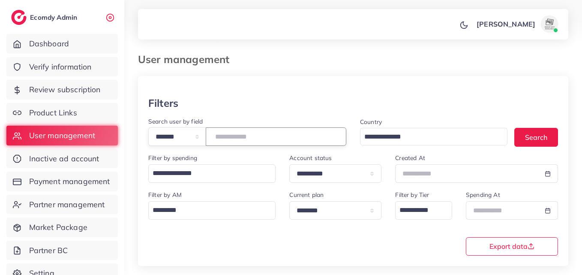
paste input "number"
click at [549, 141] on button "Search" at bounding box center [537, 137] width 44 height 18
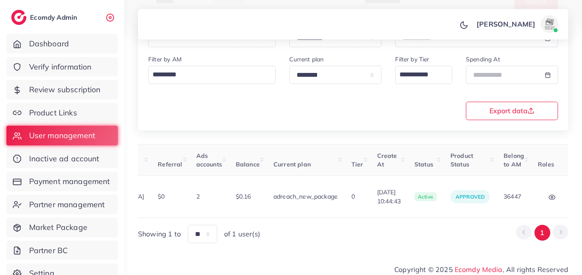
scroll to position [0, 314]
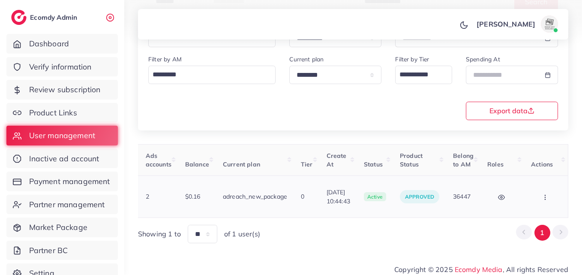
click at [556, 190] on button "button" at bounding box center [546, 196] width 30 height 19
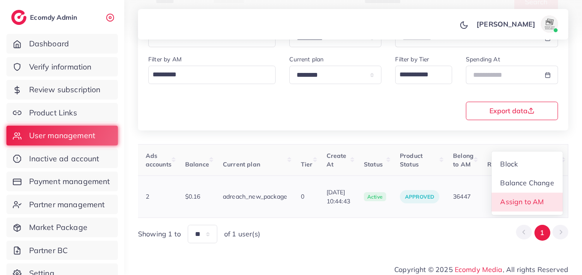
click at [551, 193] on link "Assign to AM" at bounding box center [527, 202] width 71 height 19
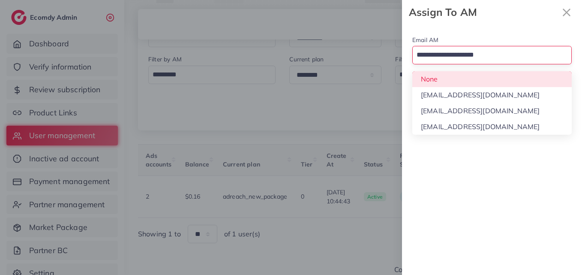
click at [497, 55] on input "Search for option" at bounding box center [487, 55] width 147 height 15
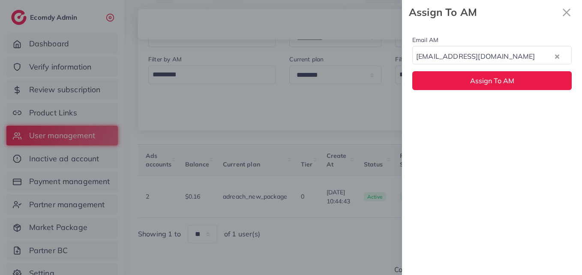
click at [494, 106] on div "Email AM natashashahid163@gmail.com Loading... None hadibaaslam@gmail.com natas…" at bounding box center [492, 149] width 180 height 250
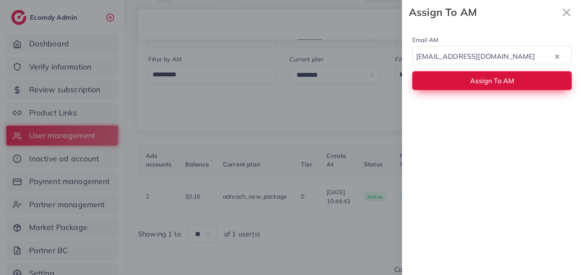
click at [495, 84] on span "Assign To AM" at bounding box center [492, 80] width 44 height 9
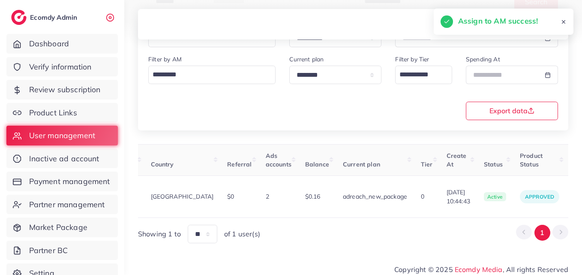
scroll to position [0, 0]
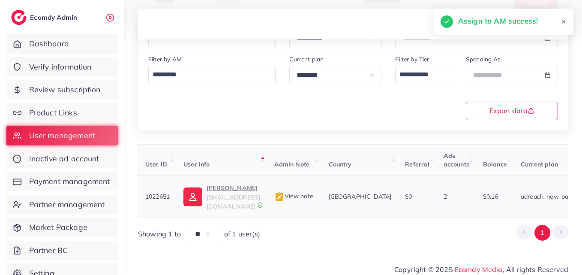
click at [208, 184] on p "Yeamin Hossain" at bounding box center [234, 188] width 54 height 10
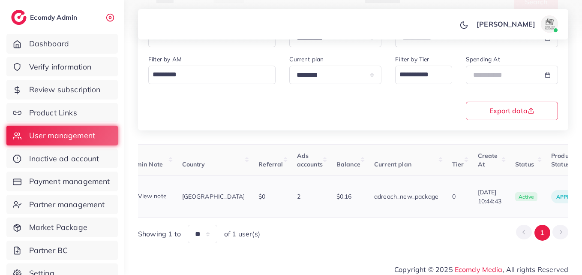
scroll to position [0, 314]
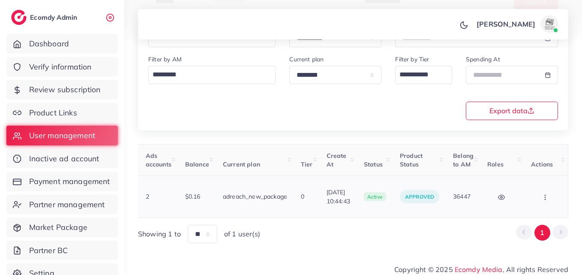
click at [528, 196] on td "Block Balance Change Assign to AM" at bounding box center [546, 197] width 44 height 42
click at [554, 194] on button "button" at bounding box center [546, 196] width 30 height 19
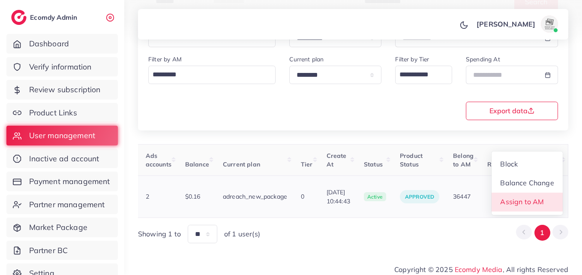
scroll to position [1, 314]
click at [550, 198] on link "Assign to AM" at bounding box center [527, 202] width 71 height 19
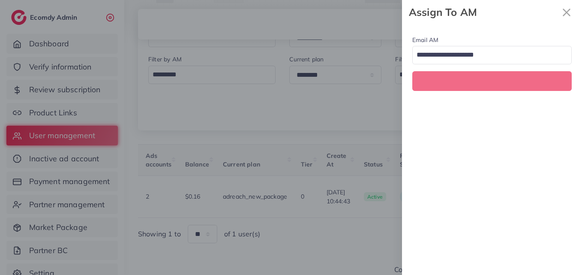
scroll to position [0, 314]
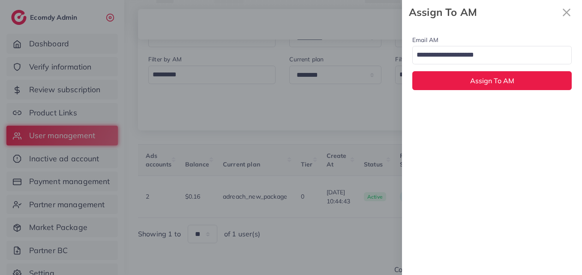
click at [493, 63] on div "Loading..." at bounding box center [491, 55] width 159 height 18
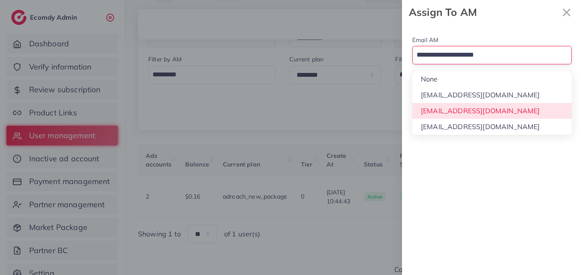
click at [499, 117] on div "Email AM Loading... None hadibaaslam@gmail.com natashashahid163@gmail.com wajah…" at bounding box center [492, 149] width 180 height 250
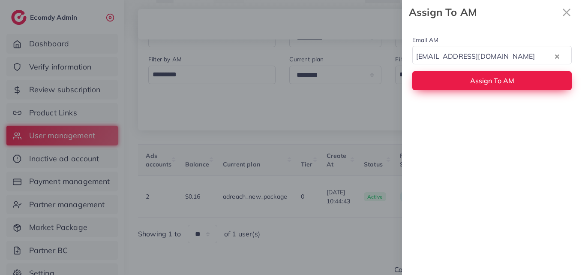
drag, startPoint x: 501, startPoint y: 95, endPoint x: 502, endPoint y: 76, distance: 18.4
click at [501, 94] on div "Email AM natashashahid163@gmail.com Loading... Assign To AM" at bounding box center [492, 62] width 180 height 76
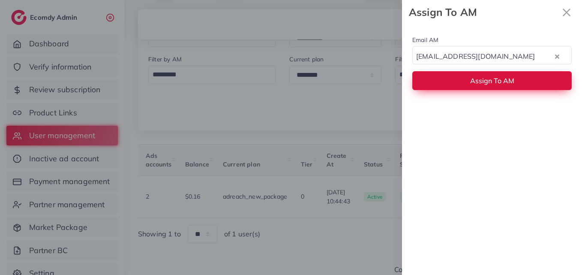
click at [502, 76] on span "Assign To AM" at bounding box center [492, 80] width 44 height 9
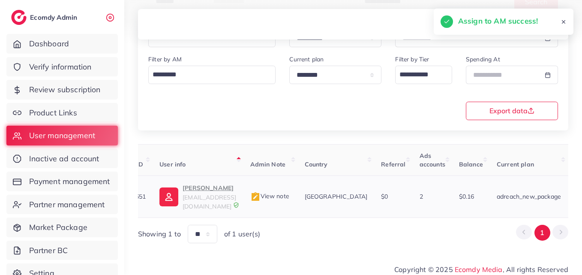
scroll to position [0, 23]
click at [196, 179] on td "Yeamin Hossain yeaminhossain751@gmail.com" at bounding box center [199, 197] width 90 height 42
click at [199, 194] on span "yeaminhossain751@gmail.com" at bounding box center [211, 201] width 54 height 16
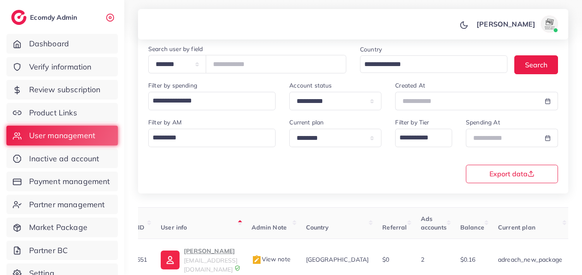
scroll to position [7, 0]
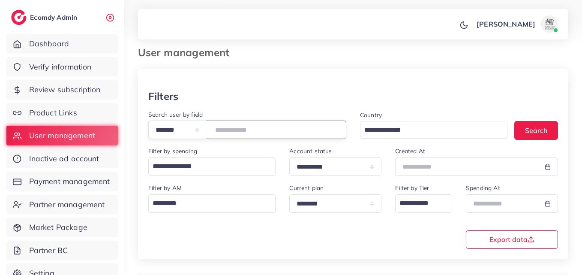
click at [257, 130] on input "*******" at bounding box center [276, 129] width 141 height 18
click at [241, 127] on input "*******" at bounding box center [276, 129] width 141 height 18
paste input "number"
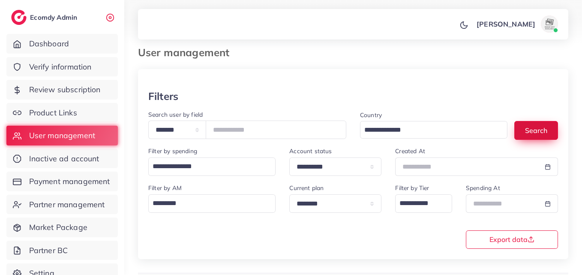
click at [524, 124] on button "Search" at bounding box center [537, 130] width 44 height 18
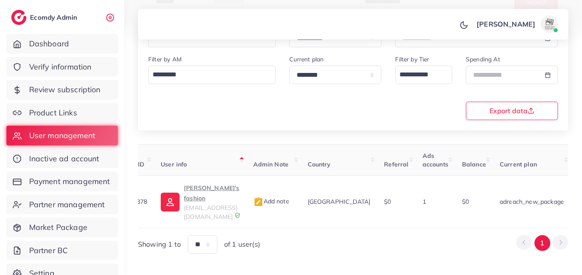
scroll to position [0, 287]
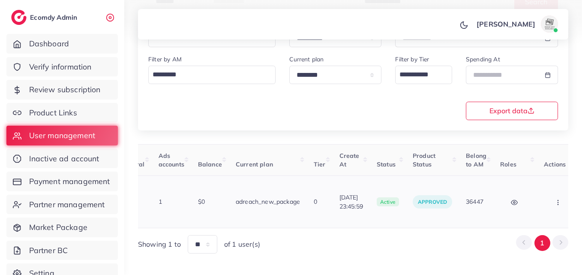
click at [560, 196] on button "button" at bounding box center [559, 201] width 30 height 19
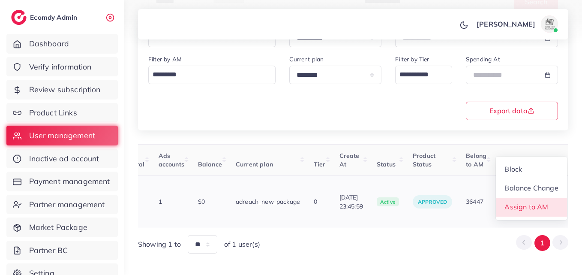
scroll to position [1, 287]
drag, startPoint x: 557, startPoint y: 196, endPoint x: 552, endPoint y: 192, distance: 6.8
click at [557, 198] on link "Assign to AM" at bounding box center [531, 207] width 71 height 19
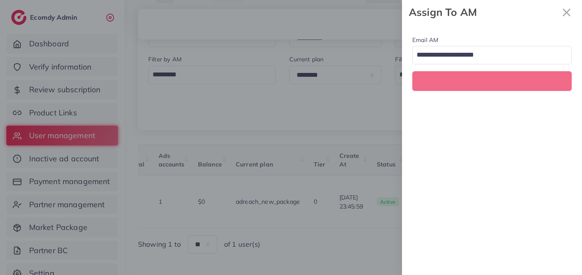
scroll to position [0, 287]
click at [510, 65] on div "Email AM Loading..." at bounding box center [492, 62] width 180 height 77
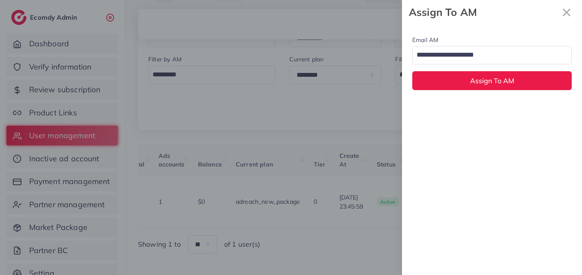
drag, startPoint x: 510, startPoint y: 57, endPoint x: 510, endPoint y: 62, distance: 5.6
click at [510, 57] on input "Search for option" at bounding box center [487, 55] width 147 height 15
drag, startPoint x: 506, startPoint y: 102, endPoint x: 507, endPoint y: 71, distance: 31.3
click at [538, 61] on input "Search for option" at bounding box center [545, 55] width 15 height 15
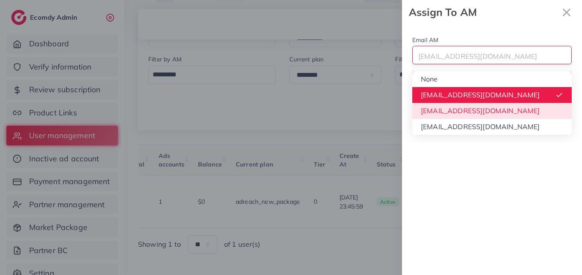
click at [498, 115] on div "Email AM hadibaaslam@gmail.com Loading... None hadibaaslam@gmail.com natashasha…" at bounding box center [492, 149] width 180 height 250
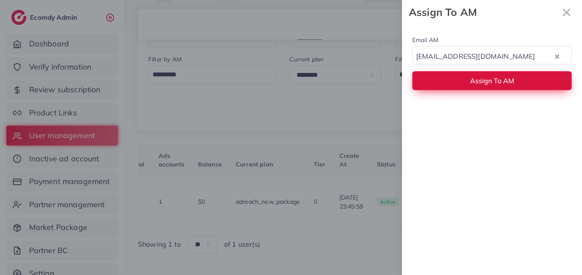
click at [497, 86] on button "Assign To AM" at bounding box center [491, 80] width 159 height 18
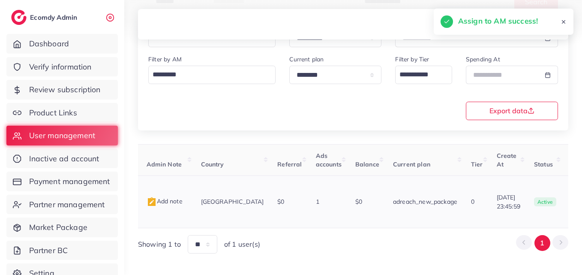
scroll to position [0, 118]
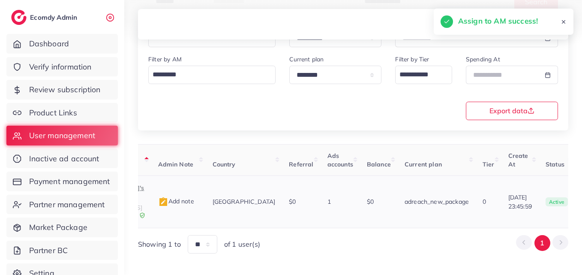
click at [144, 190] on p "Nanny's fashion" at bounding box center [116, 193] width 55 height 21
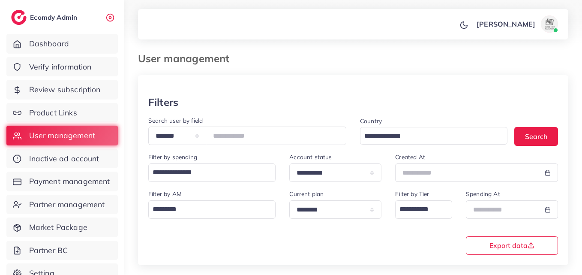
scroll to position [0, 0]
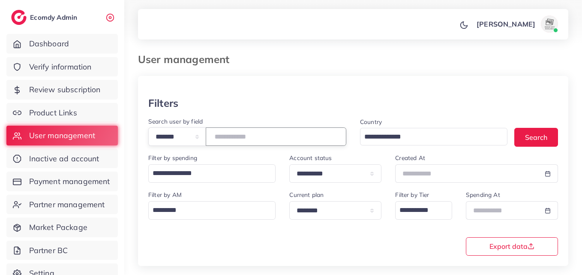
click at [239, 134] on input "*******" at bounding box center [276, 136] width 141 height 18
paste input "number"
click at [520, 132] on button "Search" at bounding box center [537, 137] width 44 height 18
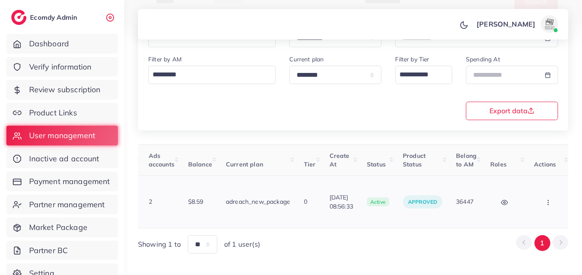
scroll to position [0, 299]
click at [537, 192] on button "button" at bounding box center [546, 201] width 30 height 19
click at [0, 0] on link "Assign to AM" at bounding box center [0, 0] width 0 height 0
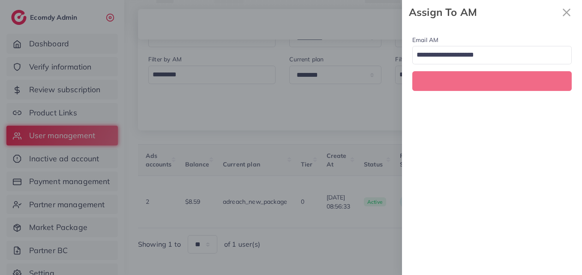
scroll to position [0, 299]
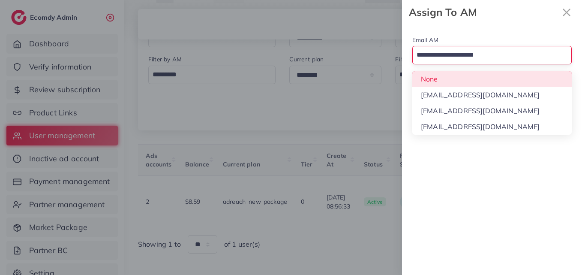
click at [501, 55] on input "Search for option" at bounding box center [487, 55] width 147 height 15
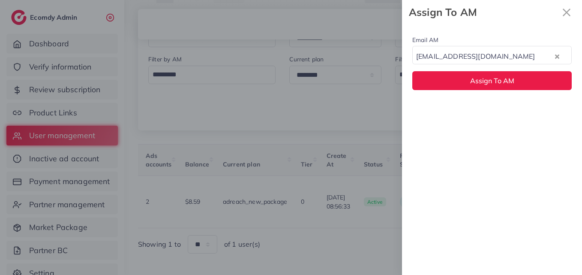
drag, startPoint x: 502, startPoint y: 117, endPoint x: 504, endPoint y: 102, distance: 15.2
click at [502, 114] on div "Email AM natashashahid163@gmail.com Loading... None hadibaaslam@gmail.com natas…" at bounding box center [492, 149] width 180 height 250
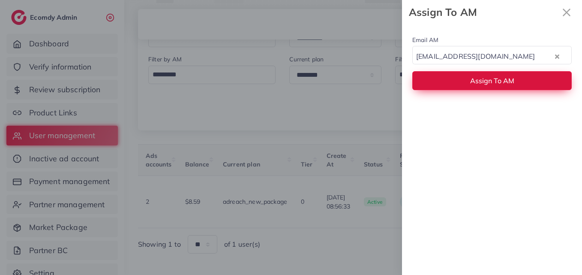
click at [504, 87] on button "Assign To AM" at bounding box center [491, 80] width 159 height 18
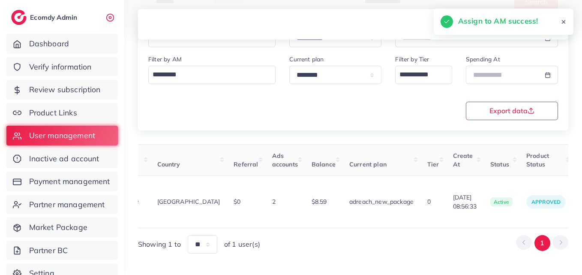
scroll to position [0, 111]
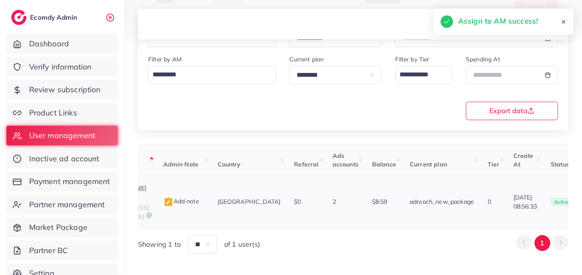
click at [149, 187] on p "Ghulam Rasool Aslam" at bounding box center [123, 193] width 54 height 21
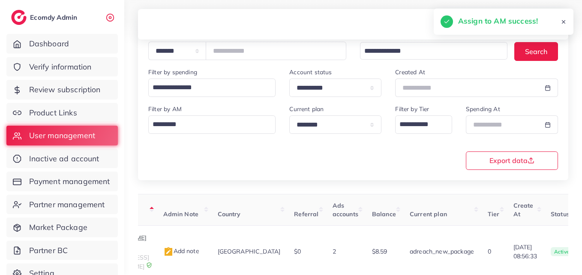
scroll to position [7, 0]
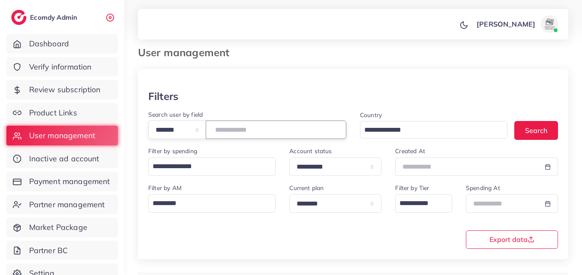
click at [236, 135] on input "*******" at bounding box center [276, 129] width 141 height 18
paste input "number"
click at [530, 130] on button "Search" at bounding box center [537, 130] width 44 height 18
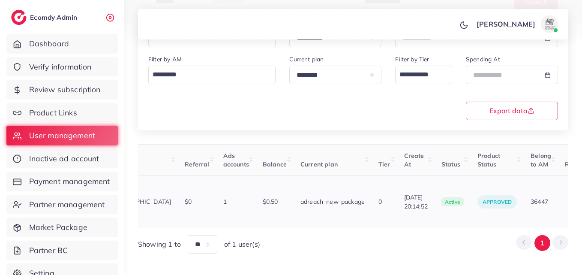
scroll to position [0, 304]
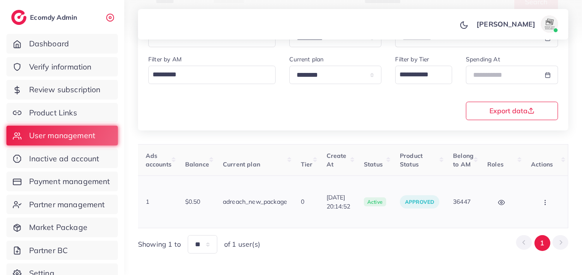
click at [536, 195] on button "button" at bounding box center [546, 201] width 30 height 19
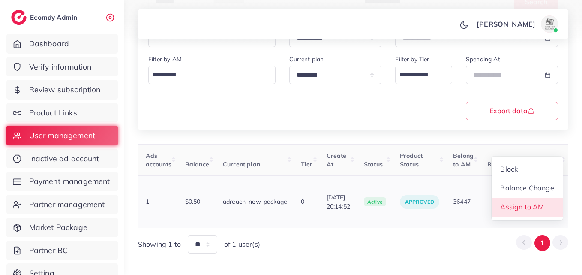
click at [536, 202] on span "Assign to AM" at bounding box center [523, 206] width 44 height 9
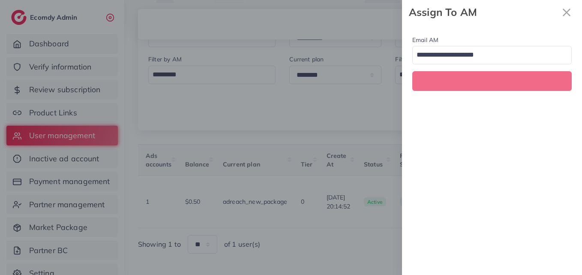
scroll to position [0, 304]
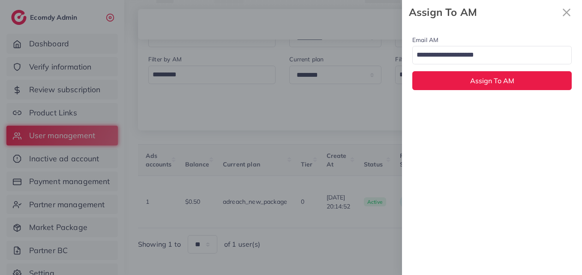
click at [484, 53] on input "Search for option" at bounding box center [487, 55] width 147 height 15
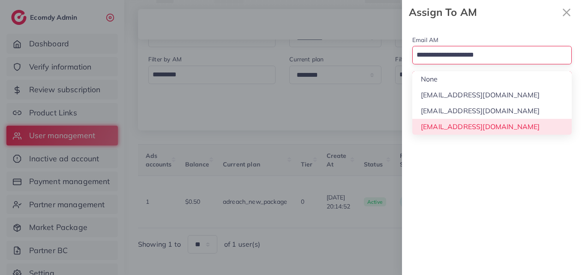
click at [481, 115] on div "Email AM Loading... None hadibaaslam@gmail.com natashashahid163@gmail.com wajah…" at bounding box center [492, 149] width 180 height 250
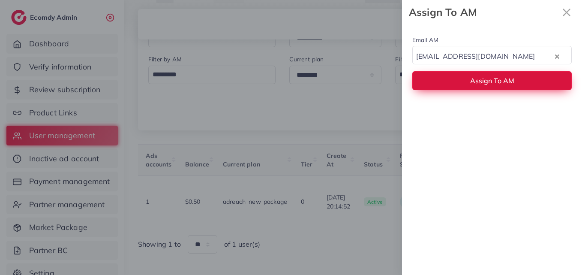
click at [484, 81] on span "Assign To AM" at bounding box center [492, 80] width 44 height 9
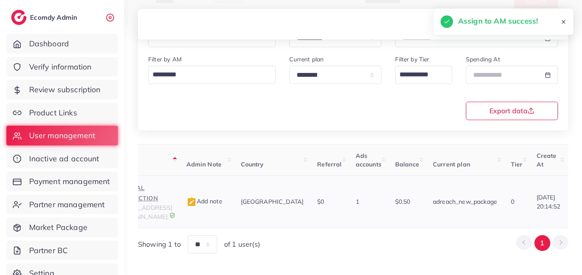
scroll to position [0, 83]
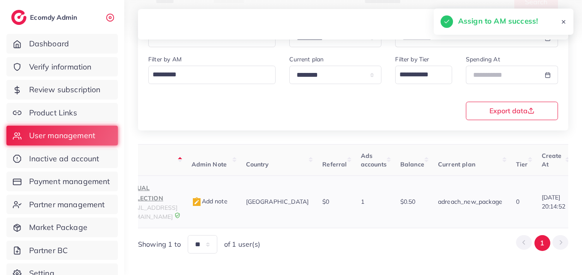
click at [173, 190] on p "CASUAL COLLECTION" at bounding box center [151, 193] width 54 height 21
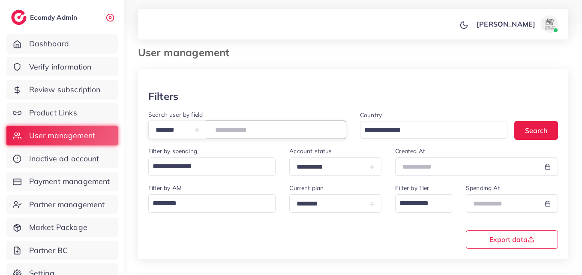
click at [245, 131] on input "*******" at bounding box center [276, 129] width 141 height 18
paste input "number"
click at [520, 130] on button "Search" at bounding box center [537, 130] width 44 height 18
click at [520, 129] on button "Search" at bounding box center [537, 130] width 44 height 18
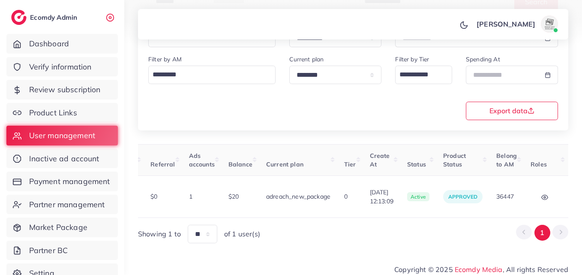
scroll to position [0, 300]
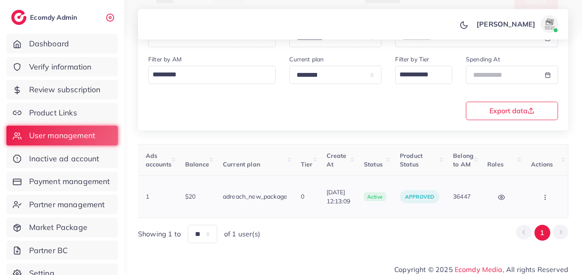
click at [532, 197] on button "button" at bounding box center [546, 196] width 30 height 19
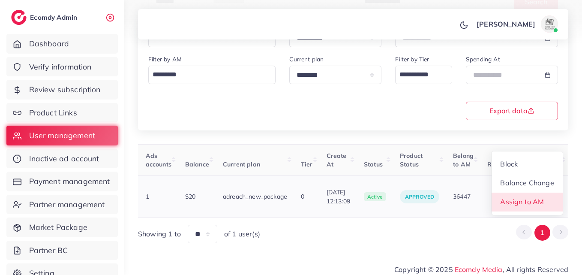
scroll to position [1, 300]
click at [536, 197] on span "Assign to AM" at bounding box center [523, 201] width 44 height 9
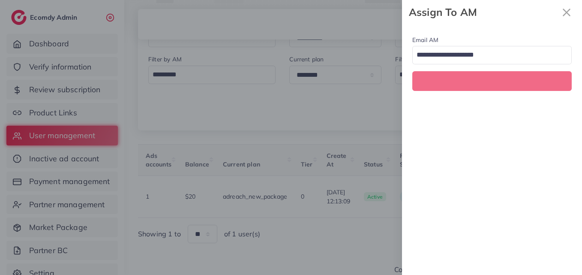
scroll to position [0, 300]
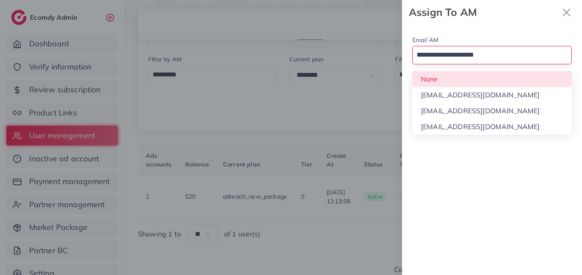
click at [472, 49] on input "Search for option" at bounding box center [487, 55] width 147 height 15
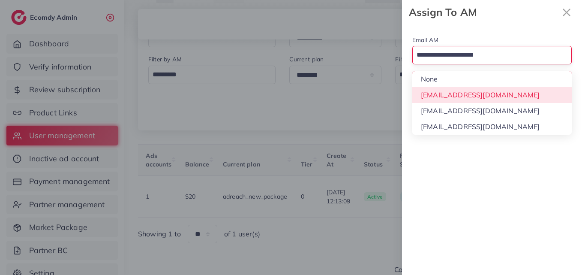
click at [484, 112] on div "Email AM Loading... None hadibaaslam@gmail.com natashashahid163@gmail.com wajah…" at bounding box center [492, 149] width 180 height 250
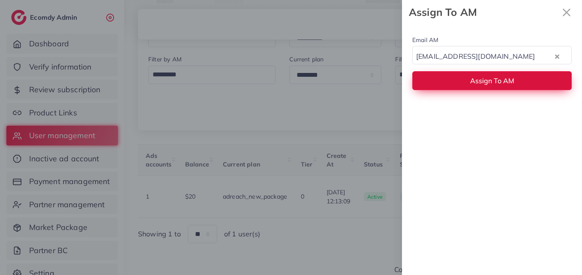
click at [484, 78] on span "Assign To AM" at bounding box center [492, 80] width 44 height 9
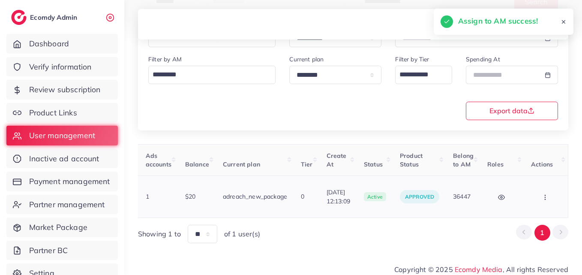
drag, startPoint x: 389, startPoint y: 214, endPoint x: 221, endPoint y: 200, distance: 168.2
click at [230, 204] on div "User ID User info Admin Note Country Referral Ads accounts Balance Current plan…" at bounding box center [353, 193] width 430 height 99
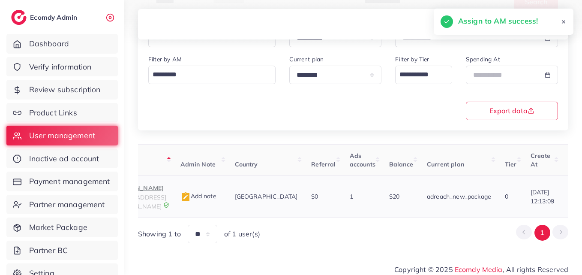
scroll to position [0, 93]
click at [167, 196] on span "ahmadrizwi2672@gmail.com" at bounding box center [141, 201] width 54 height 16
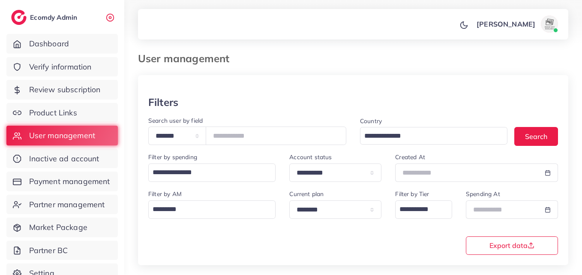
scroll to position [0, 0]
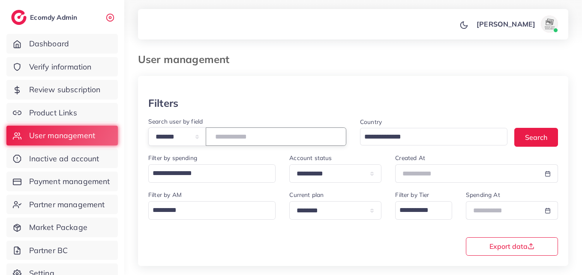
click at [231, 133] on input "*******" at bounding box center [276, 136] width 141 height 18
paste input "number"
click at [554, 133] on button "Search" at bounding box center [537, 137] width 44 height 18
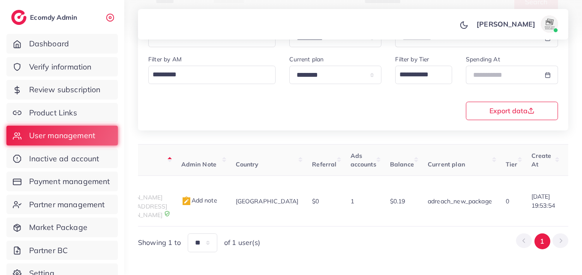
scroll to position [0, 293]
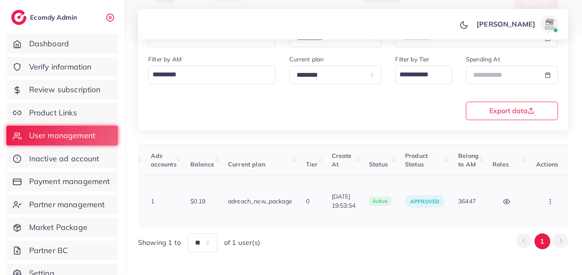
click at [553, 201] on button "button" at bounding box center [551, 200] width 30 height 19
click at [0, 0] on link "Assign to AM" at bounding box center [0, 0] width 0 height 0
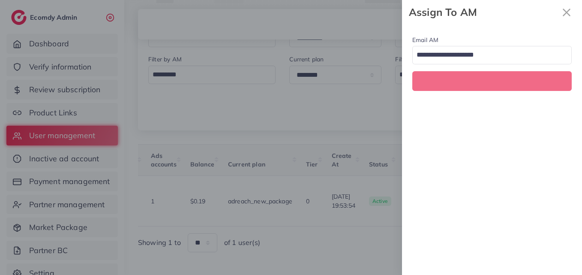
scroll to position [0, 293]
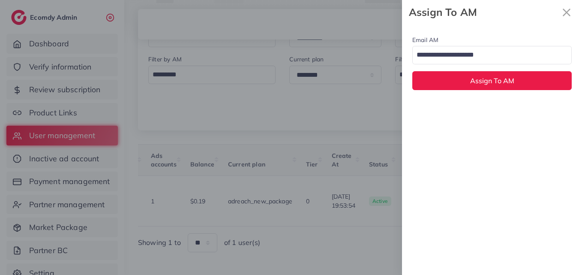
click at [506, 58] on input "Search for option" at bounding box center [487, 55] width 147 height 15
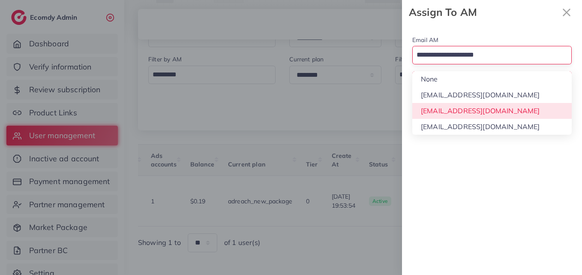
click at [506, 115] on div "Email AM Loading... None hadibaaslam@gmail.com natashashahid163@gmail.com wajah…" at bounding box center [492, 149] width 180 height 250
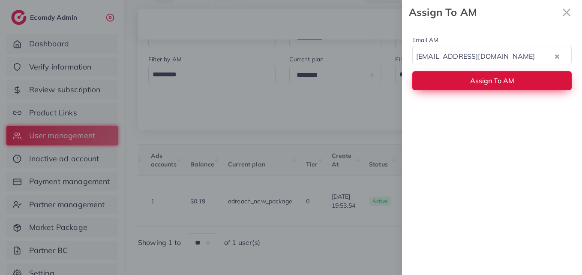
click at [511, 84] on span "Assign To AM" at bounding box center [492, 80] width 44 height 9
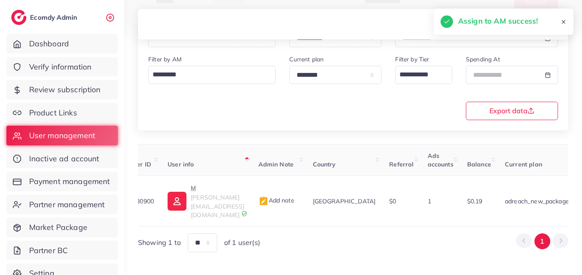
scroll to position [0, 15]
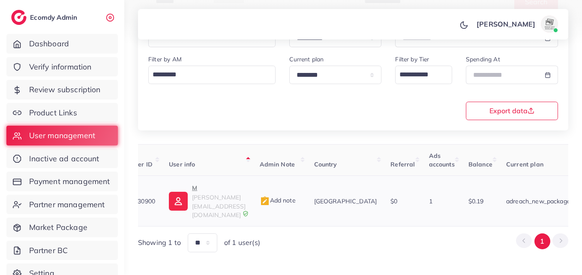
click at [184, 192] on img at bounding box center [178, 201] width 19 height 19
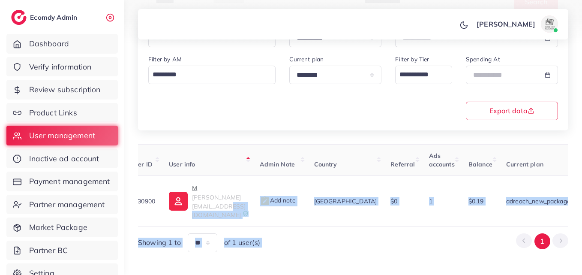
drag, startPoint x: 270, startPoint y: 209, endPoint x: 459, endPoint y: 223, distance: 190.0
click at [459, 223] on div "User ID User info Admin Note Country Referral Ads accounts Balance Current plan…" at bounding box center [353, 198] width 430 height 108
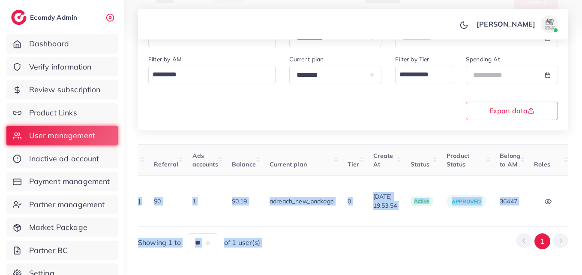
scroll to position [0, 287]
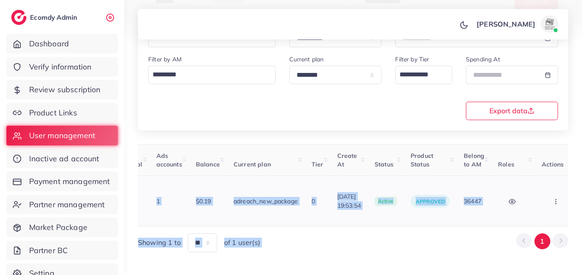
click at [554, 203] on td "Block Balance Change Assign to AM" at bounding box center [557, 201] width 44 height 51
click at [552, 203] on td "Block Balance Change Assign to AM" at bounding box center [557, 201] width 44 height 51
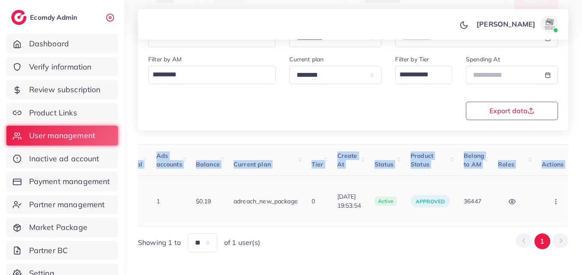
click at [551, 199] on button "button" at bounding box center [557, 200] width 30 height 19
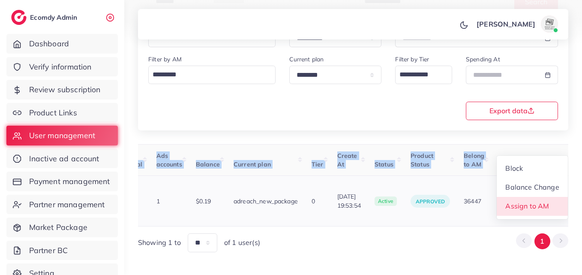
scroll to position [1, 287]
click at [551, 200] on link "Assign to AM" at bounding box center [532, 206] width 71 height 19
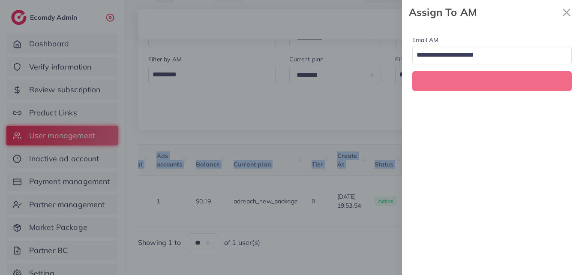
scroll to position [0, 287]
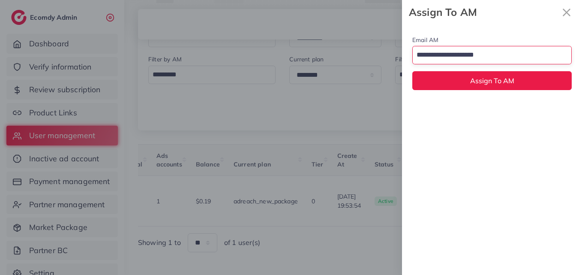
click at [496, 59] on input "Search for option" at bounding box center [487, 55] width 147 height 15
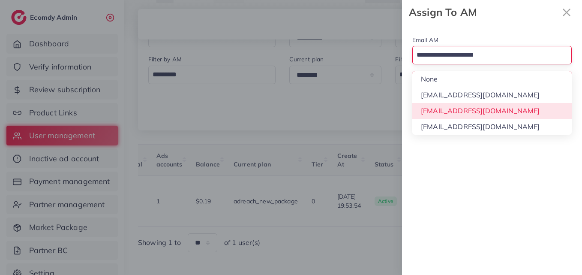
click at [505, 106] on div "Email AM Loading... None hadibaaslam@gmail.com natashashahid163@gmail.com wajah…" at bounding box center [492, 149] width 180 height 250
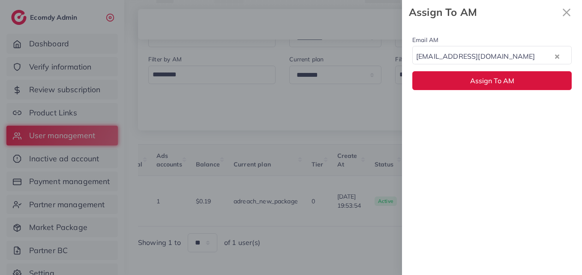
click at [505, 78] on span "Assign To AM" at bounding box center [492, 80] width 44 height 9
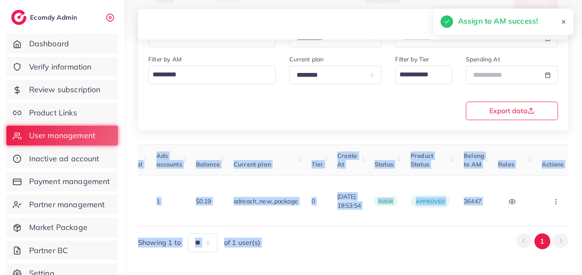
drag, startPoint x: 406, startPoint y: 214, endPoint x: 243, endPoint y: 212, distance: 163.8
click at [243, 212] on div "User ID User info Admin Note Country Referral Ads accounts Balance Current plan…" at bounding box center [353, 198] width 430 height 108
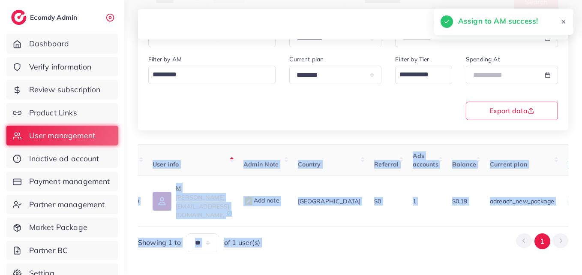
scroll to position [0, 27]
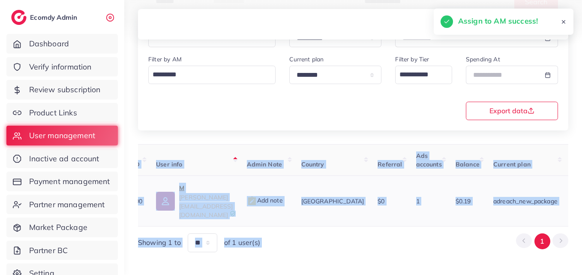
click at [201, 193] on span "irfan.adreach1@gmail.com" at bounding box center [206, 205] width 54 height 25
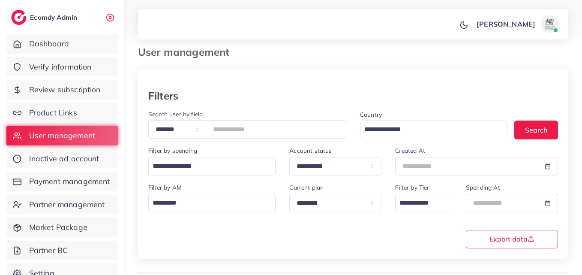
scroll to position [7, 0]
click at [241, 132] on input "*******" at bounding box center [276, 129] width 141 height 18
paste input "number"
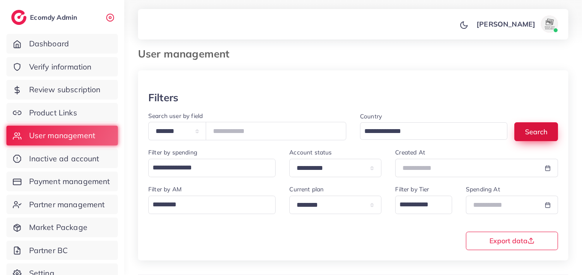
click at [554, 130] on button "Search" at bounding box center [537, 131] width 44 height 18
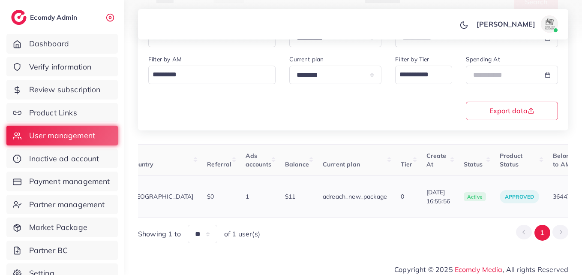
scroll to position [0, 307]
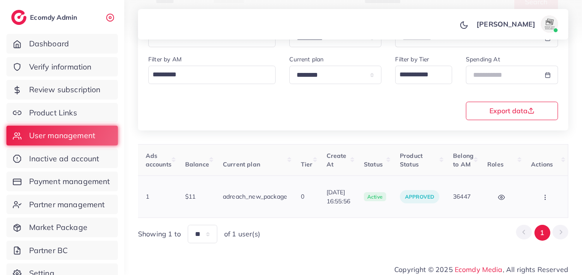
click at [535, 197] on button "button" at bounding box center [546, 196] width 30 height 19
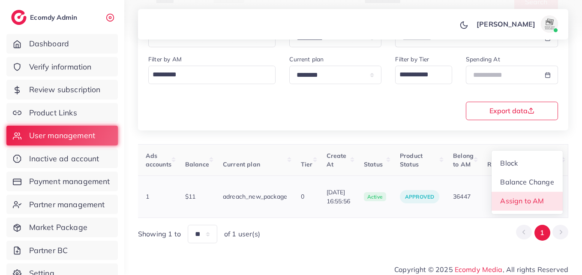
scroll to position [1, 307]
click at [535, 197] on span "Assign to AM" at bounding box center [523, 200] width 44 height 9
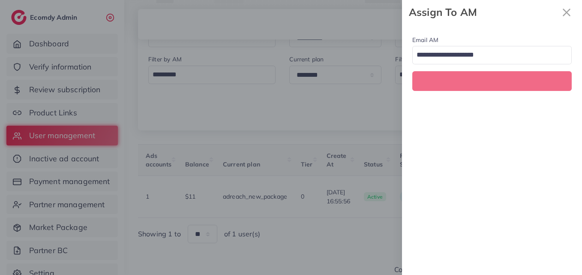
scroll to position [0, 307]
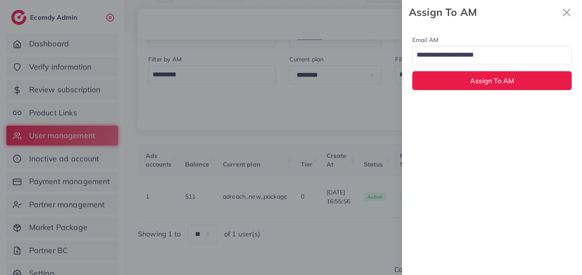
click at [484, 58] on input "Search for option" at bounding box center [487, 55] width 147 height 15
click at [494, 107] on div "Email AM natashashahid163@gmail.com Loading... None hadibaaslam@gmail.com natas…" at bounding box center [492, 149] width 180 height 250
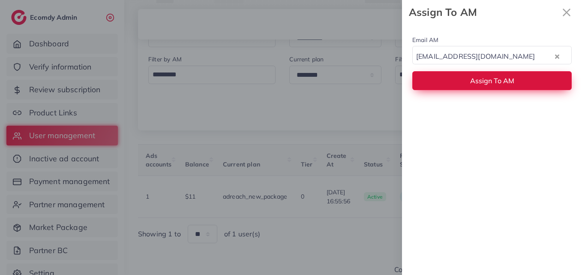
click at [496, 78] on span "Assign To AM" at bounding box center [492, 80] width 44 height 9
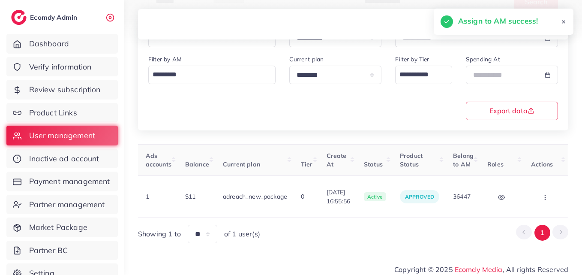
drag, startPoint x: 408, startPoint y: 214, endPoint x: 295, endPoint y: 220, distance: 112.9
click at [301, 220] on div "User ID User info Admin Note Country Referral Ads accounts Balance Current plan…" at bounding box center [353, 193] width 430 height 99
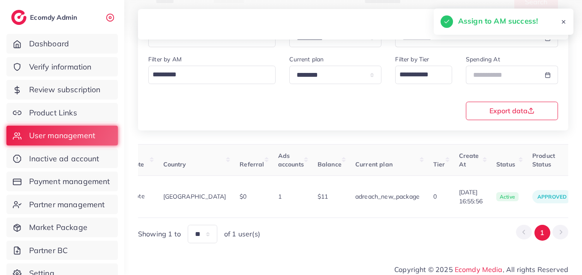
scroll to position [0, 118]
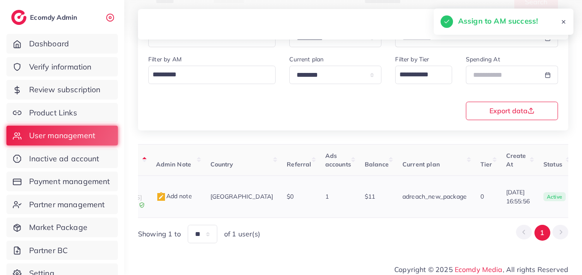
click at [142, 191] on p "Khywaqs" at bounding box center [115, 188] width 54 height 10
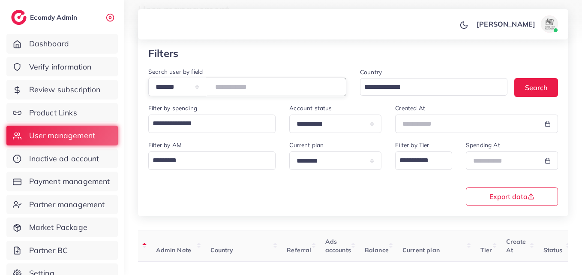
click at [235, 86] on input "*******" at bounding box center [276, 87] width 141 height 18
drag, startPoint x: 238, startPoint y: 89, endPoint x: 224, endPoint y: 83, distance: 14.6
click at [224, 83] on input "*******" at bounding box center [276, 87] width 141 height 18
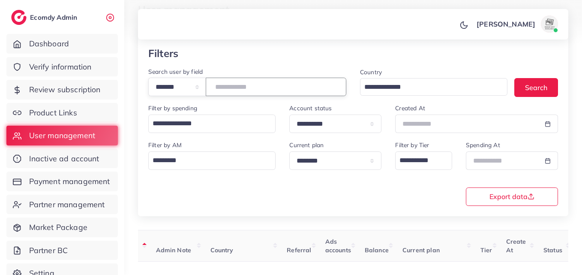
paste input "number"
click at [529, 90] on button "Search" at bounding box center [537, 87] width 44 height 18
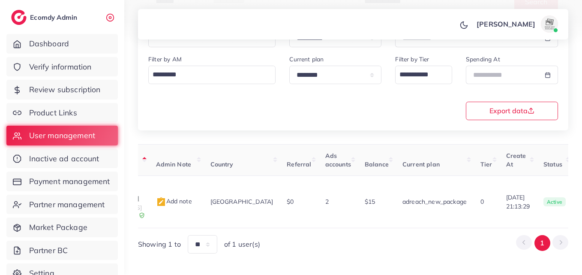
scroll to position [0, 292]
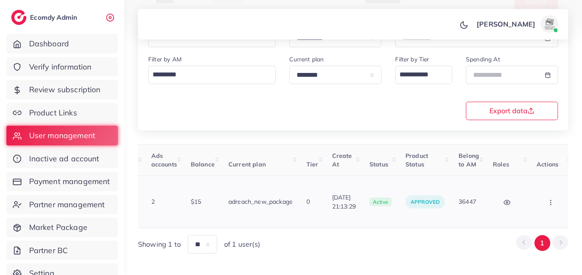
click at [538, 192] on button "button" at bounding box center [552, 201] width 30 height 19
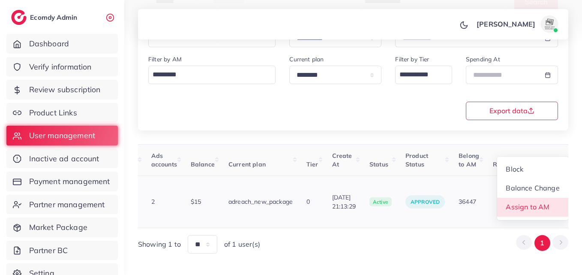
click at [539, 202] on span "Assign to AM" at bounding box center [528, 206] width 44 height 9
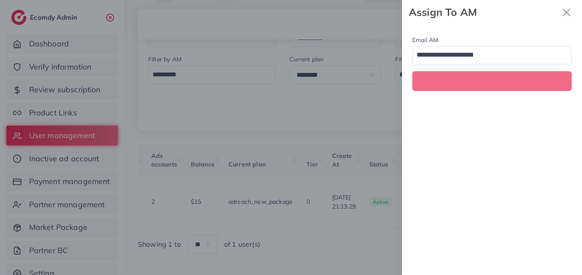
scroll to position [0, 292]
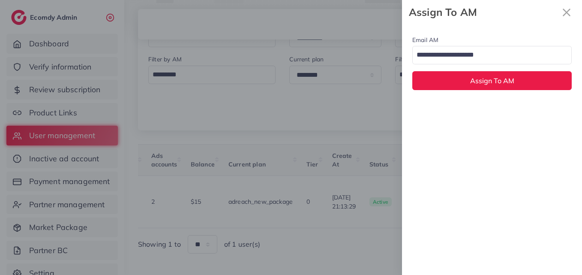
click at [485, 48] on input "Search for option" at bounding box center [487, 55] width 147 height 15
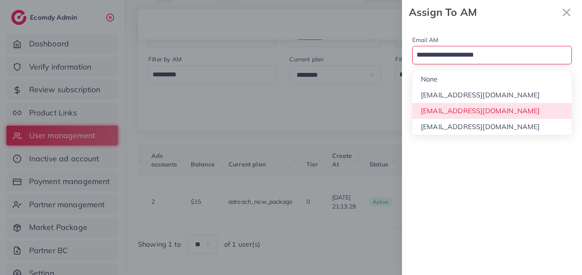
click at [502, 110] on div "Email AM Loading... None hadibaaslam@gmail.com natashashahid163@gmail.com wajah…" at bounding box center [492, 149] width 180 height 250
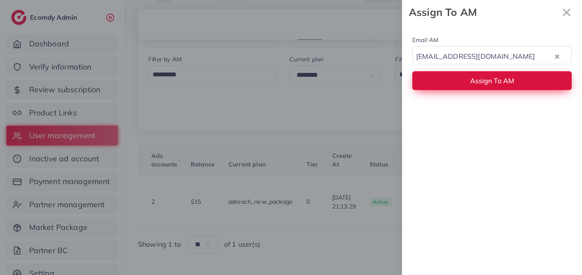
click at [501, 81] on span "Assign To AM" at bounding box center [492, 80] width 44 height 9
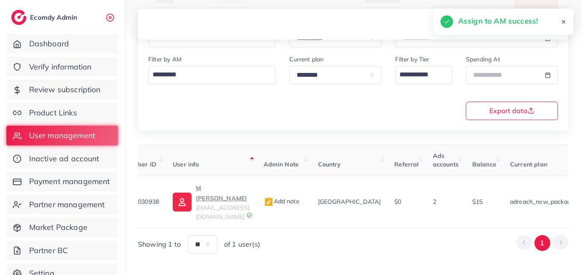
scroll to position [0, 0]
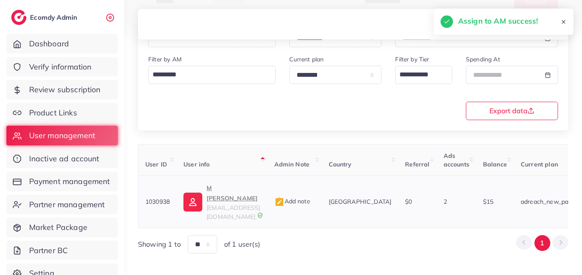
click at [218, 193] on p "M Touseef" at bounding box center [234, 193] width 54 height 21
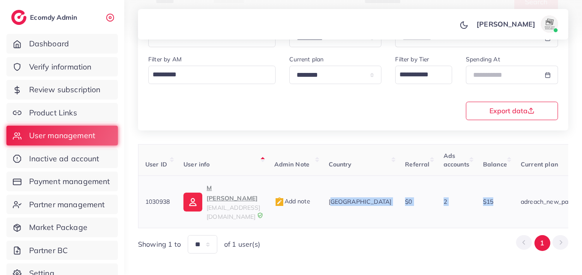
drag, startPoint x: 349, startPoint y: 208, endPoint x: 503, endPoint y: 207, distance: 154.8
click at [505, 208] on tr "1030938 M Touseef mtouseef5482@gmail.com Add note Pakistan $0 2 $15 adreach_new…" at bounding box center [502, 202] width 728 height 52
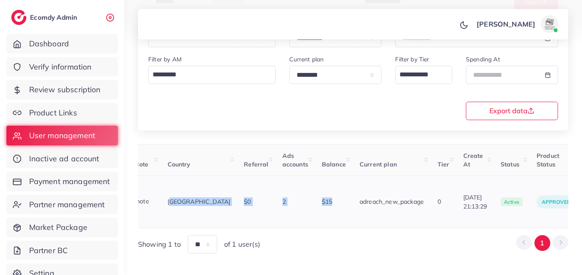
scroll to position [0, 169]
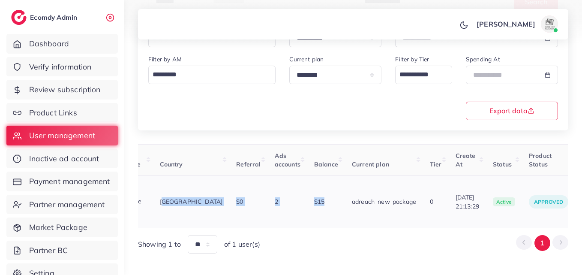
drag, startPoint x: 488, startPoint y: 209, endPoint x: 525, endPoint y: 207, distance: 36.9
click at [524, 207] on tr "1030938 M Touseef mtouseef5482@gmail.com Add note Pakistan $0 2 $15 adreach_new…" at bounding box center [334, 202] width 728 height 52
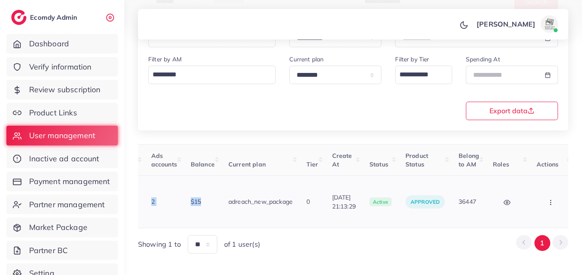
click at [537, 192] on button "button" at bounding box center [552, 201] width 30 height 19
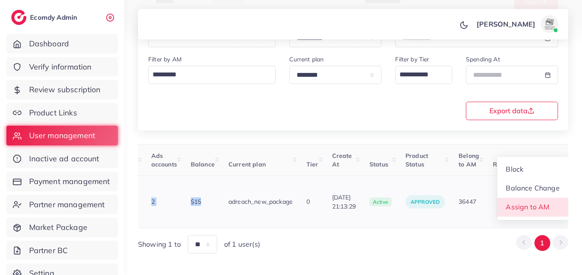
scroll to position [1, 292]
click at [537, 198] on link "Assign to AM" at bounding box center [532, 207] width 71 height 19
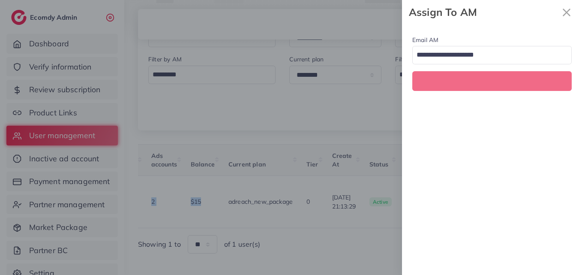
scroll to position [0, 292]
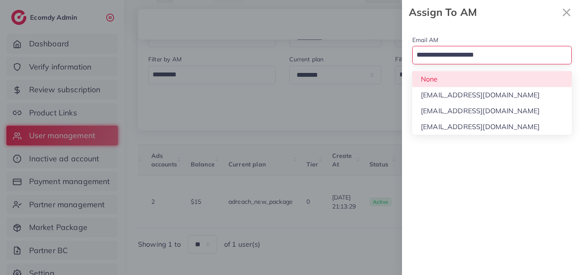
click at [510, 60] on input "Search for option" at bounding box center [487, 55] width 147 height 15
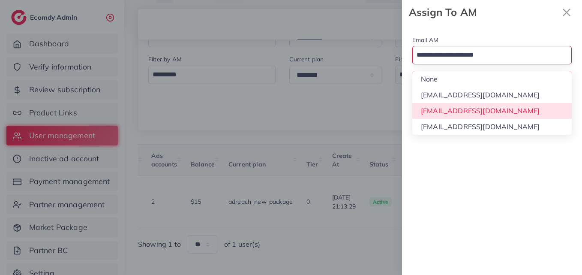
drag, startPoint x: 513, startPoint y: 108, endPoint x: 511, endPoint y: 93, distance: 15.2
click at [513, 105] on div "Email AM Loading... None hadibaaslam@gmail.com natashashahid163@gmail.com wajah…" at bounding box center [492, 149] width 180 height 250
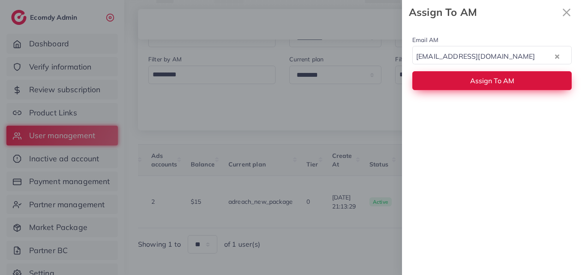
click at [510, 87] on button "Assign To AM" at bounding box center [491, 80] width 159 height 18
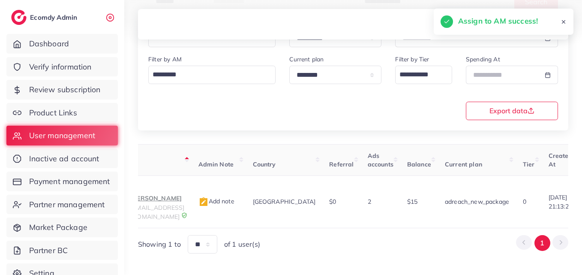
scroll to position [0, 0]
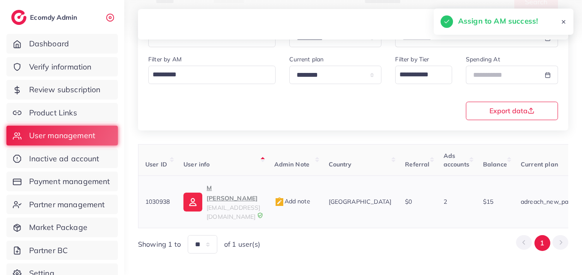
click at [186, 195] on img at bounding box center [193, 202] width 19 height 19
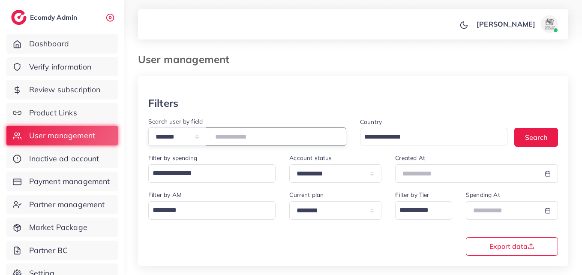
click at [235, 134] on input "*******" at bounding box center [276, 136] width 141 height 18
paste input "number"
click at [525, 135] on button "Search" at bounding box center [537, 137] width 44 height 18
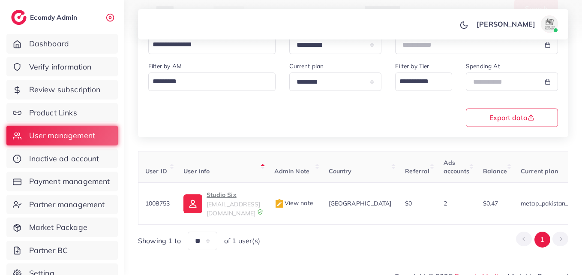
scroll to position [0, 275]
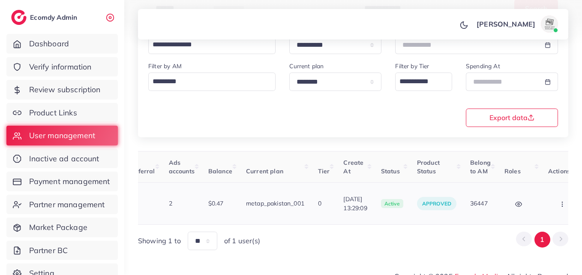
click at [562, 206] on circle "button" at bounding box center [562, 206] width 0 height 0
click at [556, 202] on link "Assign to AM" at bounding box center [533, 208] width 71 height 19
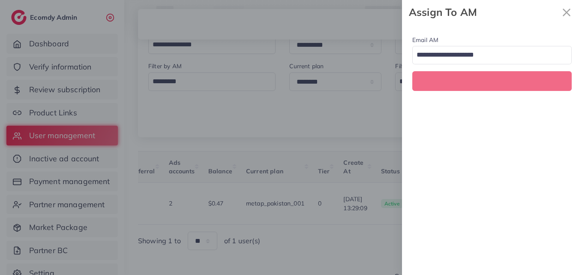
scroll to position [0, 275]
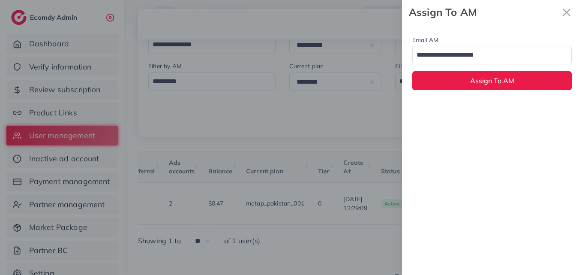
click at [499, 48] on input "Search for option" at bounding box center [487, 55] width 147 height 15
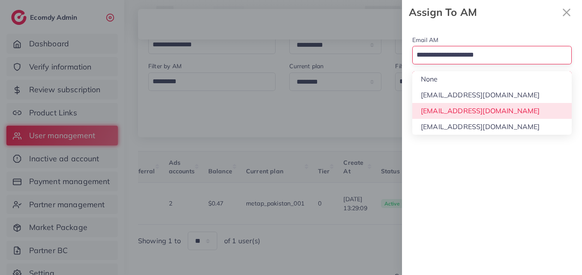
drag, startPoint x: 505, startPoint y: 114, endPoint x: 504, endPoint y: 103, distance: 10.8
click at [505, 113] on div "Email AM Loading... None hadibaaslam@gmail.com natashashahid163@gmail.com wajah…" at bounding box center [492, 149] width 180 height 250
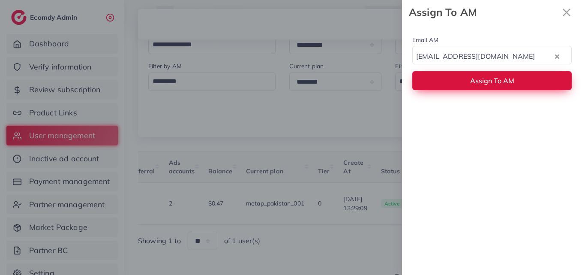
click at [504, 82] on span "Assign To AM" at bounding box center [492, 80] width 44 height 9
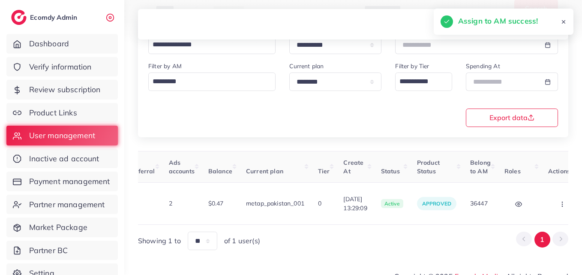
drag, startPoint x: 397, startPoint y: 220, endPoint x: 336, endPoint y: 221, distance: 60.9
click at [336, 221] on div "User ID User info Admin Note Country Referral Ads accounts Balance Current plan…" at bounding box center [353, 200] width 430 height 99
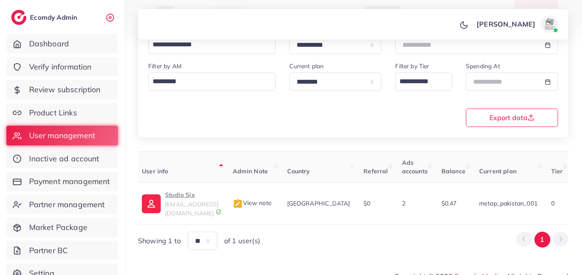
scroll to position [0, 18]
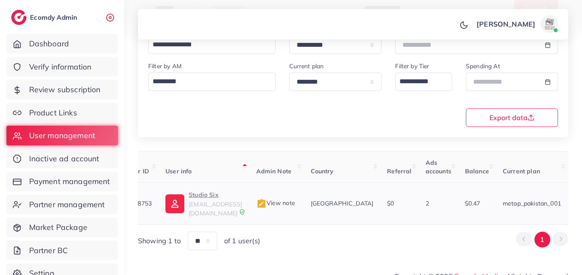
click at [178, 202] on img at bounding box center [174, 203] width 19 height 19
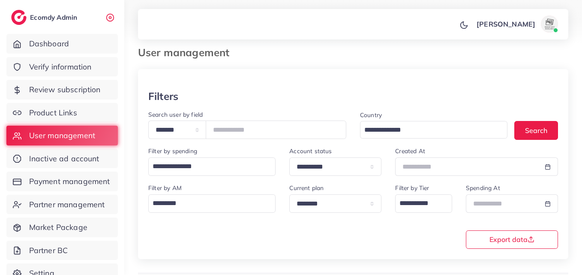
scroll to position [0, 0]
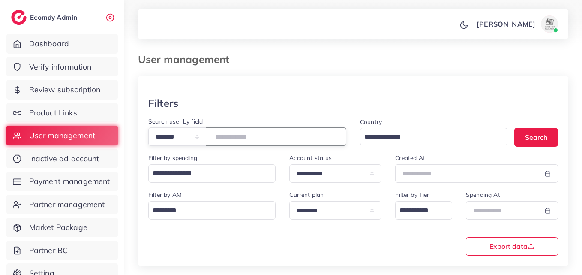
click at [246, 141] on input "*******" at bounding box center [276, 136] width 141 height 18
paste input "number"
click at [530, 135] on button "Search" at bounding box center [537, 137] width 44 height 18
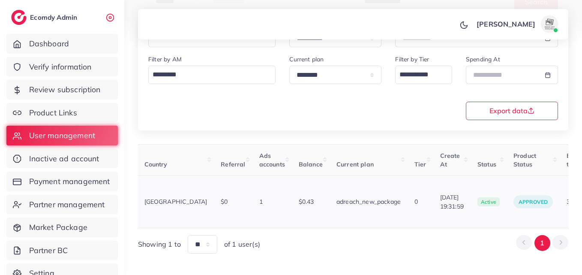
scroll to position [0, 231]
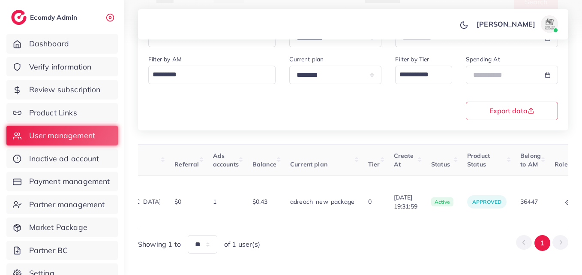
drag, startPoint x: 529, startPoint y: 209, endPoint x: 561, endPoint y: 210, distance: 31.7
click at [560, 209] on table "User ID User info Admin Note Country Referral Ads accounts Balance Current plan…" at bounding box center [271, 186] width 728 height 84
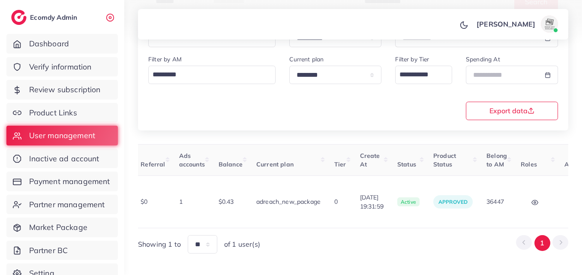
scroll to position [0, 283]
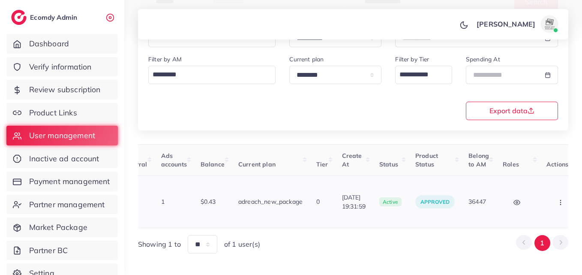
click at [557, 199] on icon "button" at bounding box center [560, 202] width 7 height 7
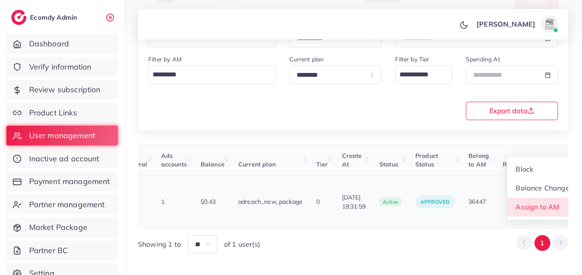
click at [546, 198] on link "Assign to AM" at bounding box center [542, 207] width 71 height 19
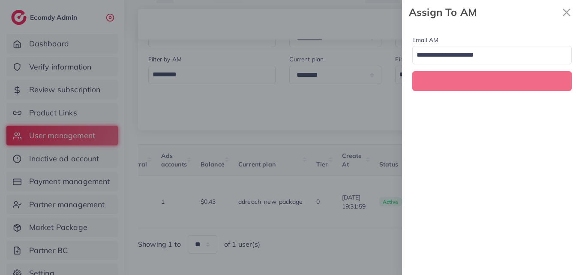
scroll to position [0, 283]
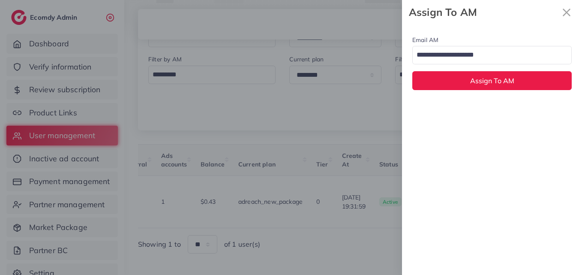
click at [496, 57] on input "Search for option" at bounding box center [487, 55] width 147 height 15
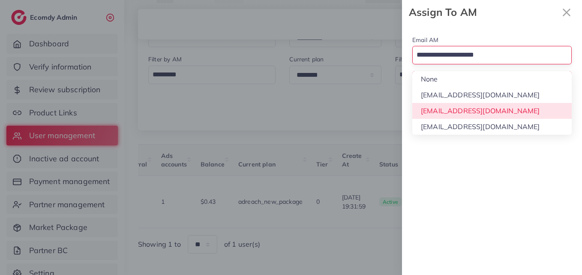
click at [495, 107] on div "Email AM Loading... None hadibaaslam@gmail.com natashashahid163@gmail.com wajah…" at bounding box center [492, 149] width 180 height 250
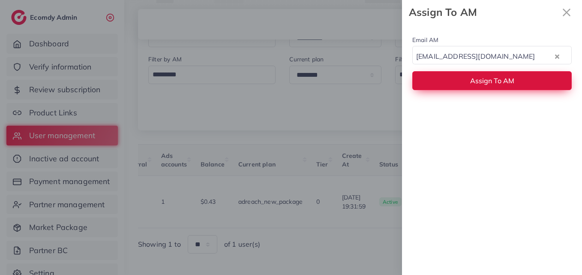
click at [496, 88] on button "Assign To AM" at bounding box center [491, 80] width 159 height 18
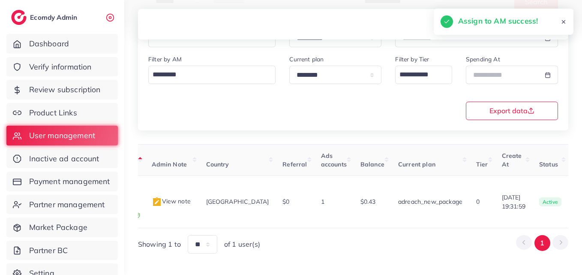
scroll to position [0, 0]
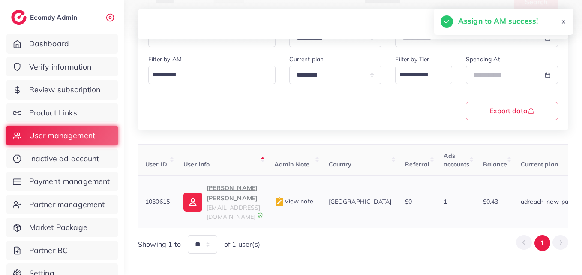
click at [259, 191] on p "Shah Nabeel Ahmed" at bounding box center [234, 193] width 54 height 21
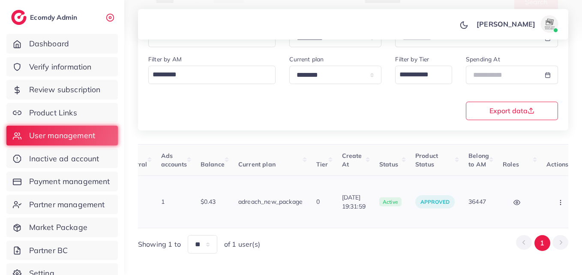
click at [551, 198] on button "button" at bounding box center [562, 201] width 30 height 19
click at [0, 0] on link "Assign to AM" at bounding box center [0, 0] width 0 height 0
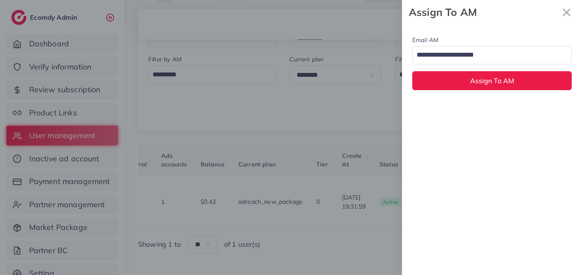
click at [529, 61] on input "Search for option" at bounding box center [487, 55] width 147 height 15
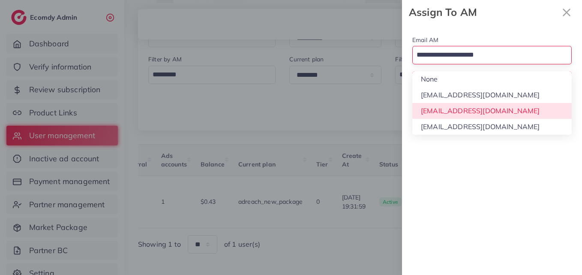
click at [526, 110] on div "Email AM Loading... None hadibaaslam@gmail.com natashashahid163@gmail.com wajah…" at bounding box center [492, 149] width 180 height 250
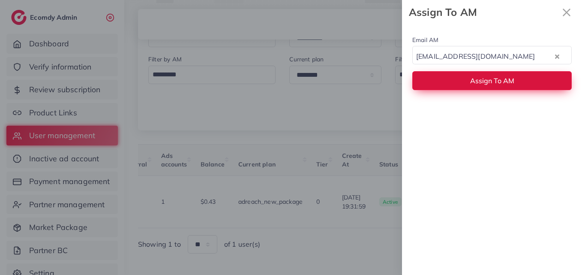
click at [523, 79] on button "Assign To AM" at bounding box center [491, 80] width 159 height 18
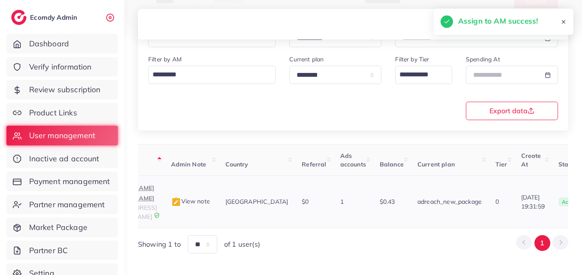
scroll to position [0, 94]
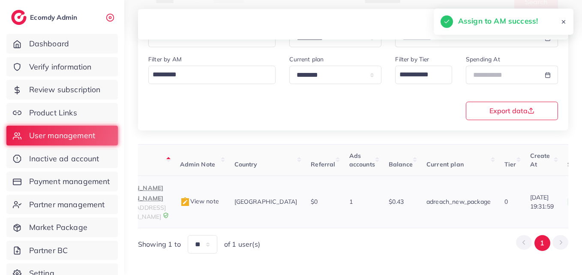
click at [162, 186] on p "Shah Nabeel Ahmed" at bounding box center [139, 193] width 54 height 21
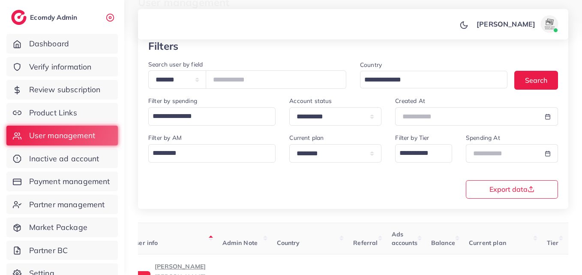
scroll to position [0, 0]
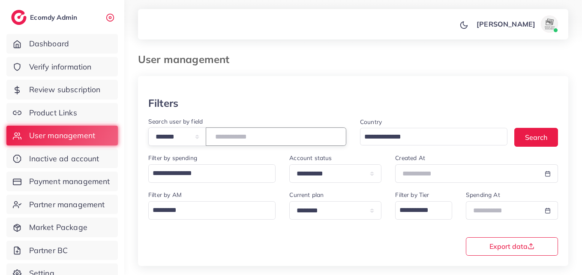
click at [232, 141] on input "*******" at bounding box center [276, 136] width 141 height 18
paste input "number"
click at [560, 135] on div "Country Loading... Search" at bounding box center [459, 134] width 212 height 37
click at [542, 146] on div "Country Loading... Search" at bounding box center [459, 134] width 212 height 37
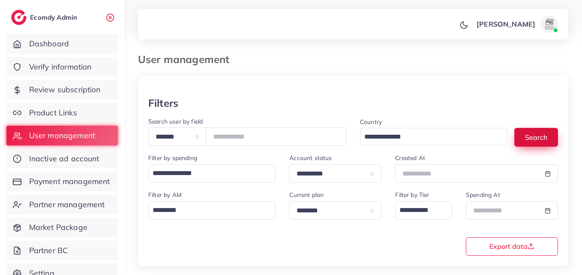
click at [541, 140] on button "Search" at bounding box center [537, 137] width 44 height 18
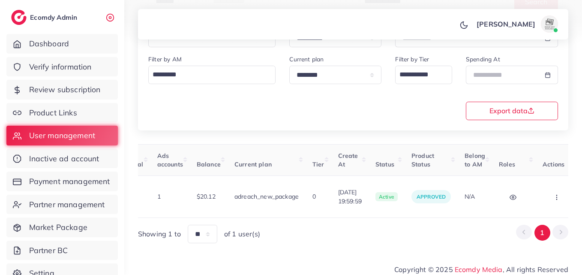
scroll to position [0, 289]
click at [540, 203] on td "Block Balance Change Assign to AM" at bounding box center [556, 197] width 44 height 42
click at [544, 198] on button "button" at bounding box center [556, 196] width 30 height 19
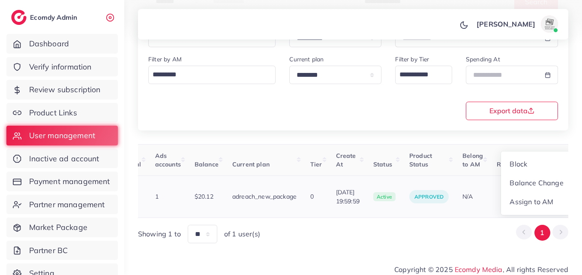
scroll to position [1, 289]
click at [544, 198] on link "Assign to AM" at bounding box center [536, 202] width 71 height 19
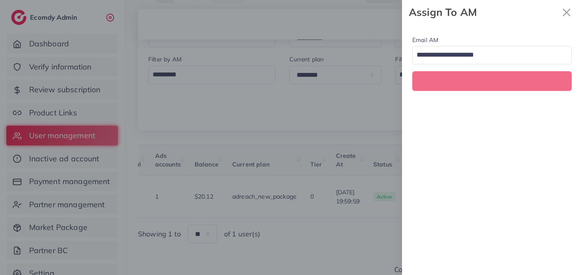
scroll to position [0, 289]
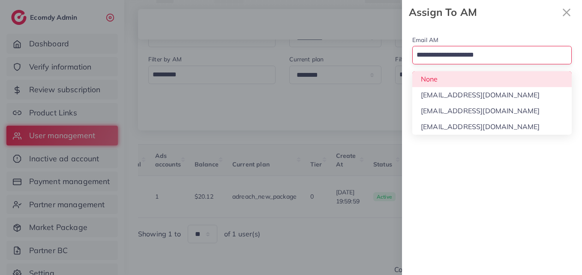
click at [466, 63] on div "Loading..." at bounding box center [491, 55] width 159 height 18
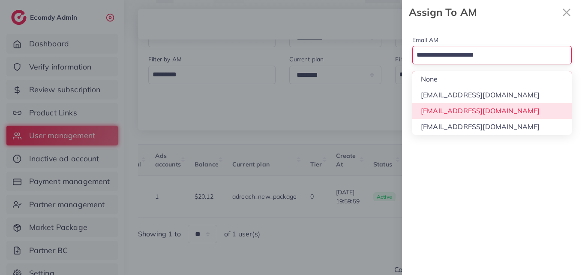
click at [460, 110] on div "Email AM Loading... None hadibaaslam@gmail.com natashashahid163@gmail.com wajah…" at bounding box center [492, 149] width 180 height 250
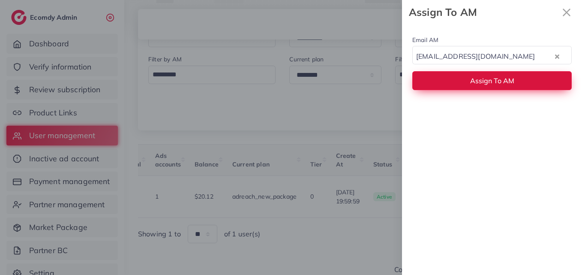
click at [462, 88] on button "Assign To AM" at bounding box center [491, 80] width 159 height 18
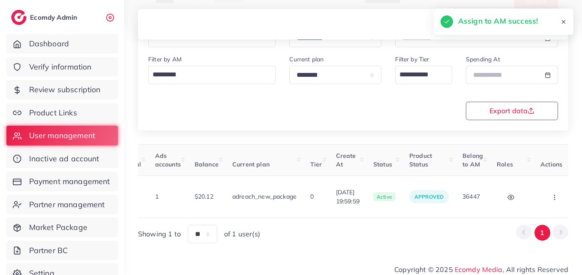
drag, startPoint x: 331, startPoint y: 214, endPoint x: 312, endPoint y: 211, distance: 19.1
click at [312, 211] on div "User ID User info Admin Note Country Referral Ads accounts Balance Current plan…" at bounding box center [353, 193] width 430 height 99
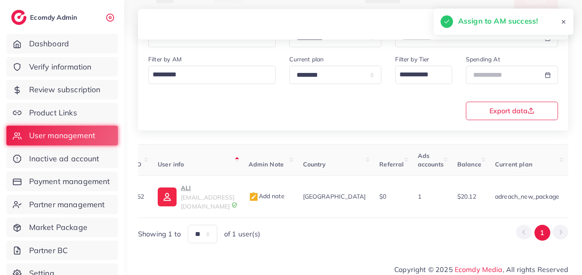
scroll to position [0, 0]
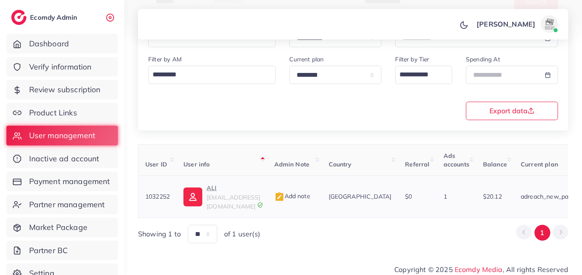
click at [206, 206] on td "ALI nextharry543@gmail.com" at bounding box center [222, 197] width 90 height 42
click at [209, 194] on span "nextharry543@gmail.com" at bounding box center [234, 201] width 54 height 16
click at [208, 190] on p "ALI" at bounding box center [234, 188] width 54 height 10
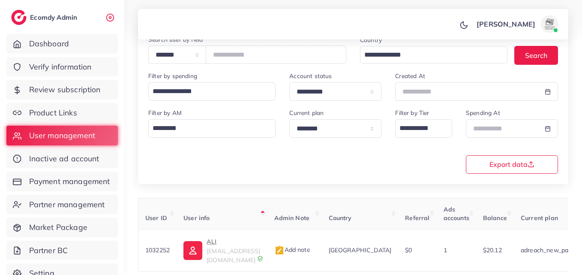
scroll to position [7, 0]
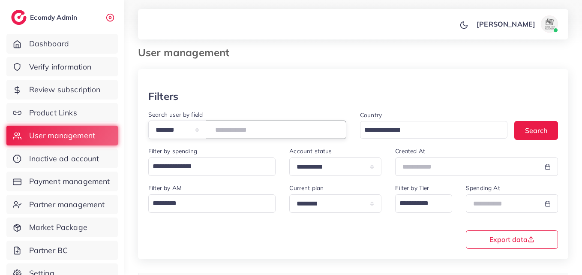
click at [242, 127] on input "*******" at bounding box center [276, 129] width 141 height 18
paste input "number"
click at [552, 128] on button "Search" at bounding box center [537, 130] width 44 height 18
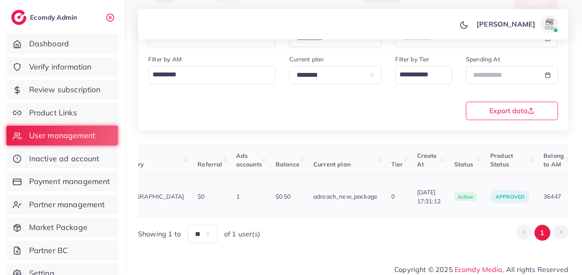
scroll to position [0, 219]
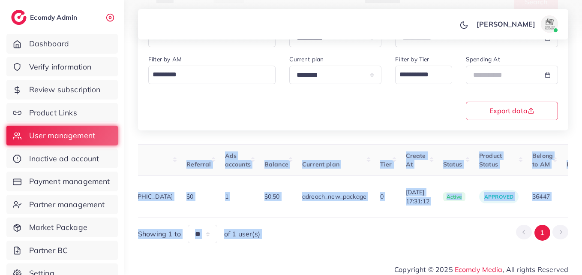
drag, startPoint x: 493, startPoint y: 213, endPoint x: 515, endPoint y: 213, distance: 22.3
click at [515, 213] on div "User ID User info Admin Note Country Referral Ads accounts Balance Current plan…" at bounding box center [353, 193] width 430 height 99
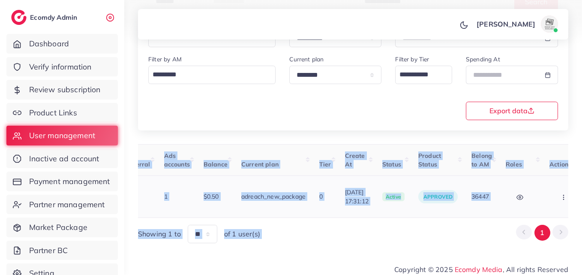
click at [557, 197] on button "button" at bounding box center [565, 196] width 30 height 19
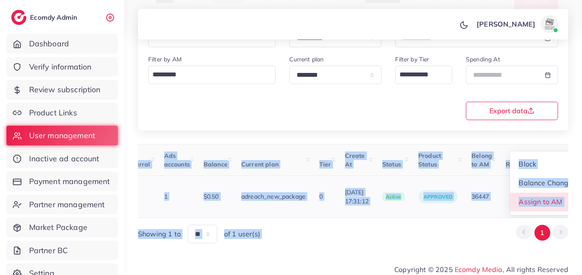
scroll to position [1, 280]
click at [554, 198] on link "Assign to AM" at bounding box center [545, 202] width 71 height 19
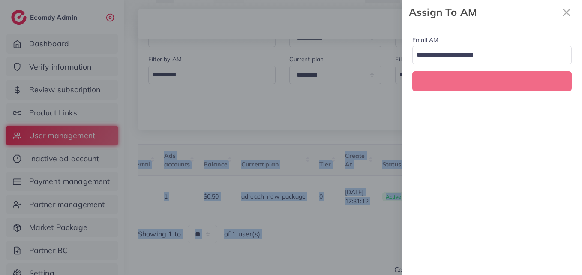
scroll to position [0, 280]
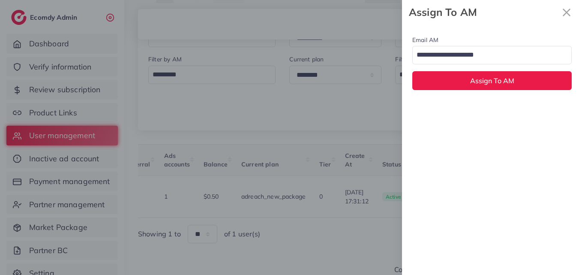
drag, startPoint x: 462, startPoint y: 55, endPoint x: 463, endPoint y: 99, distance: 43.8
click at [462, 54] on input "Search for option" at bounding box center [487, 55] width 147 height 15
click at [462, 117] on div "Email AM natashashahid163@gmail.com Loading... None hadibaaslam@gmail.com natas…" at bounding box center [492, 149] width 180 height 250
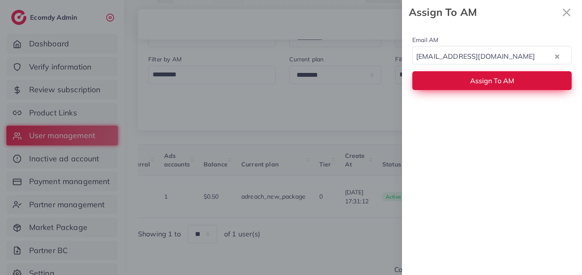
click at [463, 80] on button "Assign To AM" at bounding box center [491, 80] width 159 height 18
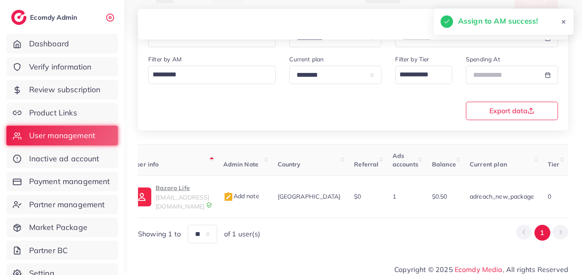
scroll to position [0, 0]
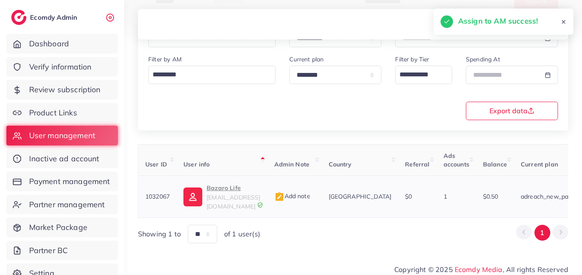
click at [204, 192] on link "Bazaro Life bazarolife@gmail.com" at bounding box center [222, 197] width 77 height 28
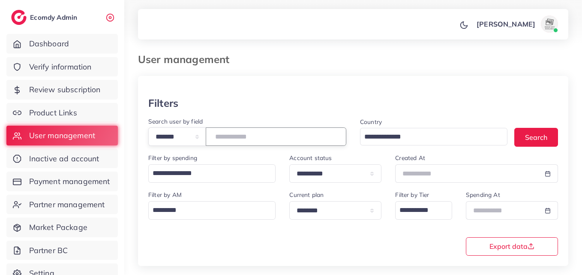
click at [247, 143] on input "*******" at bounding box center [276, 136] width 141 height 18
drag, startPoint x: 247, startPoint y: 143, endPoint x: 231, endPoint y: 138, distance: 17.3
click at [231, 139] on input "*******" at bounding box center [276, 136] width 141 height 18
click at [231, 138] on input "*******" at bounding box center [276, 136] width 141 height 18
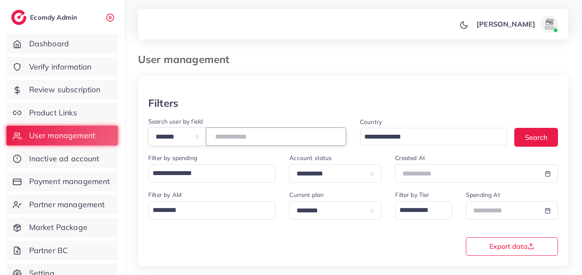
paste input "number"
click at [551, 136] on button "Search" at bounding box center [537, 137] width 44 height 18
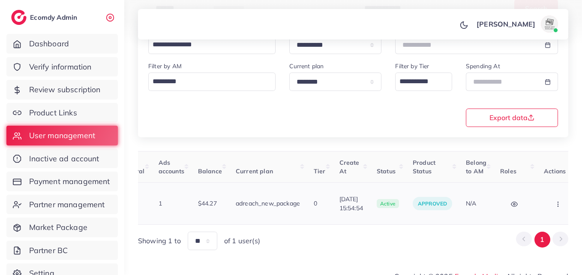
scroll to position [0, 290]
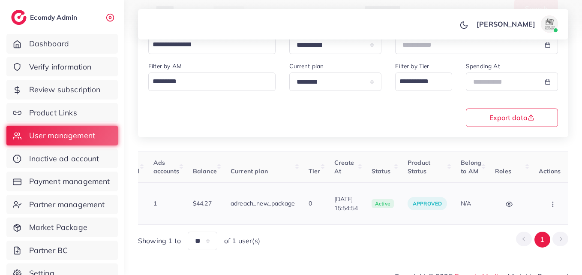
click at [547, 208] on button "button" at bounding box center [554, 203] width 30 height 19
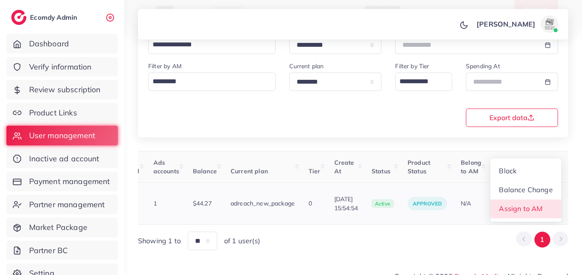
scroll to position [1, 290]
click at [543, 207] on span "Assign to AM" at bounding box center [521, 208] width 44 height 9
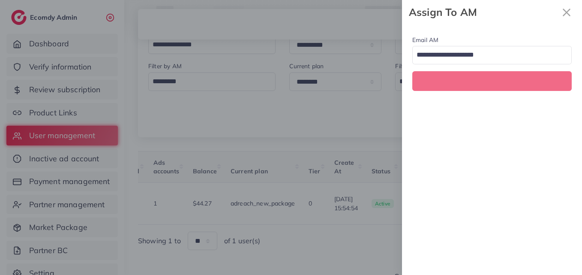
scroll to position [0, 290]
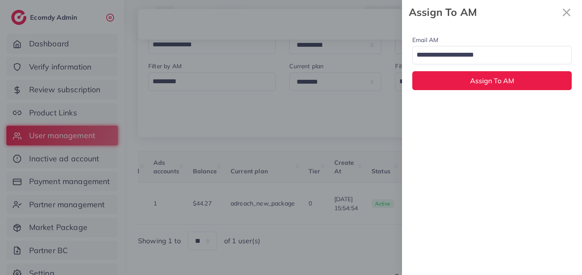
click at [501, 60] on input "Search for option" at bounding box center [487, 55] width 147 height 15
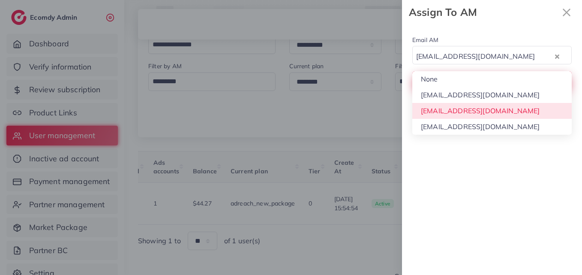
drag, startPoint x: 493, startPoint y: 110, endPoint x: 494, endPoint y: 85, distance: 24.9
click at [493, 109] on div "Email AM natashashahid163@gmail.com Loading... None hadibaaslam@gmail.com natas…" at bounding box center [492, 149] width 180 height 250
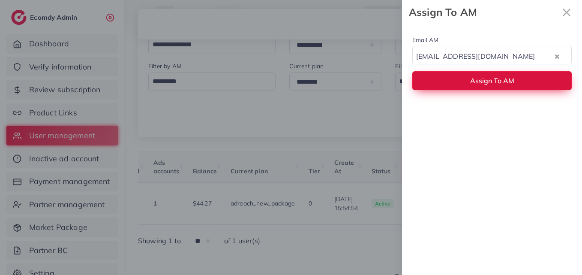
click at [494, 82] on span "Assign To AM" at bounding box center [492, 80] width 44 height 9
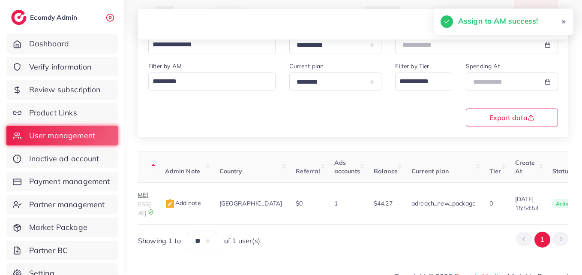
scroll to position [0, 11]
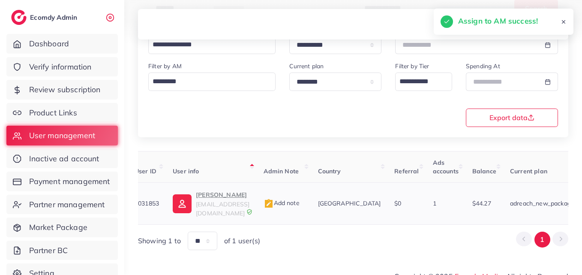
click at [200, 207] on span "danyalkhan7276@gmail.com" at bounding box center [223, 208] width 54 height 16
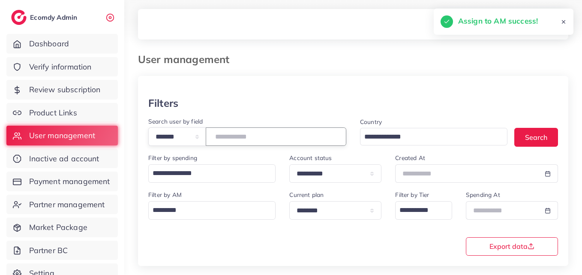
click at [236, 132] on input "*******" at bounding box center [276, 136] width 141 height 18
click at [237, 132] on input "*******" at bounding box center [276, 136] width 141 height 18
paste input "number"
click at [523, 141] on button "Search" at bounding box center [537, 137] width 44 height 18
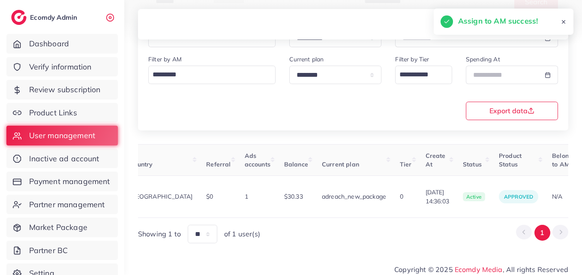
scroll to position [0, 286]
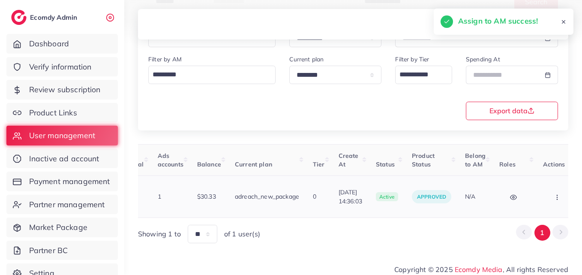
click at [543, 202] on button "button" at bounding box center [558, 196] width 30 height 19
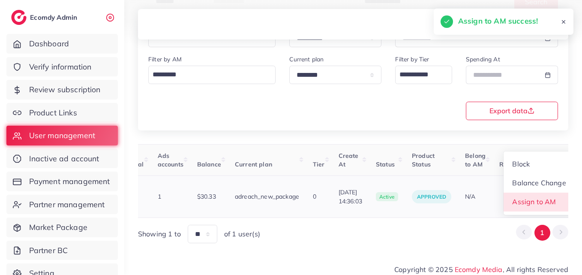
click at [543, 202] on link "Assign to AM" at bounding box center [539, 202] width 71 height 19
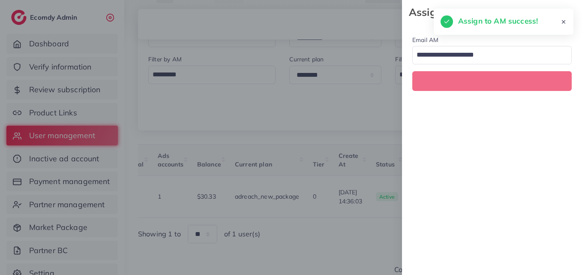
scroll to position [0, 286]
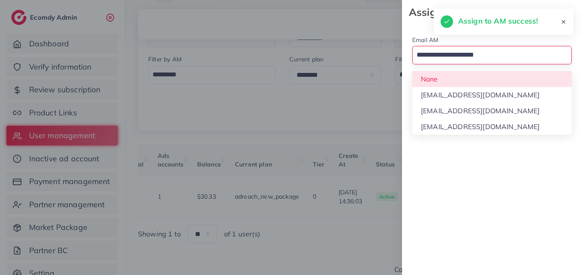
click at [468, 56] on input "Search for option" at bounding box center [487, 55] width 147 height 15
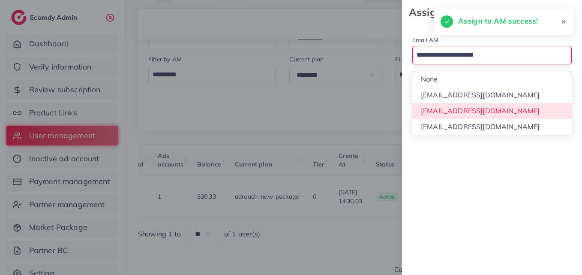
click at [463, 114] on div "Email AM Loading... None hadibaaslam@gmail.com natashashahid163@gmail.com wajah…" at bounding box center [492, 149] width 180 height 250
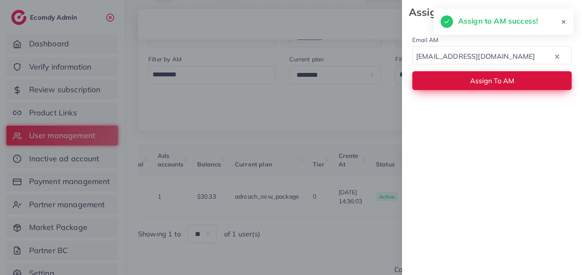
click at [465, 88] on button "Assign To AM" at bounding box center [491, 80] width 159 height 18
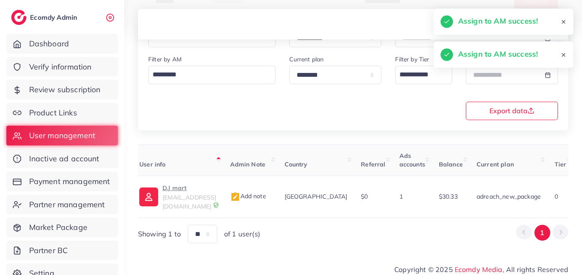
scroll to position [0, 0]
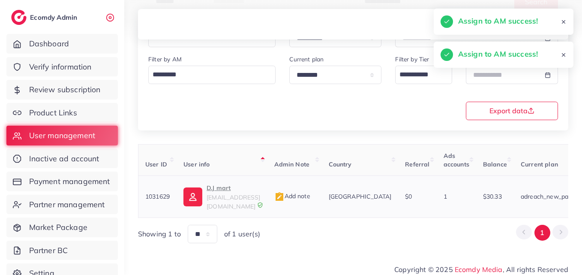
click at [211, 192] on p "D.J mart" at bounding box center [234, 188] width 54 height 10
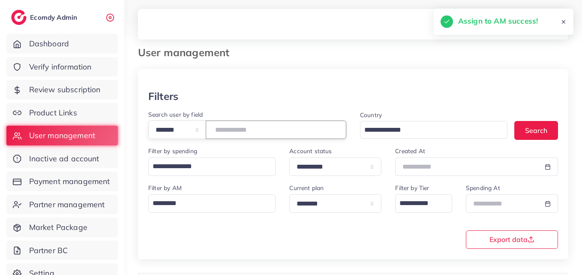
click at [240, 129] on input "*******" at bounding box center [276, 129] width 141 height 18
paste input "number"
click at [519, 123] on button "Search" at bounding box center [537, 130] width 44 height 18
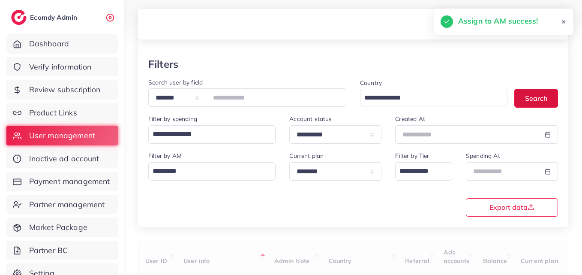
scroll to position [135, 0]
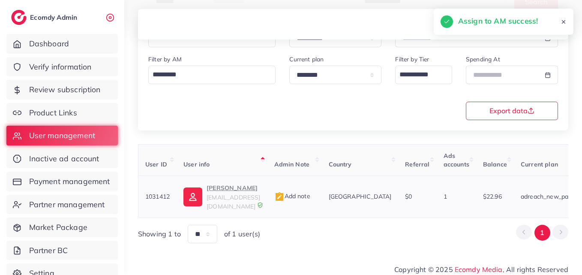
click at [267, 209] on td "Khalid Naeem khalidnaeem016@gmail.com" at bounding box center [222, 197] width 90 height 42
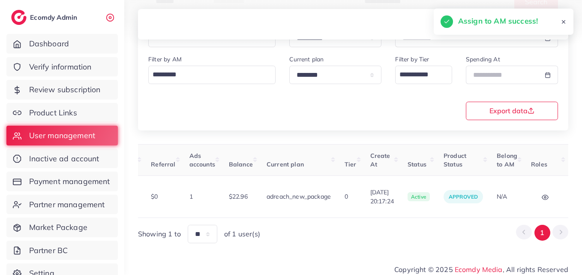
scroll to position [0, 299]
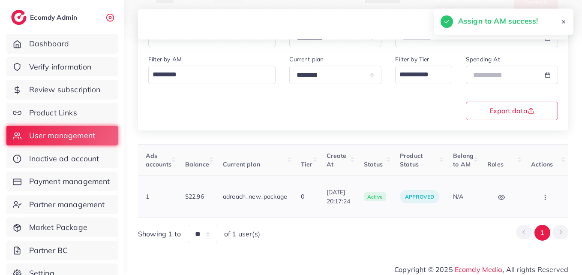
click at [540, 196] on button "button" at bounding box center [546, 196] width 30 height 19
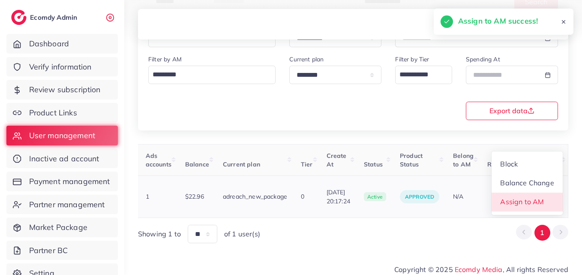
click at [540, 197] on span "Assign to AM" at bounding box center [523, 201] width 44 height 9
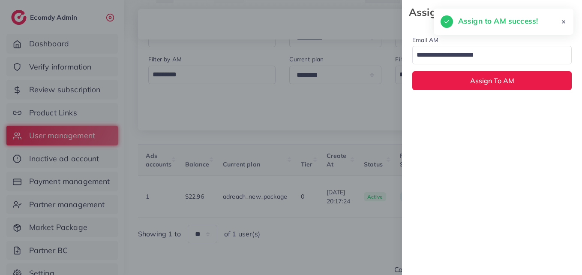
click at [476, 57] on input "Search for option" at bounding box center [487, 55] width 147 height 15
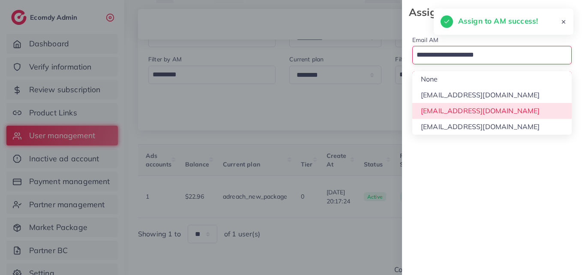
click at [469, 115] on div "Email AM Loading... None hadibaaslam@gmail.com natashashahid163@gmail.com wajah…" at bounding box center [492, 149] width 180 height 250
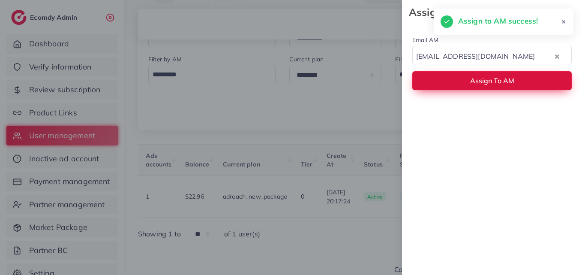
click at [472, 89] on button "Assign To AM" at bounding box center [491, 80] width 159 height 18
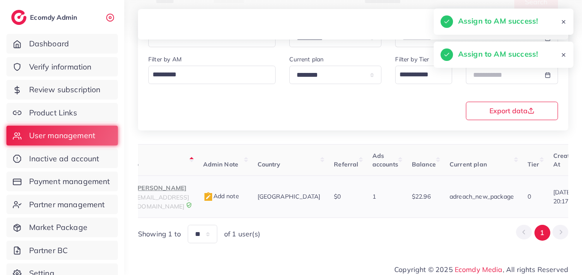
scroll to position [0, 47]
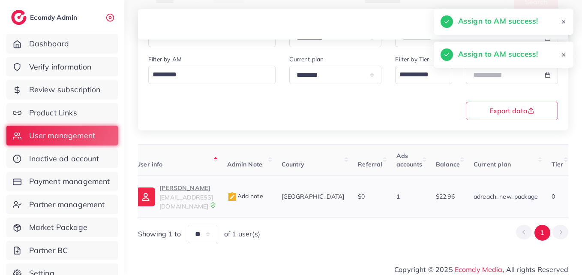
click at [208, 190] on p "Khalid Naeem" at bounding box center [186, 188] width 54 height 10
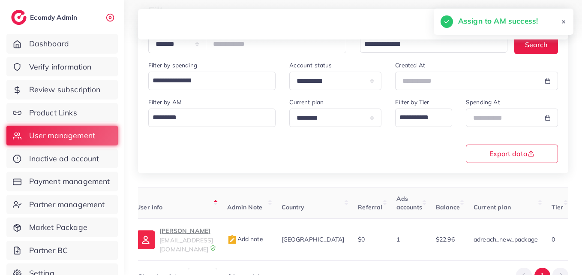
scroll to position [7, 0]
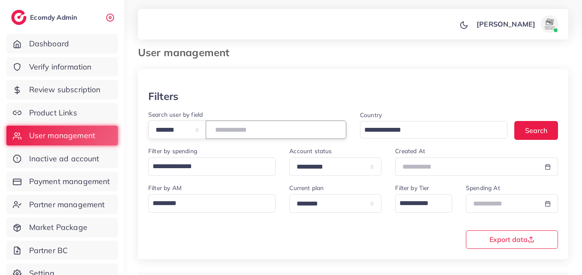
click at [243, 135] on input "*******" at bounding box center [276, 129] width 141 height 18
paste input "number"
click at [544, 130] on button "Search" at bounding box center [537, 130] width 44 height 18
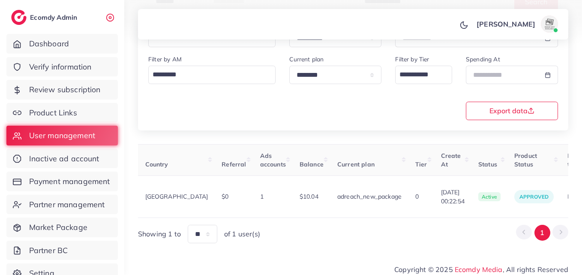
scroll to position [0, 281]
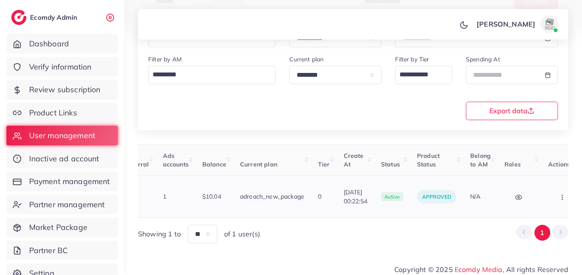
click at [542, 202] on td "Block Balance Change Assign to AM" at bounding box center [564, 197] width 44 height 42
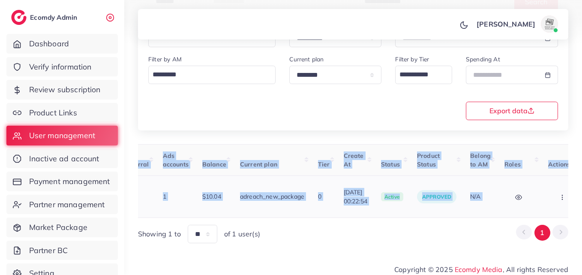
click at [542, 202] on td "Block Balance Change Assign to AM" at bounding box center [564, 197] width 44 height 42
click at [548, 196] on button "button" at bounding box center [563, 196] width 30 height 19
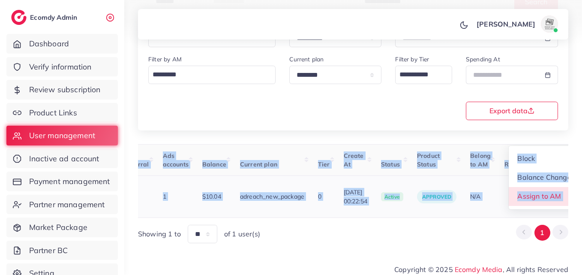
click at [538, 202] on link "Assign to AM" at bounding box center [544, 196] width 71 height 19
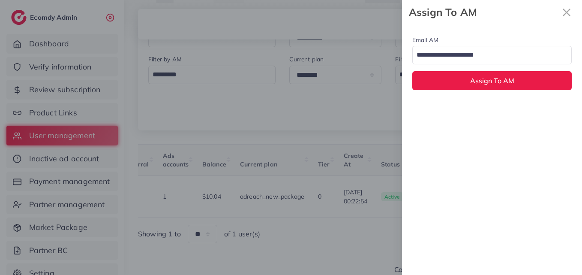
click at [491, 61] on input "Search for option" at bounding box center [487, 55] width 147 height 15
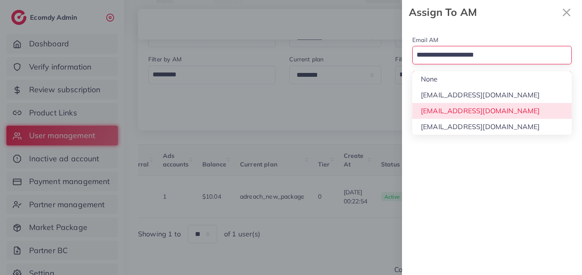
click at [486, 113] on div "Email AM Loading... None hadibaaslam@gmail.com natashashahid163@gmail.com wajah…" at bounding box center [492, 149] width 180 height 250
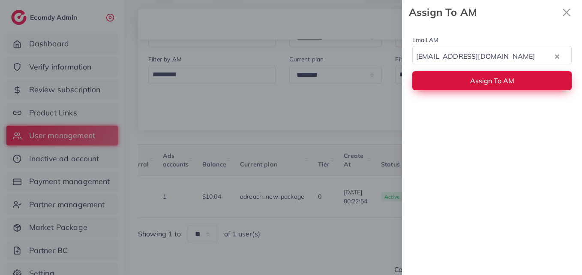
click at [486, 85] on button "Assign To AM" at bounding box center [491, 80] width 159 height 18
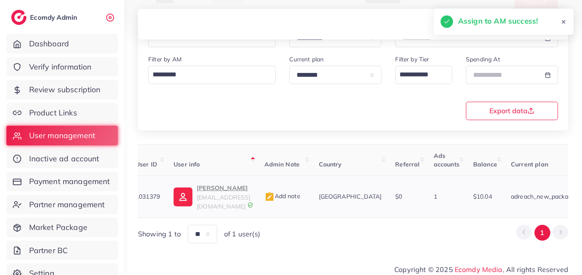
scroll to position [0, 6]
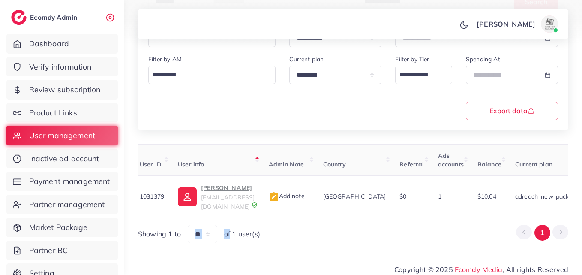
drag, startPoint x: 232, startPoint y: 224, endPoint x: 224, endPoint y: 222, distance: 8.4
click at [225, 223] on div "User ID User info Admin Note Country Referral Ads accounts Balance Current plan…" at bounding box center [353, 193] width 430 height 99
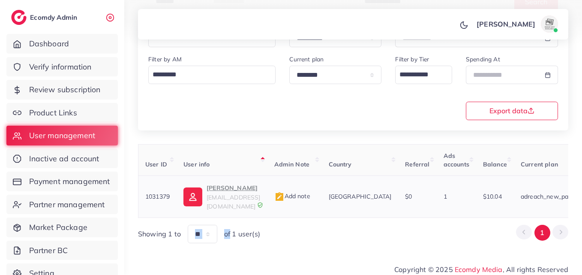
click at [202, 205] on img at bounding box center [193, 196] width 19 height 19
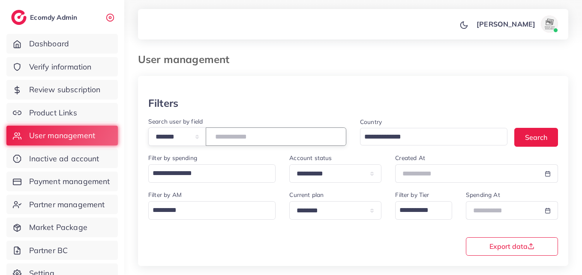
click at [247, 145] on input "*******" at bounding box center [276, 136] width 141 height 18
click at [247, 141] on input "*******" at bounding box center [276, 136] width 141 height 18
paste input "number"
click at [529, 139] on button "Search" at bounding box center [537, 137] width 44 height 18
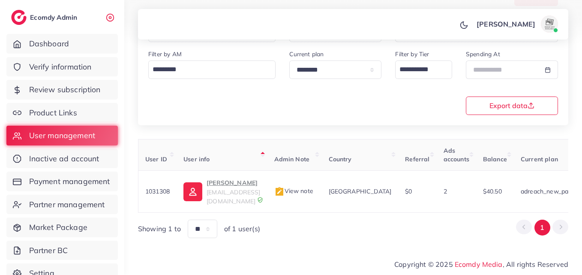
scroll to position [135, 0]
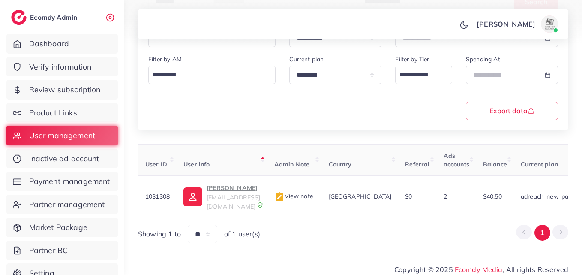
click at [233, 209] on table "User ID User info Admin Note Country Referral Ads accounts Balance Current plan…" at bounding box center [502, 181] width 728 height 74
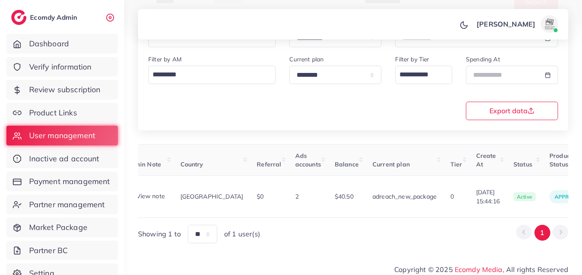
scroll to position [0, 310]
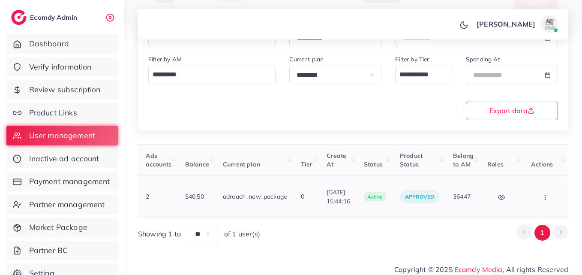
click at [544, 194] on icon "button" at bounding box center [545, 197] width 7 height 7
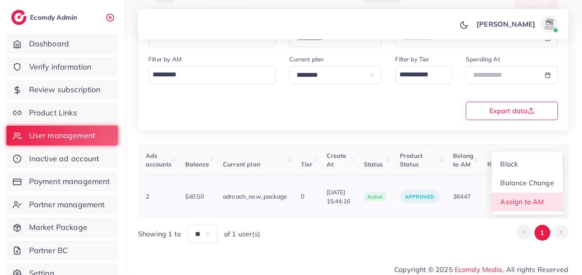
click at [536, 197] on span "Assign to AM" at bounding box center [523, 201] width 44 height 9
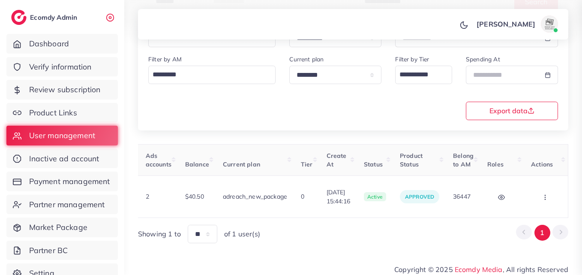
scroll to position [0, 310]
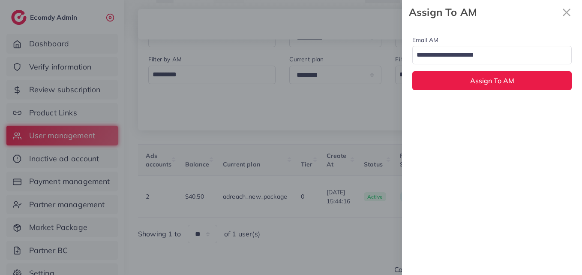
click at [459, 56] on input "Search for option" at bounding box center [487, 55] width 147 height 15
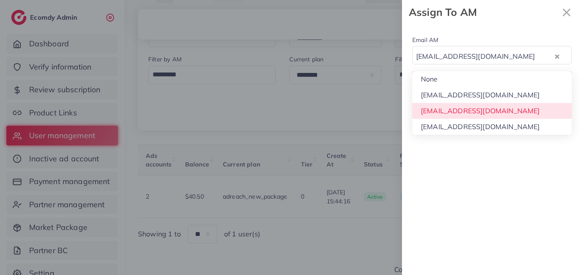
click at [453, 111] on div "Email AM natashashahid163@gmail.com Loading... None hadibaaslam@gmail.com natas…" at bounding box center [492, 149] width 180 height 250
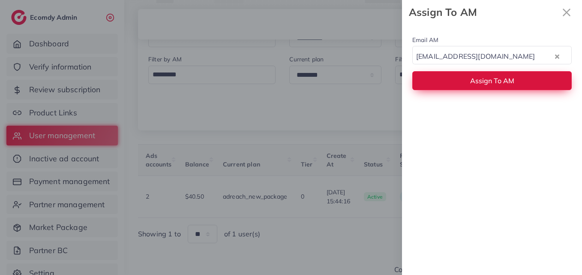
click at [456, 86] on button "Assign To AM" at bounding box center [491, 80] width 159 height 18
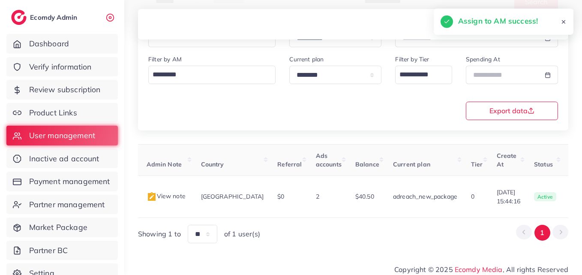
scroll to position [0, 0]
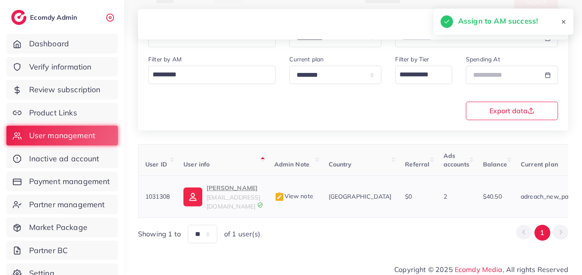
click at [184, 194] on td "Sheikh Daniyal Ahmed corporatefreedom49@gmail.com" at bounding box center [222, 197] width 90 height 42
click at [191, 193] on img at bounding box center [193, 196] width 19 height 19
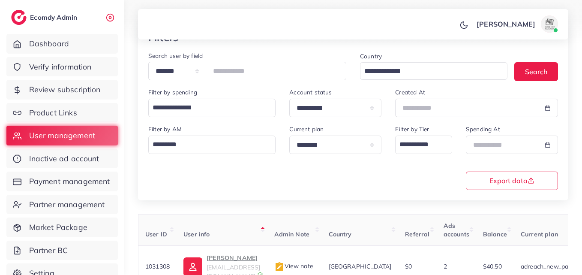
scroll to position [7, 0]
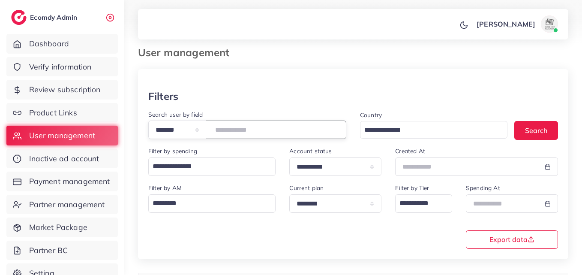
click at [236, 128] on input "*******" at bounding box center [276, 129] width 141 height 18
paste input "number"
click at [521, 131] on button "Search" at bounding box center [537, 130] width 44 height 18
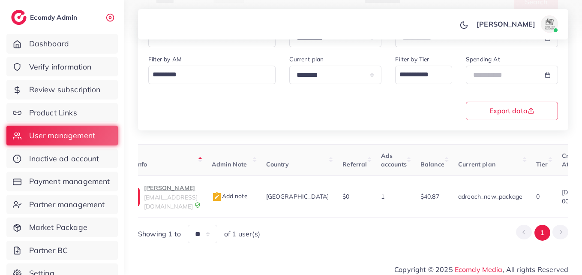
scroll to position [0, 308]
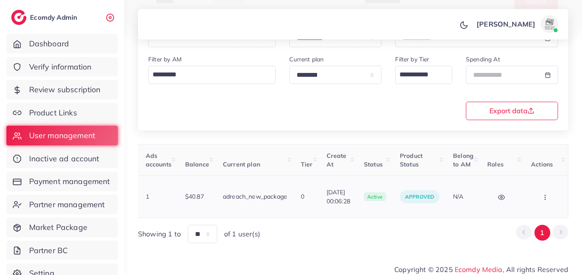
click at [548, 194] on icon "button" at bounding box center [545, 197] width 7 height 7
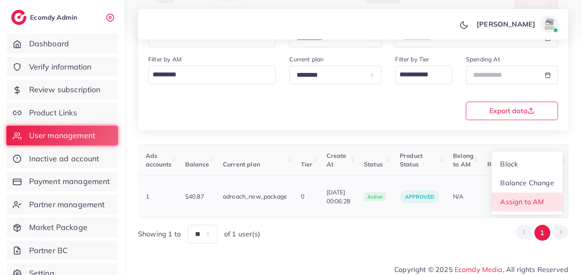
click at [548, 193] on link "Assign to AM" at bounding box center [527, 202] width 71 height 19
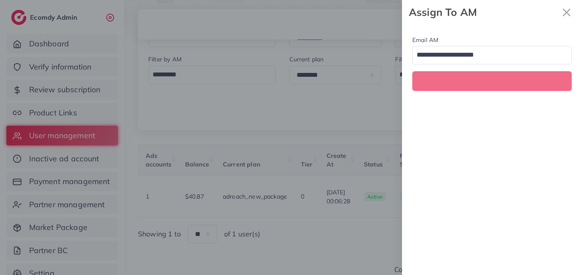
scroll to position [0, 308]
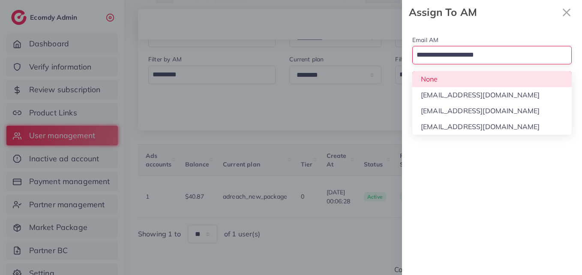
click at [495, 57] on input "Search for option" at bounding box center [487, 55] width 147 height 15
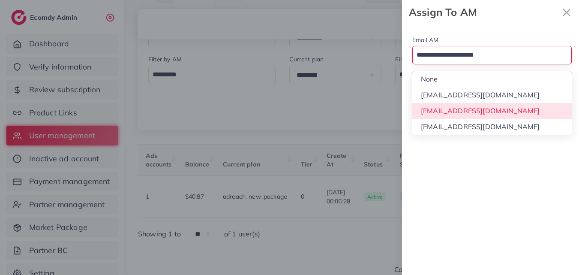
drag, startPoint x: 481, startPoint y: 114, endPoint x: 487, endPoint y: 92, distance: 23.0
click at [481, 114] on div "Email AM Loading... None hadibaaslam@gmail.com natashashahid163@gmail.com wajah…" at bounding box center [492, 149] width 180 height 250
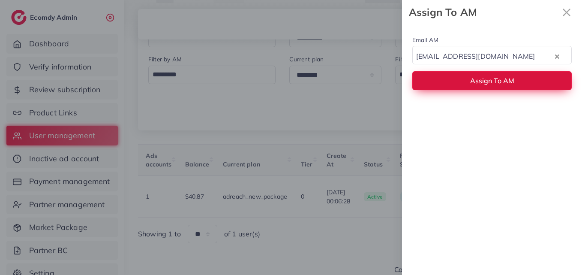
click at [489, 86] on button "Assign To AM" at bounding box center [491, 80] width 159 height 18
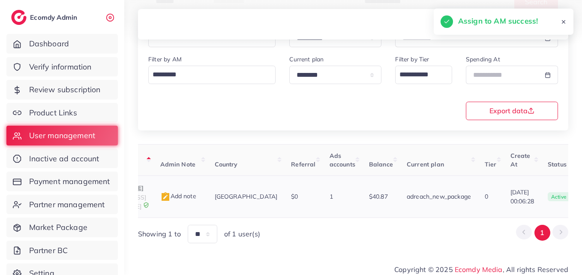
scroll to position [0, 107]
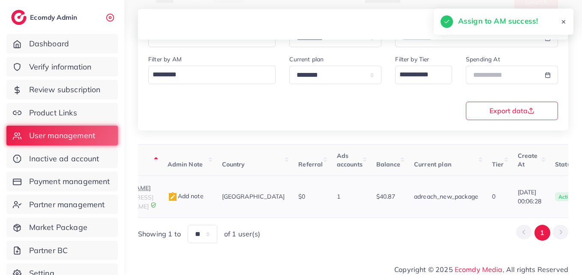
click at [215, 203] on td "Add note" at bounding box center [188, 197] width 54 height 42
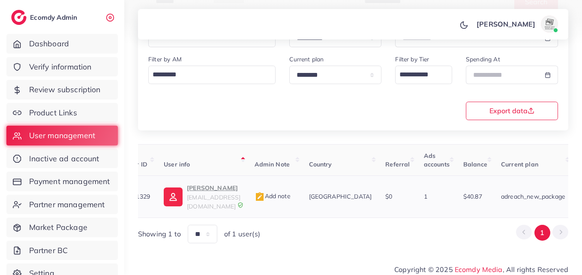
scroll to position [0, 15]
click at [185, 199] on img at bounding box center [177, 196] width 19 height 19
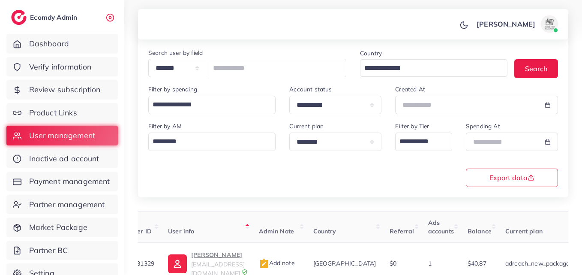
scroll to position [0, 0]
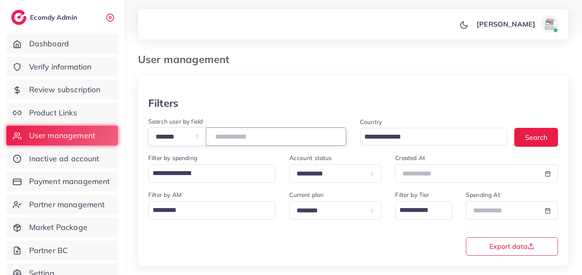
click at [234, 133] on input "*******" at bounding box center [276, 136] width 141 height 18
paste input "number"
click at [236, 140] on input "*******" at bounding box center [276, 136] width 141 height 18
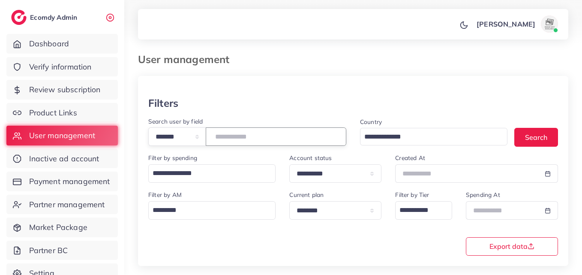
drag, startPoint x: 236, startPoint y: 140, endPoint x: 222, endPoint y: 137, distance: 14.5
click at [222, 137] on input "*******" at bounding box center [276, 136] width 141 height 18
paste input "number"
click at [523, 133] on button "Search" at bounding box center [537, 137] width 44 height 18
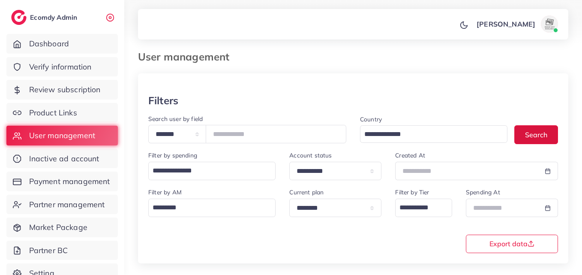
scroll to position [135, 0]
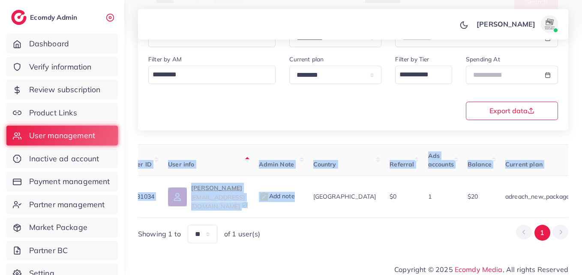
click at [331, 210] on div "User ID User info Admin Note Country Referral Ads accounts Balance Current plan…" at bounding box center [353, 181] width 430 height 74
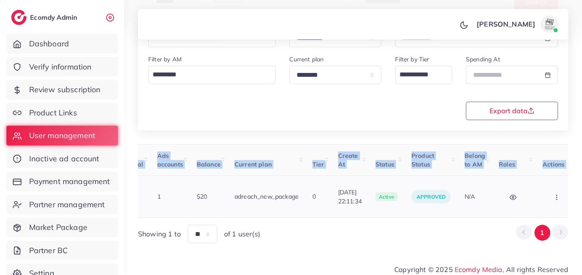
click at [543, 187] on button "button" at bounding box center [558, 196] width 30 height 19
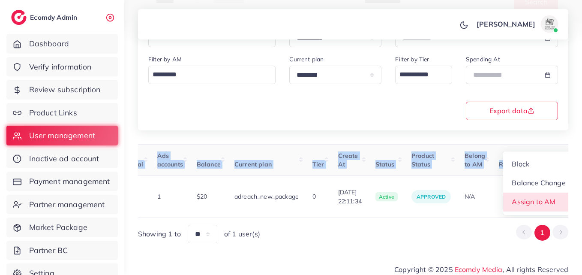
drag, startPoint x: 542, startPoint y: 190, endPoint x: 436, endPoint y: 174, distance: 107.2
click at [541, 193] on link "Assign to AM" at bounding box center [538, 202] width 71 height 19
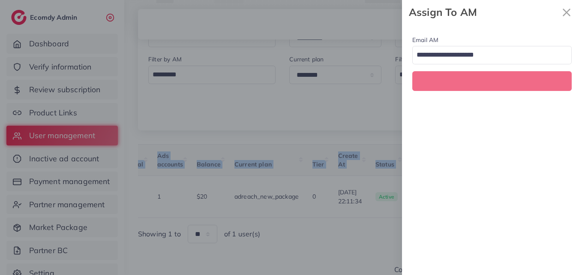
scroll to position [0, 286]
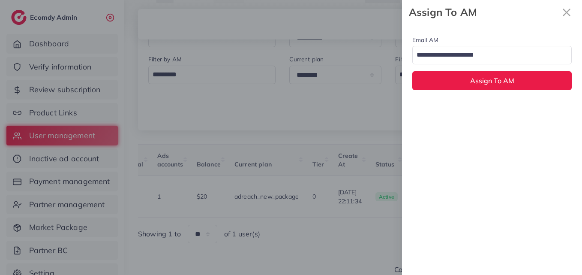
click at [467, 67] on div "Email AM Loading... Assign To AM" at bounding box center [492, 62] width 180 height 76
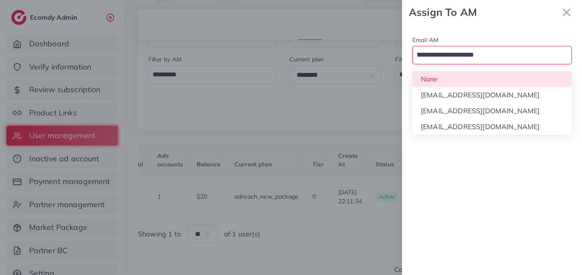
click at [471, 60] on input "Search for option" at bounding box center [487, 55] width 147 height 15
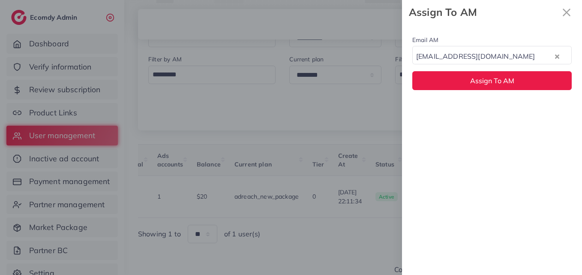
click at [469, 106] on div "Email AM natashashahid163@gmail.com Loading... None hadibaaslam@gmail.com natas…" at bounding box center [492, 149] width 180 height 250
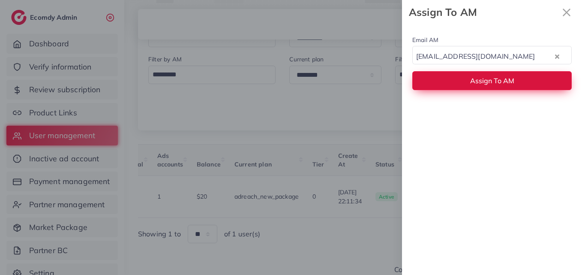
click at [469, 86] on button "Assign To AM" at bounding box center [491, 80] width 159 height 18
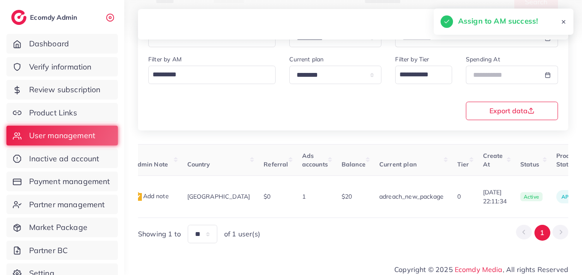
scroll to position [0, 0]
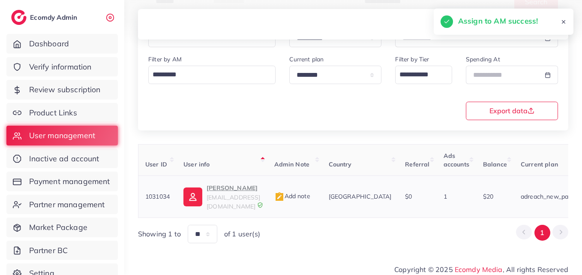
click at [211, 188] on p "Abdullah Shahid" at bounding box center [234, 188] width 54 height 10
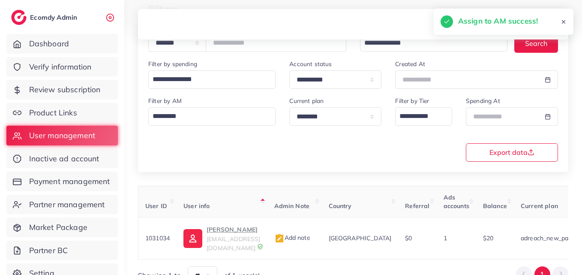
scroll to position [50, 0]
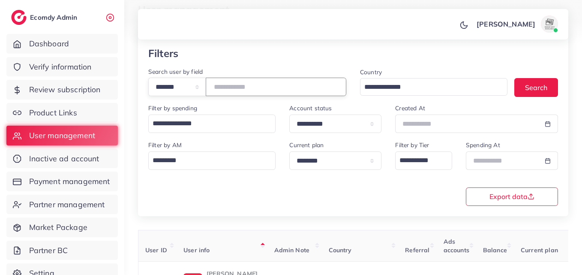
drag, startPoint x: 259, startPoint y: 90, endPoint x: 202, endPoint y: 85, distance: 56.8
click at [202, 85] on div "**********" at bounding box center [247, 87] width 198 height 18
paste input "number"
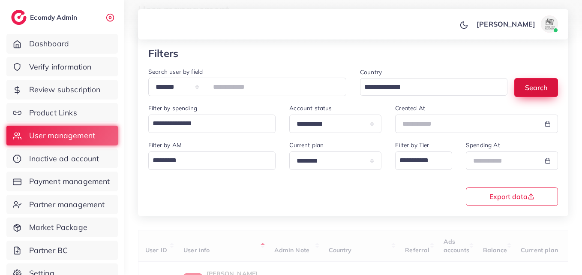
click at [519, 87] on button "Search" at bounding box center [537, 87] width 44 height 18
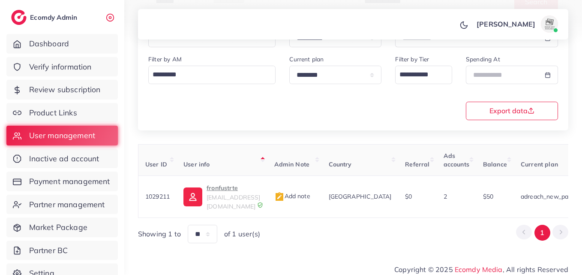
scroll to position [0, 288]
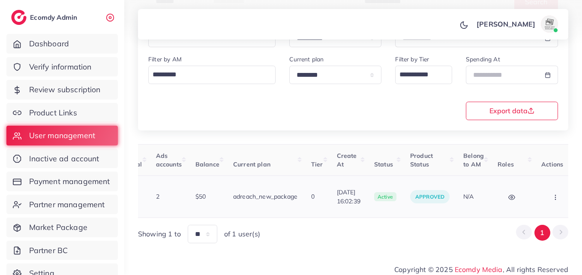
click at [542, 196] on button "button" at bounding box center [557, 196] width 30 height 19
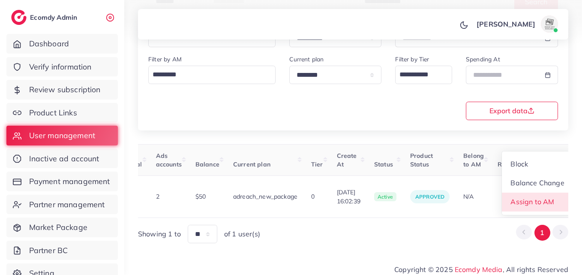
drag, startPoint x: 533, startPoint y: 197, endPoint x: 526, endPoint y: 193, distance: 7.5
click at [532, 197] on span "Assign to AM" at bounding box center [533, 201] width 44 height 9
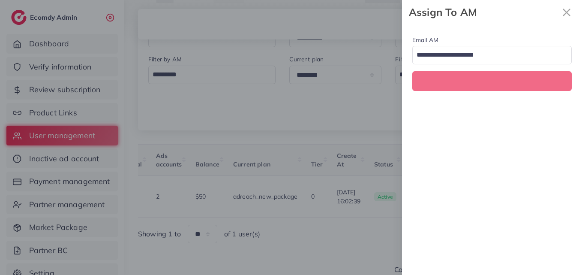
scroll to position [0, 288]
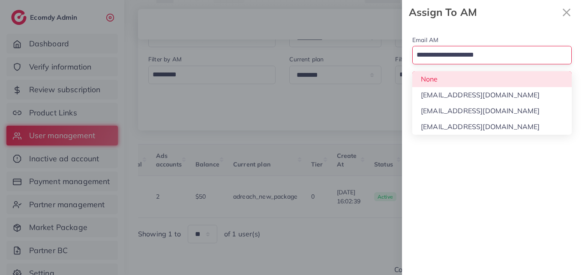
click at [484, 61] on input "Search for option" at bounding box center [487, 55] width 147 height 15
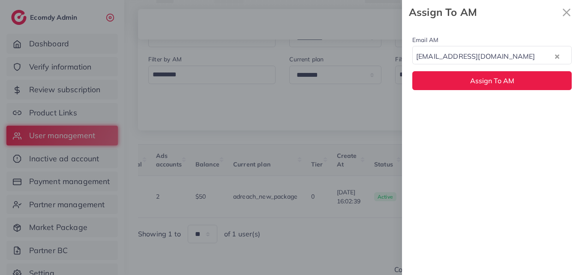
click at [487, 106] on div "Email AM natashashahid163@gmail.com Loading... None hadibaaslam@gmail.com natas…" at bounding box center [492, 149] width 180 height 250
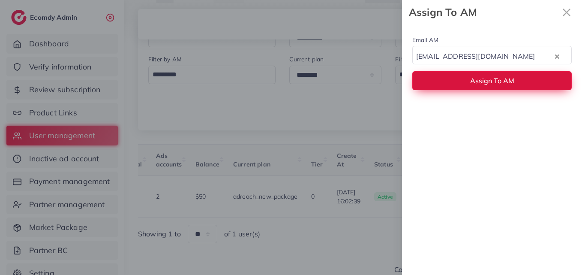
click at [487, 79] on span "Assign To AM" at bounding box center [492, 80] width 44 height 9
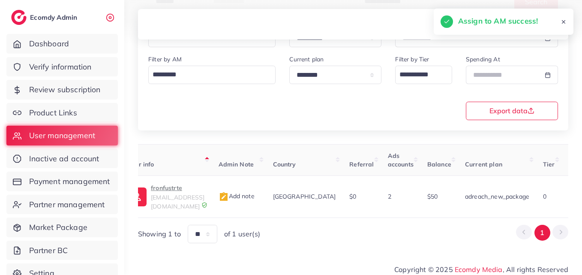
scroll to position [0, 0]
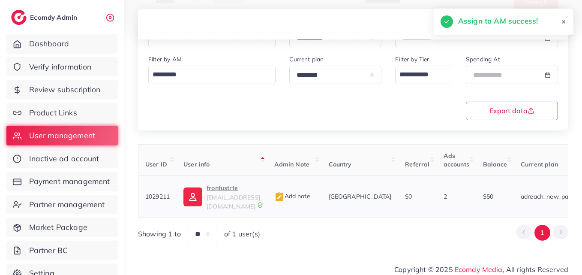
click at [241, 191] on p "fronfustrte" at bounding box center [234, 188] width 54 height 10
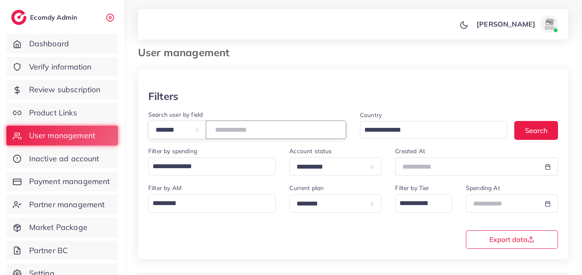
click at [235, 134] on input "*******" at bounding box center [276, 129] width 141 height 18
click at [235, 133] on input "*******" at bounding box center [276, 129] width 141 height 18
paste input "number"
type input "*******"
click at [524, 126] on button "Search" at bounding box center [537, 130] width 44 height 18
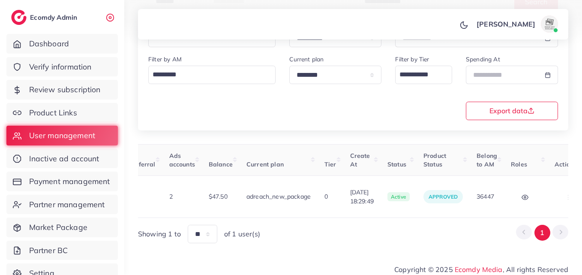
scroll to position [0, 304]
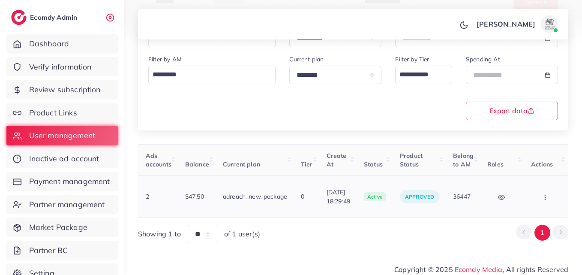
click at [554, 202] on td "Block Balance Change Assign to AM" at bounding box center [546, 197] width 44 height 42
click at [554, 202] on button "button" at bounding box center [546, 196] width 30 height 19
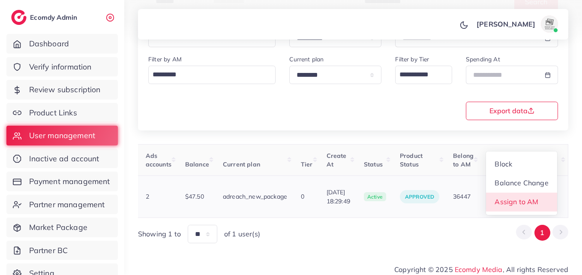
scroll to position [1, 304]
click at [551, 199] on link "Assign to AM" at bounding box center [521, 202] width 71 height 19
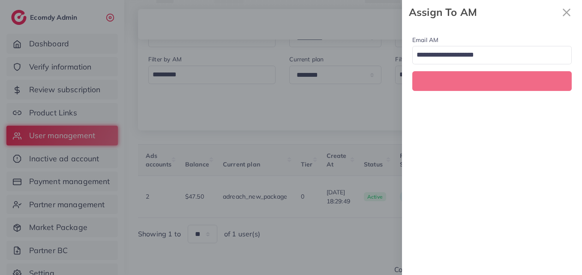
scroll to position [0, 304]
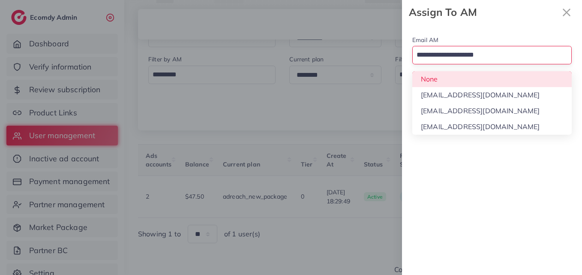
click at [490, 60] on input "Search for option" at bounding box center [487, 55] width 147 height 15
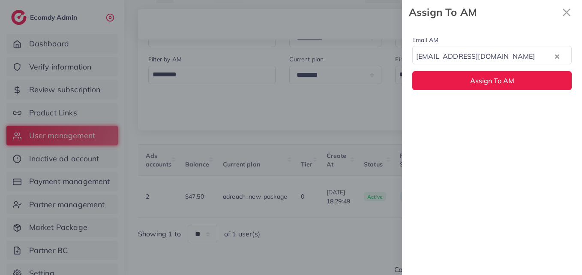
click at [490, 107] on div "Email AM natashashahid163@gmail.com Loading... None hadibaaslam@gmail.com natas…" at bounding box center [492, 149] width 180 height 250
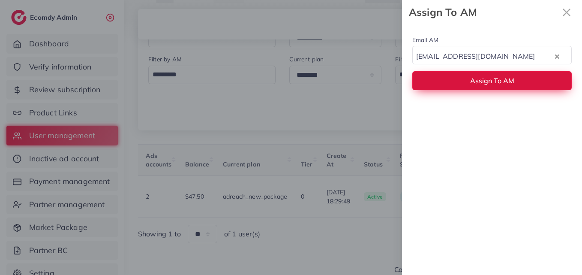
click at [490, 81] on span "Assign To AM" at bounding box center [492, 80] width 44 height 9
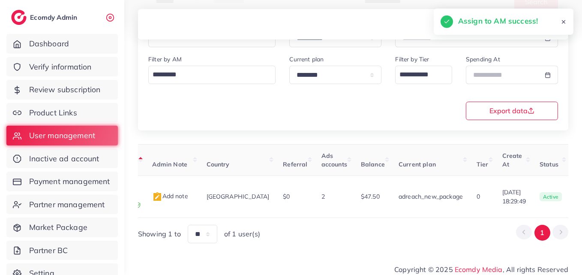
scroll to position [0, 72]
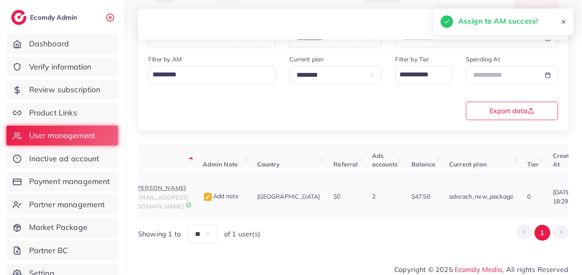
click at [189, 189] on p "ZOHAIB KHAN" at bounding box center [162, 188] width 54 height 10
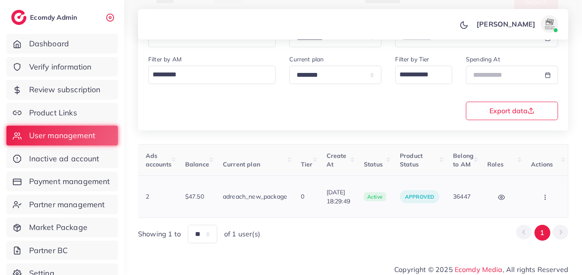
click at [537, 197] on button "button" at bounding box center [546, 196] width 30 height 19
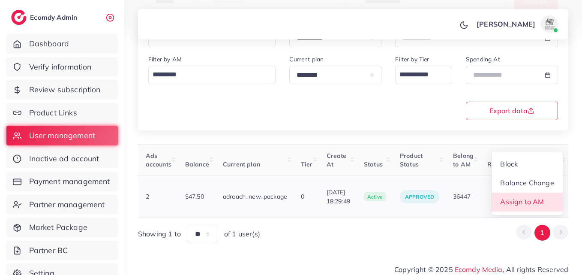
click at [537, 197] on span "Assign to AM" at bounding box center [523, 201] width 44 height 9
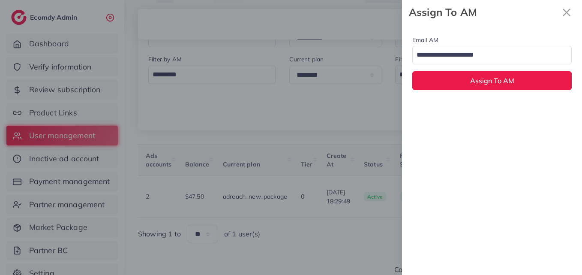
click at [496, 57] on input "Search for option" at bounding box center [487, 55] width 147 height 15
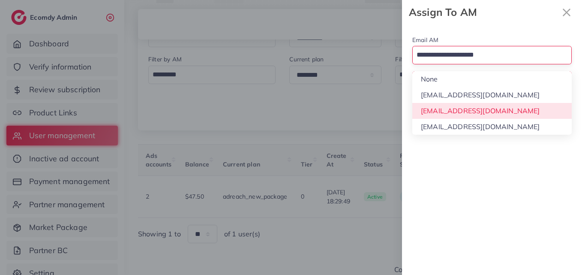
click at [489, 114] on div "Email AM Loading... None hadibaaslam@gmail.com natashashahid163@gmail.com wajah…" at bounding box center [492, 149] width 180 height 250
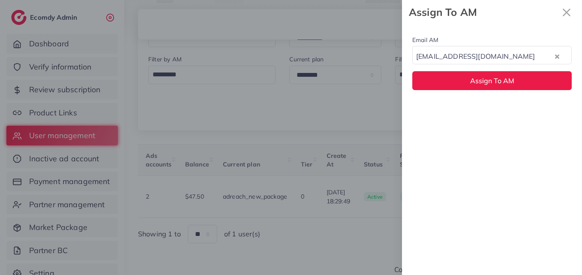
click at [493, 93] on div "Email AM natashashahid163@gmail.com Loading... Assign To AM" at bounding box center [492, 62] width 180 height 76
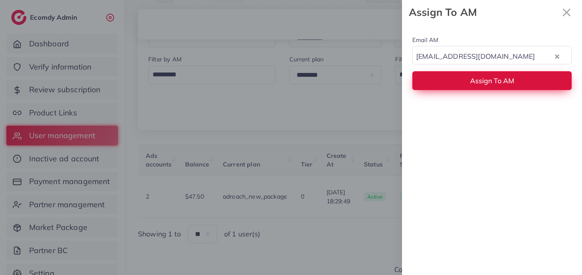
click at [494, 86] on button "Assign To AM" at bounding box center [491, 80] width 159 height 18
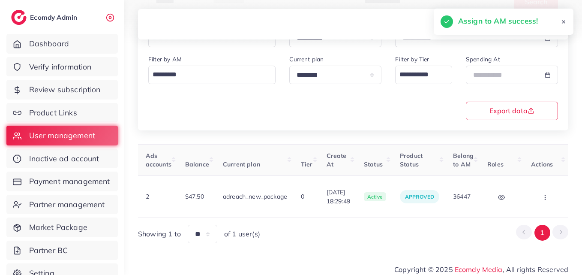
scroll to position [0, 0]
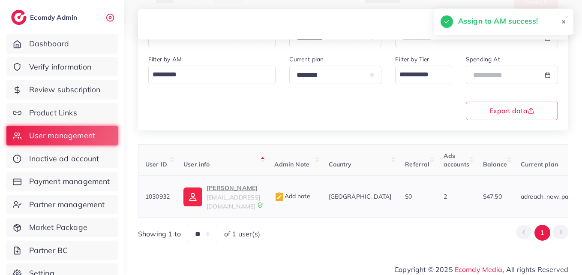
click at [201, 198] on img at bounding box center [193, 196] width 19 height 19
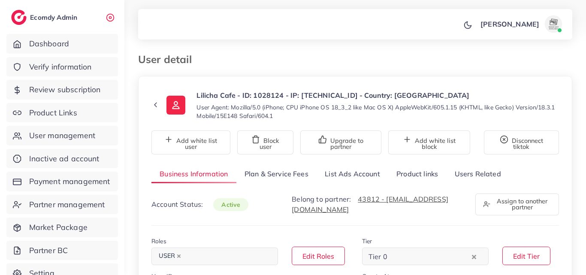
select select "*******"
click at [370, 176] on link "List Ads Account" at bounding box center [352, 174] width 72 height 18
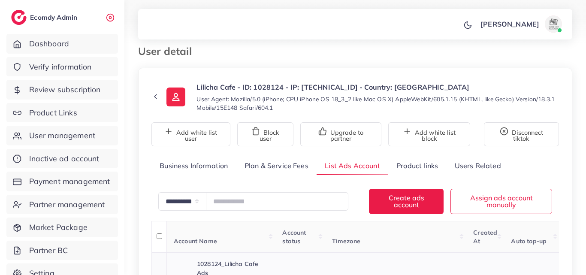
scroll to position [160, 0]
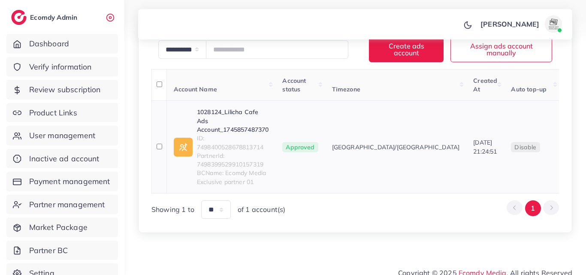
click at [247, 111] on link "1028124_Lilicha Cafe Ads Account_1745857487370" at bounding box center [233, 121] width 72 height 26
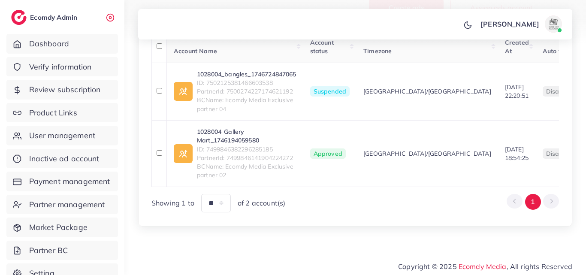
scroll to position [207, 0]
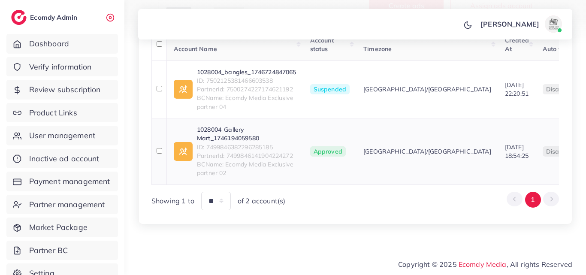
click at [253, 125] on link "1028004_Gallery Mart_1746194059580" at bounding box center [246, 134] width 99 height 18
click at [261, 68] on link "1028004_bangles_1746724847065" at bounding box center [246, 72] width 99 height 9
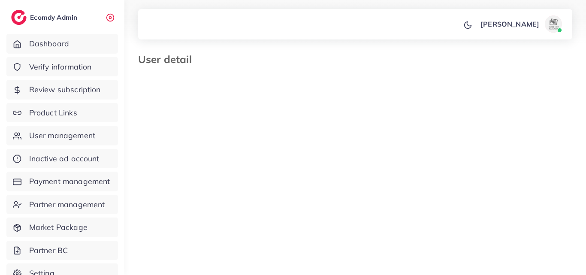
select select "********"
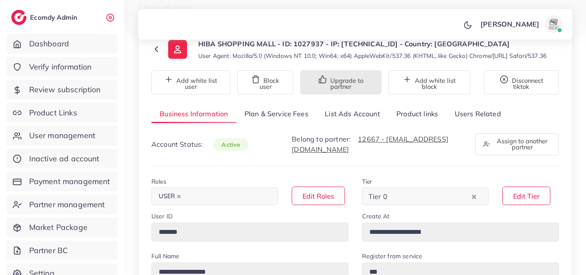
scroll to position [43, 0]
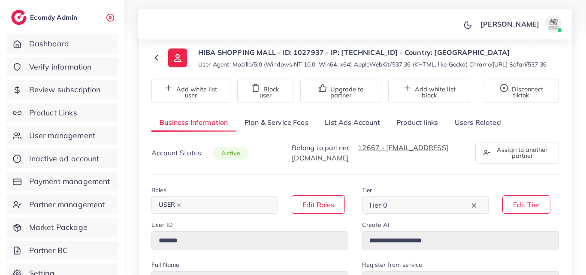
click at [341, 132] on link "List Ads Account" at bounding box center [352, 122] width 72 height 18
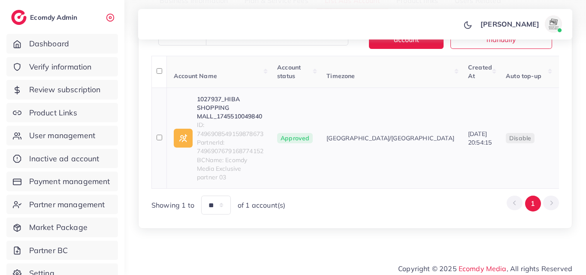
scroll to position [168, 0]
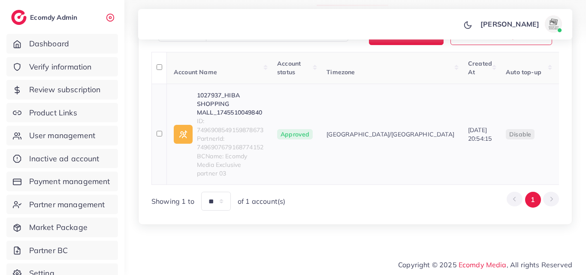
click at [241, 113] on link "1027937_HIBA SHOPPING MALL_1745510049840" at bounding box center [230, 104] width 66 height 26
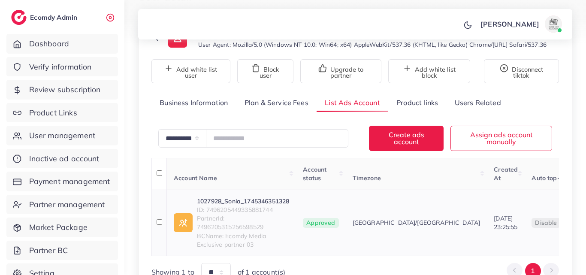
scroll to position [86, 0]
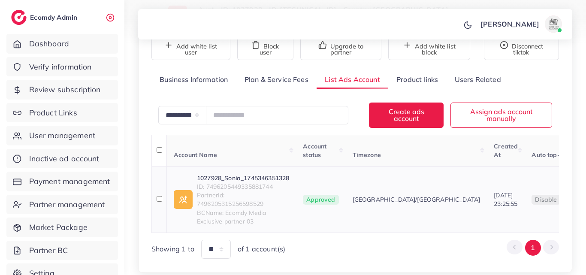
click at [260, 182] on link "1027928_Sonia_1745346351328" at bounding box center [243, 178] width 92 height 9
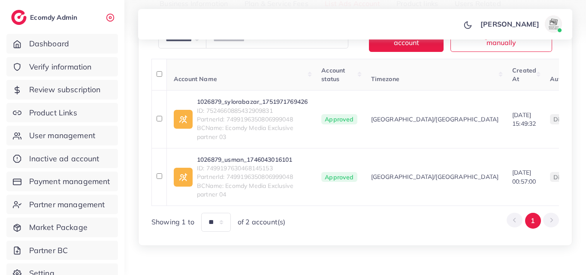
scroll to position [171, 0]
click at [256, 160] on link "1026879_usman_1746043016101" at bounding box center [252, 158] width 111 height 9
click at [263, 96] on td "1026879_sylorabazar_1751971769426 ID: 7524660885432909831 PartnerId: 7499196350…" at bounding box center [241, 118] width 148 height 57
click at [263, 100] on link "1026879_sylorabazar_1751971769426" at bounding box center [252, 100] width 111 height 9
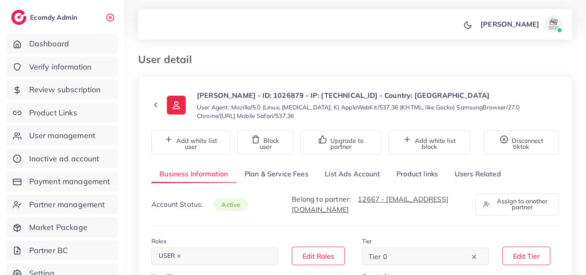
select select "********"
select select "******"
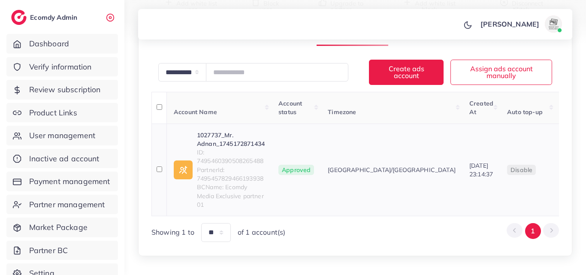
scroll to position [129, 0]
click at [235, 148] on link "1027737_Mr. Adnan_1745172871434" at bounding box center [231, 140] width 68 height 18
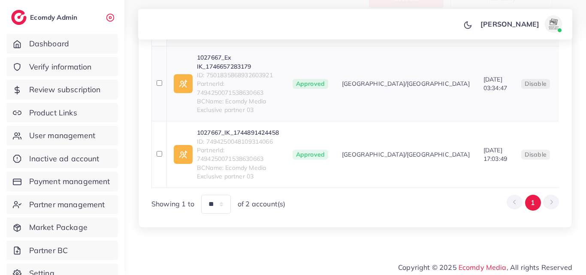
scroll to position [172, 0]
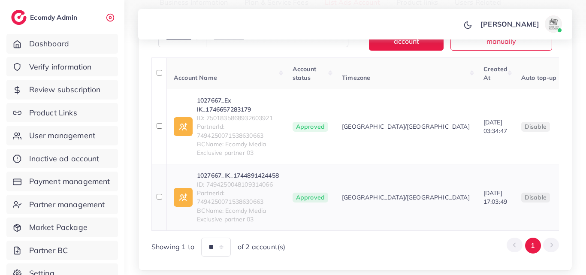
click at [236, 177] on link "1027667_IK_1744891424458" at bounding box center [238, 175] width 82 height 9
click at [252, 110] on link "1027667_Ex IK_1746657283179" at bounding box center [238, 105] width 82 height 18
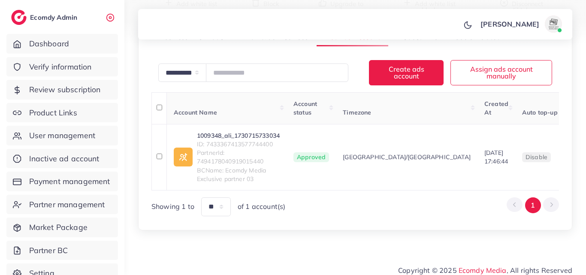
scroll to position [129, 0]
click at [250, 139] on link "1009348_ali_1730715733034" at bounding box center [238, 135] width 83 height 9
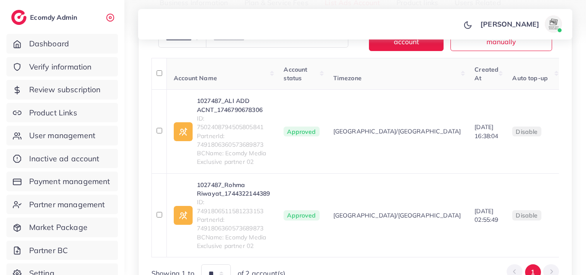
scroll to position [171, 0]
click at [225, 186] on link "1027487_Rohma Riwayat_1744322144389" at bounding box center [233, 190] width 73 height 18
click at [243, 105] on link "1027487_ALI ADD ACNT_1746790678306" at bounding box center [233, 105] width 73 height 18
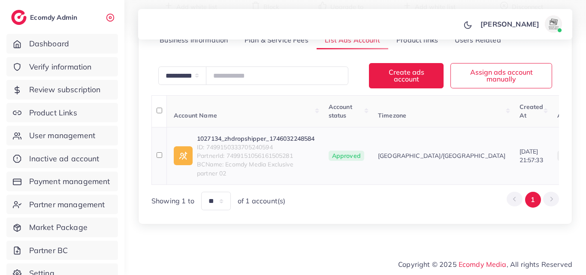
scroll to position [132, 0]
click at [298, 143] on span "ID: 7499150333705240594" at bounding box center [256, 147] width 118 height 9
click at [302, 134] on link "1027134_zhdropshipper_1746032248584" at bounding box center [256, 138] width 118 height 9
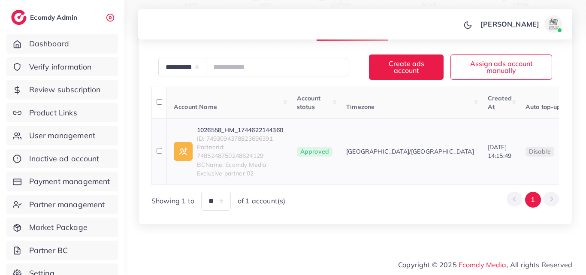
scroll to position [140, 0]
click at [256, 126] on link "1026558_HM_1744622144360" at bounding box center [240, 130] width 86 height 9
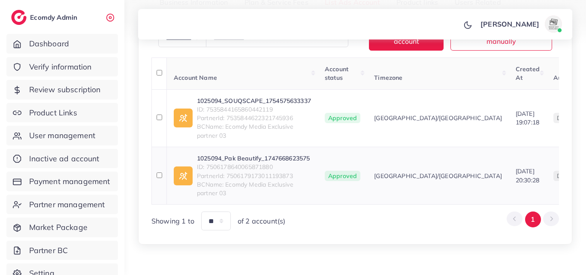
scroll to position [198, 0]
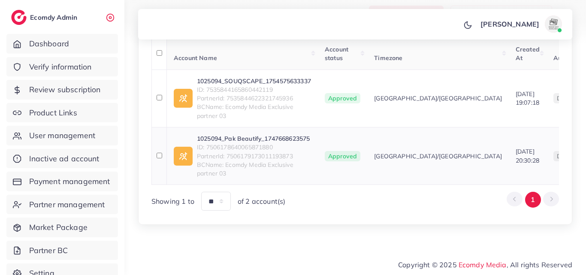
click at [231, 134] on link "1025094_Pak Beautify_1747668623575" at bounding box center [254, 138] width 114 height 9
click at [270, 77] on link "1025094_SOUQSCAPE_1754575633337" at bounding box center [254, 81] width 114 height 9
click at [256, 85] on span "ID: 7535844165860442119" at bounding box center [254, 89] width 114 height 9
drag, startPoint x: 256, startPoint y: 82, endPoint x: 264, endPoint y: 87, distance: 8.7
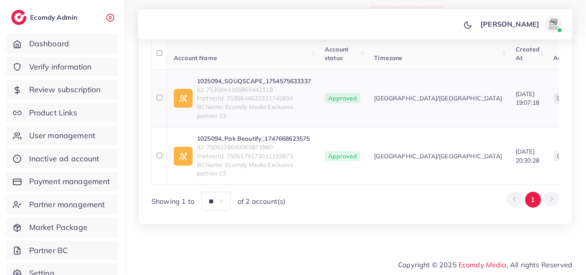
click at [264, 94] on span "PartnerId: 7535844622321745936" at bounding box center [254, 98] width 114 height 9
click at [266, 77] on link "1025094_SOUQSCAPE_1754575633337" at bounding box center [254, 81] width 114 height 9
click at [232, 144] on span "ID: 7506178640065871880" at bounding box center [254, 147] width 114 height 9
click at [232, 143] on span "ID: 7506178640065871880" at bounding box center [254, 147] width 114 height 9
copy span "7506178640065871880"
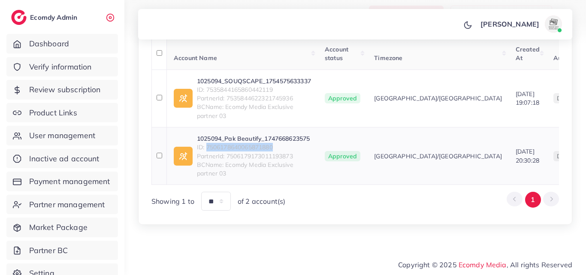
copy span "7506178640065871880"
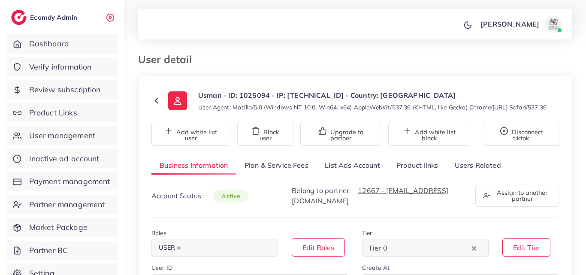
select select "********"
click at [375, 171] on link "List Ads Account" at bounding box center [352, 165] width 72 height 18
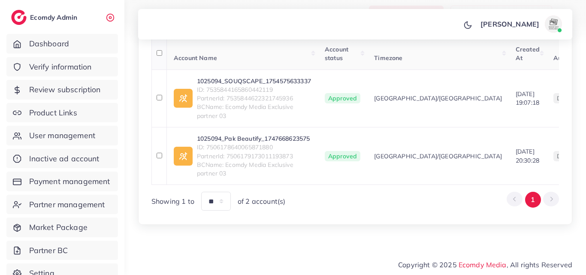
scroll to position [198, 0]
click at [228, 77] on link "1025094_SOUQSCAPE_1754575633337" at bounding box center [254, 81] width 114 height 9
click at [221, 85] on span "ID: 7535844165860442119" at bounding box center [254, 89] width 114 height 9
click at [220, 85] on span "ID: 7535844165860442119" at bounding box center [254, 89] width 114 height 9
click at [216, 85] on span "ID: 7535844165860442119" at bounding box center [254, 89] width 114 height 9
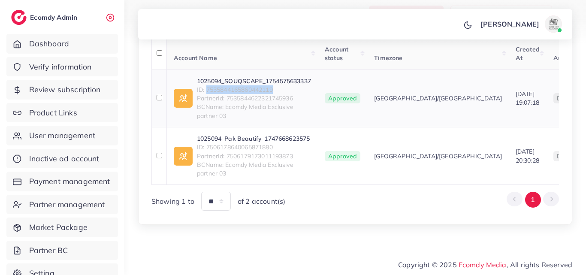
click at [216, 85] on span "ID: 7535844165860442119" at bounding box center [254, 89] width 114 height 9
copy span "7535844165860442119"
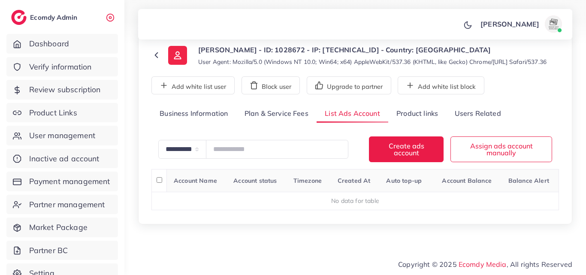
scroll to position [54, 0]
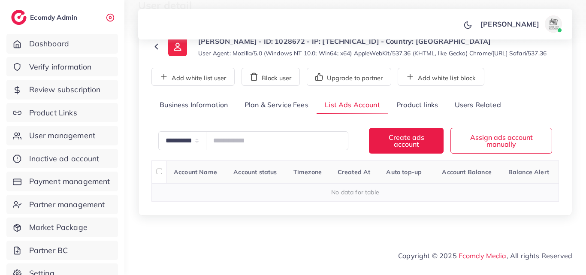
click at [337, 196] on div "No data for table" at bounding box center [354, 192] width 397 height 9
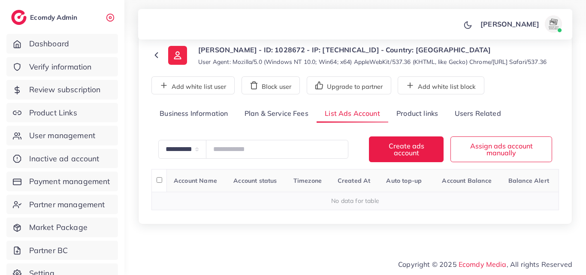
copy div "**********"
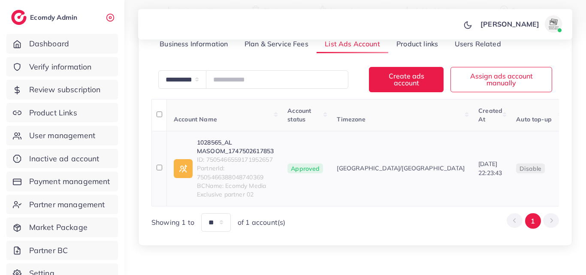
scroll to position [129, 0]
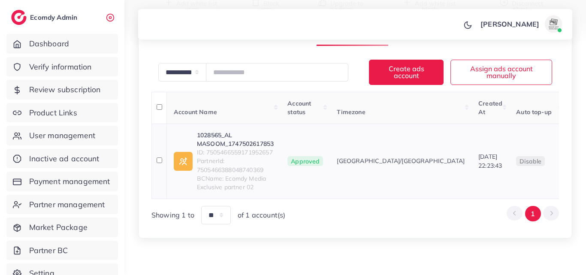
click at [232, 148] on link "1028565_AL MASOOM_1747502617853" at bounding box center [235, 140] width 77 height 18
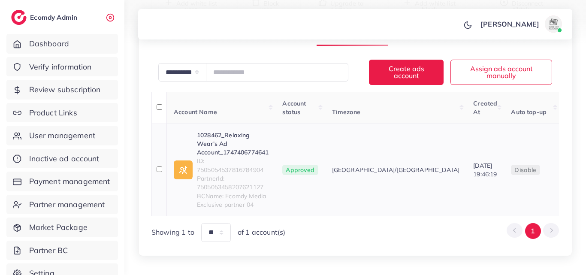
scroll to position [129, 0]
click at [228, 147] on link "1028462_Relaxing Wear's Ad Account_1747406774641" at bounding box center [233, 144] width 72 height 26
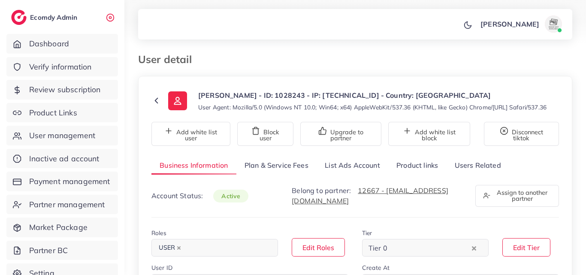
select select "********"
click at [350, 175] on link "List Ads Account" at bounding box center [352, 165] width 72 height 18
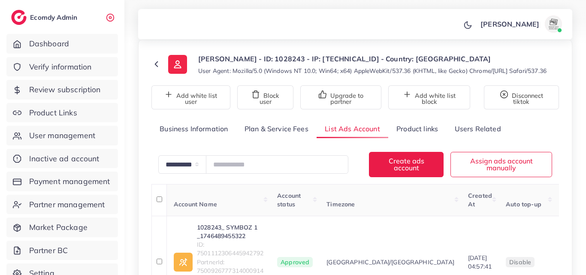
scroll to position [129, 0]
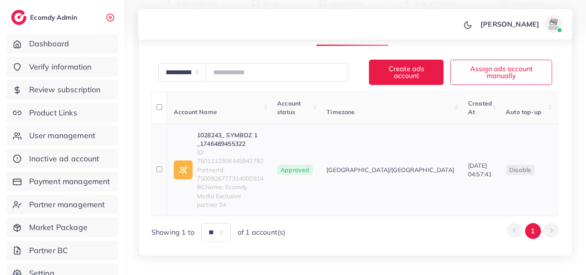
click at [239, 143] on link "1028243_ SYMBOZ 1 _1746489455322" at bounding box center [230, 140] width 66 height 18
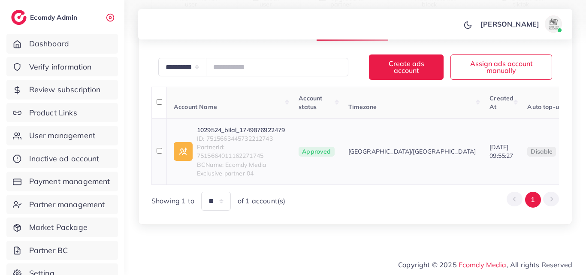
scroll to position [149, 0]
click at [254, 134] on span "ID: 7515663445732212743" at bounding box center [241, 138] width 88 height 9
click at [255, 134] on span "ID: 7515663445732212743" at bounding box center [241, 138] width 88 height 9
click at [261, 126] on link "1029524_bilal_1749876922479" at bounding box center [241, 130] width 88 height 9
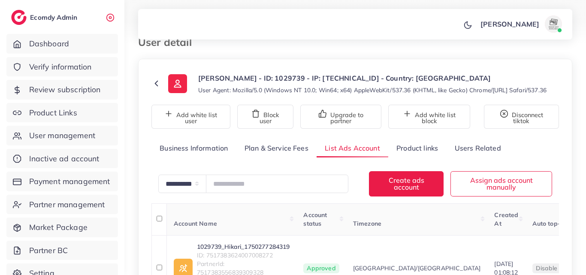
scroll to position [129, 0]
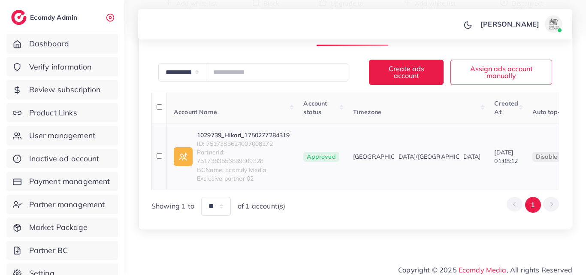
click at [258, 139] on link "1029739_Hikari_1750277284319" at bounding box center [243, 135] width 93 height 9
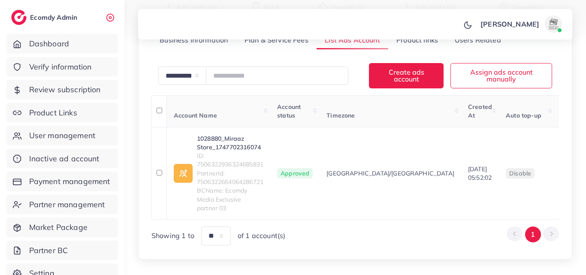
scroll to position [160, 0]
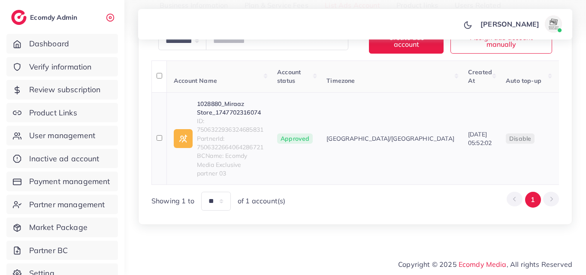
click at [225, 117] on link "1028880_Miraaz Store_1747702316074" at bounding box center [230, 108] width 66 height 18
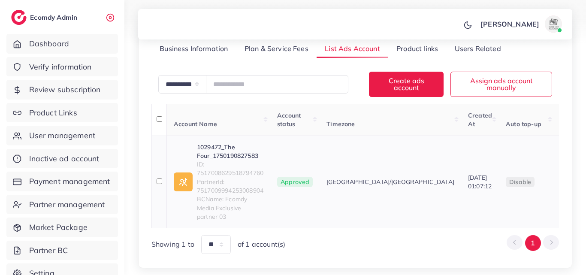
scroll to position [160, 0]
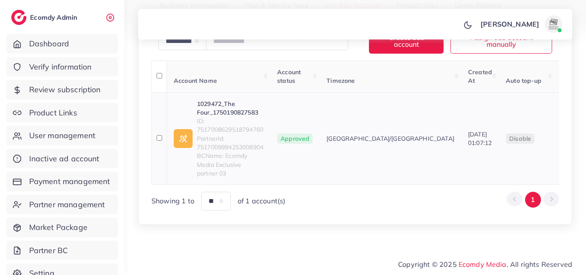
click at [230, 117] on link "1029472_The Four_1750190827583" at bounding box center [230, 108] width 66 height 18
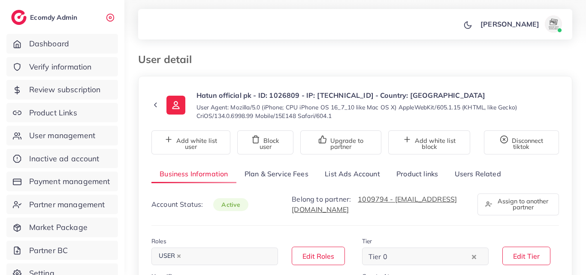
select select "********"
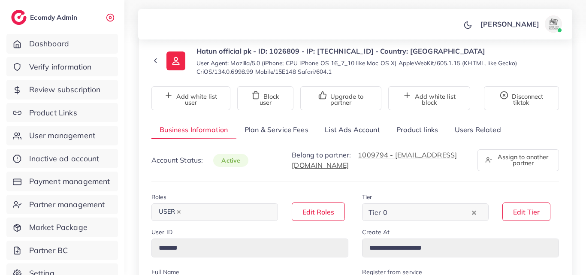
scroll to position [129, 0]
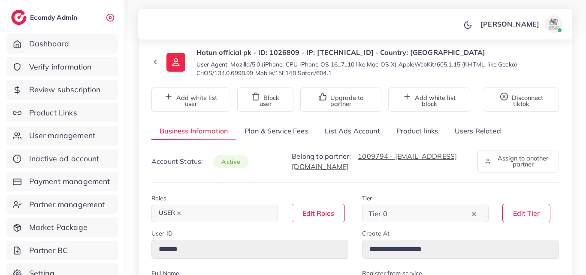
click at [341, 130] on link "List Ads Account" at bounding box center [352, 131] width 72 height 18
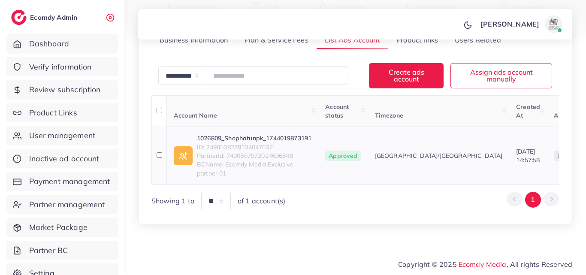
scroll to position [140, 0]
click at [270, 143] on span "ID: 7490508278104047632" at bounding box center [254, 147] width 114 height 9
click at [269, 134] on link "1026809_Shophatunpk_1744019873191" at bounding box center [254, 138] width 114 height 9
click at [227, 143] on span "ID: 7490508278104047632" at bounding box center [254, 147] width 114 height 9
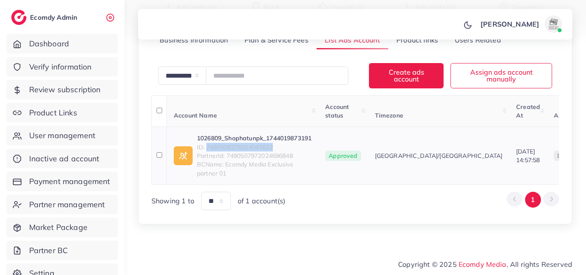
copy span "7490508278104047632"
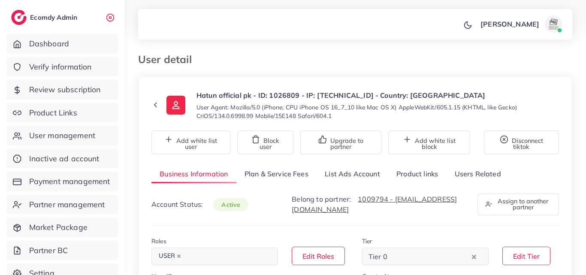
click at [359, 165] on link "List Ads Account" at bounding box center [352, 174] width 72 height 18
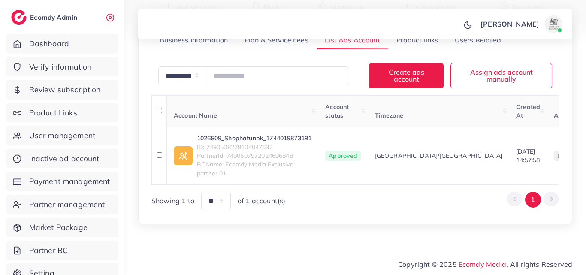
scroll to position [140, 0]
click at [311, 134] on link "1026809_Shophatunpk_1744019873191" at bounding box center [254, 138] width 114 height 9
click at [246, 143] on span "ID: 7490508278104047632" at bounding box center [254, 147] width 114 height 9
copy span "7490508278104047632"
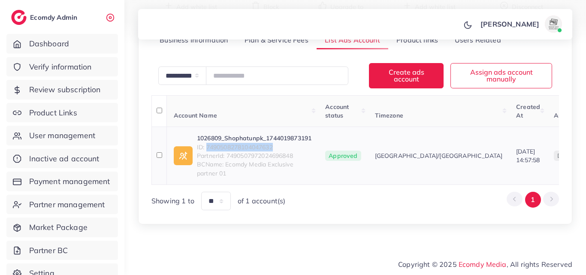
click at [252, 134] on link "1026809_Shophatunpk_1744019873191" at bounding box center [254, 138] width 114 height 9
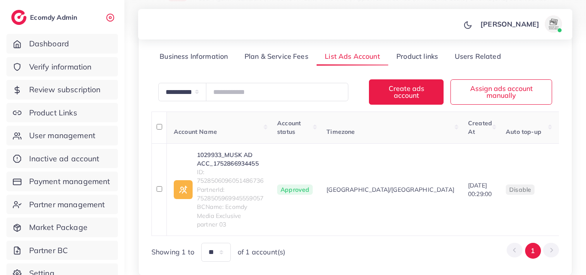
scroll to position [160, 0]
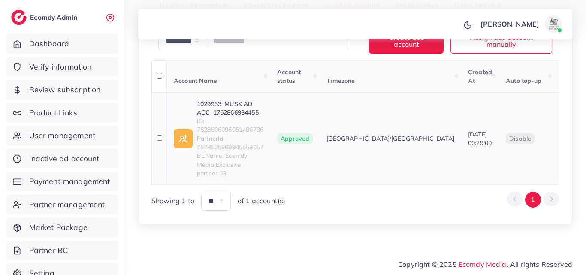
click at [229, 117] on link "1029933_MUSK AD ACC_1752866934455" at bounding box center [230, 108] width 66 height 18
click at [214, 134] on span "ID: 7528506096051486736" at bounding box center [230, 126] width 66 height 18
copy span "7528506096051486736"
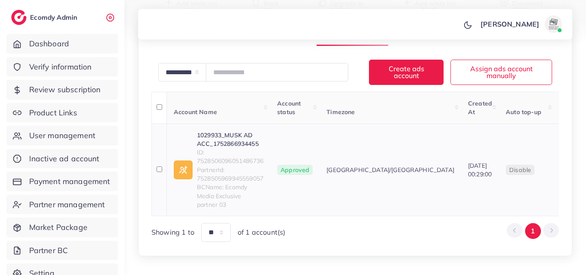
scroll to position [129, 0]
click at [210, 148] on link "1029933_MUSK AD ACC_1752866934455" at bounding box center [230, 140] width 66 height 18
click at [247, 165] on span "ID: 7528506096051486736" at bounding box center [230, 157] width 66 height 18
copy span "7528506096051486736"
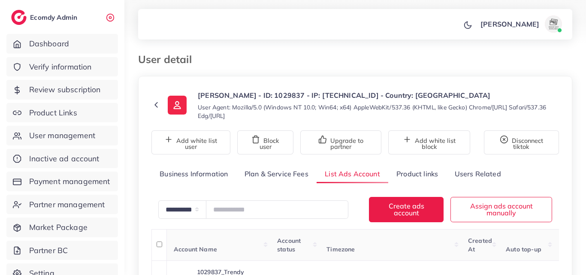
scroll to position [160, 0]
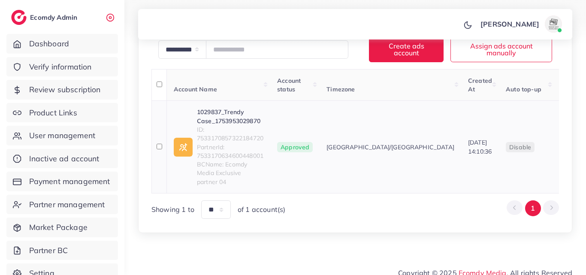
click at [246, 118] on link "1029837_Trendy Case_1753953029870" at bounding box center [230, 117] width 66 height 18
click at [231, 138] on span "ID: 7533170857322184720" at bounding box center [230, 134] width 66 height 18
copy span "7533170857322184720"
click at [224, 117] on link "1029837_Trendy Case_1753953029870" at bounding box center [230, 117] width 66 height 18
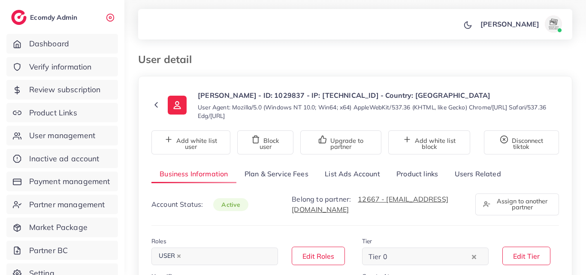
select select "********"
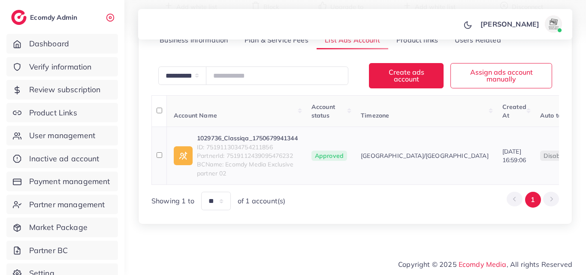
scroll to position [140, 0]
click at [228, 134] on link "1029736_Classiqa_1750679941344" at bounding box center [247, 138] width 101 height 9
click at [247, 143] on span "ID: 7519113034754211856" at bounding box center [247, 147] width 101 height 9
copy span "7519113034754211856"
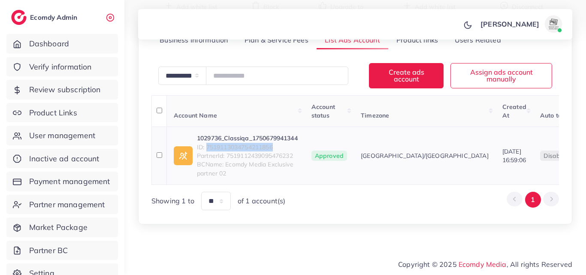
drag, startPoint x: 264, startPoint y: 135, endPoint x: 245, endPoint y: 143, distance: 21.1
copy span "7519113034754211856"
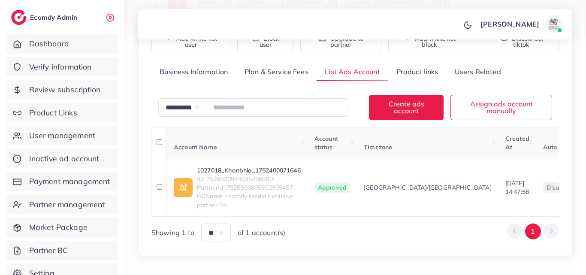
scroll to position [132, 0]
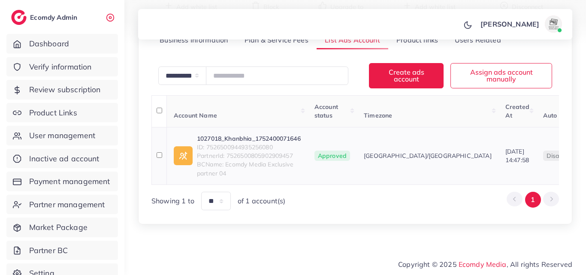
click at [246, 134] on link "1027018_Khanbhia_1752400071646" at bounding box center [249, 138] width 104 height 9
click at [234, 143] on span "ID: 7526500944935256080" at bounding box center [249, 147] width 104 height 9
copy span "7526500944935256080"
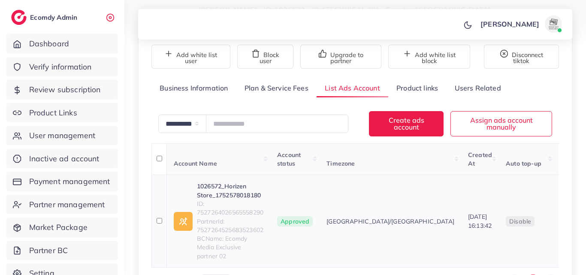
scroll to position [86, 0]
click at [235, 192] on link "1026572_Horizen Store_1752578018180" at bounding box center [230, 191] width 66 height 18
click at [229, 216] on span "ID: 7527264026565558290" at bounding box center [230, 208] width 66 height 18
copy span "7527264026565558290"
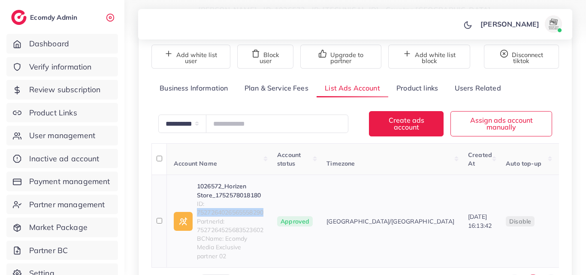
click at [208, 196] on link "1026572_Horizen Store_1752578018180" at bounding box center [230, 191] width 66 height 18
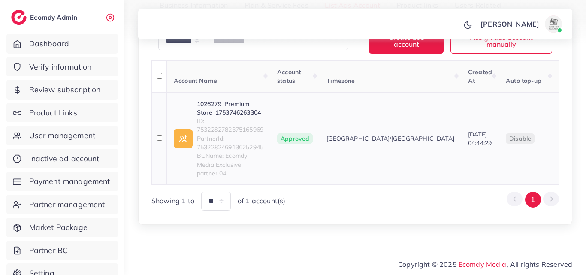
scroll to position [160, 0]
click at [226, 117] on link "1026279_Premium Store_1753746263304" at bounding box center [230, 108] width 66 height 18
click at [246, 134] on span "ID: 7532282782375165969" at bounding box center [230, 126] width 66 height 18
copy span "7532282782375165969"
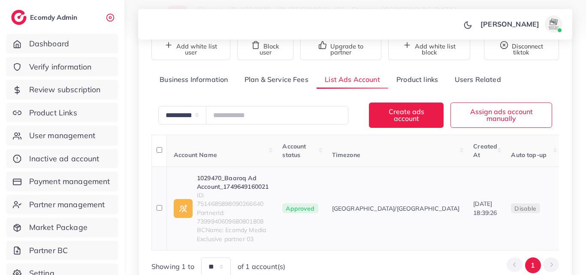
scroll to position [86, 0]
click at [224, 187] on link "1029470_Baaroq Ad Account_1749649160021" at bounding box center [233, 183] width 72 height 18
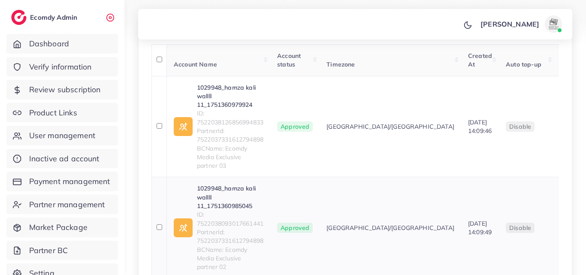
scroll to position [171, 0]
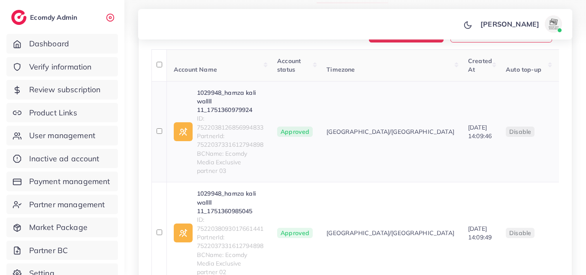
click at [226, 114] on link "1029948_hamza kali wallll 11_1751360979924" at bounding box center [230, 101] width 66 height 26
click at [250, 201] on link "1029948_hamza kali wallll 11_1751360985045" at bounding box center [230, 202] width 66 height 26
click at [205, 132] on span "ID: 7522038126856994833" at bounding box center [230, 123] width 66 height 18
copy span "7522038126856994833"
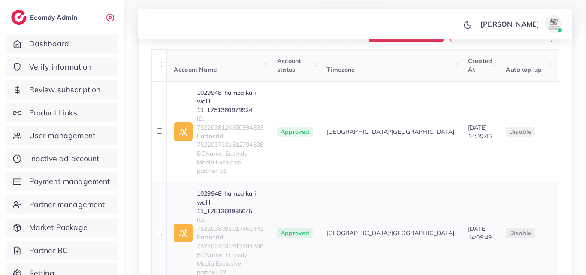
click at [234, 228] on span "ID: 7522038093017661441" at bounding box center [230, 224] width 66 height 18
click at [234, 227] on span "ID: 7522038093017661441" at bounding box center [230, 224] width 66 height 18
drag, startPoint x: 234, startPoint y: 227, endPoint x: 259, endPoint y: 129, distance: 101.8
click at [259, 129] on span "ID: 7522038126856994833" at bounding box center [230, 123] width 66 height 18
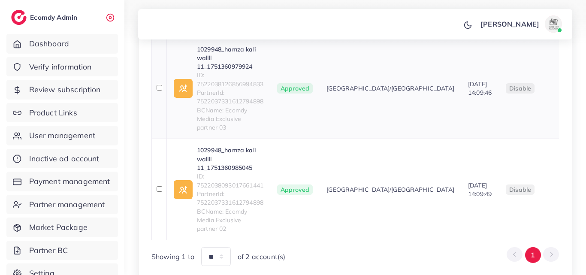
scroll to position [214, 0]
click at [232, 88] on span "ID: 7522038126856994833" at bounding box center [230, 80] width 66 height 18
copy span "7522038126856994833"
click at [232, 64] on link "1029948_hamza kali wallll 11_1751360979924" at bounding box center [230, 58] width 66 height 26
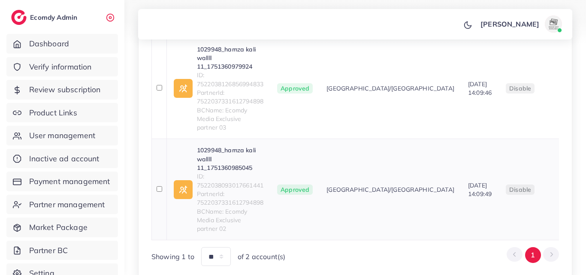
click at [217, 187] on span "ID: 7522038093017661441" at bounding box center [230, 181] width 66 height 18
copy span "7522038093017661441"
click at [233, 88] on span "ID: 7522038126856994833" at bounding box center [230, 80] width 66 height 18
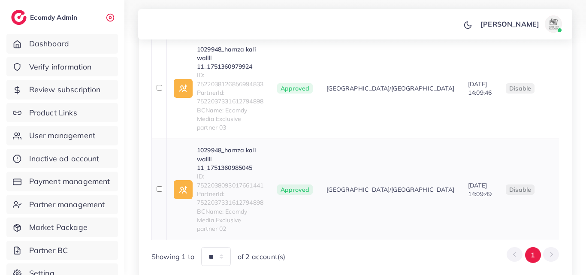
click at [218, 185] on span "ID: 7522038093017661441" at bounding box center [230, 181] width 66 height 18
click at [218, 184] on span "ID: 7522038093017661441" at bounding box center [230, 181] width 66 height 18
click at [215, 184] on span "ID: 7522038093017661441" at bounding box center [230, 181] width 66 height 18
copy span "7522038093017661441"
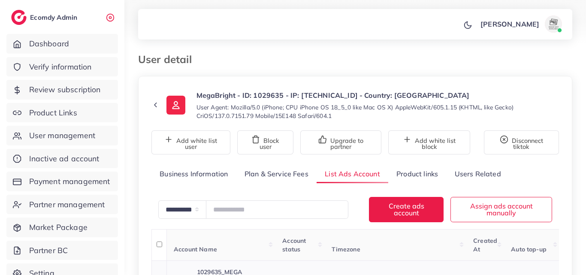
scroll to position [160, 0]
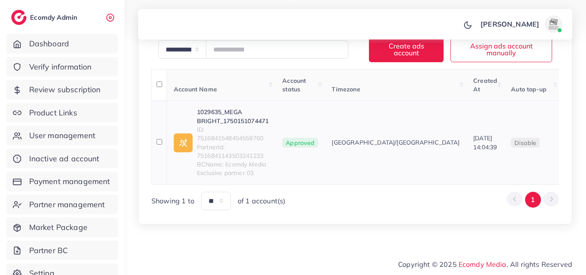
click at [235, 116] on link "1029635_MEGA BRIGHT_1750151074471" at bounding box center [233, 117] width 72 height 18
click at [254, 140] on span "ID: 7516841548454559760" at bounding box center [233, 134] width 72 height 18
copy span "7516841548454559760"
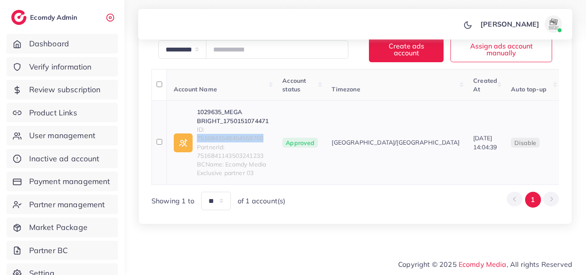
click at [242, 116] on link "1029635_MEGA BRIGHT_1750151074471" at bounding box center [233, 117] width 72 height 18
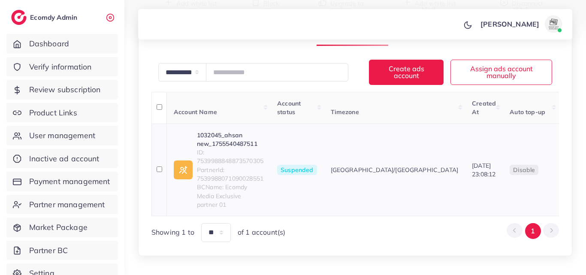
scroll to position [129, 0]
click at [242, 144] on link "1032045_ahsan new_1755540487511" at bounding box center [230, 140] width 66 height 18
click at [242, 165] on span "ID: 7539988848873570305" at bounding box center [230, 157] width 66 height 18
copy span "7539988848873570305"
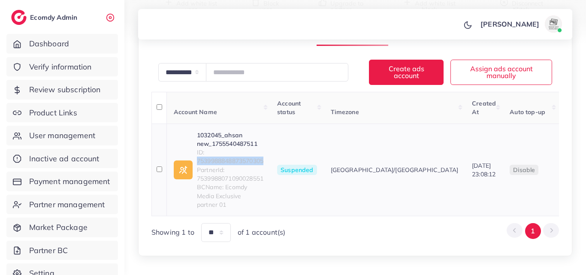
click at [217, 144] on link "1032045_ahsan new_1755540487511" at bounding box center [230, 140] width 66 height 18
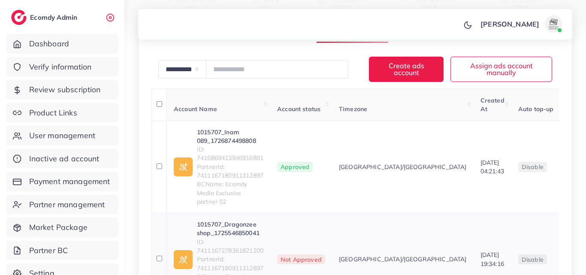
scroll to position [206, 0]
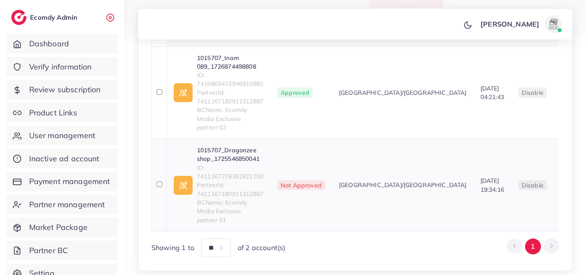
drag, startPoint x: 284, startPoint y: 170, endPoint x: 328, endPoint y: 168, distance: 43.3
click at [328, 168] on td "Not Approved" at bounding box center [301, 185] width 62 height 93
copy span "Not Approved"
click at [210, 146] on link "1015707_Dragonzee shop_1725546850041" at bounding box center [230, 155] width 66 height 18
click at [235, 170] on span "ID: 7411167278361821200" at bounding box center [230, 172] width 66 height 18
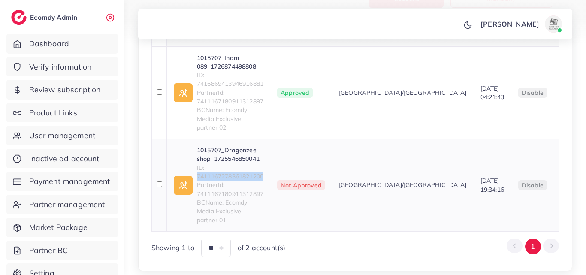
click at [235, 170] on span "ID: 7411167278361821200" at bounding box center [230, 172] width 66 height 18
drag, startPoint x: 235, startPoint y: 169, endPoint x: 251, endPoint y: 174, distance: 17.4
click at [251, 181] on span "PartnerId: 7411167180911312897" at bounding box center [230, 190] width 66 height 18
click at [251, 165] on span "ID: 7411167278361821200" at bounding box center [230, 172] width 66 height 18
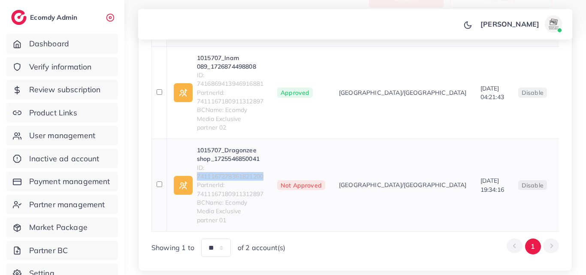
copy span "7411167278361821200"
click at [240, 167] on span "ID: 7411167278361821200" at bounding box center [230, 172] width 66 height 18
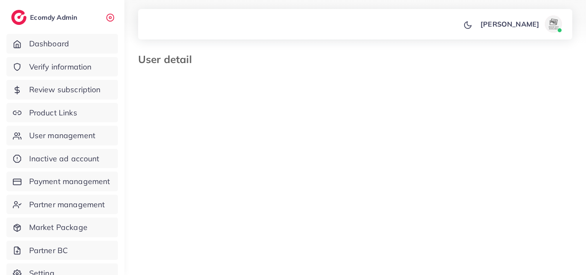
select select "********"
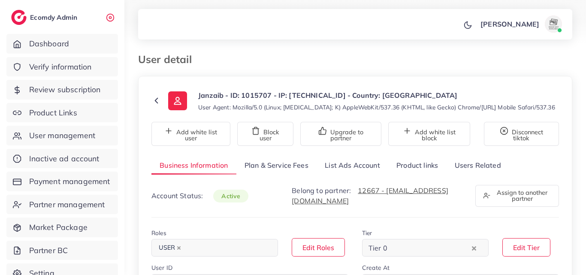
click at [357, 159] on link "List Ads Account" at bounding box center [352, 165] width 72 height 18
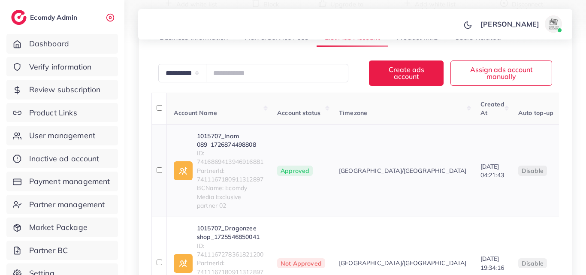
scroll to position [172, 0]
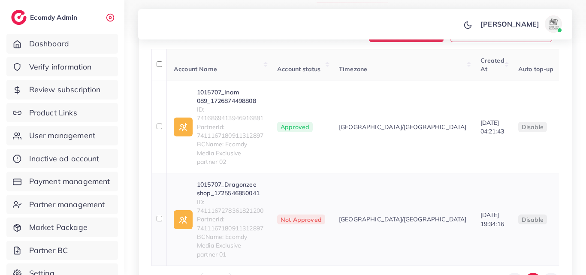
click at [237, 215] on span "PartnerId: 7411167180911312897" at bounding box center [230, 224] width 66 height 18
click at [239, 203] on span "ID: 7411167278361821200" at bounding box center [230, 207] width 66 height 18
copy span "7411167278361821200"
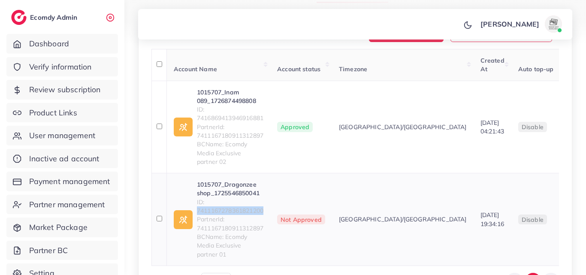
copy span "7411167278361821200"
click at [226, 180] on link "1015707_Dragonzee shop_1725546850041" at bounding box center [230, 189] width 66 height 18
click at [226, 97] on link "1015707_Inam 089_1726874498808" at bounding box center [230, 97] width 66 height 18
click at [207, 121] on span "ID: 7416869413946916881" at bounding box center [230, 114] width 66 height 18
click at [208, 120] on span "ID: 7416869413946916881" at bounding box center [230, 114] width 66 height 18
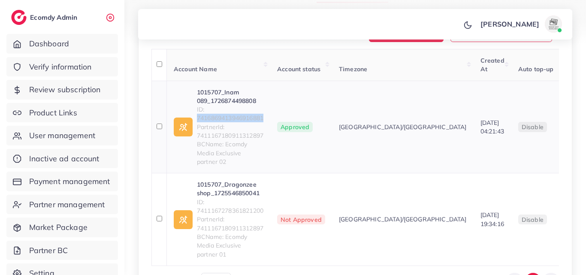
click at [208, 120] on span "ID: 7416869413946916881" at bounding box center [230, 114] width 66 height 18
copy span "7416869413946916881"
drag, startPoint x: 243, startPoint y: 111, endPoint x: 230, endPoint y: 114, distance: 12.8
click at [230, 114] on span "ID: 7416869413946916881" at bounding box center [230, 114] width 66 height 18
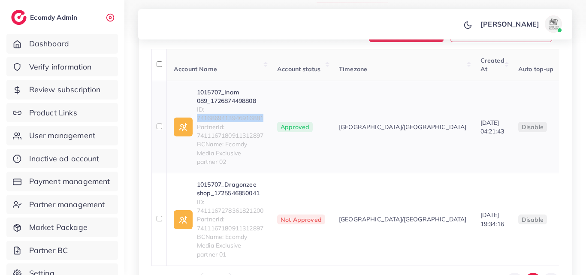
copy span "7416869413946916881"
click at [231, 96] on link "1015707_Inam 089_1726874498808" at bounding box center [230, 97] width 66 height 18
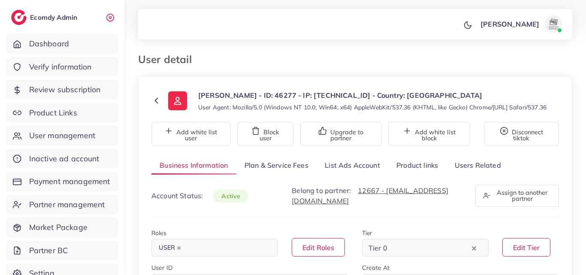
select select "********"
click at [355, 175] on link "List Ads Account" at bounding box center [352, 165] width 72 height 18
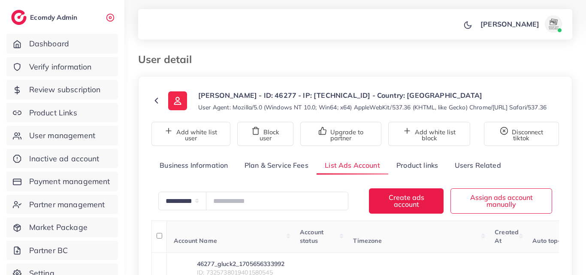
scroll to position [172, 0]
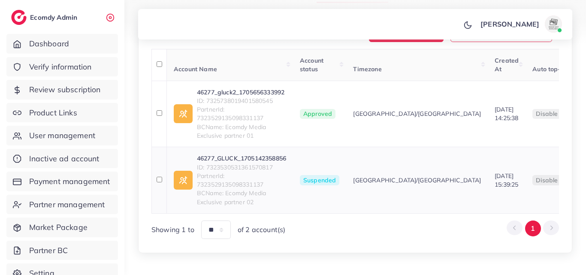
click at [240, 162] on link "46277_GLUCK_1705142358856" at bounding box center [241, 158] width 89 height 9
click at [236, 172] on span "ID: 7323530531361570817" at bounding box center [241, 167] width 89 height 9
copy span "7323530531361570817"
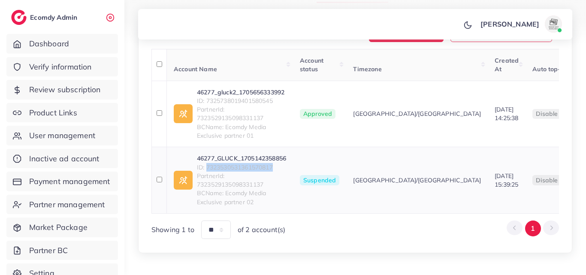
click at [214, 162] on link "46277_GLUCK_1705142358856" at bounding box center [241, 158] width 89 height 9
click at [249, 105] on span "ID: 7325738019401580545" at bounding box center [241, 100] width 89 height 9
click at [250, 96] on link "46277_gluck2_1705656333992" at bounding box center [241, 92] width 89 height 9
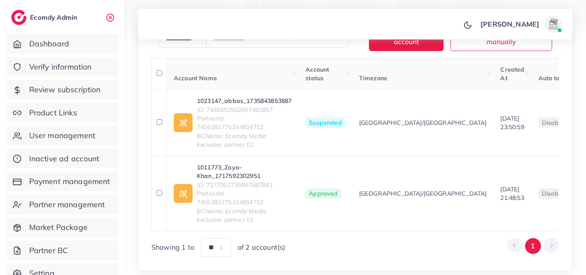
scroll to position [171, 0]
click at [231, 97] on link "1023147_abbas_1735843853887" at bounding box center [244, 100] width 95 height 9
click at [266, 111] on span "ID: 7455392552607481857" at bounding box center [244, 109] width 95 height 9
copy span "7455392552607481857"
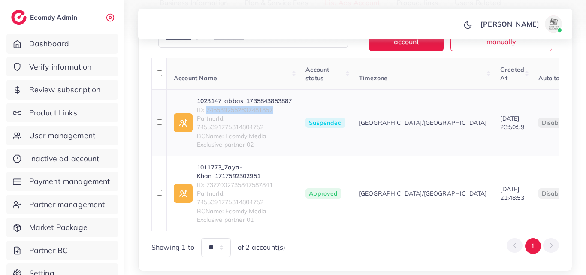
click at [261, 103] on link "1023147_abbas_1735843853887" at bounding box center [244, 100] width 95 height 9
click at [239, 166] on link "1011773_Zaya-Khan_1717592302951" at bounding box center [244, 172] width 95 height 18
click at [246, 183] on span "ID: 7377002735847587841" at bounding box center [244, 185] width 95 height 9
copy span "7377002735847587841"
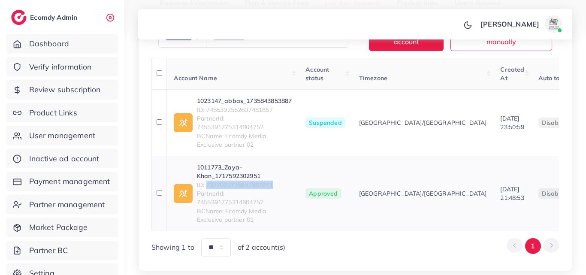
click at [224, 170] on link "1011773_Zaya-Khan_1717592302951" at bounding box center [244, 172] width 95 height 18
click at [244, 104] on link "1023147_abbas_1735843853887" at bounding box center [244, 100] width 95 height 9
click at [229, 172] on link "1011773_Zaya-Khan_1717592302951" at bounding box center [244, 172] width 95 height 18
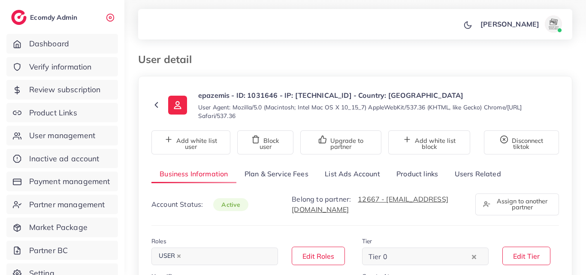
click at [344, 181] on link "List Ads Account" at bounding box center [352, 174] width 72 height 18
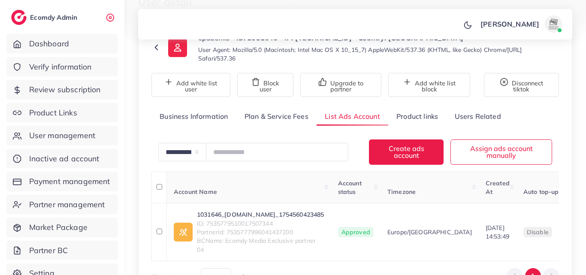
scroll to position [129, 0]
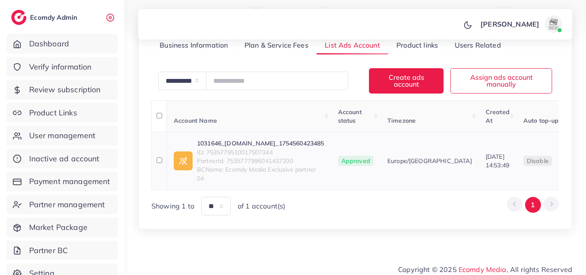
click at [265, 148] on span "ID: 7535779510017507344" at bounding box center [260, 152] width 127 height 9
click at [268, 143] on link "1031646_[DOMAIN_NAME]_1754560423485" at bounding box center [260, 143] width 127 height 9
click at [248, 151] on span "ID: 7535779510017507344" at bounding box center [260, 152] width 127 height 9
drag, startPoint x: 250, startPoint y: 147, endPoint x: 230, endPoint y: 148, distance: 20.2
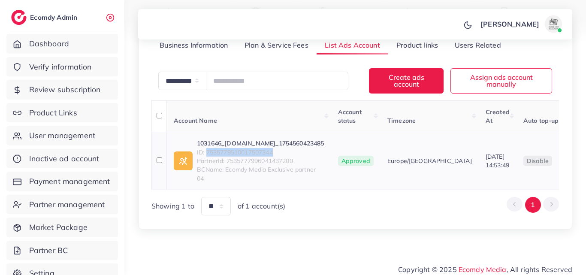
copy span "7535779510017507344"
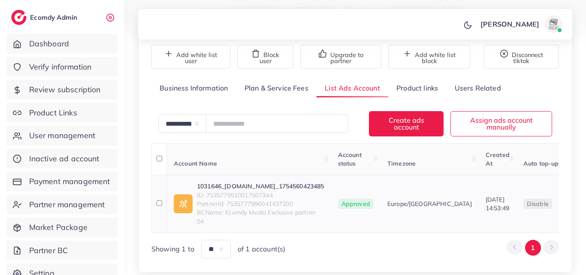
scroll to position [86, 0]
click at [260, 197] on span "ID: 7535779510017507344" at bounding box center [260, 195] width 127 height 9
click at [261, 196] on span "ID: 7535779510017507344" at bounding box center [260, 195] width 127 height 9
drag, startPoint x: 261, startPoint y: 196, endPoint x: 301, endPoint y: 99, distance: 105.3
click at [301, 99] on div "**********" at bounding box center [354, 168] width 407 height 179
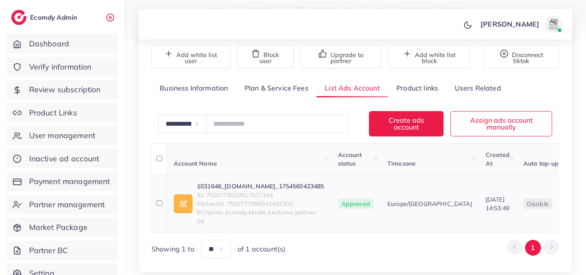
click at [270, 194] on span "ID: 7535779510017507344" at bounding box center [260, 195] width 127 height 9
click at [271, 194] on span "ID: 7535779510017507344" at bounding box center [260, 195] width 127 height 9
copy span "7535779510017507344"
click at [231, 184] on link "1031646_BaltijosStilius.lt_1754560423485" at bounding box center [260, 186] width 127 height 9
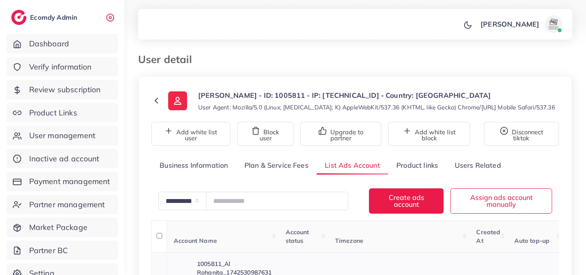
scroll to position [129, 0]
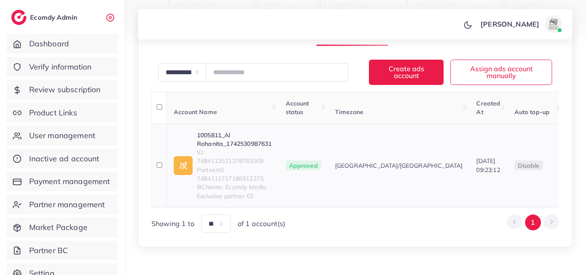
click at [223, 140] on link "1005811_Al Rohanita_1742530987631" at bounding box center [234, 140] width 75 height 18
click at [232, 165] on span "PartnerId: 7484111717186912273" at bounding box center [234, 174] width 75 height 18
click at [232, 162] on span "ID: 7484113521278763009" at bounding box center [234, 157] width 75 height 18
copy span "7484113521278763009"
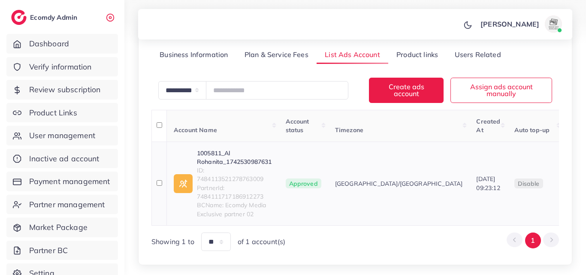
scroll to position [151, 0]
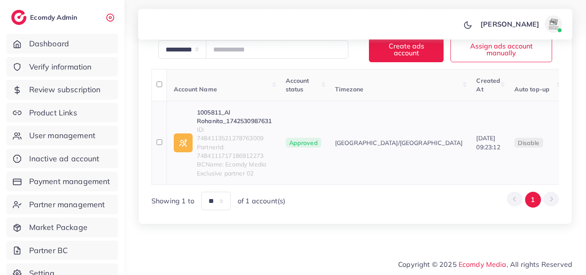
click at [221, 117] on link "1005811_Al Rohanita_1742530987631" at bounding box center [234, 117] width 75 height 18
click at [234, 138] on span "ID: 7484113521278763009" at bounding box center [234, 134] width 75 height 18
copy span "7484113521278763009"
click at [244, 123] on link "1005811_Al Rohanita_1742530987631" at bounding box center [234, 117] width 75 height 18
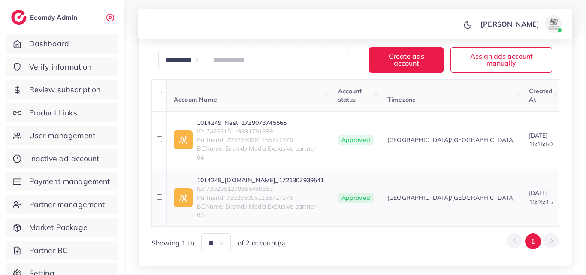
scroll to position [214, 0]
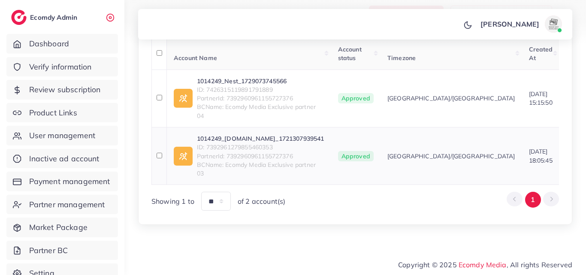
click at [226, 134] on link "1014249_[DOMAIN_NAME]_1721307939541" at bounding box center [260, 138] width 127 height 9
click at [242, 144] on span "ID: 7392961279855460353" at bounding box center [260, 147] width 127 height 9
copy span "7392961279855460353"
click at [235, 134] on link "1014249_[DOMAIN_NAME]_1721307939541" at bounding box center [260, 138] width 127 height 9
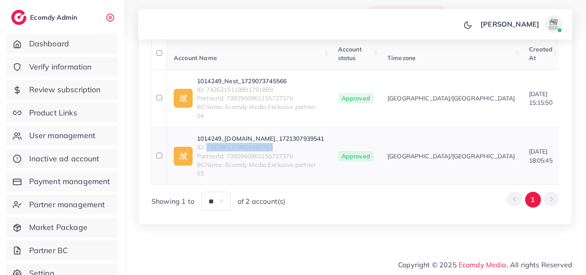
click at [226, 134] on link "1014249_Beauty-Nest.Shop_1721307939541" at bounding box center [260, 138] width 127 height 9
copy span "7392961279855460353"
click at [226, 134] on link "1014249_Beauty-Nest.Shop_1721307939541" at bounding box center [260, 138] width 127 height 9
click at [233, 85] on span "ID: 7426315119891791889" at bounding box center [260, 89] width 127 height 9
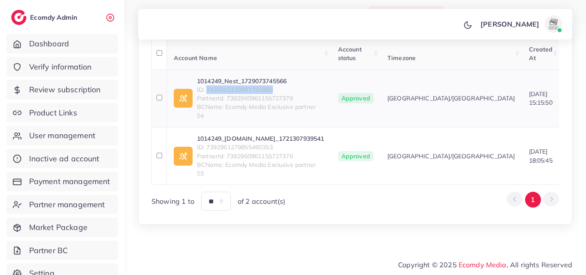
copy span "7426315119891791889"
click at [233, 77] on link "1014249_Nest_1729073745566" at bounding box center [260, 81] width 127 height 9
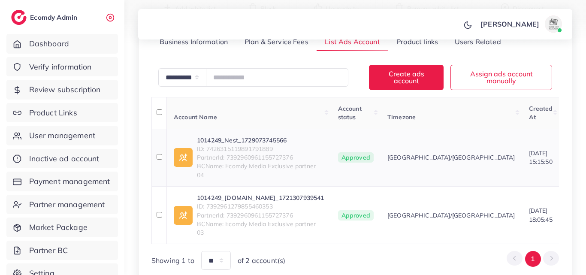
scroll to position [171, 0]
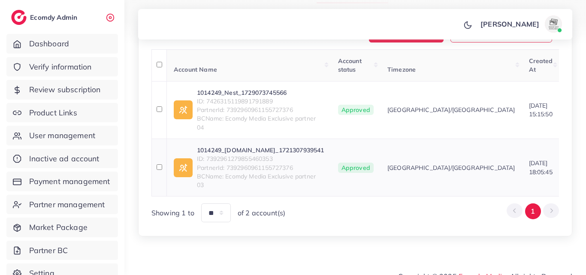
click at [248, 172] on span "PartnerId: 7392960961155727376" at bounding box center [260, 167] width 127 height 9
click at [248, 189] on div "1014249_Beauty-Nest.Shop_1721307939541 ID: 7392961279855460353 PartnerId: 73929…" at bounding box center [260, 167] width 127 height 43
click at [248, 163] on span "ID: 7392961279855460353" at bounding box center [260, 158] width 127 height 9
copy span "7392961279855460353"
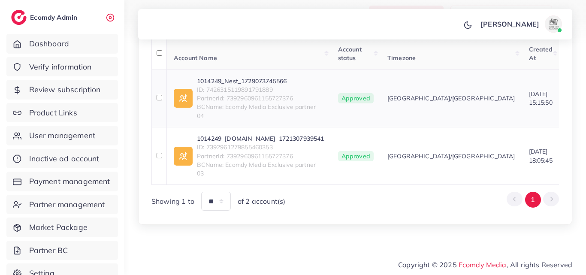
scroll to position [214, 0]
click at [225, 85] on span "ID: 7426315119891791889" at bounding box center [260, 89] width 127 height 9
copy span "7426315119891791889"
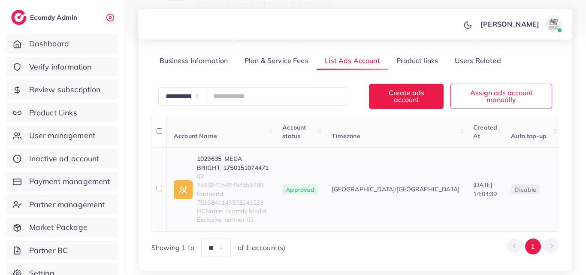
scroll to position [128, 0]
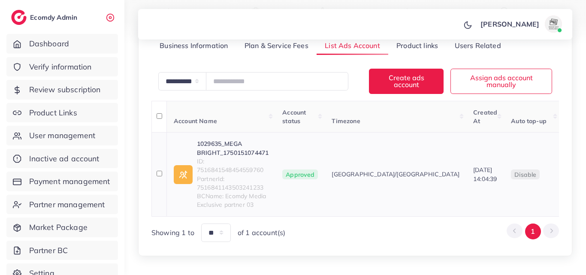
click at [234, 151] on link "1029635_MEGA BRIGHT_1750151074471" at bounding box center [233, 148] width 72 height 18
click at [258, 169] on span "ID: 7516841548454559760" at bounding box center [233, 166] width 72 height 18
copy span "7516841548454559760"
click at [234, 138] on td "1029635_MEGA BRIGHT_1750151074471 ID: 7516841548454559760 PartnerId: 7516841143…" at bounding box center [221, 174] width 109 height 84
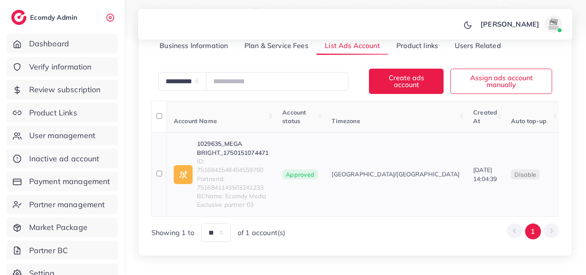
click at [236, 144] on link "1029635_MEGA BRIGHT_1750151074471" at bounding box center [233, 148] width 72 height 18
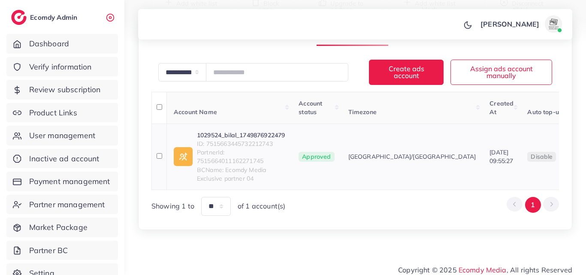
scroll to position [129, 0]
click at [217, 148] on span "ID: 7515663445732212743" at bounding box center [241, 143] width 88 height 9
copy span "7515663445732212743"
click at [226, 139] on link "1029524_bilal_1749876922479" at bounding box center [241, 135] width 88 height 9
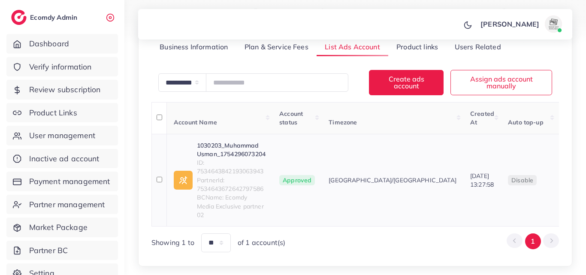
scroll to position [129, 0]
click at [248, 146] on link "1030203_Muhammad Usman_1754296073204" at bounding box center [231, 150] width 69 height 18
click at [246, 162] on span "ID: 7534643842193063943" at bounding box center [231, 167] width 69 height 18
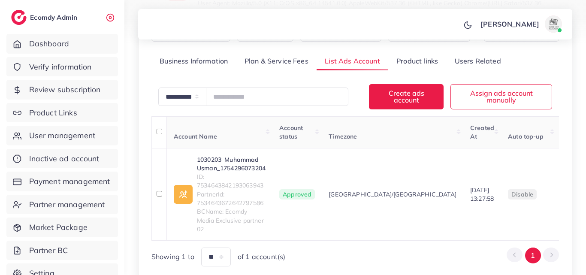
scroll to position [151, 0]
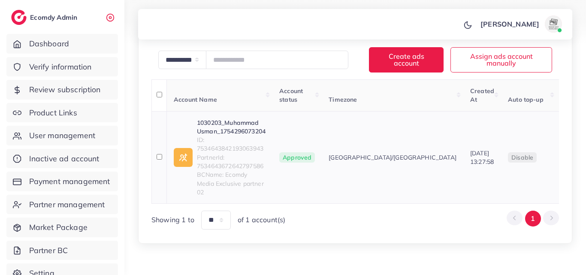
click at [242, 139] on span "ID: 7534643842193063943" at bounding box center [231, 144] width 69 height 18
click at [243, 139] on span "ID: 7534643842193063943" at bounding box center [231, 144] width 69 height 18
copy span "7534643842193063943"
click at [230, 122] on link "1030203_Muhammad Usman_1754296073204" at bounding box center [231, 127] width 69 height 18
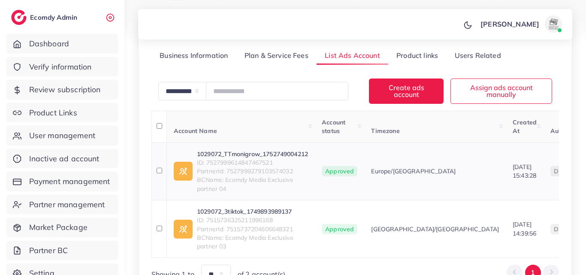
scroll to position [129, 0]
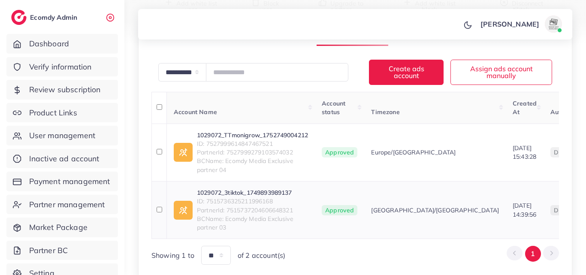
click at [264, 189] on link "1029072_3tiktok_1749893989137" at bounding box center [252, 192] width 111 height 9
click at [256, 132] on link "1029072_TTmonigrow_1752749004212" at bounding box center [252, 135] width 111 height 9
click at [220, 199] on span "ID: 7515736325211996168" at bounding box center [252, 201] width 111 height 9
copy span "7515736325211996168"
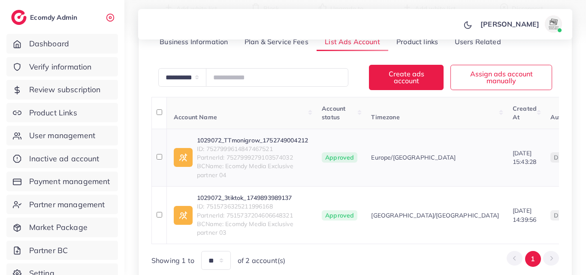
scroll to position [129, 0]
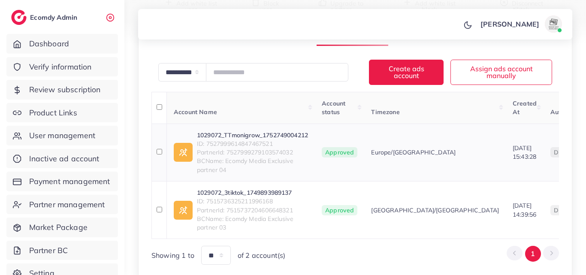
click at [248, 143] on span "ID: 7527999614847467521" at bounding box center [252, 143] width 111 height 9
copy span "7527999614847467521"
click at [241, 135] on link "1029072_TTmonigrow_1752749004212" at bounding box center [252, 135] width 111 height 9
click at [258, 200] on span "ID: 7515736325211996168" at bounding box center [252, 201] width 111 height 9
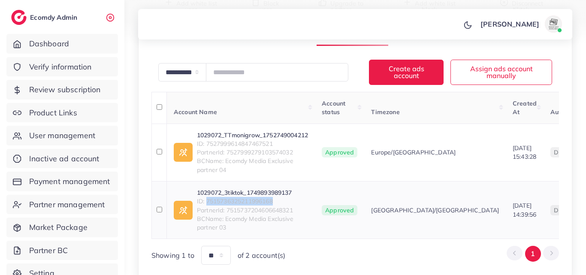
click at [258, 200] on span "ID: 7515736325211996168" at bounding box center [252, 201] width 111 height 9
copy span "7515736325211996168"
click at [277, 192] on link "1029072_3tiktok_1749893989137" at bounding box center [252, 192] width 111 height 9
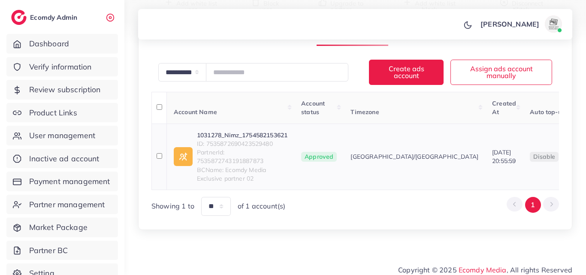
scroll to position [129, 0]
click at [277, 139] on link "1031278_Nimz_1754582153621" at bounding box center [242, 135] width 90 height 9
click at [246, 148] on span "ID: 7535872690423529480" at bounding box center [242, 143] width 90 height 9
copy span "7535872690423529480"
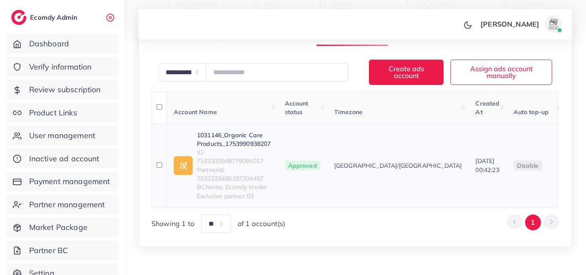
scroll to position [129, 0]
click at [248, 145] on link "1031146_Organic Care Products_1753990938207" at bounding box center [234, 140] width 74 height 18
click at [244, 165] on span "ID: 7533333548779094017" at bounding box center [234, 157] width 74 height 18
drag, startPoint x: 247, startPoint y: 172, endPoint x: 255, endPoint y: 175, distance: 7.7
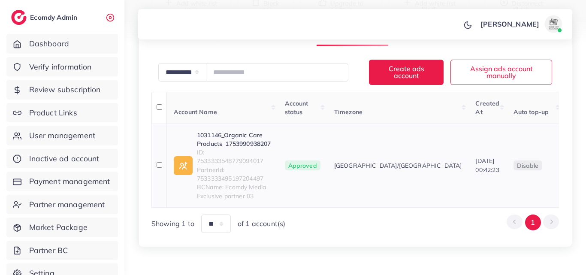
click at [255, 175] on span "PartnerId: 7533333495197204497" at bounding box center [234, 174] width 74 height 18
click at [247, 165] on span "ID: 7533333548779094017" at bounding box center [234, 157] width 74 height 18
click at [248, 165] on span "ID: 7533333548779094017" at bounding box center [234, 157] width 74 height 18
drag, startPoint x: 250, startPoint y: 170, endPoint x: 257, endPoint y: 175, distance: 8.9
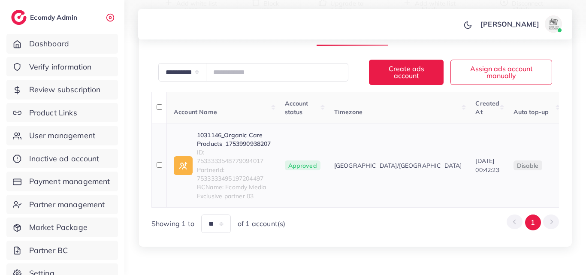
click at [257, 175] on span "PartnerId: 7533333495197204497" at bounding box center [234, 174] width 74 height 18
click at [256, 165] on span "ID: 7533333548779094017" at bounding box center [234, 157] width 74 height 18
copy span "7533333548779094017"
click at [240, 145] on link "1031146_Organic Care Products_1753990938207" at bounding box center [234, 140] width 74 height 18
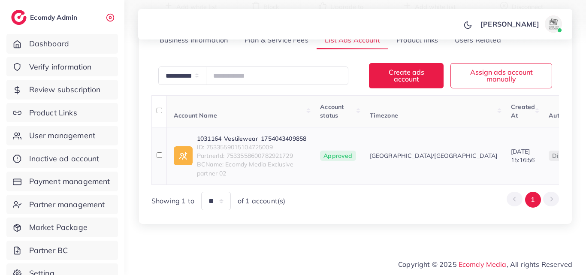
scroll to position [140, 0]
click at [224, 134] on link "1031164_Vestilewear_1754043409858" at bounding box center [251, 138] width 109 height 9
click at [248, 143] on span "ID: 7533559015104725009" at bounding box center [251, 147] width 109 height 9
copy span "7533559015104725009"
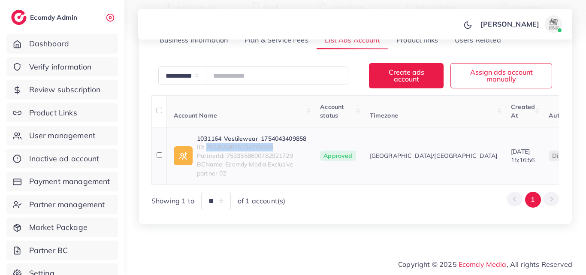
click at [238, 134] on link "1031164_Vestilewear_1754043409858" at bounding box center [251, 138] width 109 height 9
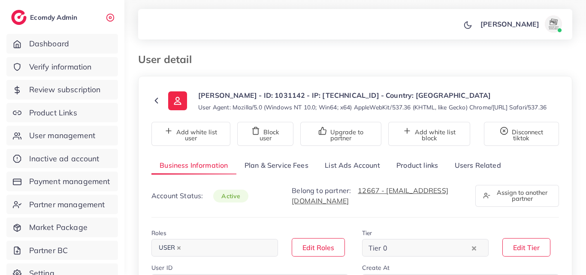
select select "********"
click at [315, 175] on link "Plan & Service Fees" at bounding box center [276, 165] width 80 height 18
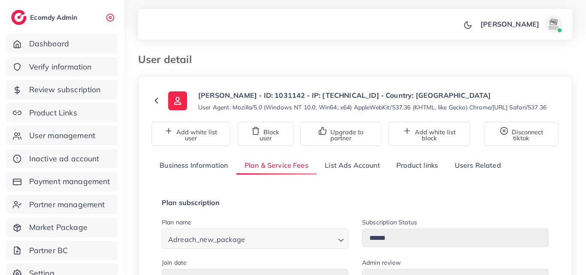
click at [331, 175] on link "List Ads Account" at bounding box center [352, 165] width 72 height 18
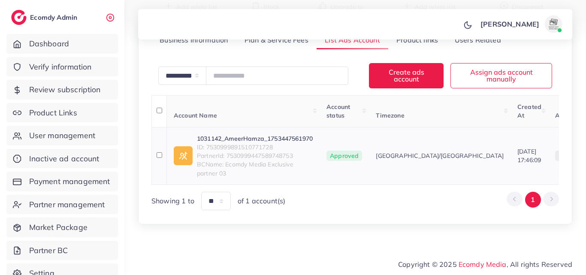
scroll to position [140, 0]
click at [239, 127] on td "1031142_AmeerHamza_1753447561970 ID: 7530999891510771728 PartnerId: 75309994475…" at bounding box center [243, 155] width 153 height 57
click at [241, 134] on link "1031142_AmeerHamza_1753447561970" at bounding box center [255, 138] width 116 height 9
click at [250, 143] on span "ID: 7530999891510771728" at bounding box center [255, 147] width 116 height 9
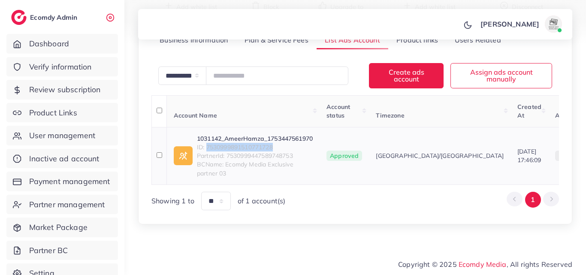
click at [250, 143] on span "ID: 7530999891510771728" at bounding box center [255, 147] width 116 height 9
copy span "7530999891510771728"
click at [253, 134] on link "1031142_AmeerHamza_1753447561970" at bounding box center [255, 138] width 116 height 9
click at [245, 156] on span "PartnerId: 7530999447589748753" at bounding box center [255, 155] width 116 height 9
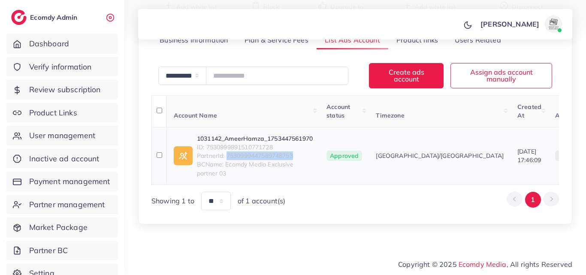
click at [245, 156] on span "PartnerId: 7530999447589748753" at bounding box center [255, 155] width 116 height 9
click at [247, 151] on span "ID: 7530999891510771728" at bounding box center [255, 147] width 116 height 9
copy span "7530999891510771728"
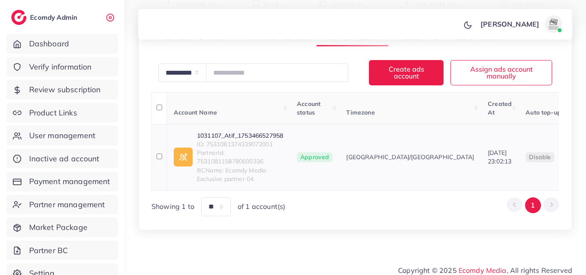
scroll to position [129, 0]
click at [269, 133] on link "1031107_Atif_1753466527958" at bounding box center [240, 135] width 86 height 9
click at [242, 141] on span "ID: 7531081374339072001" at bounding box center [240, 143] width 86 height 9
copy span "7531081374339072001"
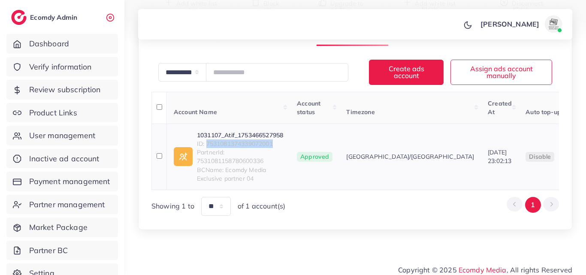
click at [264, 132] on link "1031107_Atif_1753466527958" at bounding box center [240, 135] width 86 height 9
click at [228, 134] on link "1031107_Atif_1753466527958" at bounding box center [240, 135] width 86 height 9
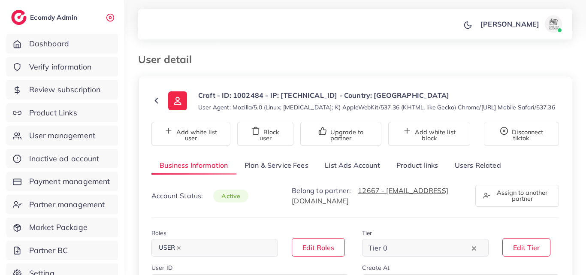
click at [366, 173] on link "List Ads Account" at bounding box center [352, 165] width 72 height 18
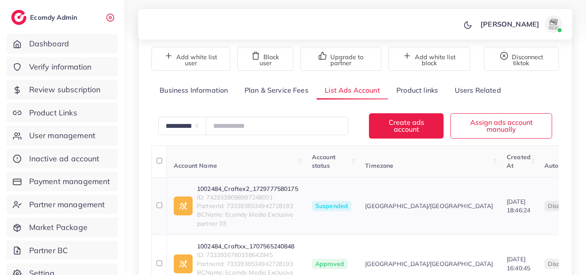
scroll to position [129, 0]
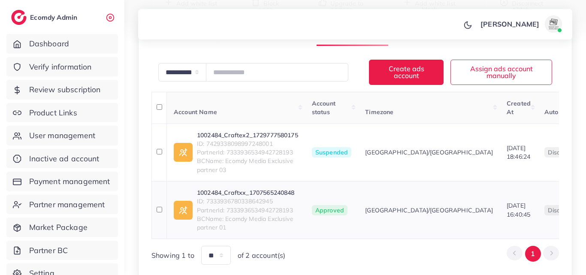
click at [238, 191] on link "1002484_Craftxx_1707565240848" at bounding box center [247, 192] width 101 height 9
click at [275, 202] on span "ID: 7333936780338642945" at bounding box center [247, 201] width 101 height 9
click at [263, 199] on span "ID: 7333936780338642945" at bounding box center [247, 201] width 101 height 9
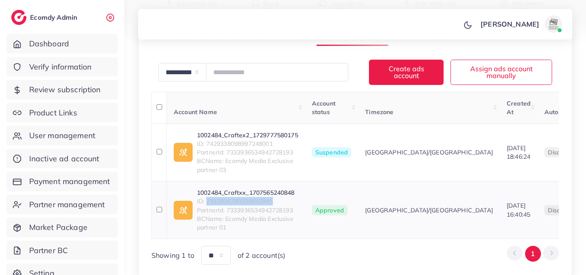
click at [263, 199] on span "ID: 7333936780338642945" at bounding box center [247, 201] width 101 height 9
copy span "ID: 7333936780338642945"
click at [237, 199] on span "ID: 7333936780338642945" at bounding box center [247, 201] width 101 height 9
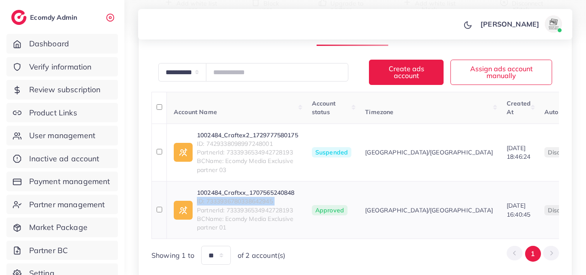
click at [237, 199] on span "ID: 7333936780338642945" at bounding box center [247, 201] width 101 height 9
click at [241, 223] on span "BCName: Ecomdy Media Exclusive partner 01" at bounding box center [247, 223] width 101 height 18
click at [231, 203] on span "ID: 7333936780338642945" at bounding box center [247, 201] width 101 height 9
copy span "7333936780338642945"
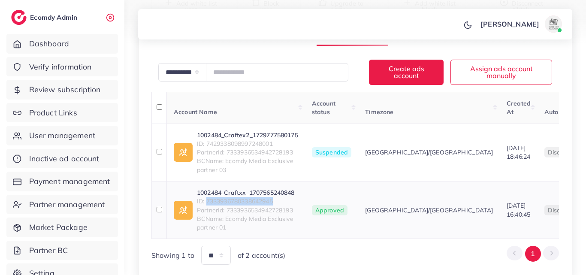
click at [217, 189] on link "1002484_Craftxx_1707565240848" at bounding box center [247, 192] width 101 height 9
click at [241, 146] on span "ID: 7429338098997248001" at bounding box center [247, 143] width 101 height 9
copy span "7429338098997248001"
click at [244, 133] on link "1002484_Craftex2_1729777580175" at bounding box center [247, 135] width 101 height 9
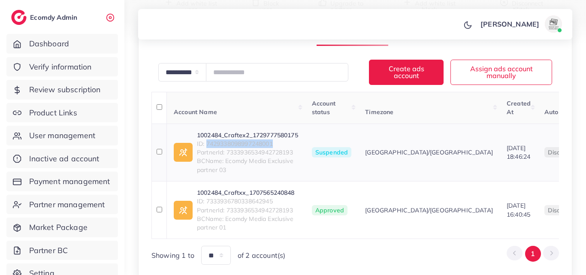
click at [251, 133] on link "1002484_Craftex2_1729777580175" at bounding box center [247, 135] width 101 height 9
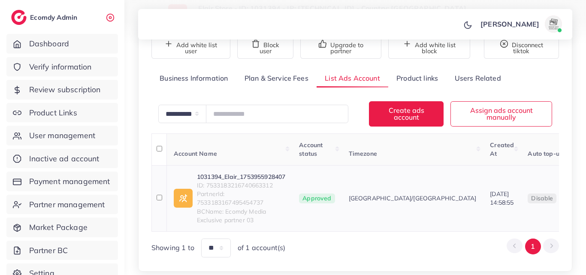
scroll to position [129, 0]
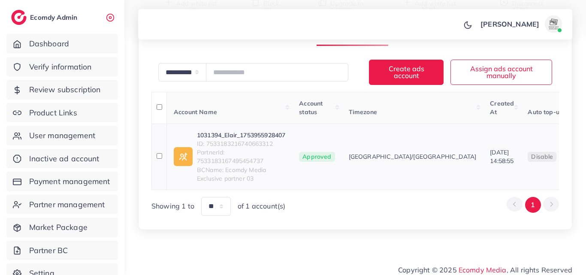
click at [271, 139] on link "1031394_Elair_1753955928407" at bounding box center [241, 135] width 88 height 9
click at [213, 148] on span "ID: 7533183216740663312" at bounding box center [241, 143] width 88 height 9
copy span "7533183216740663312"
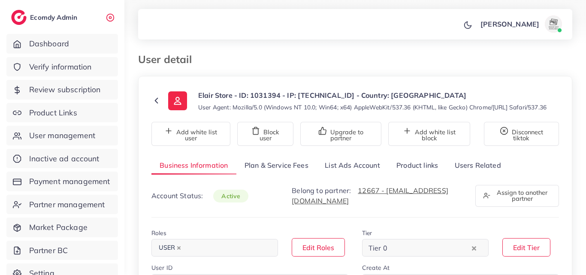
select select "********"
click at [328, 168] on link "List Ads Account" at bounding box center [352, 165] width 72 height 18
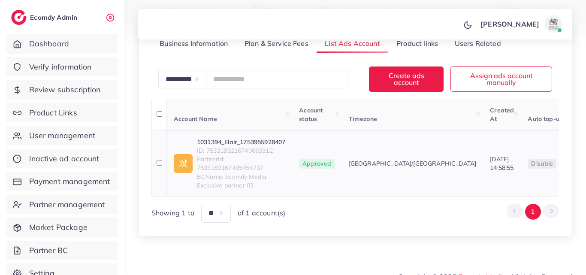
scroll to position [129, 0]
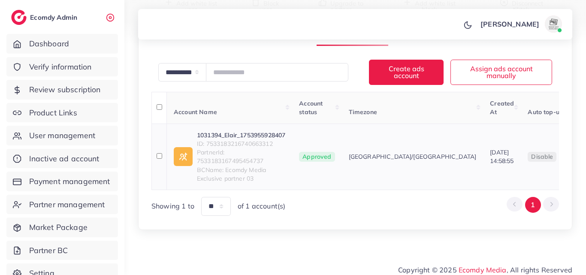
click at [226, 148] on span "ID: 7533183216740663312" at bounding box center [241, 143] width 88 height 9
copy span "7533183216740663312"
click at [254, 138] on td "1031394_Elair_1753955928407 ID: 7533183216740663312 PartnerId: 7533183167495454…" at bounding box center [230, 156] width 126 height 66
click at [257, 139] on link "1031394_Elair_1753955928407" at bounding box center [241, 135] width 88 height 9
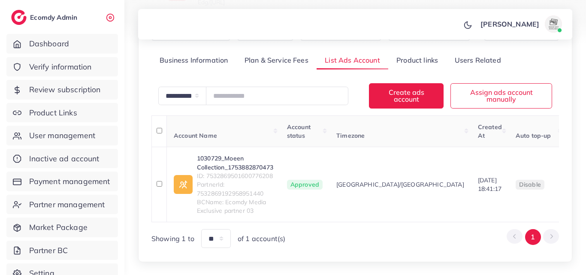
scroll to position [128, 0]
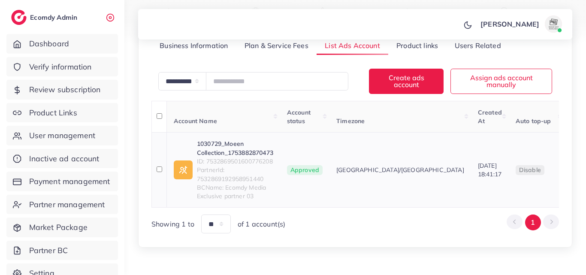
click at [217, 146] on link "1030729_Moeen Collection_1753882870473" at bounding box center [235, 148] width 76 height 18
click at [150, 159] on div "**********" at bounding box center [354, 134] width 421 height 197
click at [224, 165] on span "ID: 7532869501600776208" at bounding box center [235, 161] width 76 height 9
copy span "7532869501600776208"
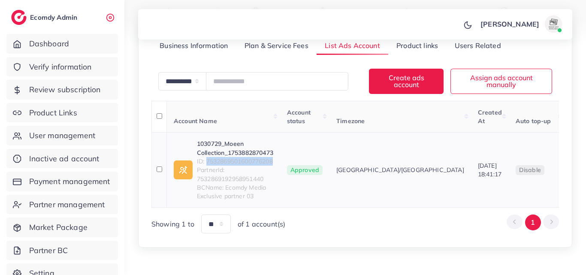
click at [199, 146] on link "1030729_Moeen Collection_1753882870473" at bounding box center [235, 148] width 76 height 18
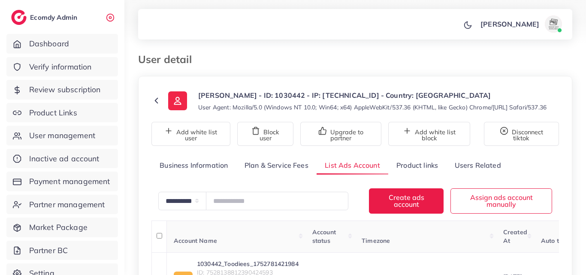
scroll to position [85, 0]
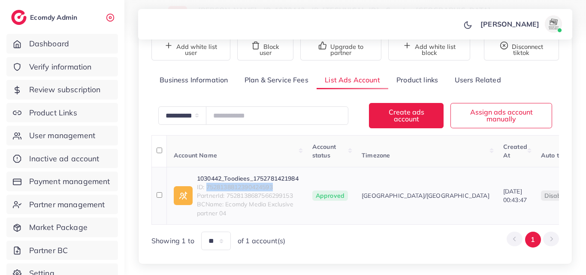
click at [214, 183] on link "1030442_Toodiees_1752781421984" at bounding box center [248, 178] width 102 height 9
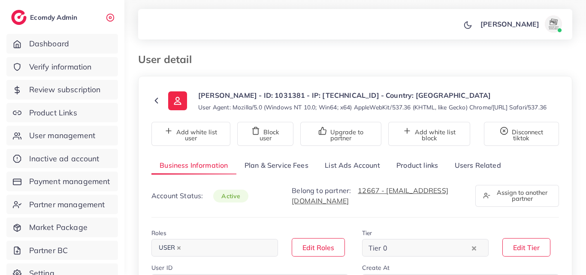
select select "********"
click at [358, 166] on link "List Ads Account" at bounding box center [352, 165] width 72 height 18
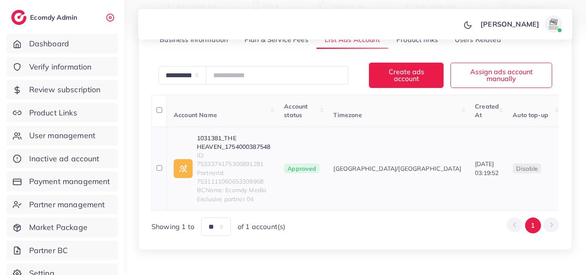
scroll to position [129, 0]
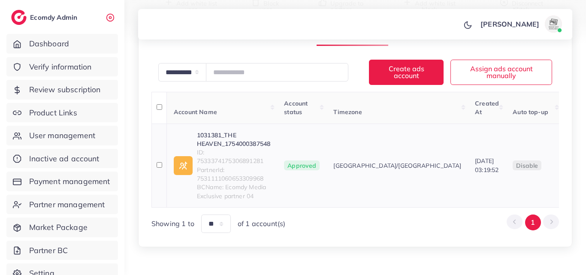
click at [251, 144] on link "1031381_THE HEAVEN_1754000387548" at bounding box center [233, 140] width 73 height 18
click at [220, 165] on span "ID: 7533374175306891281" at bounding box center [233, 157] width 73 height 18
copy span "7533374175306891281"
click at [202, 147] on link "1031381_THE HEAVEN_1754000387548" at bounding box center [233, 140] width 73 height 18
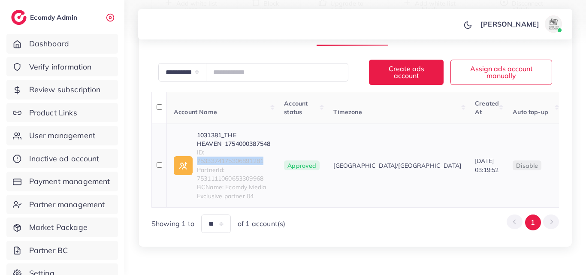
click at [218, 148] on link "1031381_THE HEAVEN_1754000387548" at bounding box center [233, 140] width 73 height 18
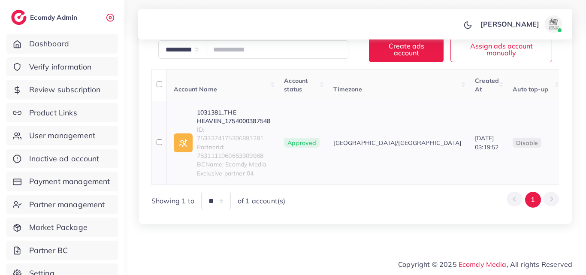
scroll to position [160, 0]
click at [224, 118] on link "1031381_THE HEAVEN_1754000387548" at bounding box center [233, 117] width 73 height 18
click at [238, 136] on span "ID: 7533374175306891281" at bounding box center [233, 134] width 73 height 18
drag, startPoint x: 241, startPoint y: 143, endPoint x: 233, endPoint y: 138, distance: 9.4
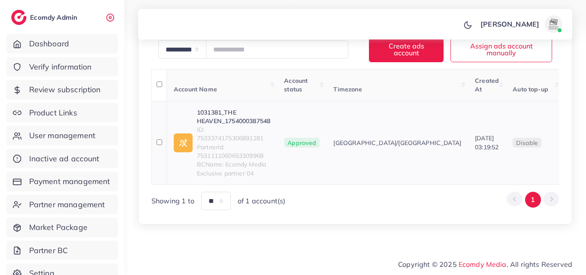
click at [233, 138] on span "ID: 7533374175306891281" at bounding box center [233, 134] width 73 height 18
copy span "7533374175306891281"
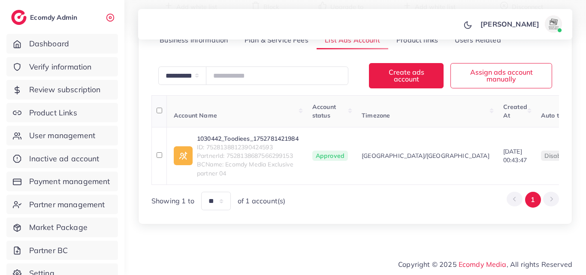
scroll to position [140, 0]
click at [265, 134] on link "1030442_Toodiees_1752781421984" at bounding box center [248, 138] width 102 height 9
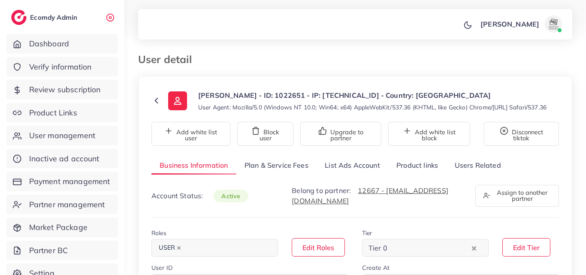
select select "**********"
click at [364, 168] on link "List Ads Account" at bounding box center [352, 165] width 72 height 18
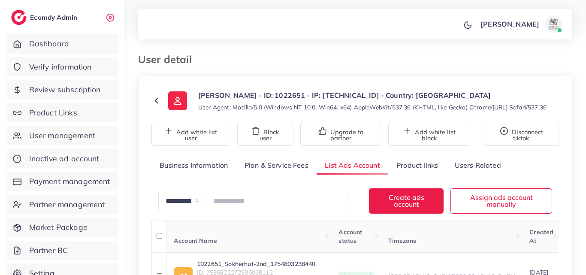
scroll to position [172, 0]
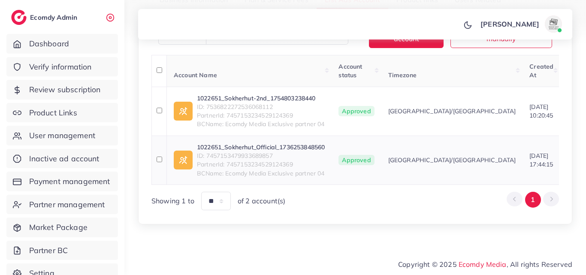
click at [265, 159] on span "ID: 7457153479933689857" at bounding box center [261, 155] width 128 height 9
copy span "7457153479933689857"
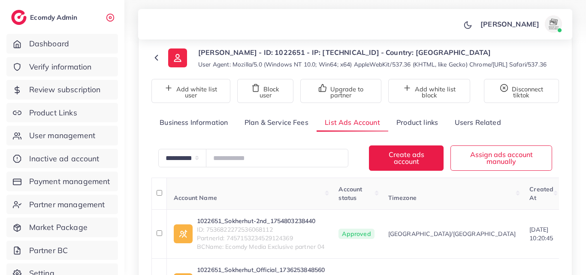
scroll to position [181, 0]
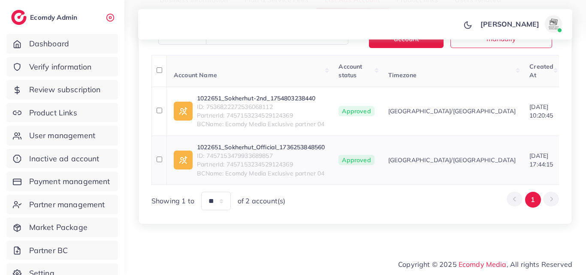
click at [248, 143] on link "1022651_Sokherhut_Official_1736253848560" at bounding box center [261, 147] width 128 height 9
click at [252, 151] on span "ID: 7457153479933689857" at bounding box center [261, 155] width 128 height 9
copy span "7457153479933689857"
click at [235, 143] on link "1022651_Sokherhut_Official_1736253848560" at bounding box center [261, 147] width 128 height 9
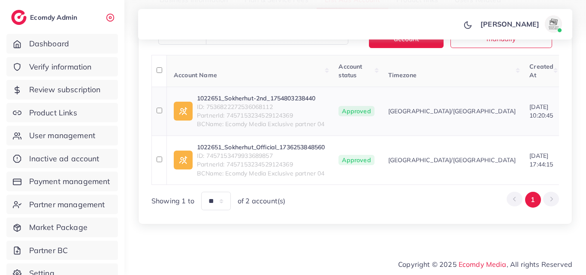
click at [217, 102] on span "ID: 7536822272536068112" at bounding box center [261, 106] width 128 height 9
drag, startPoint x: 217, startPoint y: 101, endPoint x: 207, endPoint y: 97, distance: 10.8
click at [207, 102] on span "ID: 7536822272536068112" at bounding box center [261, 106] width 128 height 9
click at [216, 102] on span "ID: 7536822272536068112" at bounding box center [261, 106] width 128 height 9
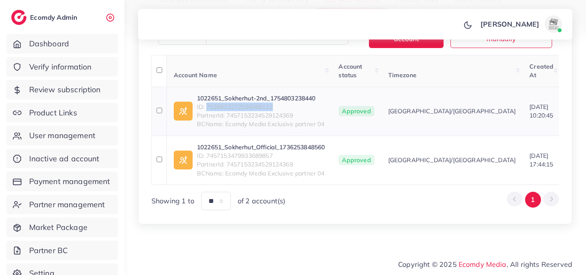
click at [216, 102] on span "ID: 7536822272536068112" at bounding box center [261, 106] width 128 height 9
copy span "7536822272536068112"
click at [221, 94] on link "1022651_Sokherhut-2nd_1754803238440" at bounding box center [261, 98] width 128 height 9
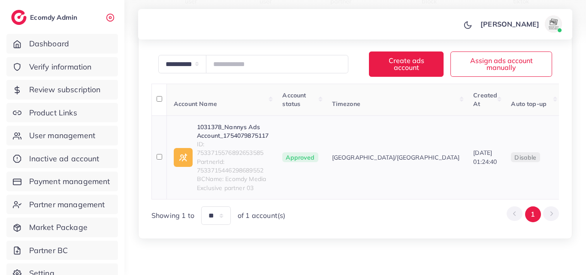
scroll to position [137, 0]
click at [243, 135] on link "1031378_Nannys Ads Account_1754079875117" at bounding box center [233, 131] width 72 height 18
click at [260, 154] on span "ID: 7533715576892653585" at bounding box center [233, 148] width 72 height 18
copy span "7533715576892653585"
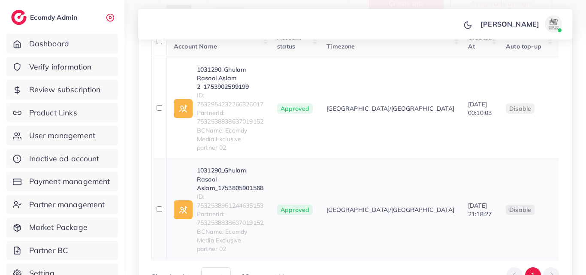
scroll to position [180, 0]
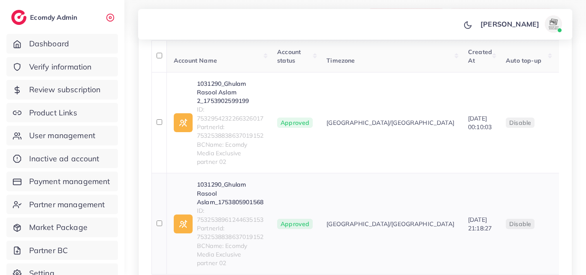
click at [227, 180] on link "1031290_Ghulam Rasool Aslam_1753805901568" at bounding box center [230, 193] width 66 height 26
click at [240, 206] on span "ID: 7532538961244635153" at bounding box center [230, 215] width 66 height 18
copy span "7532538961244635153"
click at [262, 121] on span "ID: 7532954232266326017" at bounding box center [230, 114] width 66 height 18
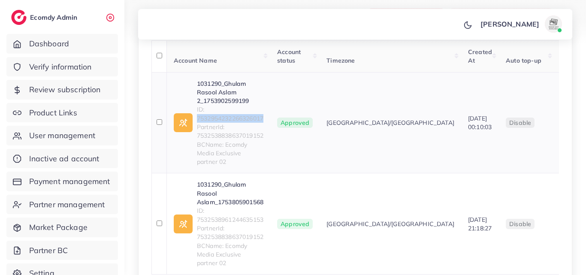
click at [262, 121] on span "ID: 7532954232266326017" at bounding box center [230, 114] width 66 height 18
drag, startPoint x: 262, startPoint y: 121, endPoint x: 247, endPoint y: 120, distance: 15.0
click at [247, 120] on span "ID: 7532954232266326017" at bounding box center [230, 114] width 66 height 18
copy span "7532954232266326017"
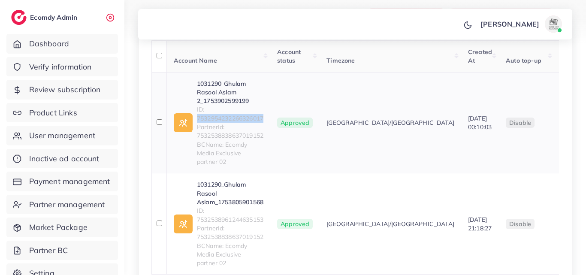
click at [246, 89] on link "1031290_Ghulam Rasool Aslam 2_1753902599199" at bounding box center [230, 92] width 66 height 26
drag, startPoint x: 204, startPoint y: 117, endPoint x: 218, endPoint y: 123, distance: 15.5
click at [218, 123] on div "1031290_Ghulam Rasool Aslam 2_1753902599199 ID: 7532954232266326017 PartnerId: …" at bounding box center [230, 122] width 66 height 87
copy span "7532954232266326017"
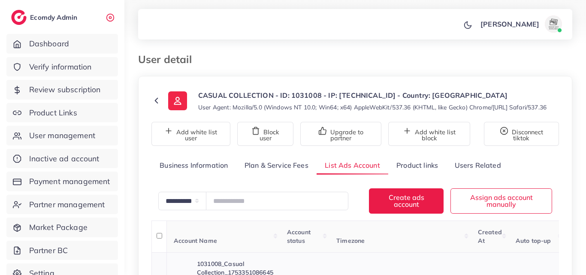
scroll to position [128, 0]
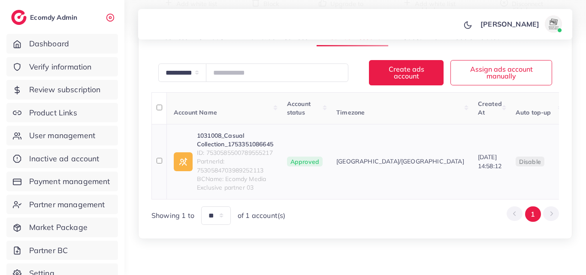
click at [220, 157] on span "ID: 7530585500789555217" at bounding box center [235, 152] width 76 height 9
copy span "7530585500789555217"
click at [234, 148] on link "1031008_Casual Collection_1753351086645" at bounding box center [235, 140] width 76 height 18
click at [222, 143] on link "1031008_Casual Collection_1753351086645" at bounding box center [235, 140] width 76 height 18
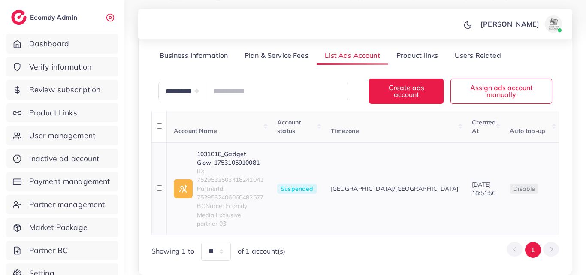
scroll to position [160, 0]
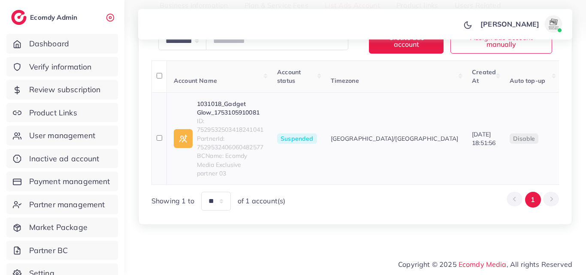
click at [233, 126] on span "ID: 7529532503418241041" at bounding box center [230, 126] width 66 height 18
click at [233, 117] on link "1031018_Gadget Glow_1753105910081" at bounding box center [230, 108] width 66 height 18
click at [208, 134] on span "ID: 7529532503418241041" at bounding box center [230, 126] width 66 height 18
copy span "7529532503418241041"
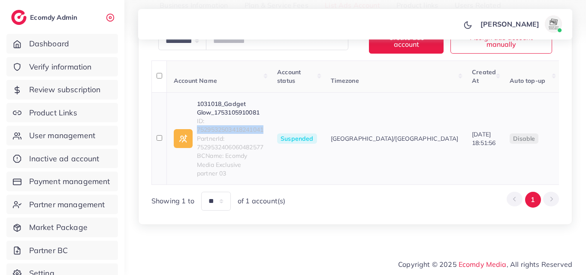
click at [238, 112] on link "1031018_Gadget Glow_1753105910081" at bounding box center [230, 108] width 66 height 18
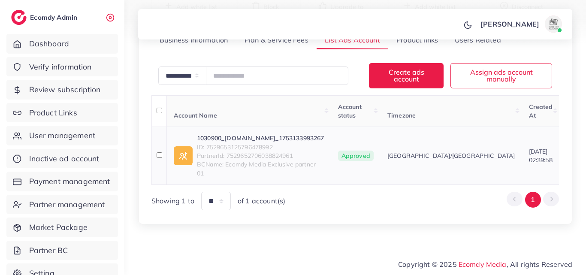
scroll to position [140, 0]
click at [273, 143] on span "ID: 7529653125796478992" at bounding box center [260, 147] width 127 height 9
copy span "7529653125796478992"
click at [285, 135] on link "1030900_[DOMAIN_NAME]_1753133993267" at bounding box center [260, 138] width 127 height 9
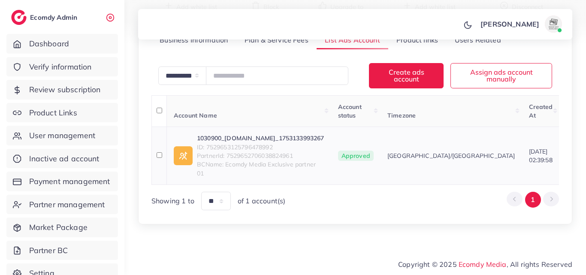
scroll to position [140, 0]
click at [241, 144] on span "ID: 7529653125796478992" at bounding box center [260, 147] width 127 height 9
click at [242, 144] on span "ID: 7529653125796478992" at bounding box center [260, 147] width 127 height 9
copy span "7529653125796478992"
click at [265, 134] on link "1030900_brutus.pk_1753133993267" at bounding box center [260, 138] width 127 height 9
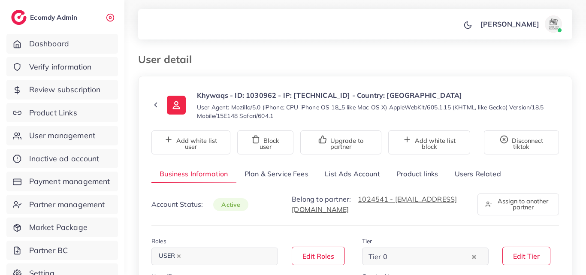
select select "********"
click at [354, 167] on link "List Ads Account" at bounding box center [352, 174] width 72 height 18
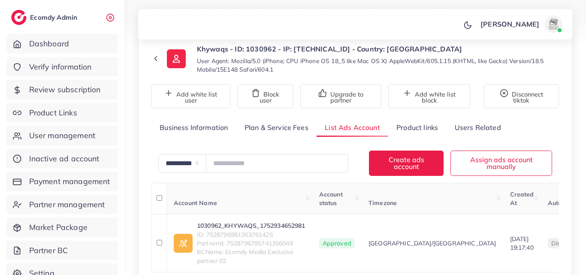
scroll to position [129, 0]
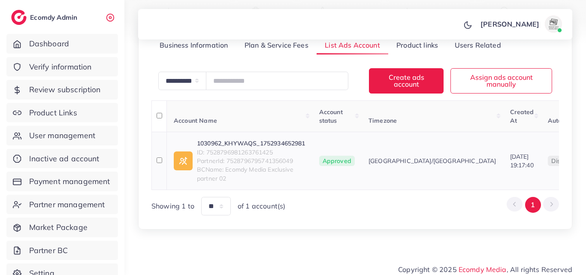
click at [253, 156] on span "ID: 7528796981263761425" at bounding box center [251, 152] width 108 height 9
drag, startPoint x: 253, startPoint y: 156, endPoint x: 278, endPoint y: 160, distance: 25.3
click at [278, 160] on span "PartnerId: 7528796795741356049" at bounding box center [251, 160] width 108 height 9
click at [275, 152] on span "ID: 7528796981263761425" at bounding box center [251, 152] width 108 height 9
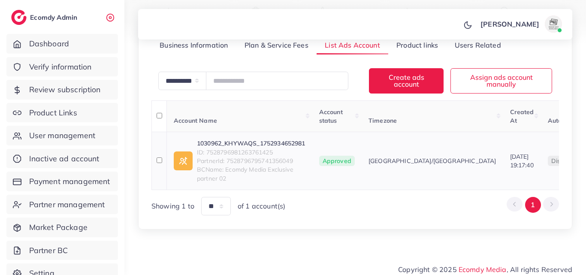
click at [275, 152] on span "ID: 7528796981263761425" at bounding box center [251, 152] width 108 height 9
click at [265, 152] on span "ID: 7528796981263761425" at bounding box center [251, 152] width 108 height 9
copy span "7528796981263761425"
click at [275, 143] on link "1030962_KHYWAQS_1752934652981" at bounding box center [251, 143] width 108 height 9
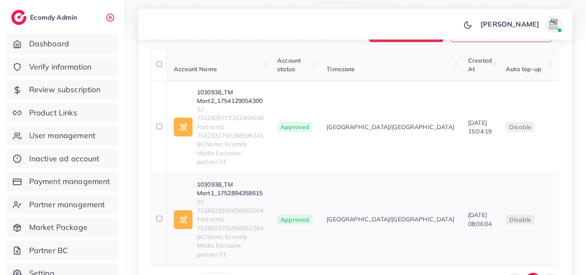
scroll to position [172, 0]
click at [226, 116] on span "ID: 7533926772262469649" at bounding box center [230, 114] width 66 height 18
copy span "7533926772262469649"
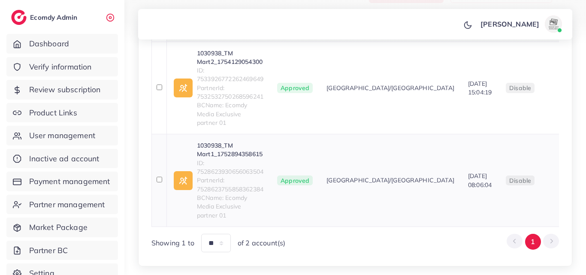
scroll to position [192, 0]
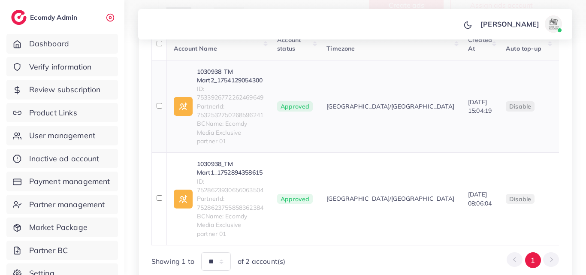
click at [239, 99] on span "ID: 7533926772262469649" at bounding box center [230, 93] width 66 height 18
copy span "7533926772262469649"
click at [230, 76] on link "1030938_TM Mart2_1754129054300" at bounding box center [230, 76] width 66 height 18
click at [250, 183] on span "ID: 7528623930656063504" at bounding box center [230, 186] width 66 height 18
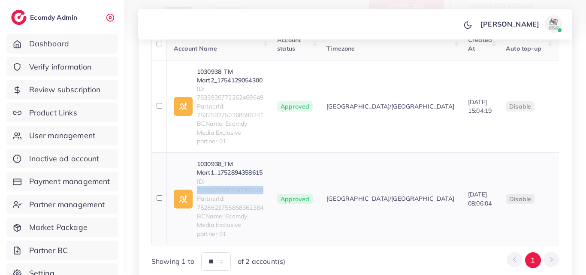
click at [249, 183] on span "ID: 7528623930656063504" at bounding box center [230, 186] width 66 height 18
copy span "7528623930656063504"
click at [250, 160] on link "1030938_TM Mart1_1752894358615" at bounding box center [230, 168] width 66 height 18
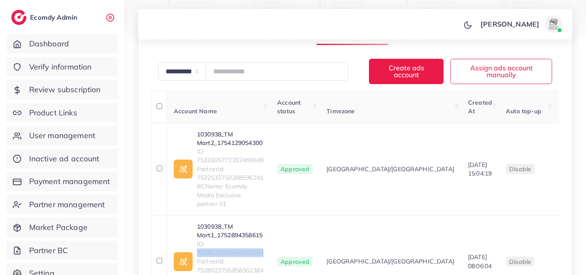
scroll to position [63, 0]
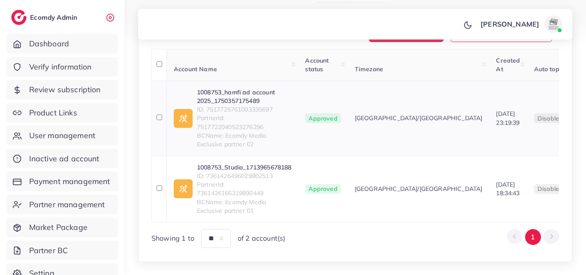
scroll to position [172, 0]
click at [243, 114] on span "ID: 7517726761003335697" at bounding box center [244, 109] width 94 height 9
copy span "7517726761003335697"
click at [255, 99] on link "1008753_hamfi ad account 2025_1750357175489" at bounding box center [244, 97] width 94 height 18
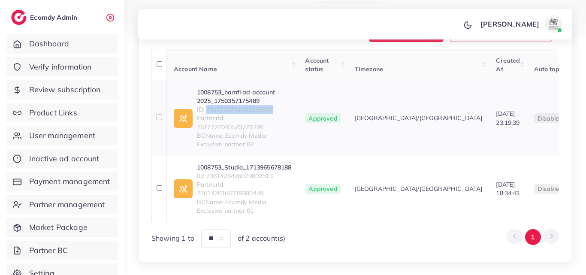
click at [207, 102] on link "1008753_hamfi ad account 2025_1750357175489" at bounding box center [244, 97] width 94 height 18
click at [247, 180] on span "ID: 7361426496029802513" at bounding box center [244, 176] width 94 height 9
copy span "7361426496029802513"
click at [265, 172] on link "1008753_Studio_1713965678188" at bounding box center [244, 167] width 94 height 9
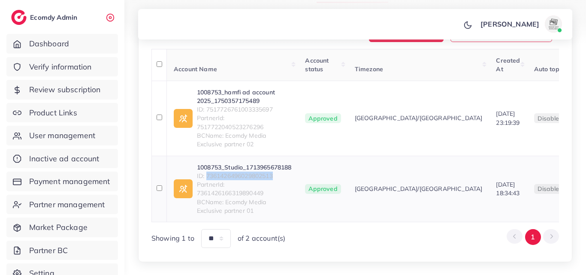
click at [256, 172] on link "1008753_Studio_1713965678188" at bounding box center [244, 167] width 94 height 9
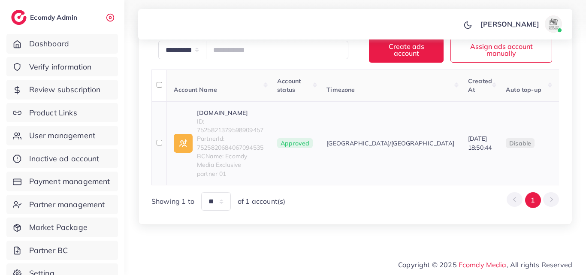
scroll to position [151, 0]
click at [233, 135] on span "ID: 7525821379598909457" at bounding box center [230, 126] width 66 height 18
copy span "7525821379598909457"
click at [228, 117] on link "[DOMAIN_NAME]" at bounding box center [230, 112] width 66 height 9
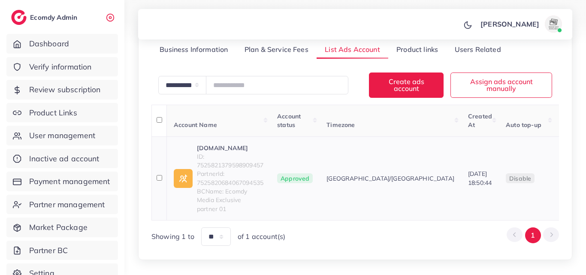
scroll to position [151, 0]
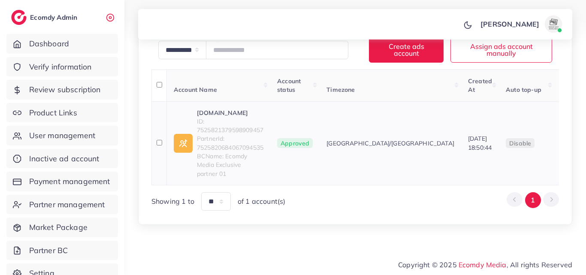
click at [256, 135] on span "ID: 7525821379598909457" at bounding box center [230, 126] width 66 height 18
copy span "7525821379598909457"
click at [228, 125] on span "ID: 7525821379598909457" at bounding box center [230, 126] width 66 height 18
click at [223, 117] on link "Eminonu.pk" at bounding box center [230, 112] width 66 height 9
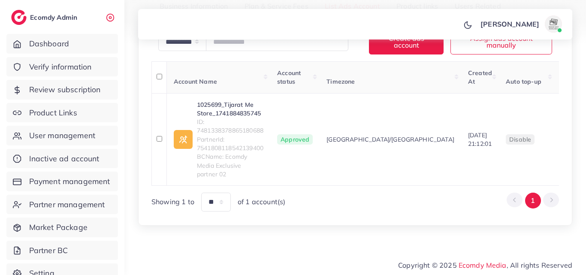
scroll to position [160, 0]
click at [238, 134] on span "ID: 7481338378865180688" at bounding box center [230, 126] width 66 height 18
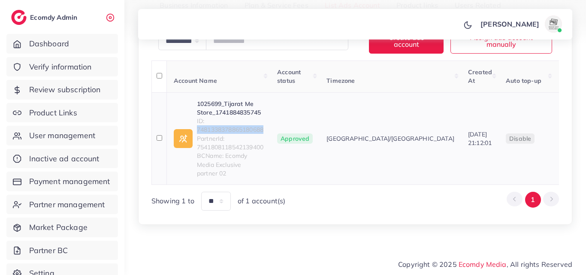
click at [238, 134] on span "ID: 7481338378865180688" at bounding box center [230, 126] width 66 height 18
copy span "7481338378865180688"
click at [213, 117] on link "1025699_Tijarat Me Store_1741884835745" at bounding box center [230, 108] width 66 height 18
click at [218, 102] on td "1025699_Tijarat Me Store_1741884835745 ID: 7481338378865180688 PartnerId: 75418…" at bounding box center [219, 138] width 104 height 93
click at [218, 116] on link "1025699_Tijarat Me Store_1741884835745" at bounding box center [230, 108] width 66 height 18
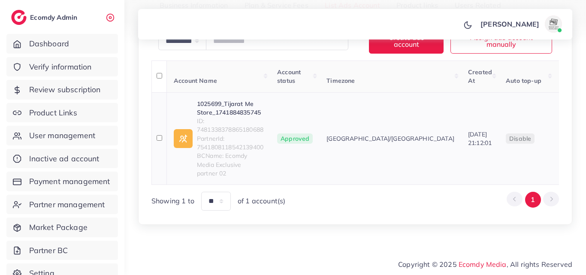
click at [208, 134] on span "ID: 7481338378865180688" at bounding box center [230, 126] width 66 height 18
copy span "7481338378865180688"
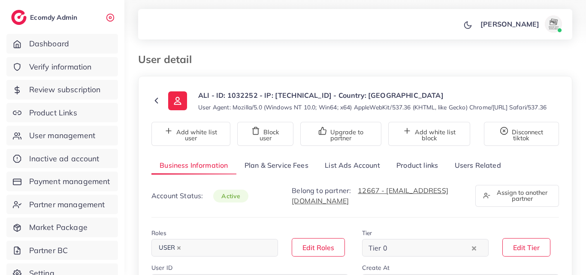
select select "**********"
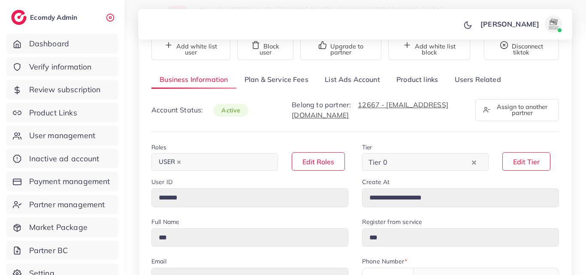
click at [360, 89] on link "List Ads Account" at bounding box center [352, 79] width 72 height 18
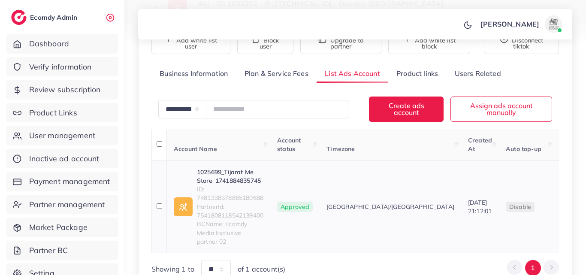
scroll to position [160, 0]
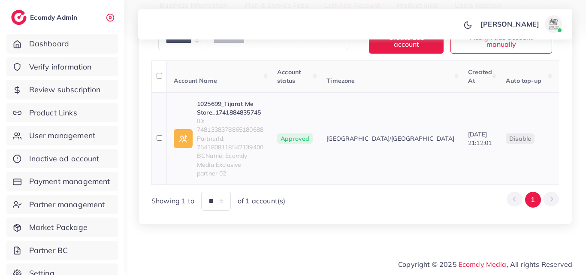
click at [254, 134] on span "ID: 7481338378865180688" at bounding box center [230, 126] width 66 height 18
copy span "7481338378865180688"
click at [221, 108] on link "1025699_Tijarat Me Store_1741884835745" at bounding box center [230, 108] width 66 height 18
click at [217, 111] on link "1025699_Tijarat Me Store_1741884835745" at bounding box center [230, 108] width 66 height 18
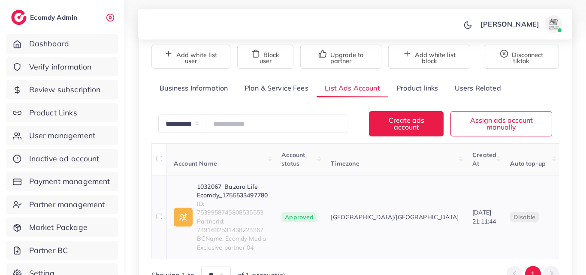
scroll to position [160, 0]
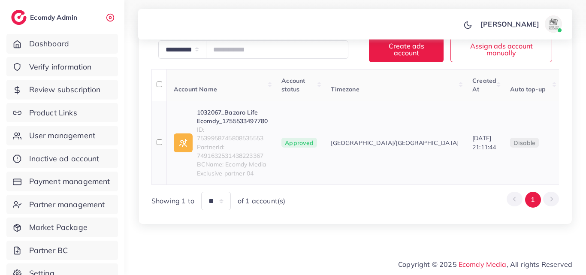
click at [219, 140] on span "ID: 7539958745808535553" at bounding box center [232, 134] width 71 height 18
copy span "7539958745808535553"
click at [230, 111] on link "1032067_Bazaro Life Ecomdy_1755533497780" at bounding box center [232, 117] width 71 height 18
click at [243, 111] on link "1032067_Bazaro Life Ecomdy_1755533497780" at bounding box center [232, 117] width 71 height 18
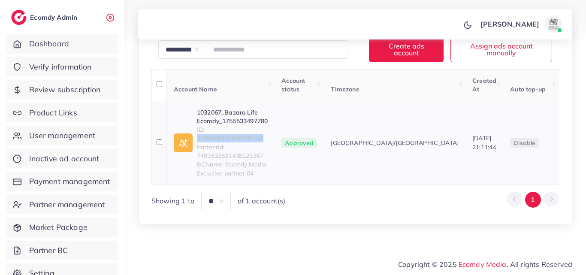
copy span "7539958745808535553"
click at [216, 113] on link "1032067_Bazaro Life Ecomdy_1755533497780" at bounding box center [232, 117] width 71 height 18
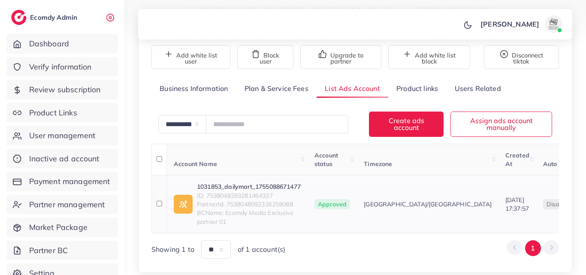
scroll to position [85, 0]
click at [271, 194] on span "ID: 7538048293281464337" at bounding box center [249, 195] width 104 height 9
drag, startPoint x: 271, startPoint y: 194, endPoint x: 298, endPoint y: 98, distance: 100.1
click at [298, 96] on link "Plan & Service Fees" at bounding box center [276, 88] width 80 height 18
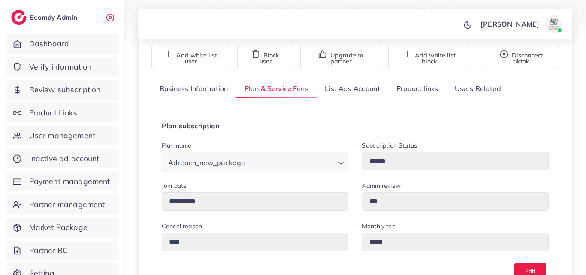
click at [334, 87] on link "List Ads Account" at bounding box center [352, 88] width 72 height 18
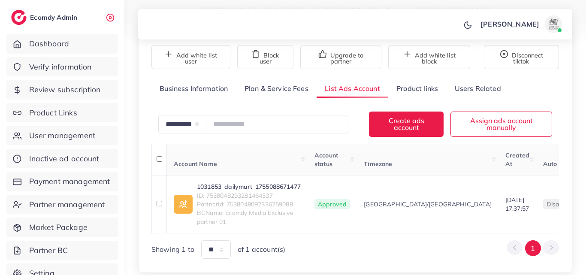
drag, startPoint x: 249, startPoint y: 198, endPoint x: 280, endPoint y: 99, distance: 102.9
click at [280, 99] on div "**********" at bounding box center [354, 168] width 407 height 179
click at [254, 194] on span "ID: 7538048293281464337" at bounding box center [249, 195] width 104 height 9
copy span "7538048293281464337"
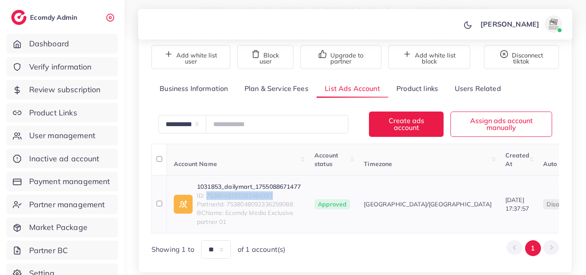
click at [271, 186] on link "1031853_dailymart_1755088671477" at bounding box center [249, 186] width 104 height 9
click at [239, 189] on link "1031853_dailymart_1755088671477" at bounding box center [249, 186] width 104 height 9
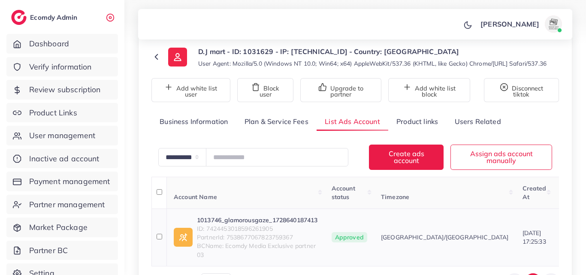
scroll to position [140, 0]
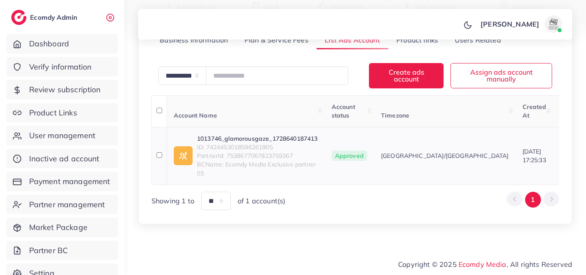
click at [265, 151] on span "PartnerId: 7538677067823759367" at bounding box center [257, 155] width 121 height 9
click at [266, 143] on span "ID: 7424453018596261905" at bounding box center [257, 147] width 121 height 9
copy span "7424453018596261905"
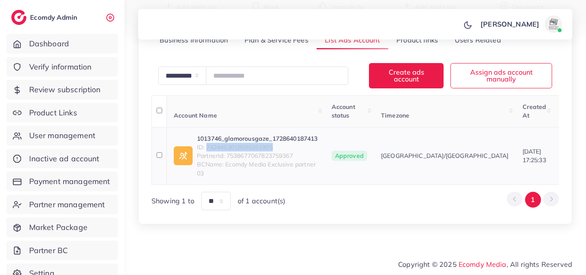
click at [278, 134] on link "1013746_glamorousgaze_1728640187413" at bounding box center [257, 138] width 121 height 9
copy span "7424453018596261905"
click at [256, 134] on link "1013746_glamorousgaze_1728640187413" at bounding box center [257, 138] width 121 height 9
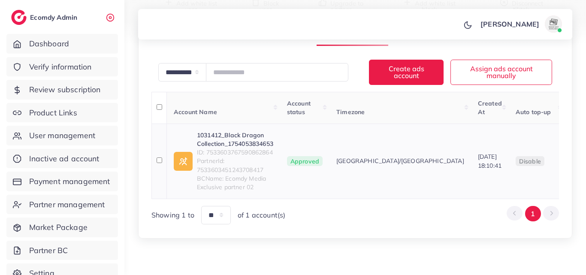
scroll to position [129, 0]
click at [235, 147] on link "1031412_Black Dragon Collection_1754053834653" at bounding box center [235, 140] width 76 height 18
click at [218, 156] on span "ID: 7533603767590862864" at bounding box center [235, 152] width 76 height 9
copy span "7533603767590862864"
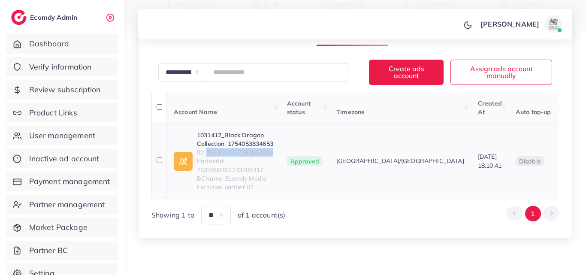
click at [237, 140] on link "1031412_Black Dragon Collection_1754053834653" at bounding box center [235, 140] width 76 height 18
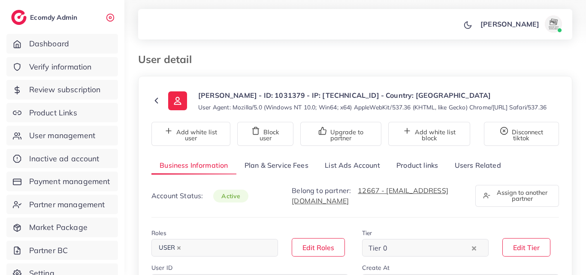
select select "********"
click at [358, 175] on link "List Ads Account" at bounding box center [352, 165] width 72 height 18
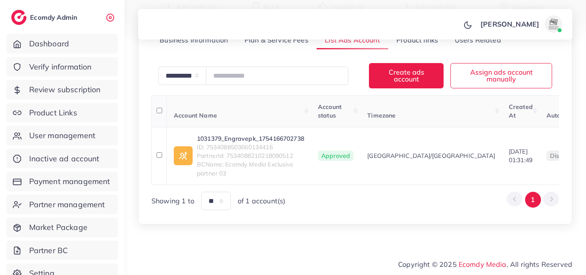
scroll to position [140, 0]
click at [232, 143] on span "ID: 7534088503660134416" at bounding box center [250, 147] width 107 height 9
copy span "7534088503660134416"
click at [261, 134] on link "1031379_Engravepk_1754166702738" at bounding box center [250, 138] width 107 height 9
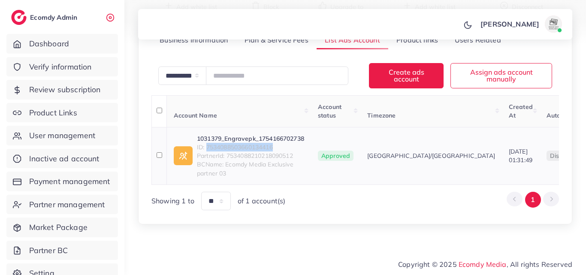
click at [210, 134] on link "1031379_Engravepk_1754166702738" at bounding box center [250, 138] width 107 height 9
click at [226, 134] on link "1031379_Engravepk_1754166702738" at bounding box center [250, 138] width 107 height 9
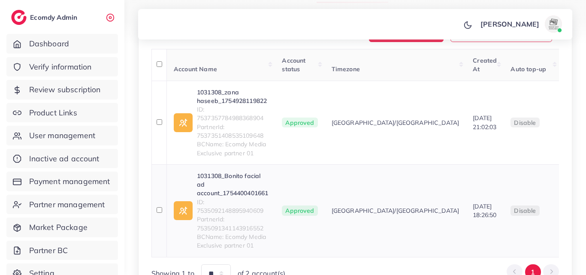
scroll to position [172, 0]
click at [212, 216] on span "PartnerId: 7535091341143916552" at bounding box center [232, 224] width 71 height 18
click at [212, 213] on span "ID: 7535092148895940609" at bounding box center [232, 207] width 71 height 18
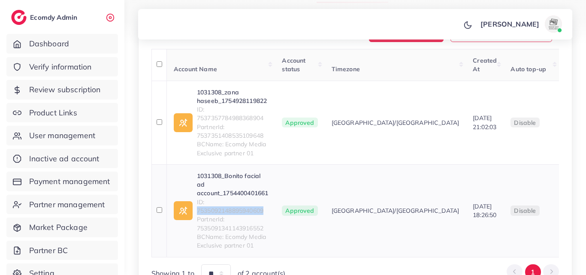
copy span "7535092148895940609"
click at [220, 189] on link "1031308_Bonito facial ad account_1754400401661" at bounding box center [232, 185] width 71 height 26
click at [256, 185] on link "1031308_Bonito facial ad account_1754400401661" at bounding box center [232, 185] width 71 height 26
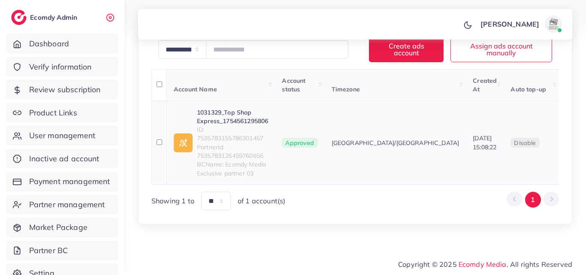
scroll to position [160, 0]
click at [227, 143] on span "PartnerId: 7535783126459760656" at bounding box center [232, 152] width 71 height 18
click at [230, 141] on span "ID: 7535783155786301457" at bounding box center [232, 134] width 71 height 18
click at [230, 140] on span "ID: 7535783155786301457" at bounding box center [232, 134] width 71 height 18
copy span "7535783155786301457"
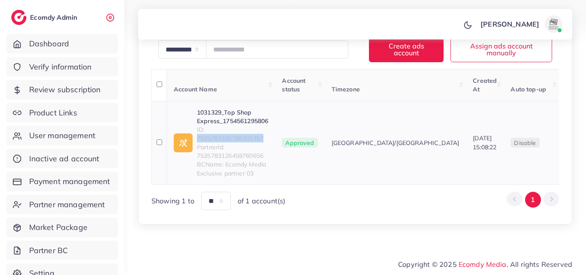
click at [244, 113] on link "1031329_Top Shop Express_1754561295806" at bounding box center [232, 117] width 71 height 18
copy span "7535783155786301457"
click at [235, 114] on link "1031329_Top Shop Express_1754561295806" at bounding box center [232, 117] width 71 height 18
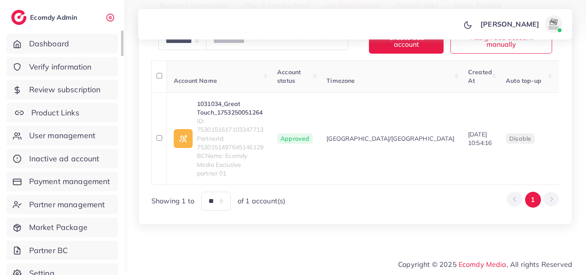
scroll to position [160, 0]
click at [244, 134] on span "ID: 7530151617103347713" at bounding box center [230, 126] width 66 height 18
drag, startPoint x: 244, startPoint y: 135, endPoint x: 250, endPoint y: 138, distance: 6.3
click at [250, 134] on span "ID: 7530151617103347713" at bounding box center [230, 126] width 66 height 18
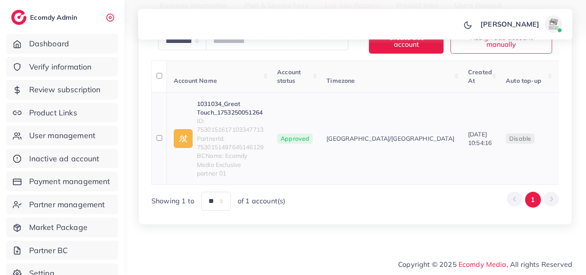
click at [232, 134] on span "ID: 7530151617103347713" at bounding box center [230, 126] width 66 height 18
copy span "7530151617103347713"
click at [240, 117] on link "1031034_Great Touch_1753250051264" at bounding box center [230, 108] width 66 height 18
click at [240, 115] on link "1031034_Great Touch_1753250051264" at bounding box center [230, 108] width 66 height 18
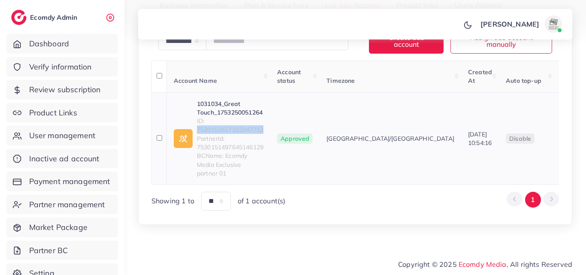
click at [198, 114] on link "1031034_Great Touch_1753250051264" at bounding box center [230, 108] width 66 height 18
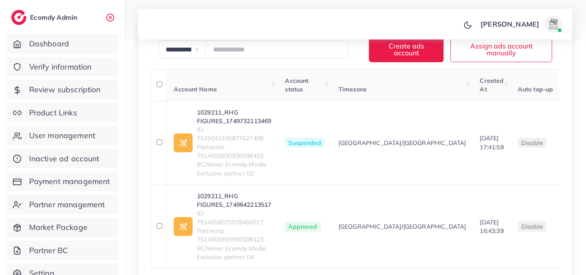
scroll to position [172, 0]
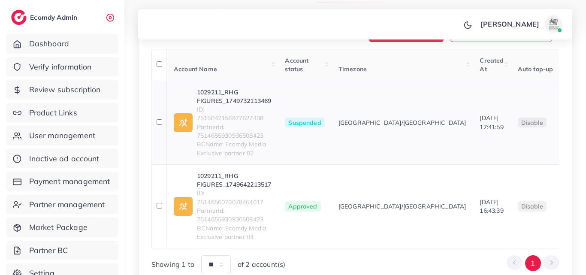
click at [247, 99] on link "1029211_RHG FIGURES_1749732113469" at bounding box center [234, 97] width 74 height 18
click at [252, 123] on span "ID: 7515042156877627408" at bounding box center [234, 114] width 74 height 18
copy span "7515042156877627408"
click at [228, 102] on link "1029211_RHG FIGURES_1749732113469" at bounding box center [234, 97] width 74 height 18
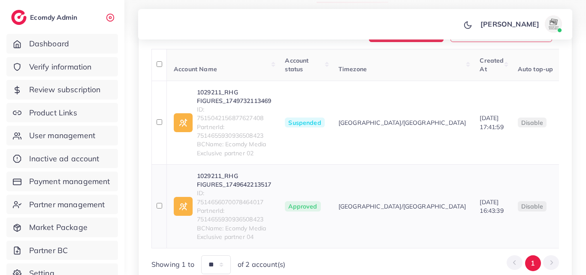
click at [232, 206] on span "ID: 7514656070078464017" at bounding box center [234, 198] width 74 height 18
copy span "7514656070078464017"
click at [238, 181] on link "1029211_RHG FIGURES_1749642213517" at bounding box center [234, 181] width 74 height 18
click at [241, 189] on link "1029211_RHG FIGURES_1749642213517" at bounding box center [234, 181] width 74 height 18
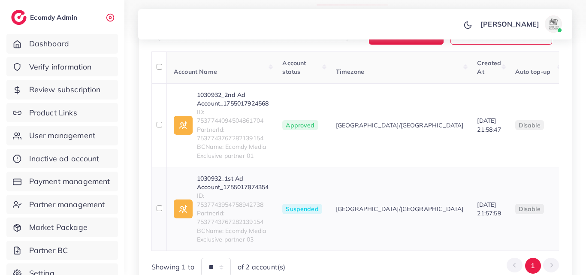
scroll to position [171, 0]
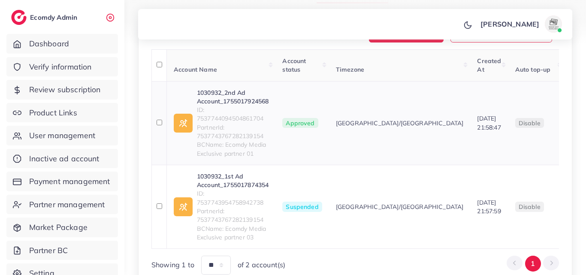
click at [227, 123] on span "ID: 7537744094504861704" at bounding box center [233, 114] width 72 height 18
click at [229, 207] on span "ID: 7537743954758942738" at bounding box center [233, 198] width 72 height 18
copy span "7537743954758942738"
drag, startPoint x: 246, startPoint y: 187, endPoint x: 244, endPoint y: 183, distance: 5.0
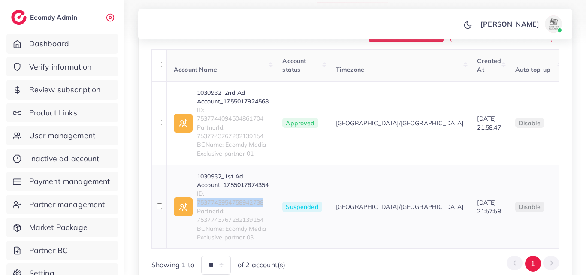
click at [246, 187] on link "1030932_1st Ad Account_1755017874354" at bounding box center [233, 181] width 72 height 18
click at [225, 123] on span "ID: 7537744094504861704" at bounding box center [233, 114] width 72 height 18
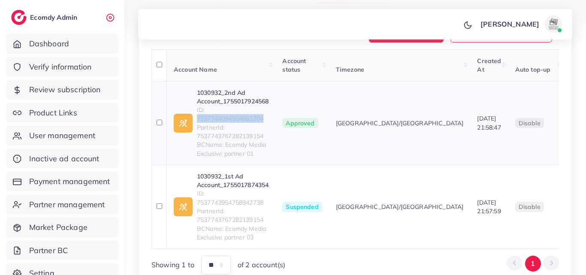
click at [225, 123] on span "ID: 7537744094504861704" at bounding box center [233, 114] width 72 height 18
copy span "7537744094504861704"
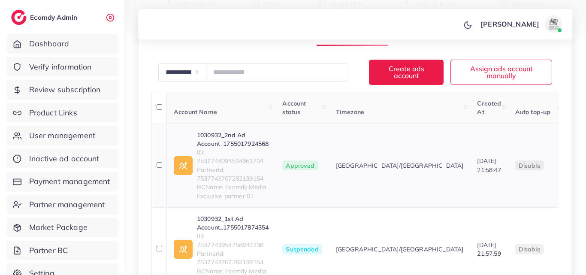
scroll to position [129, 0]
click at [249, 175] on span "PartnerId: 7537743767282139154" at bounding box center [233, 174] width 72 height 18
click at [250, 165] on span "ID: 7537744094504861704" at bounding box center [233, 157] width 72 height 18
copy span "7537744094504861704"
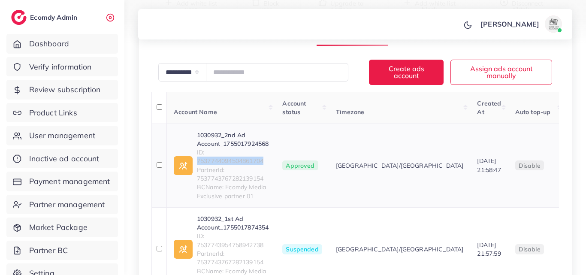
click at [251, 148] on link "1030932_2nd Ad Account_1755017924568" at bounding box center [233, 140] width 72 height 18
click at [228, 249] on span "ID: 7537743954758942738" at bounding box center [233, 241] width 72 height 18
copy span "7537743954758942738"
